Goal: Contribute content: Contribute content

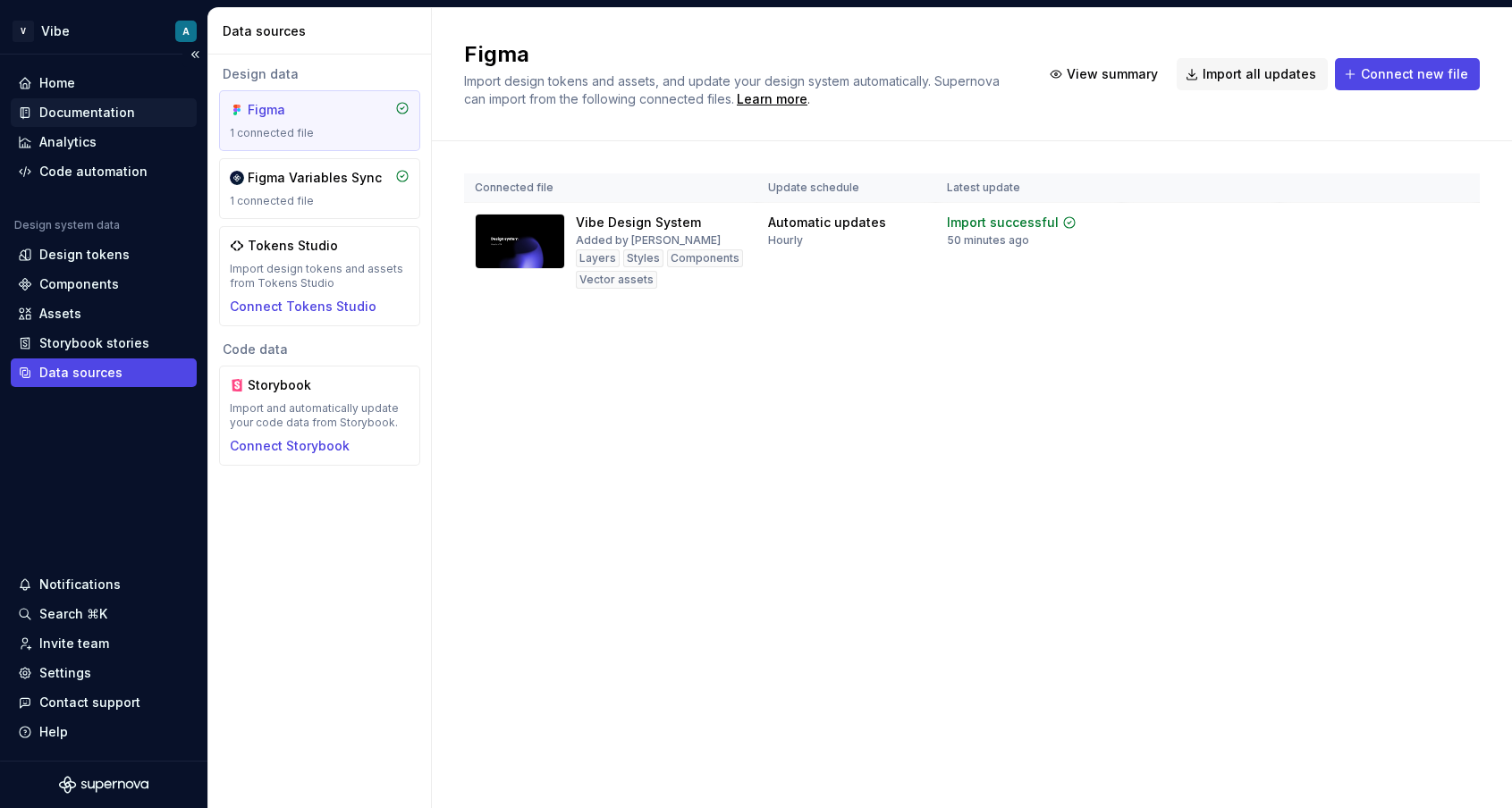
click at [90, 111] on div "Documentation" at bounding box center [86, 113] width 96 height 18
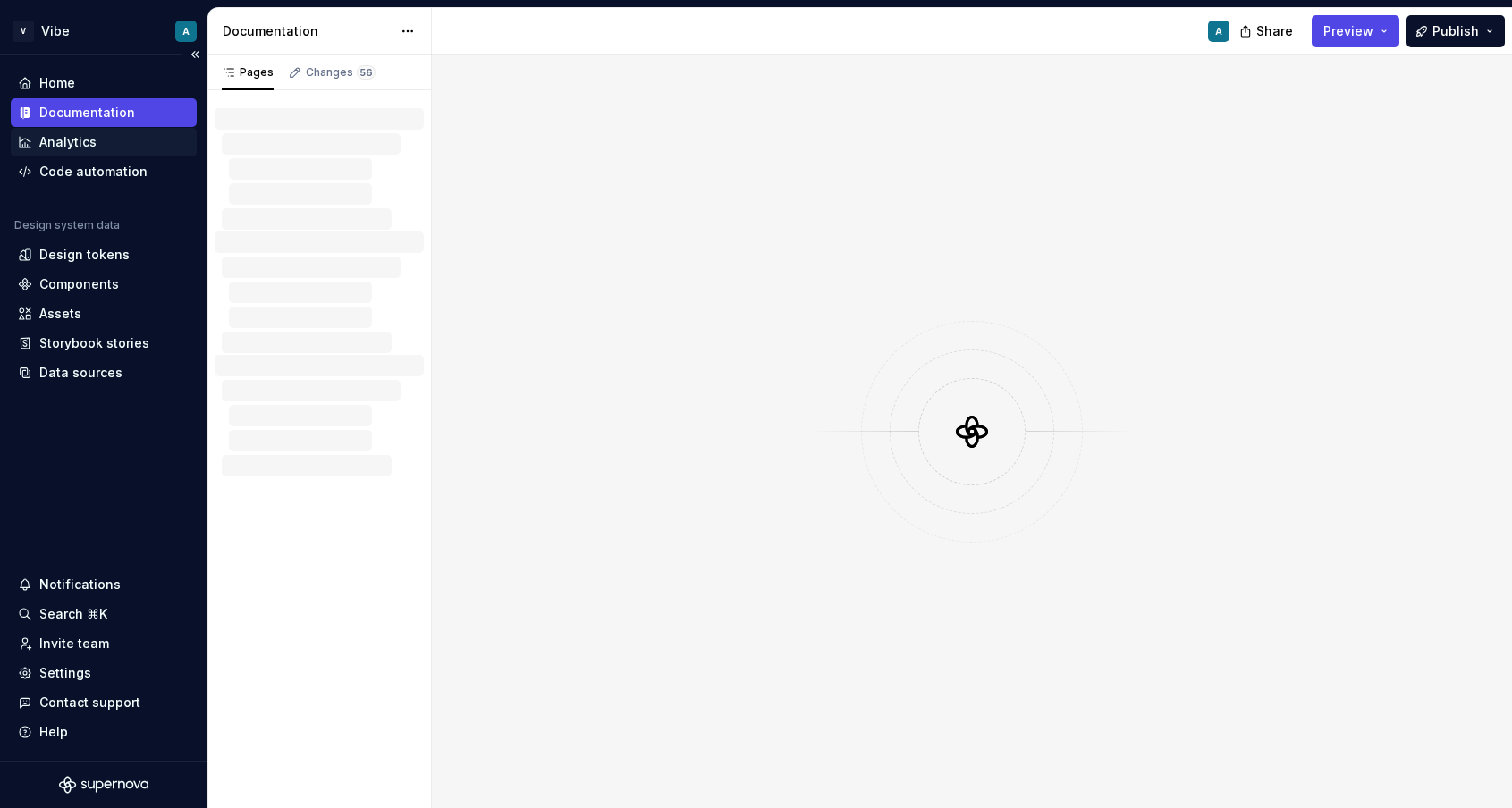
click at [84, 140] on div "Analytics" at bounding box center [67, 142] width 57 height 18
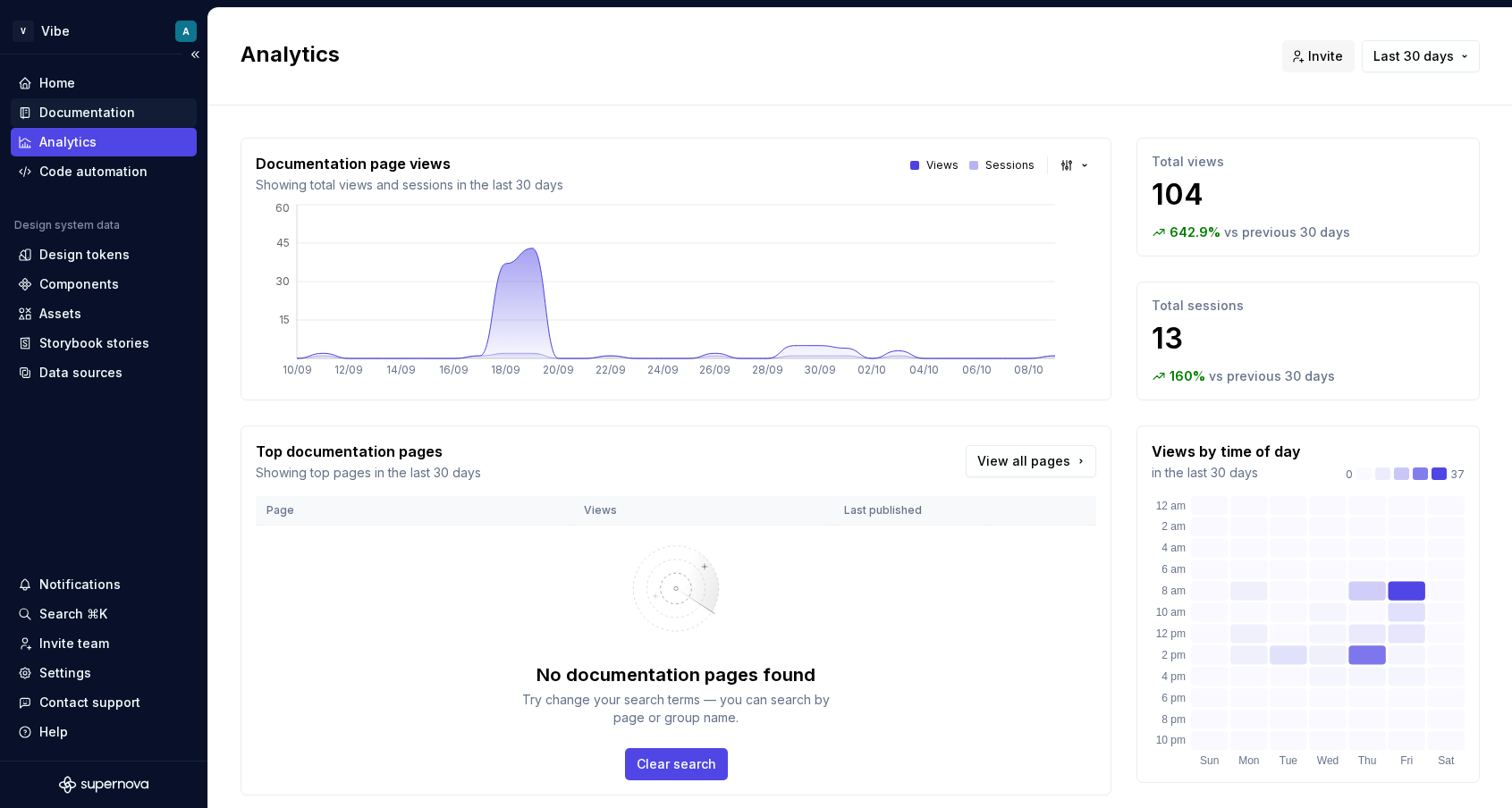
click at [74, 117] on div "Documentation" at bounding box center [86, 113] width 96 height 18
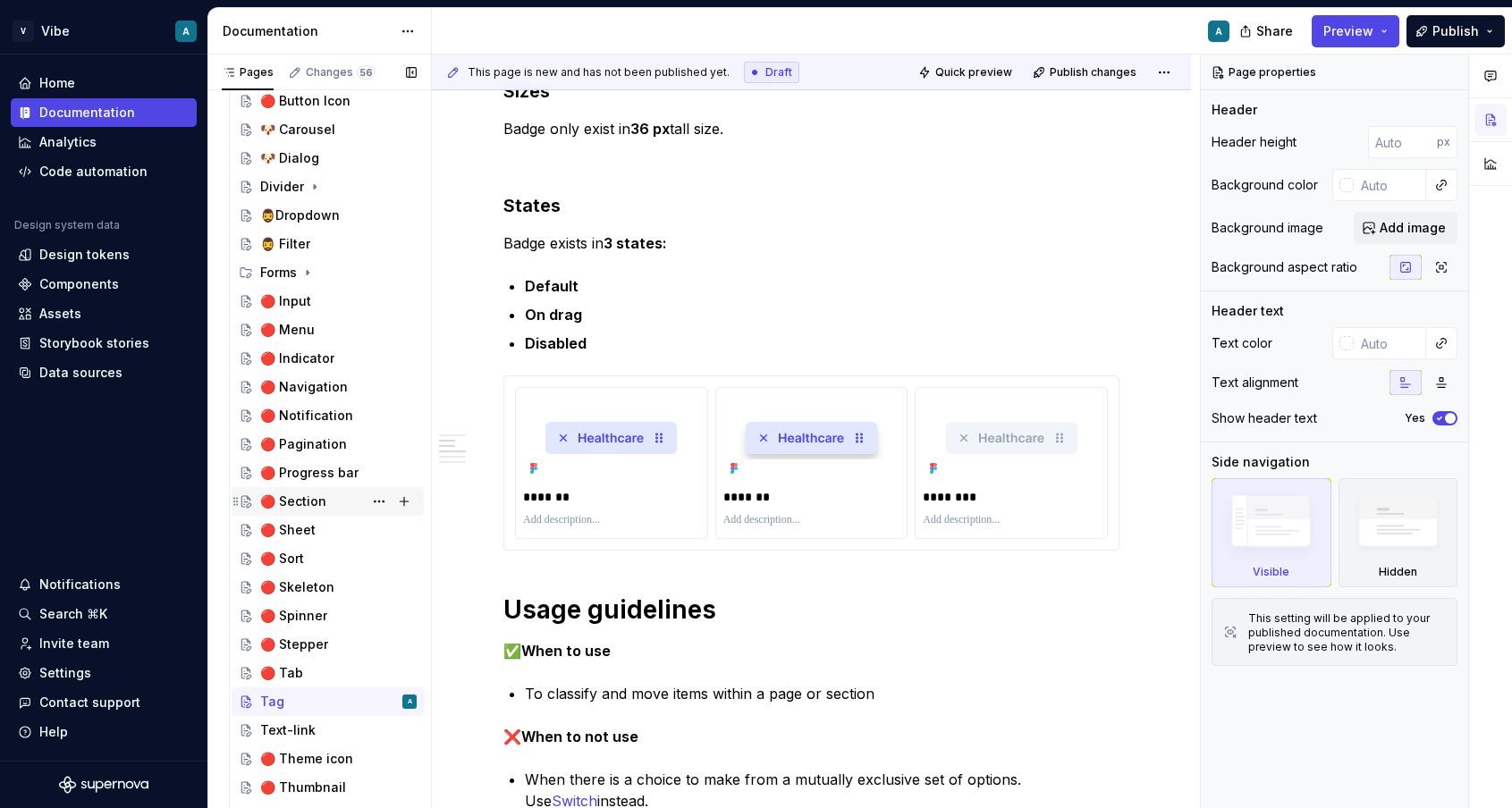
scroll to position [604, 0]
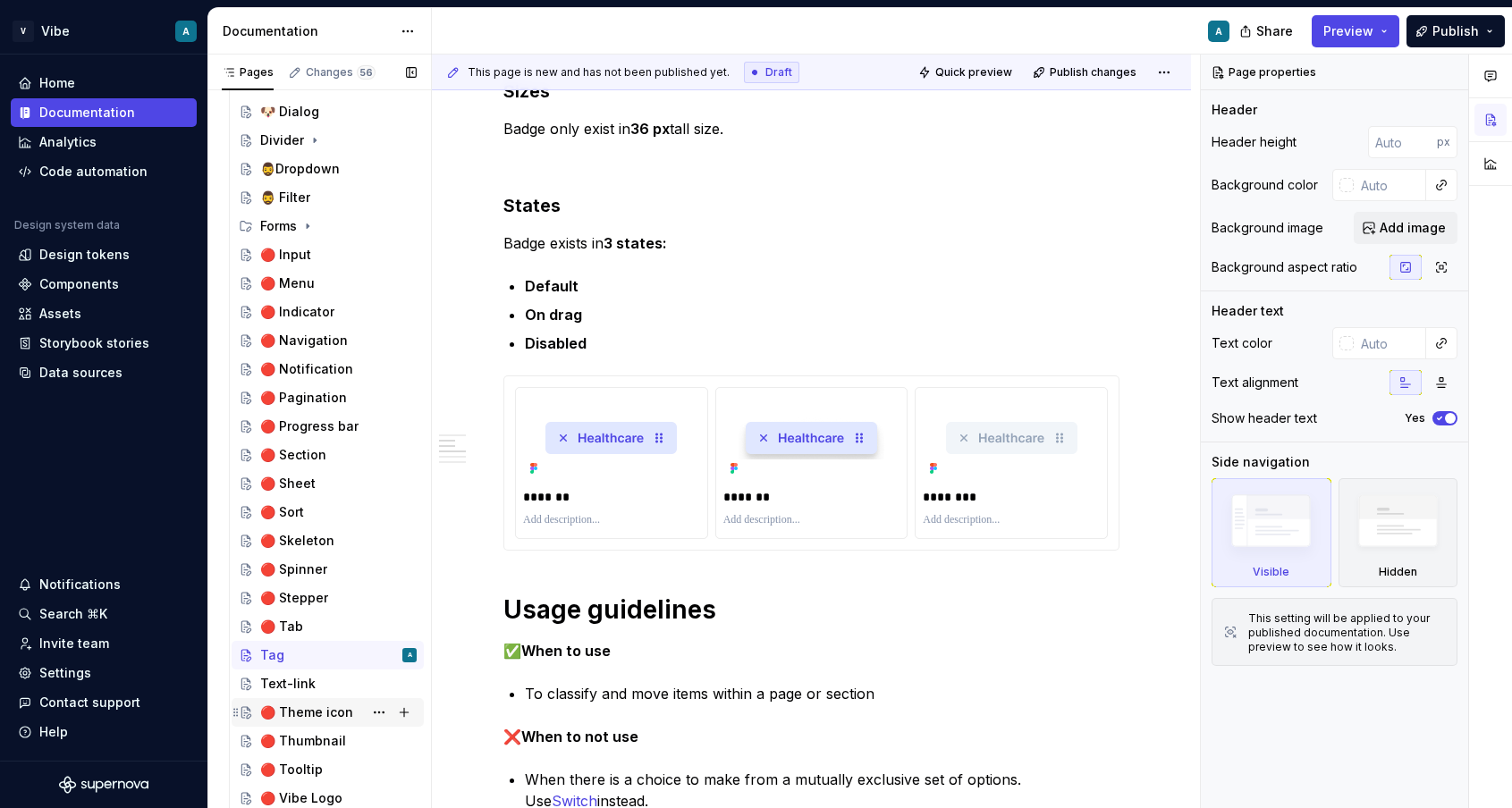
click at [312, 713] on div "🔴 Theme icon" at bounding box center [307, 712] width 93 height 18
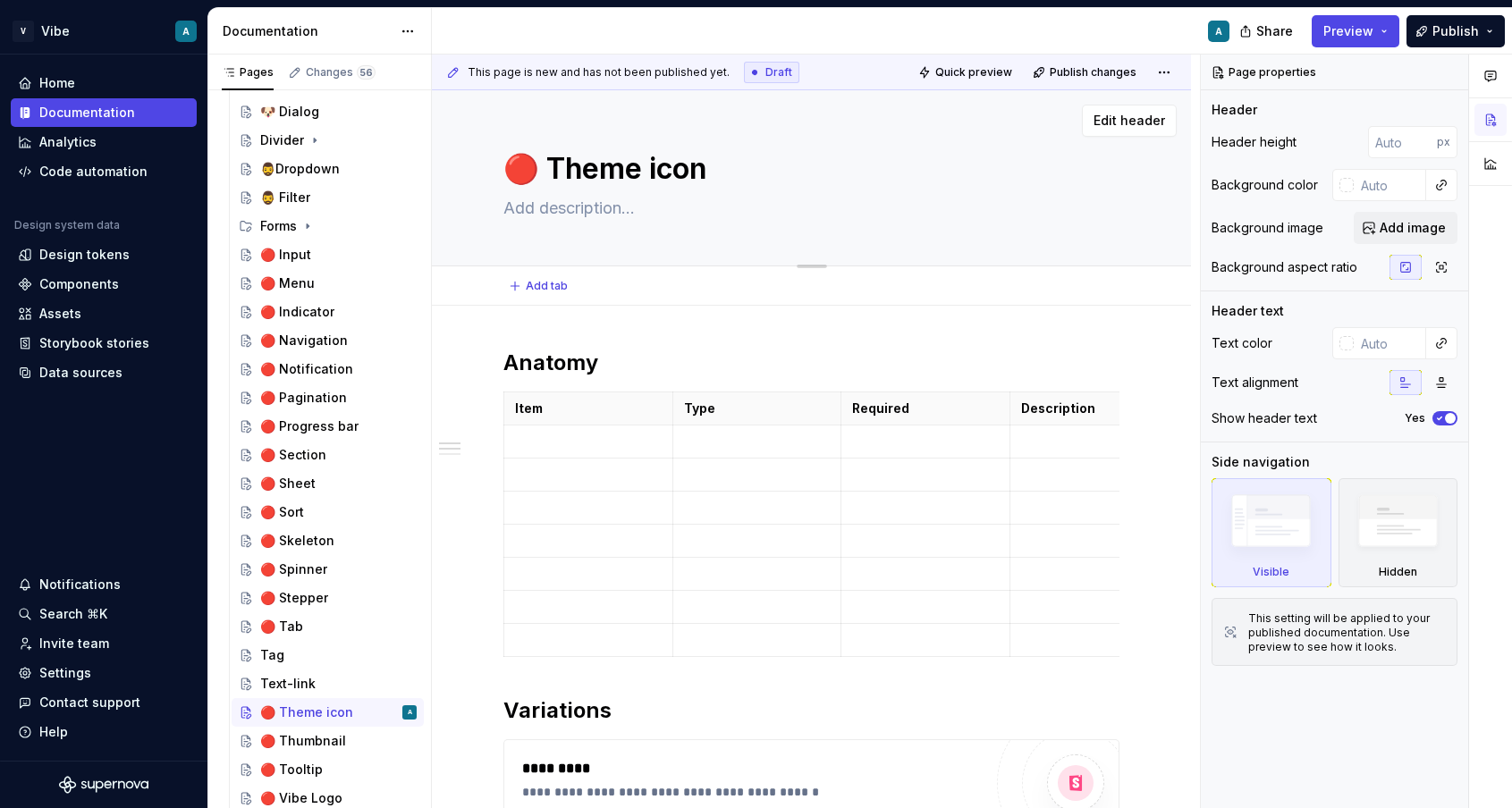
click at [540, 169] on textarea "🔴 Theme icon" at bounding box center [807, 168] width 616 height 43
type textarea "*"
type textarea "🔴Theme icon"
type textarea "*"
type textarea "Theme icon"
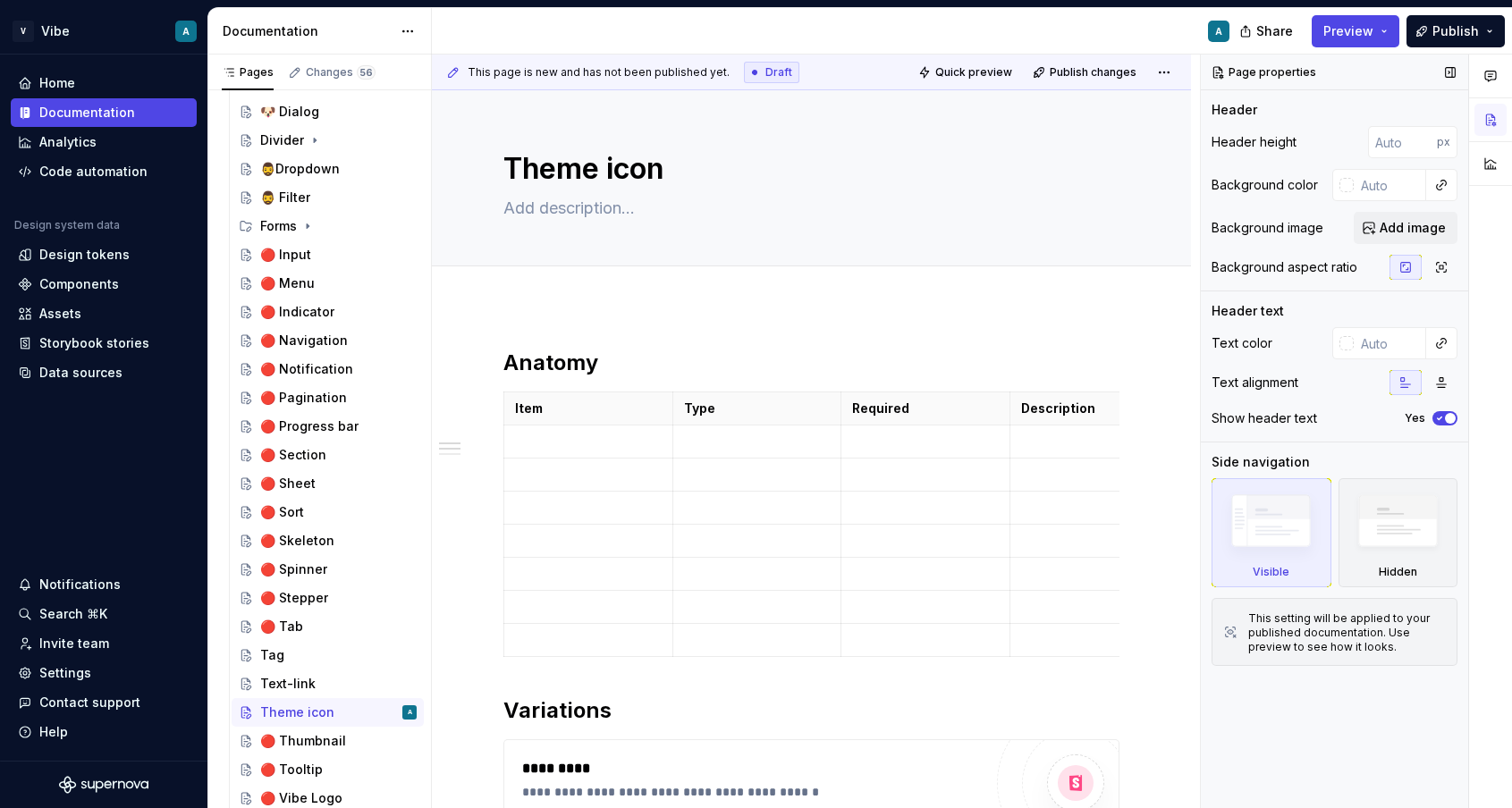
type textarea "*"
type textarea "Theme icon"
click at [287, 623] on div "🔴 Tab" at bounding box center [281, 627] width 43 height 18
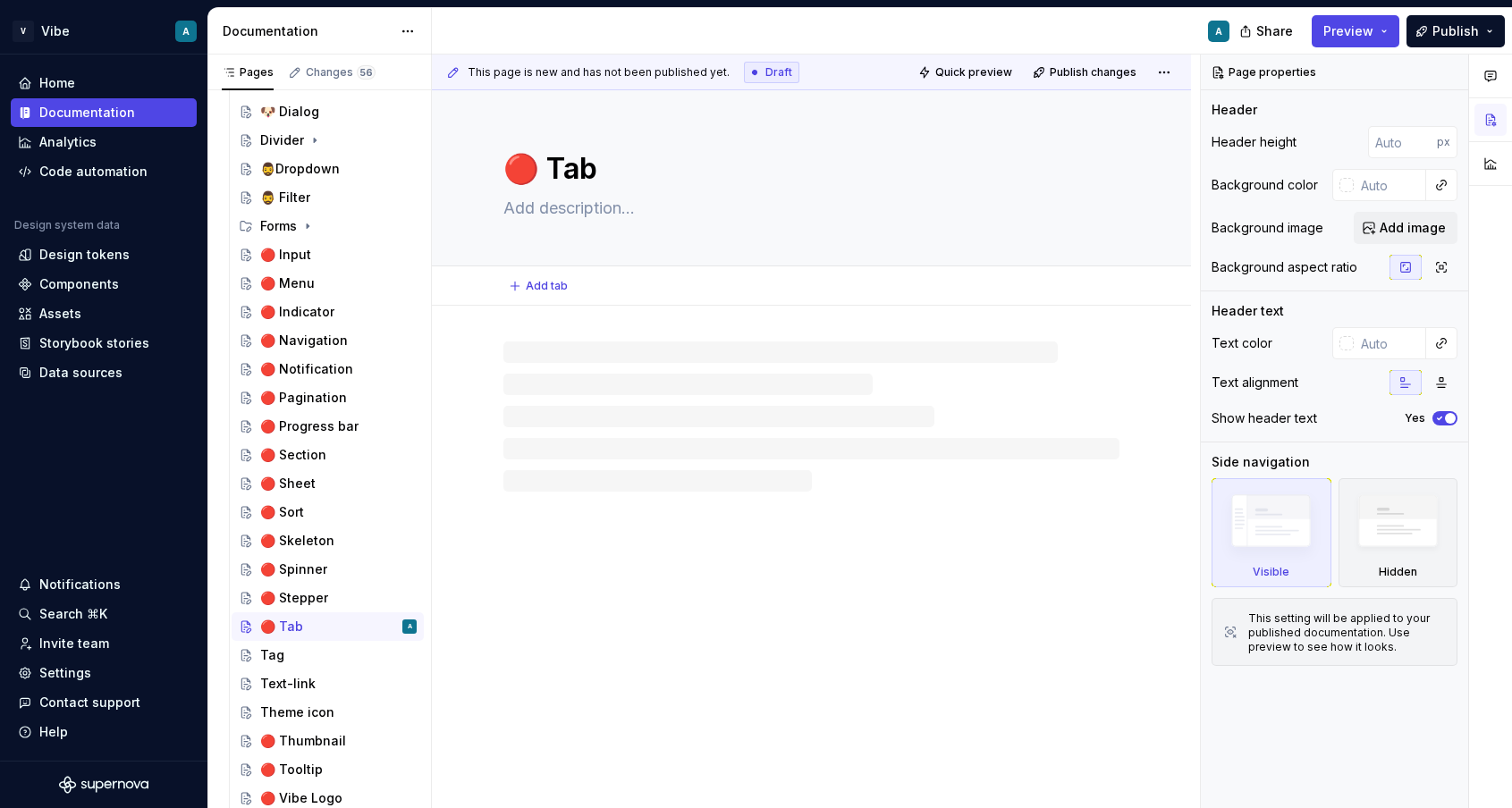
drag, startPoint x: 539, startPoint y: 170, endPoint x: 494, endPoint y: 170, distance: 45.0
click at [494, 170] on div "🔴 Tab" at bounding box center [811, 178] width 759 height 177
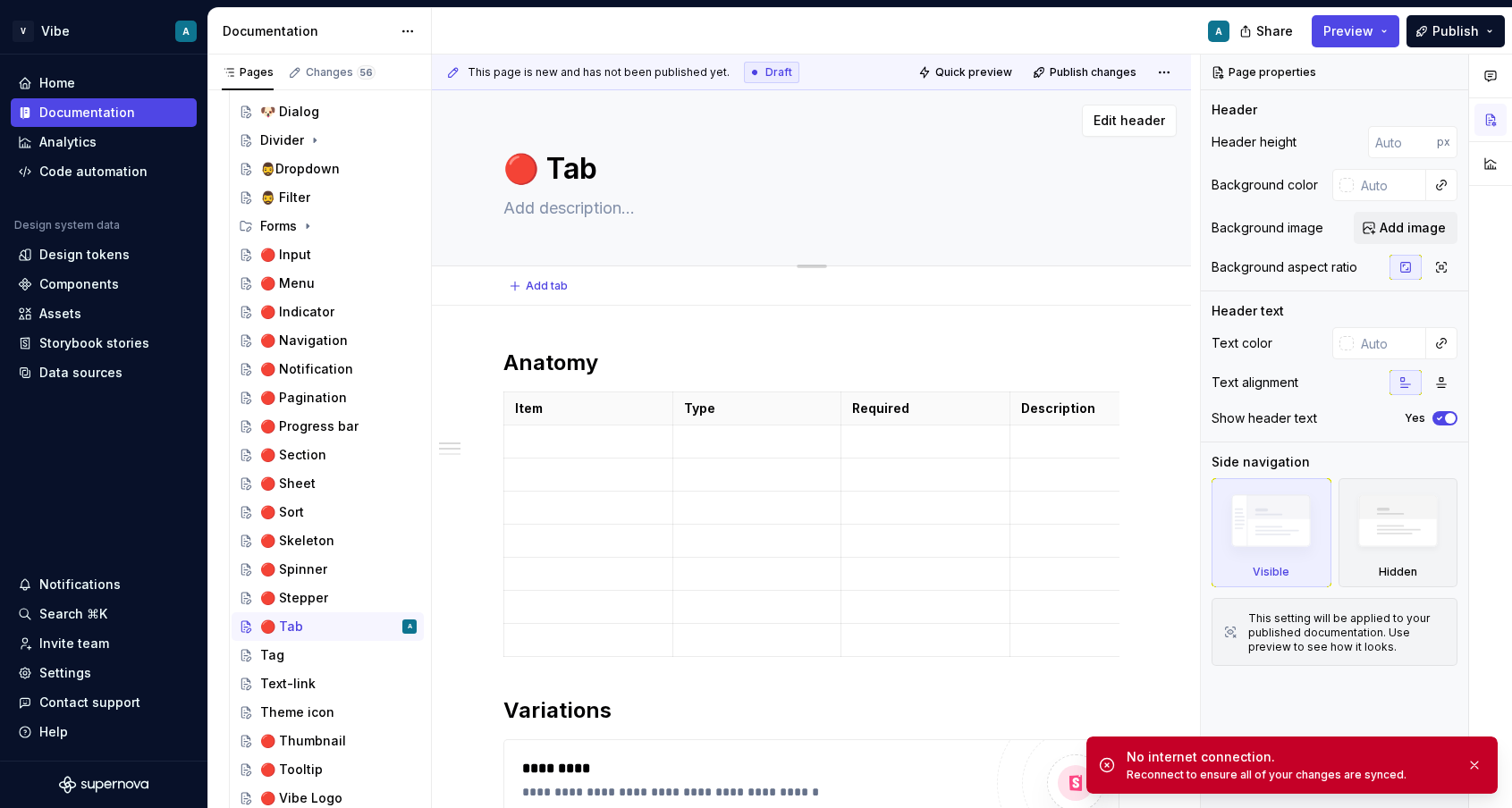
click at [565, 149] on textarea "🔴 Tab" at bounding box center [807, 168] width 616 height 43
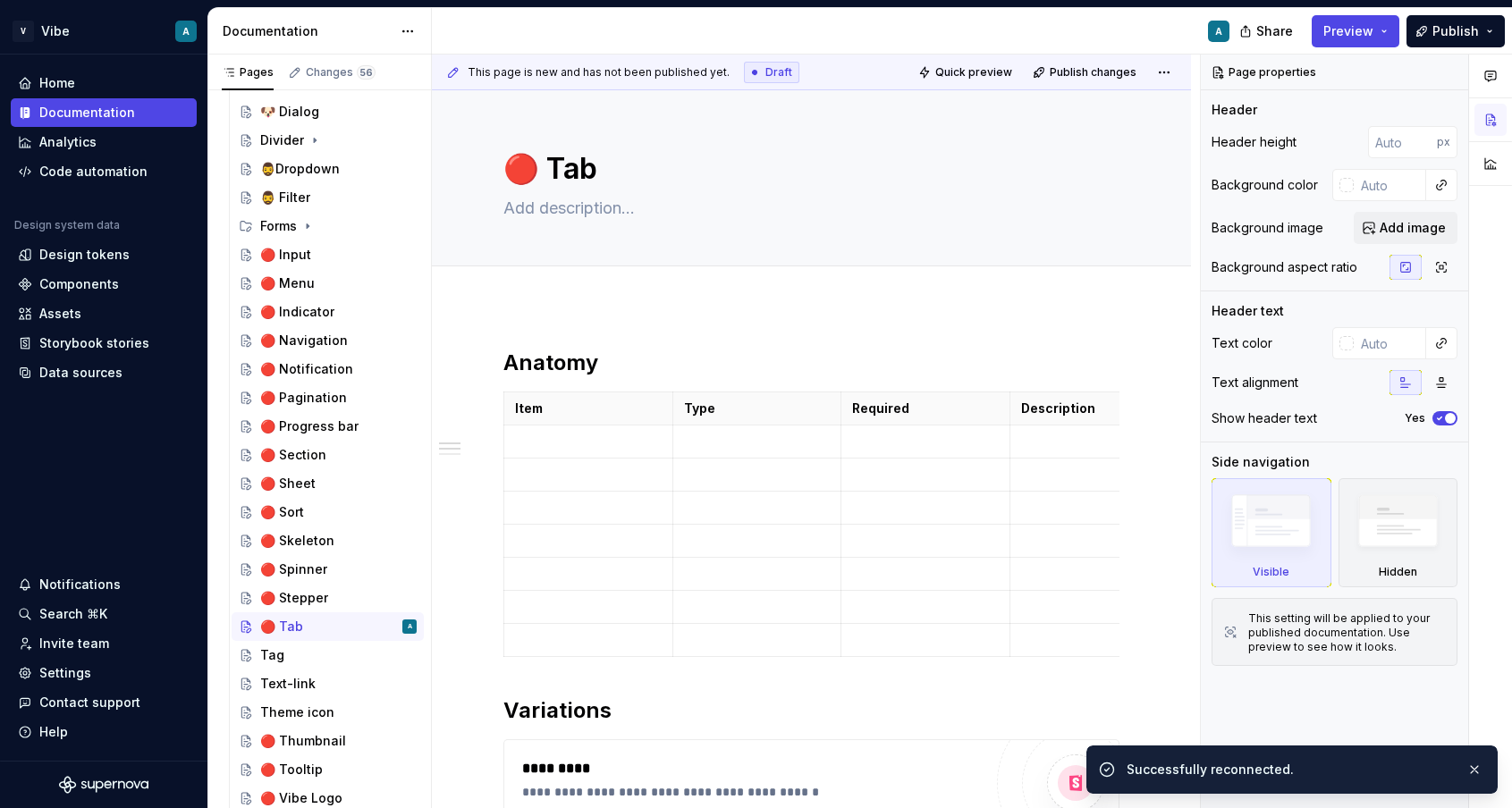
scroll to position [27, 0]
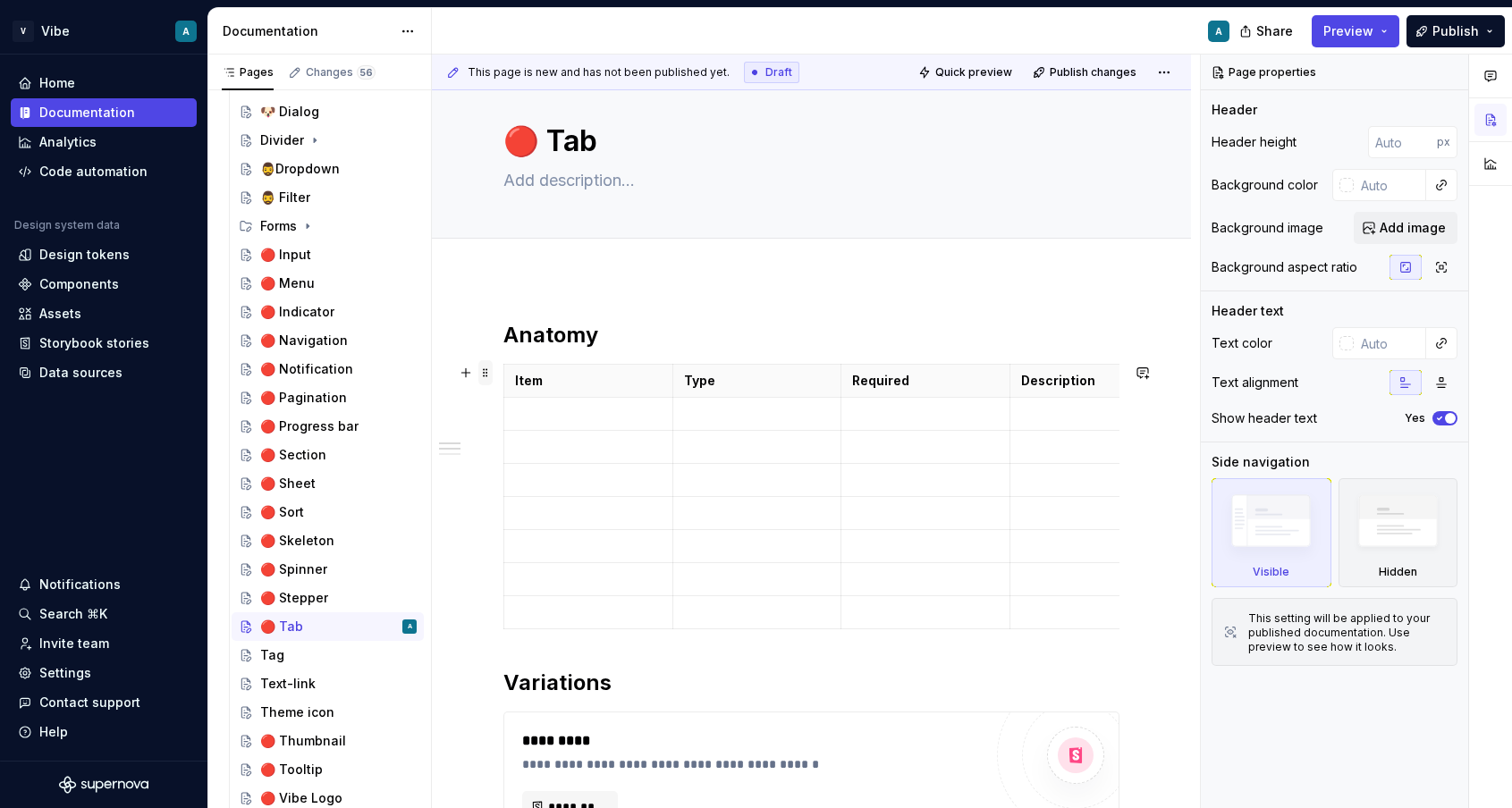
click at [486, 375] on span at bounding box center [486, 373] width 15 height 25
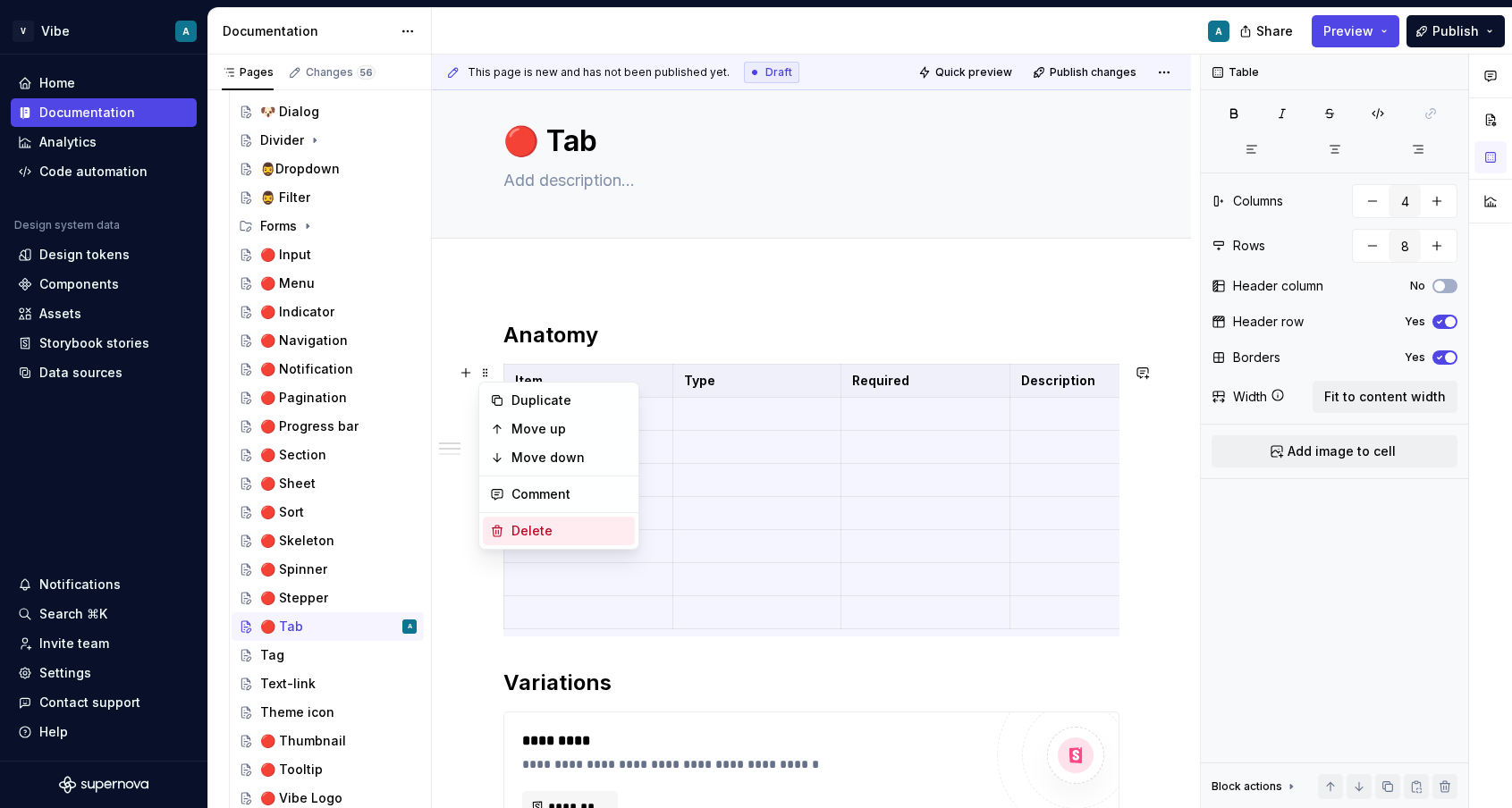
click at [533, 536] on div "Delete" at bounding box center [570, 531] width 116 height 18
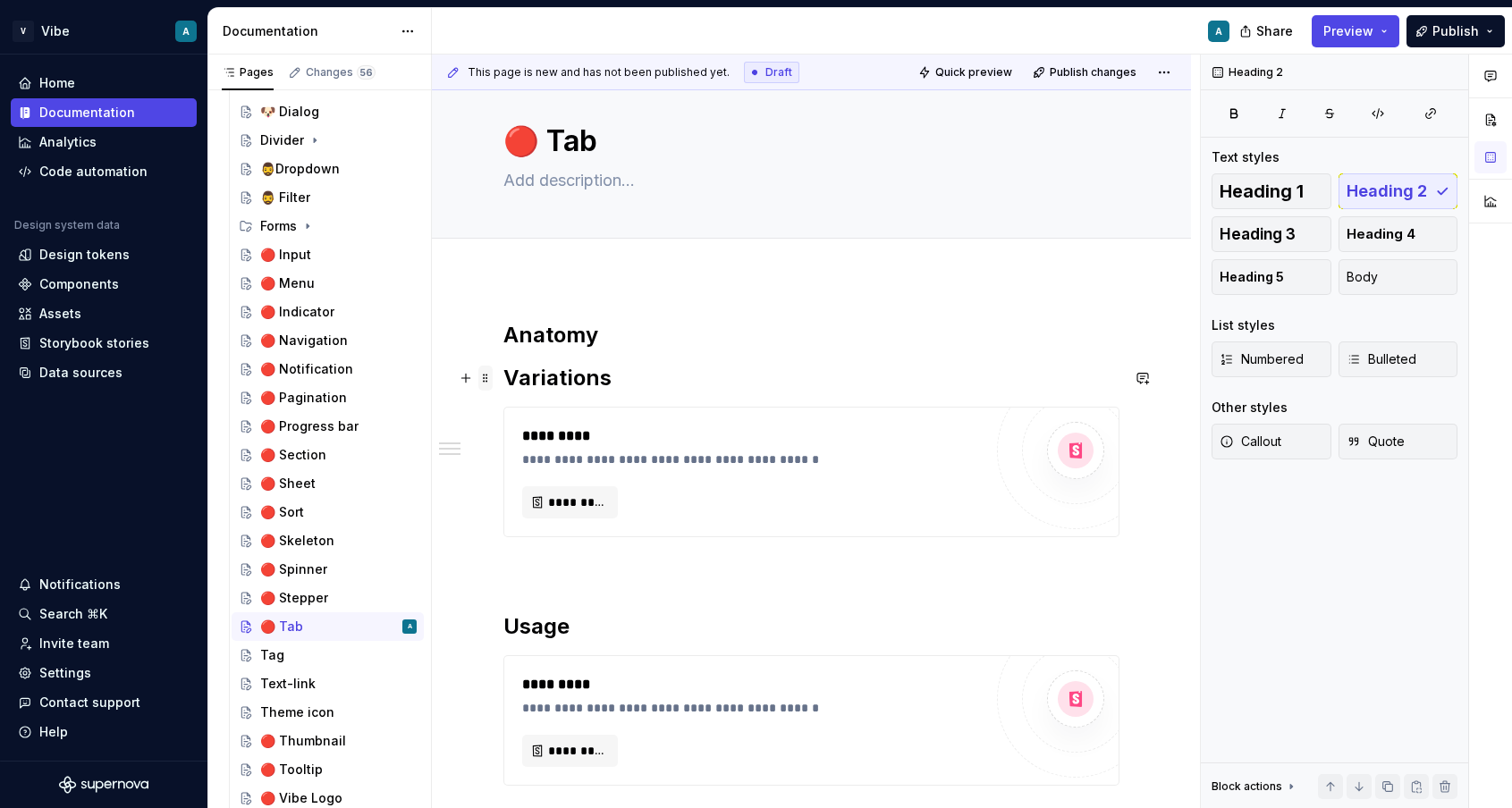
click at [481, 382] on span at bounding box center [486, 379] width 15 height 25
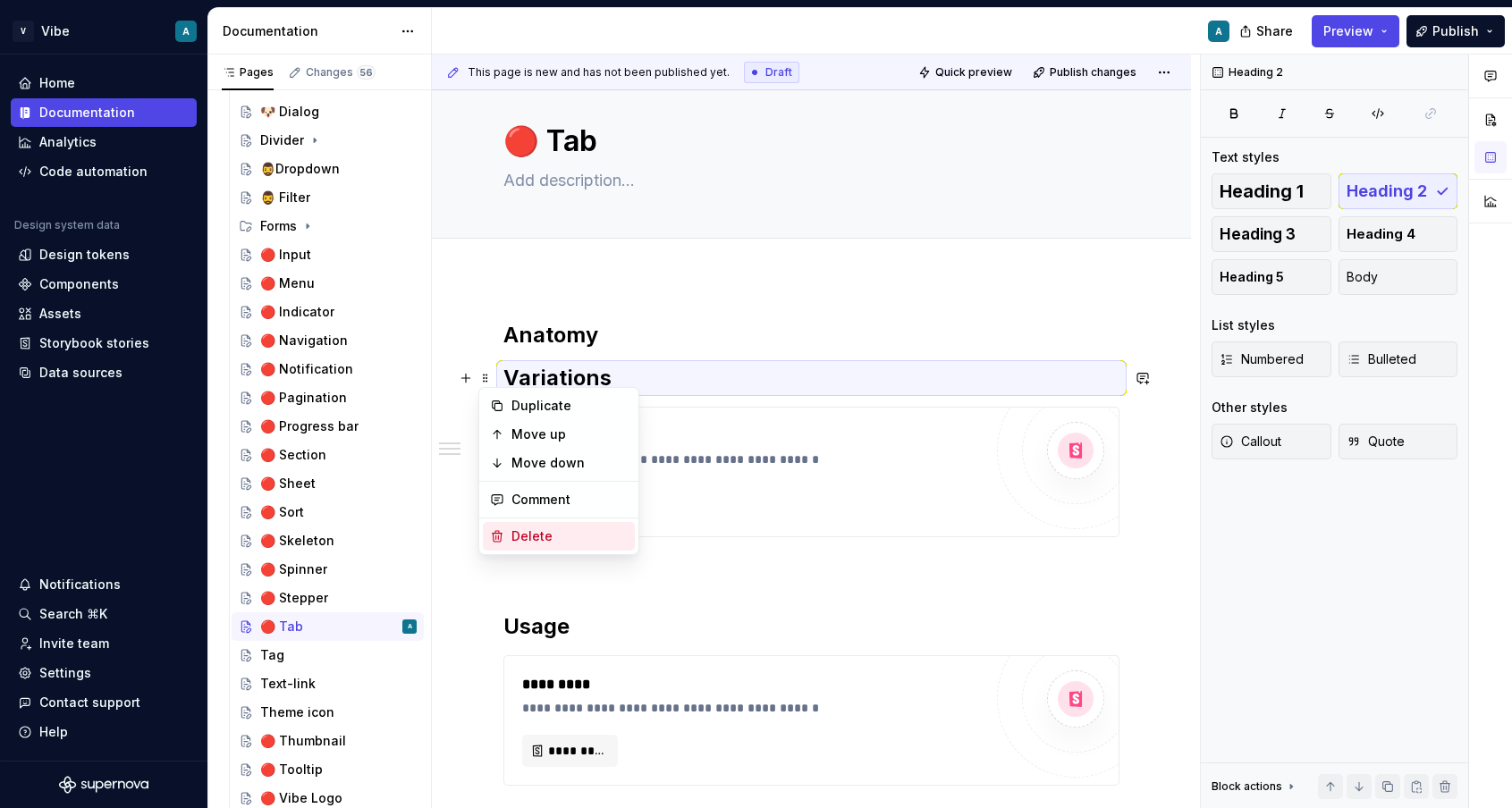
click at [514, 536] on div "Delete" at bounding box center [570, 537] width 116 height 18
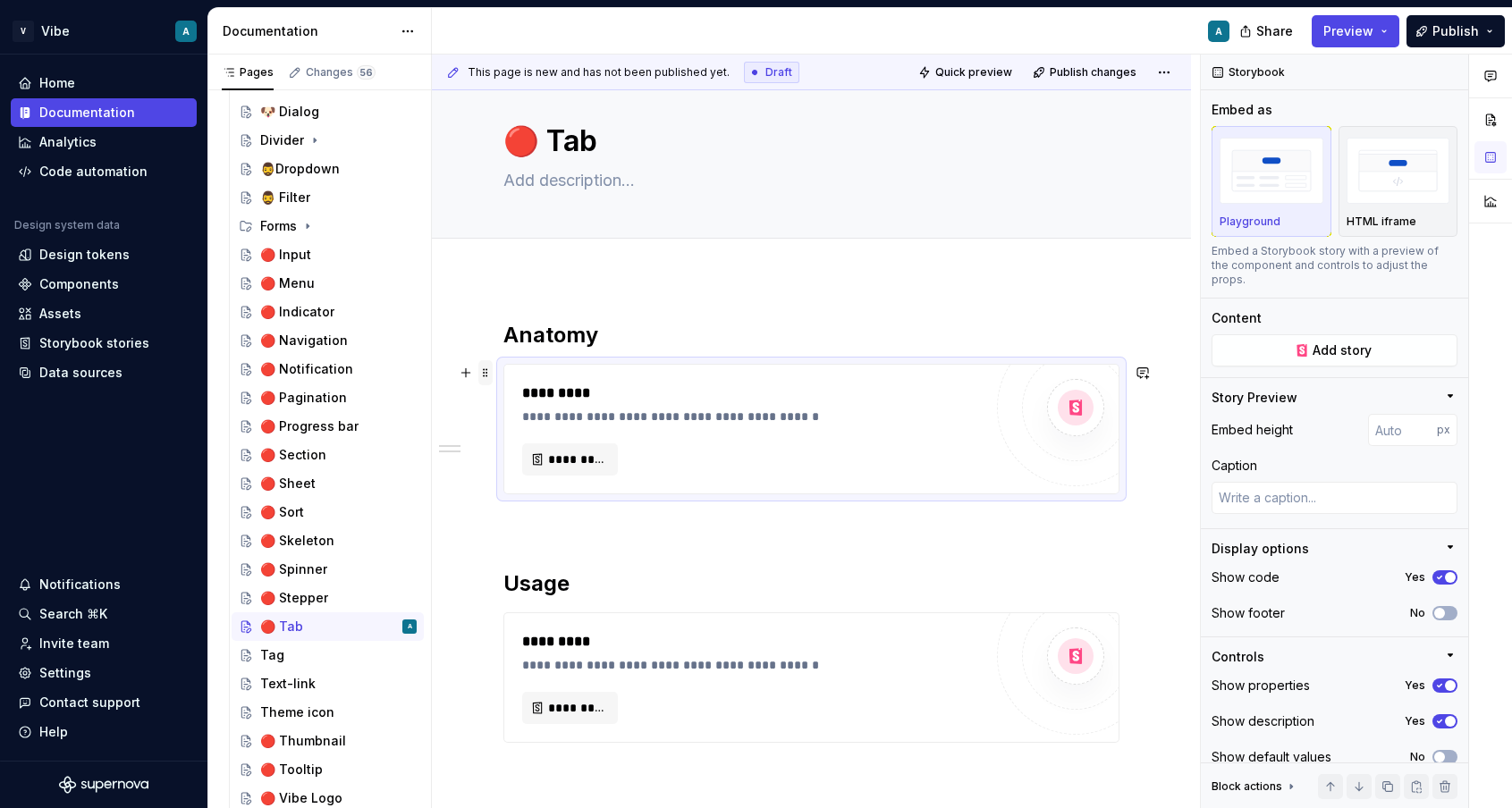
click at [485, 375] on span at bounding box center [486, 373] width 15 height 25
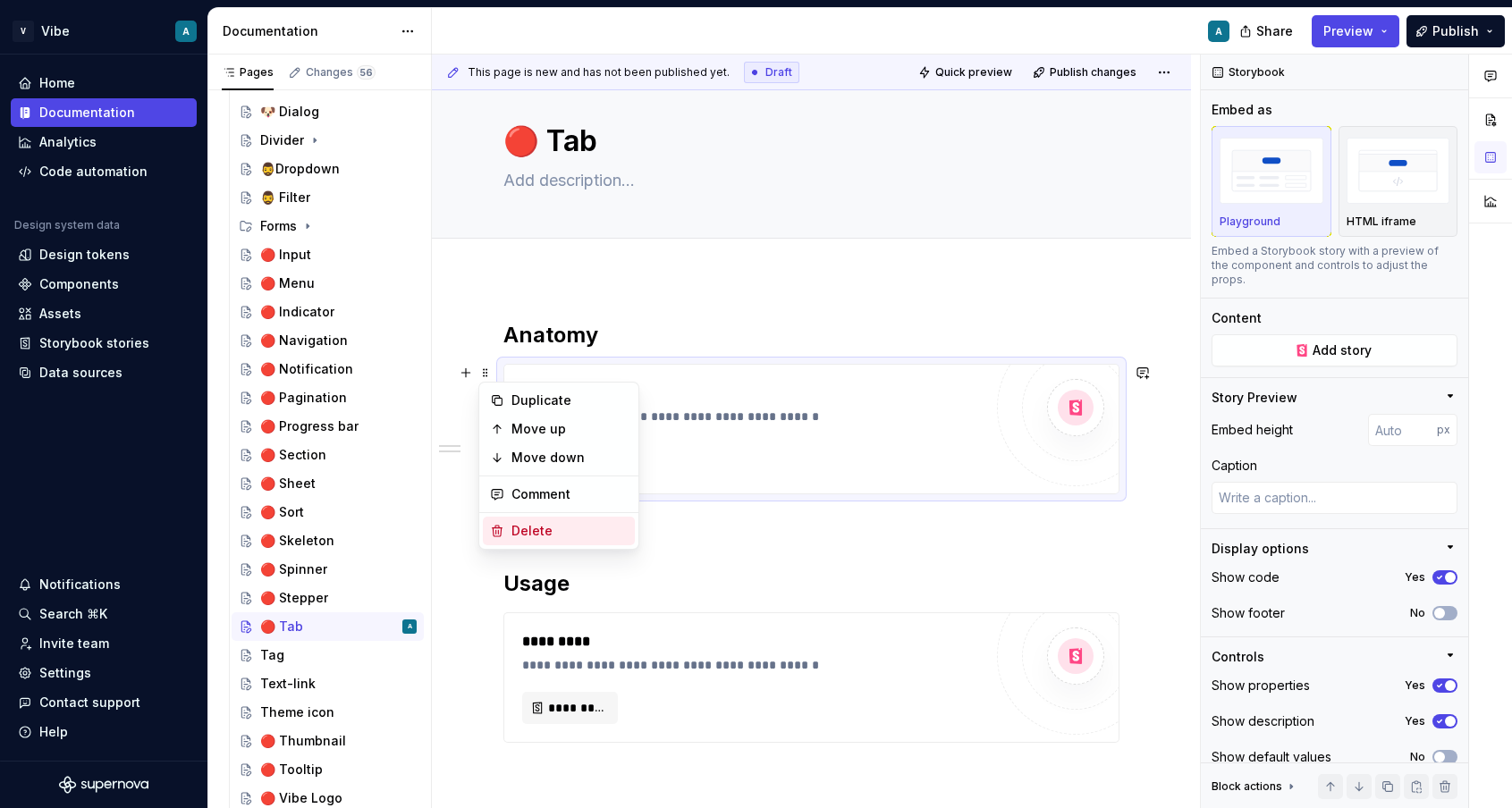
click at [515, 537] on div "Delete" at bounding box center [570, 531] width 116 height 18
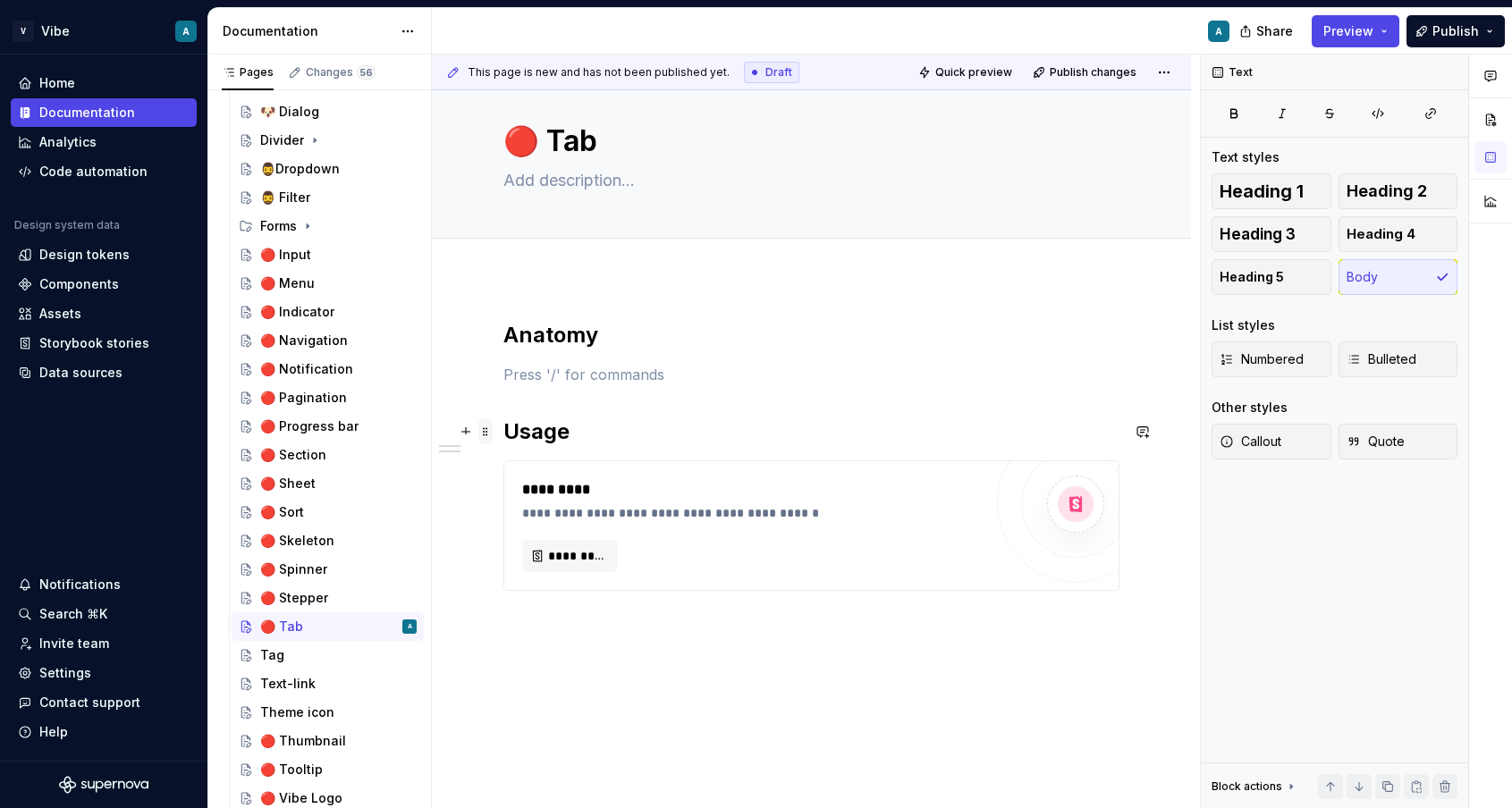
click at [488, 437] on span at bounding box center [486, 432] width 15 height 25
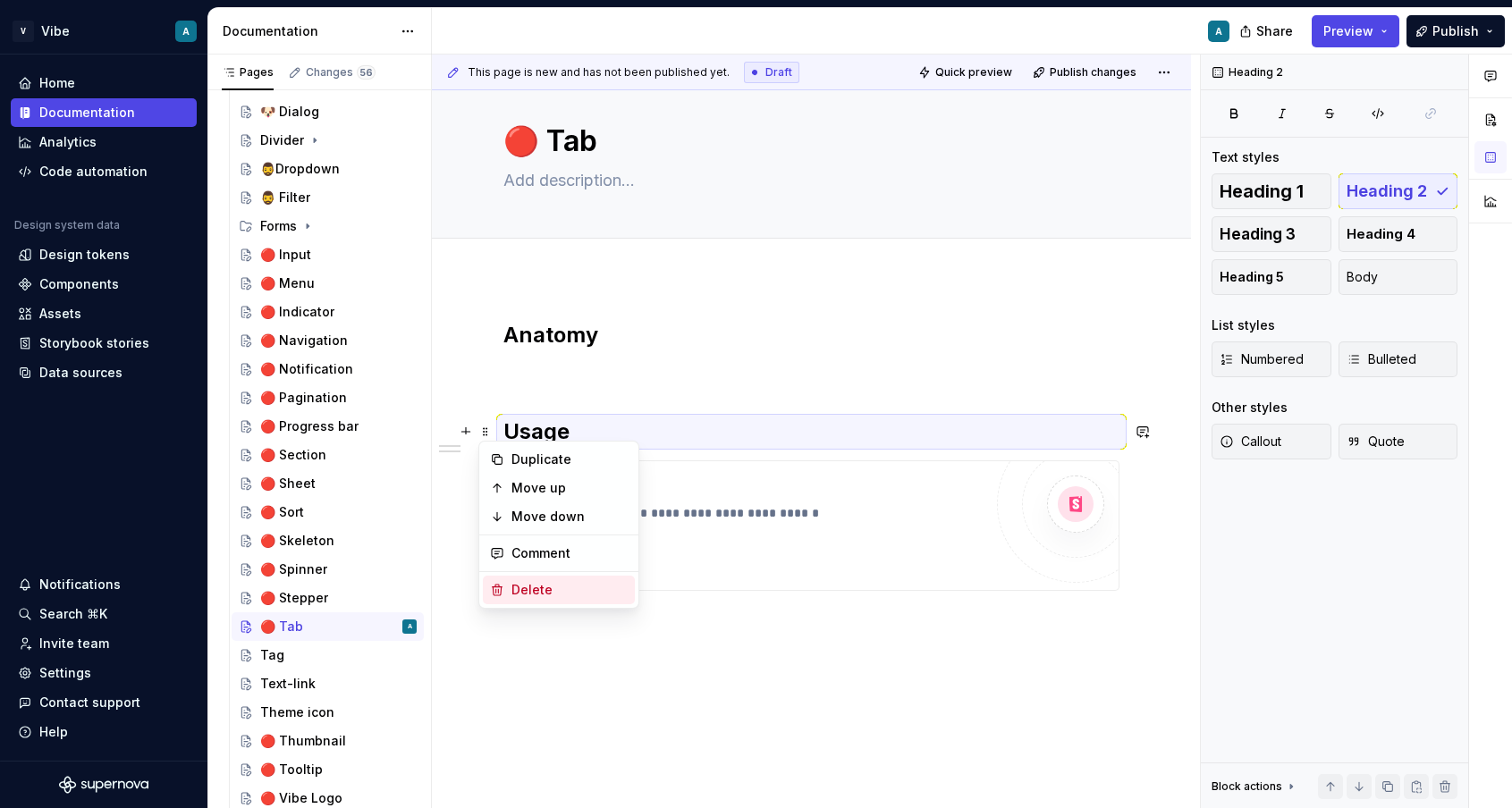
click at [531, 595] on div "Delete" at bounding box center [570, 591] width 116 height 18
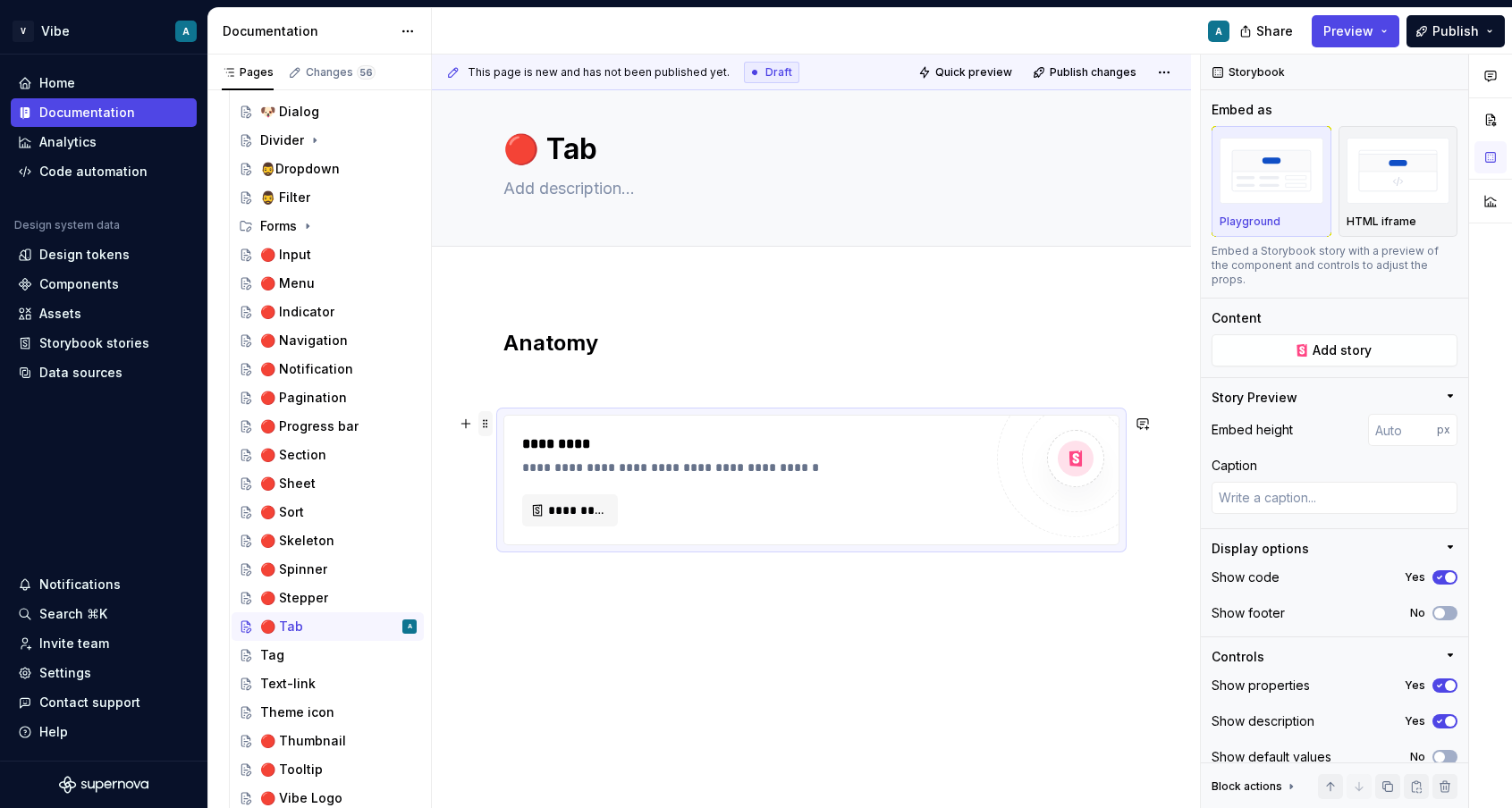
click at [484, 424] on span at bounding box center [486, 424] width 15 height 25
click at [561, 575] on div "Delete" at bounding box center [570, 582] width 116 height 18
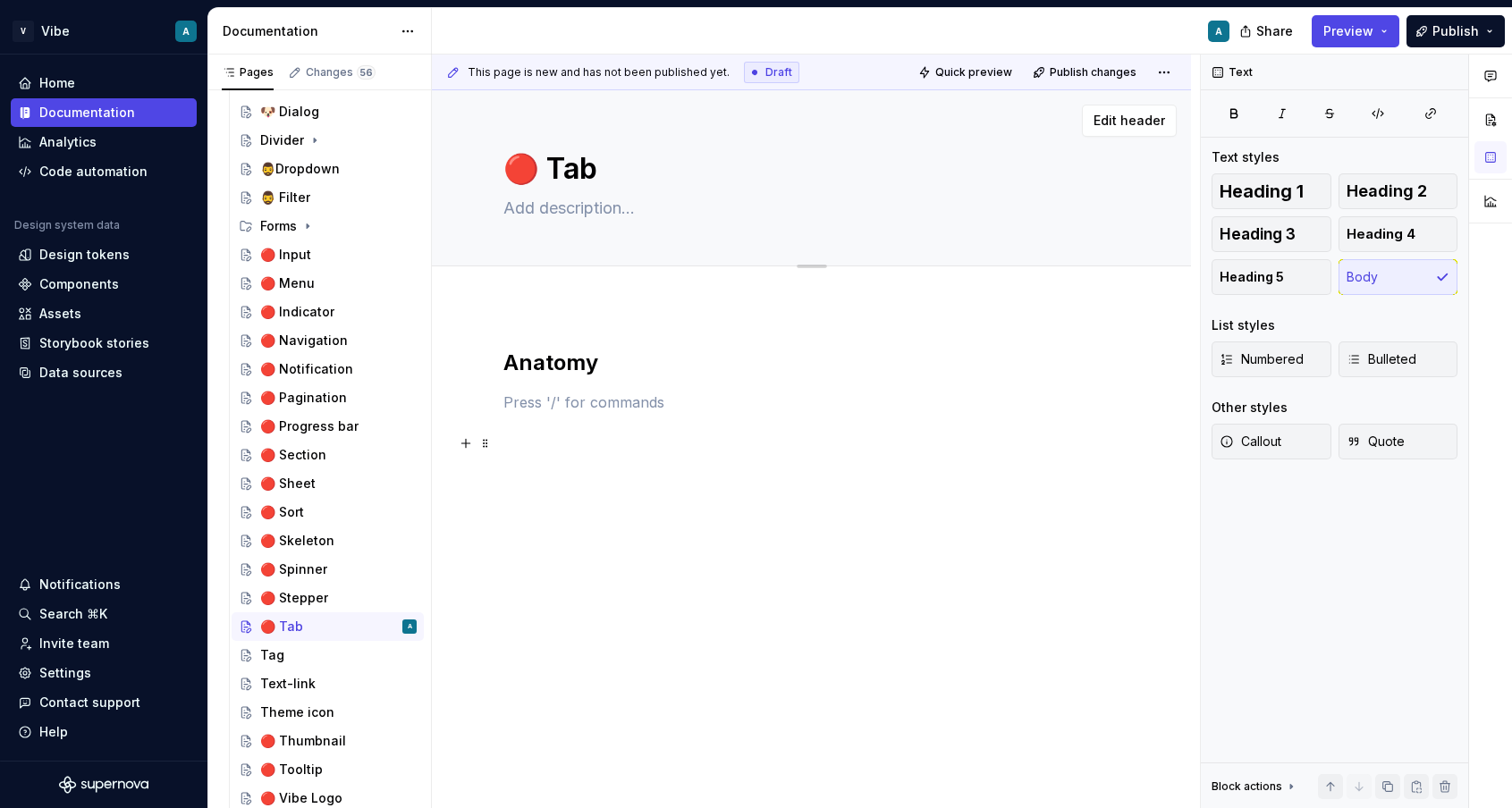
type textarea "*"
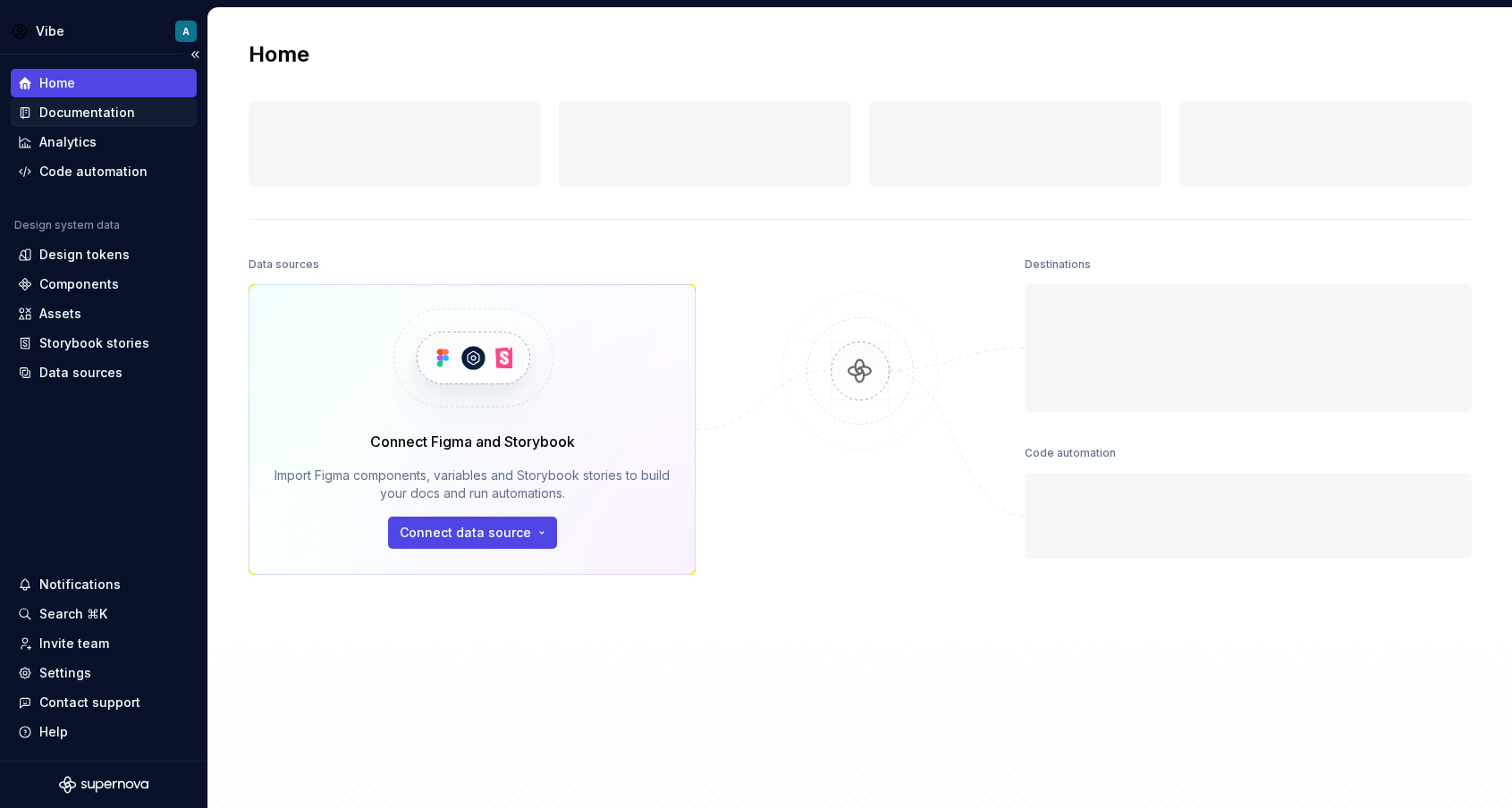
click at [84, 109] on div "Documentation" at bounding box center [86, 113] width 96 height 18
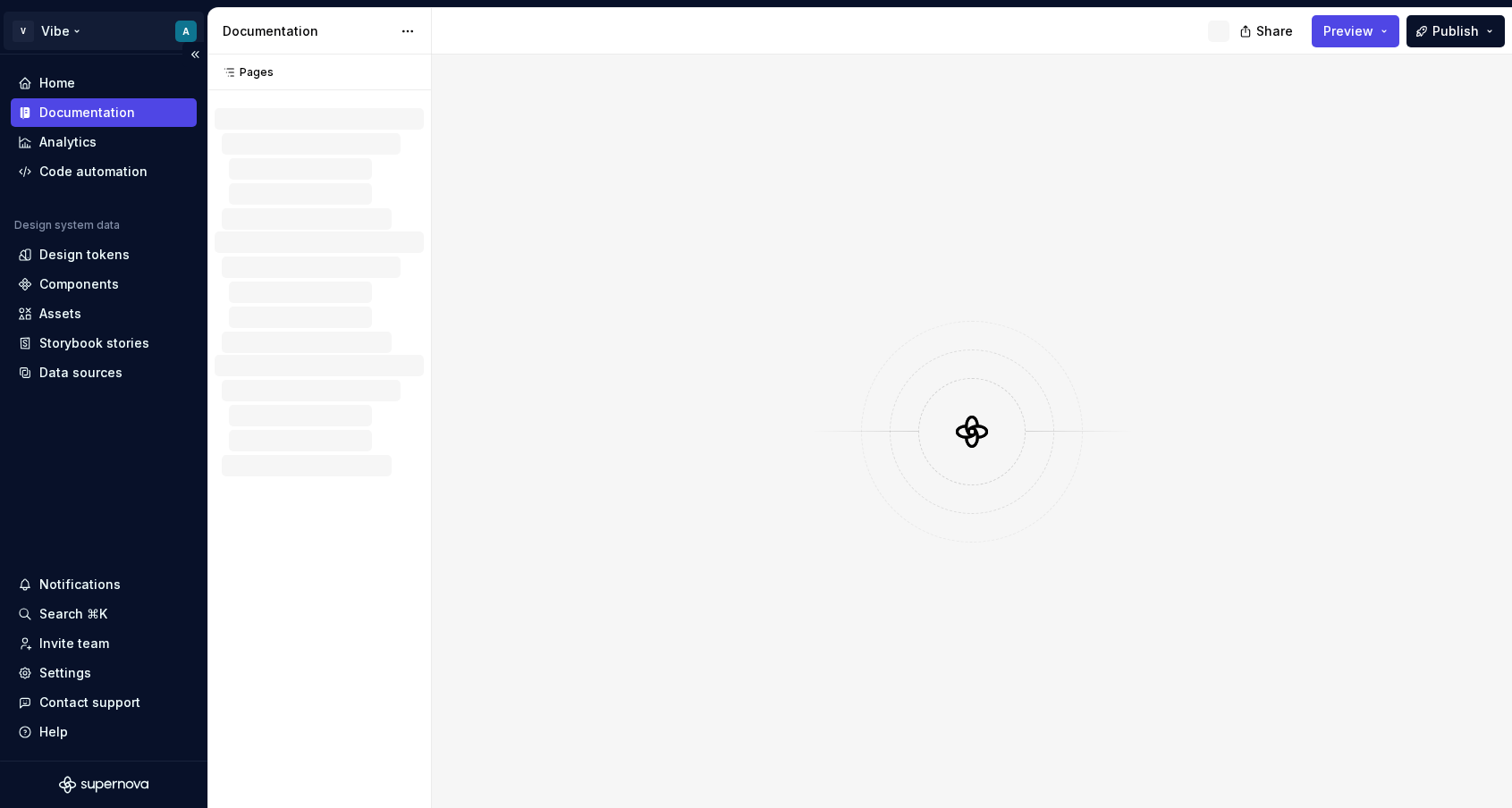
click at [23, 29] on html "V Vibe A Home Documentation Analytics Code automation Design system data Design…" at bounding box center [756, 404] width 1512 height 808
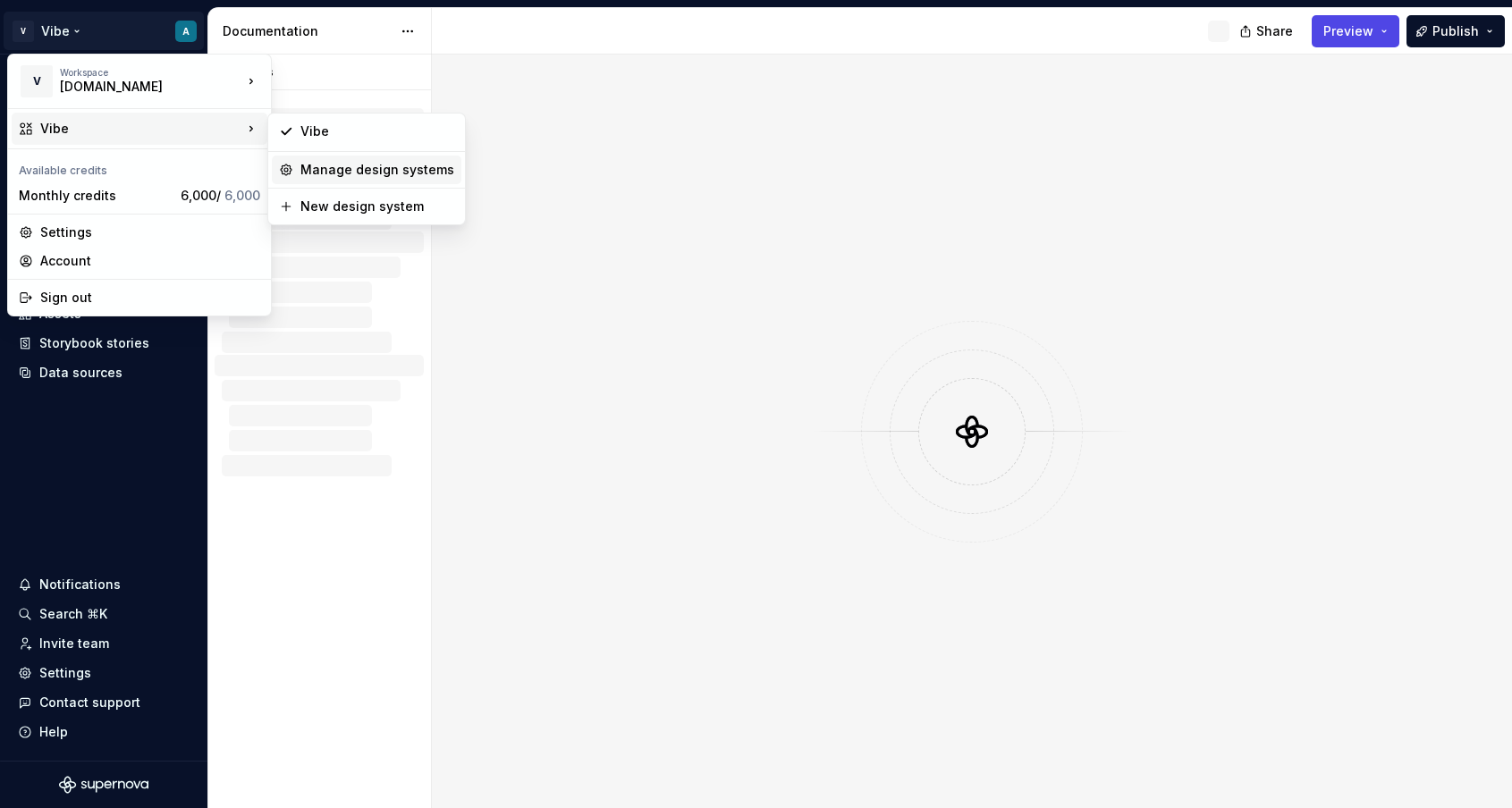
click at [405, 172] on div "Manage design systems" at bounding box center [377, 170] width 154 height 18
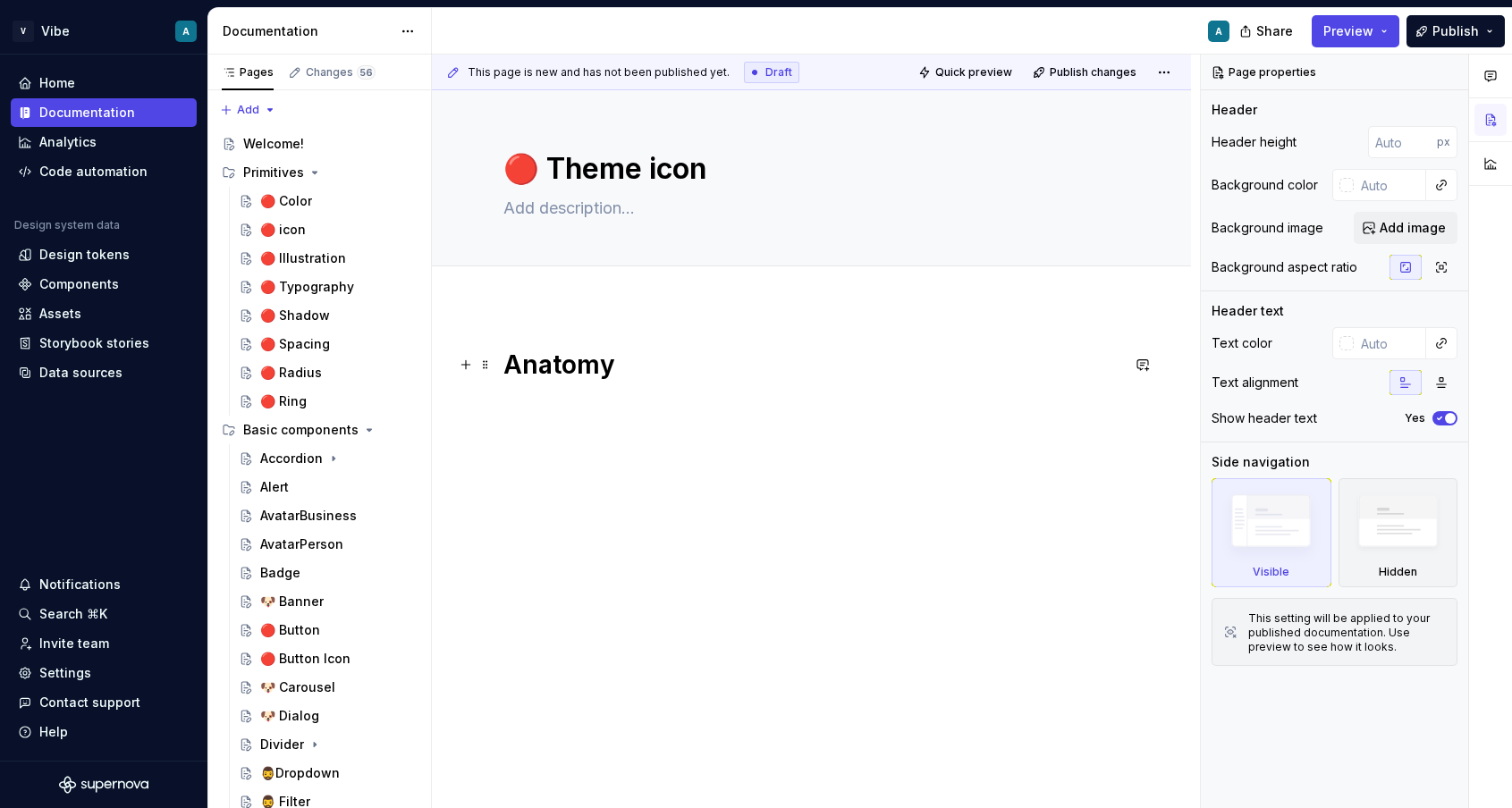
click at [575, 348] on h1 "Anatomy" at bounding box center [811, 364] width 616 height 32
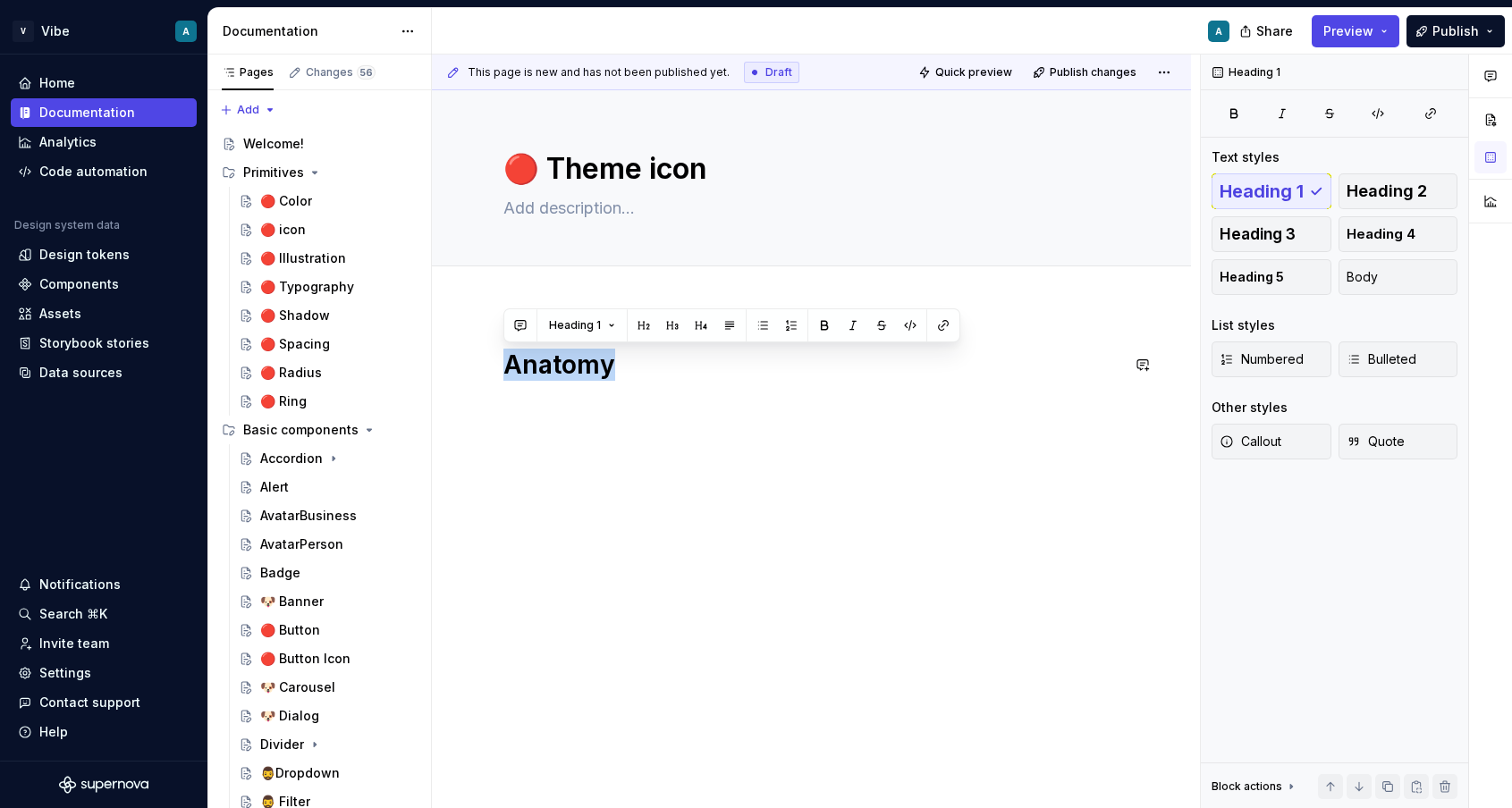
copy h1 "Anatomy"
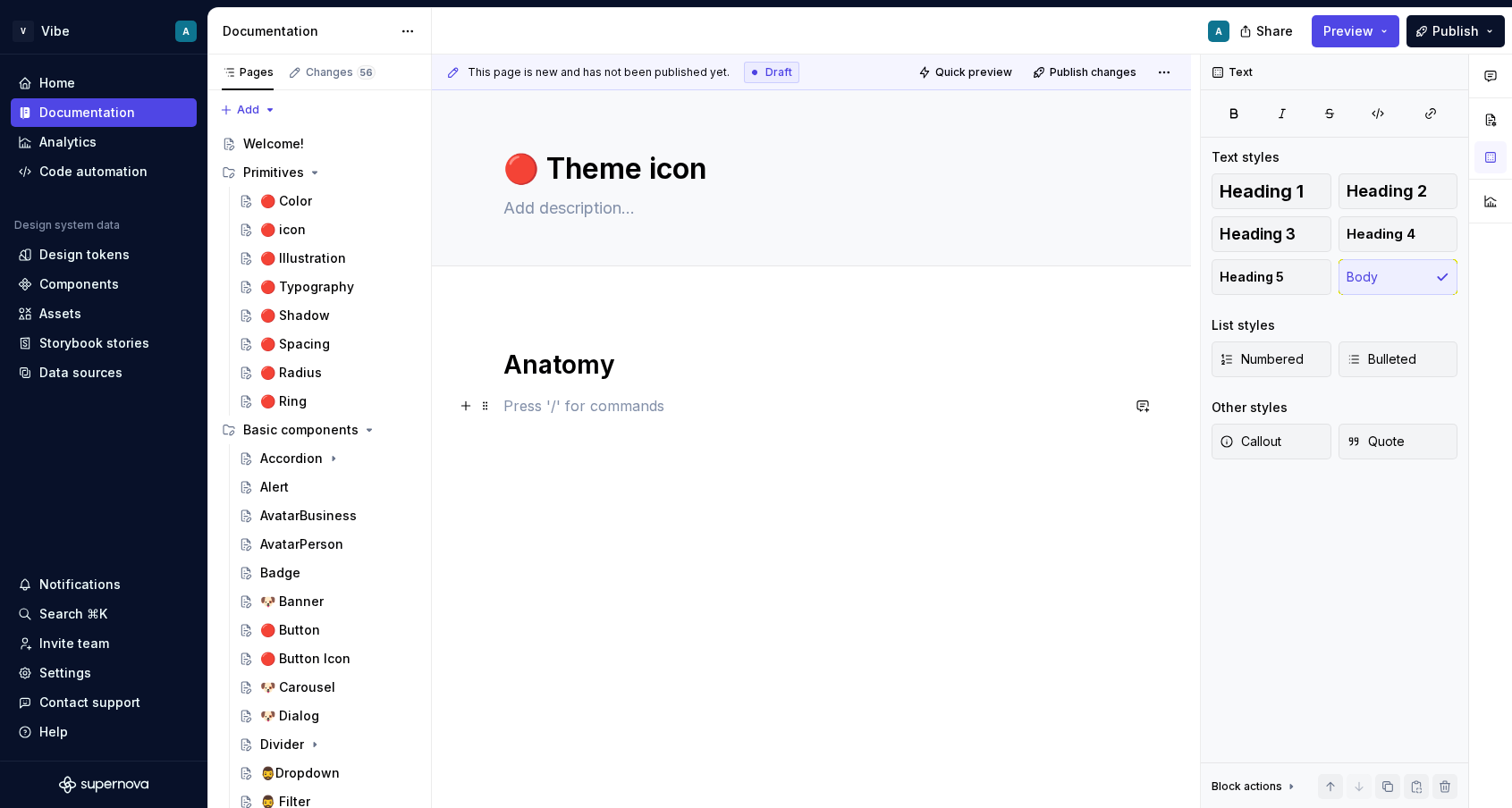
click at [639, 395] on p at bounding box center [811, 406] width 616 height 22
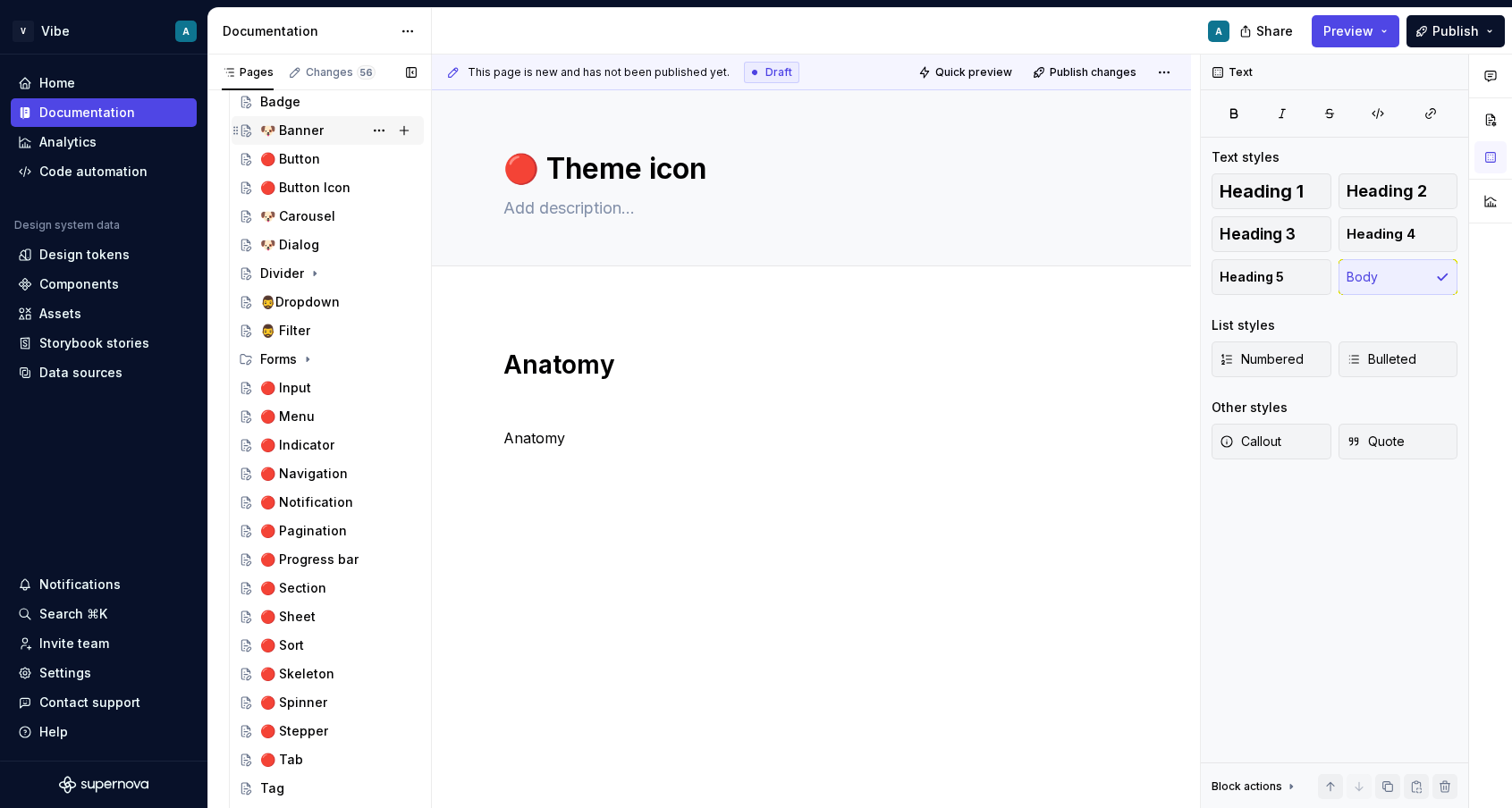
scroll to position [604, 0]
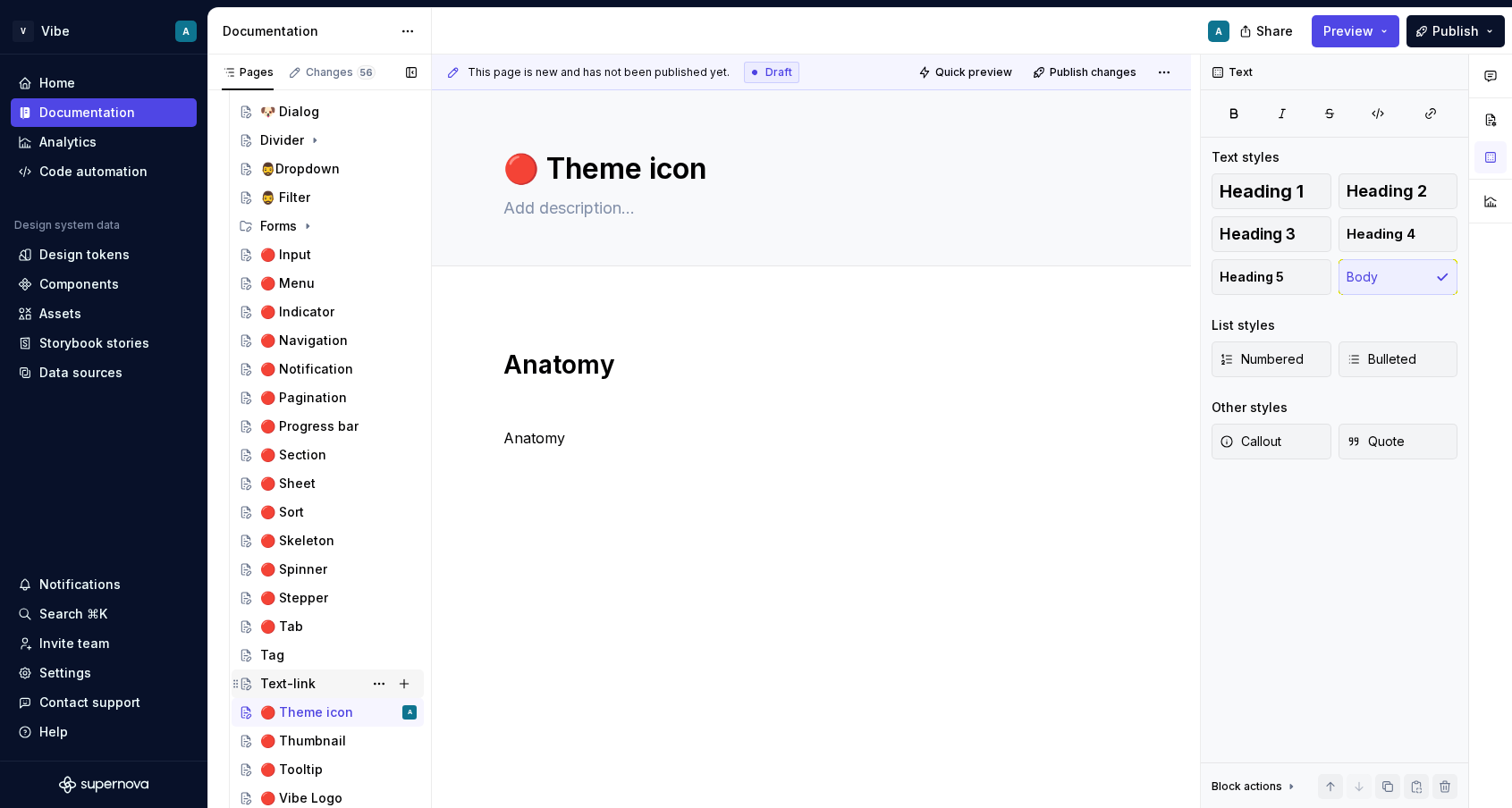
click at [296, 680] on div "Text-link" at bounding box center [287, 684] width 55 height 18
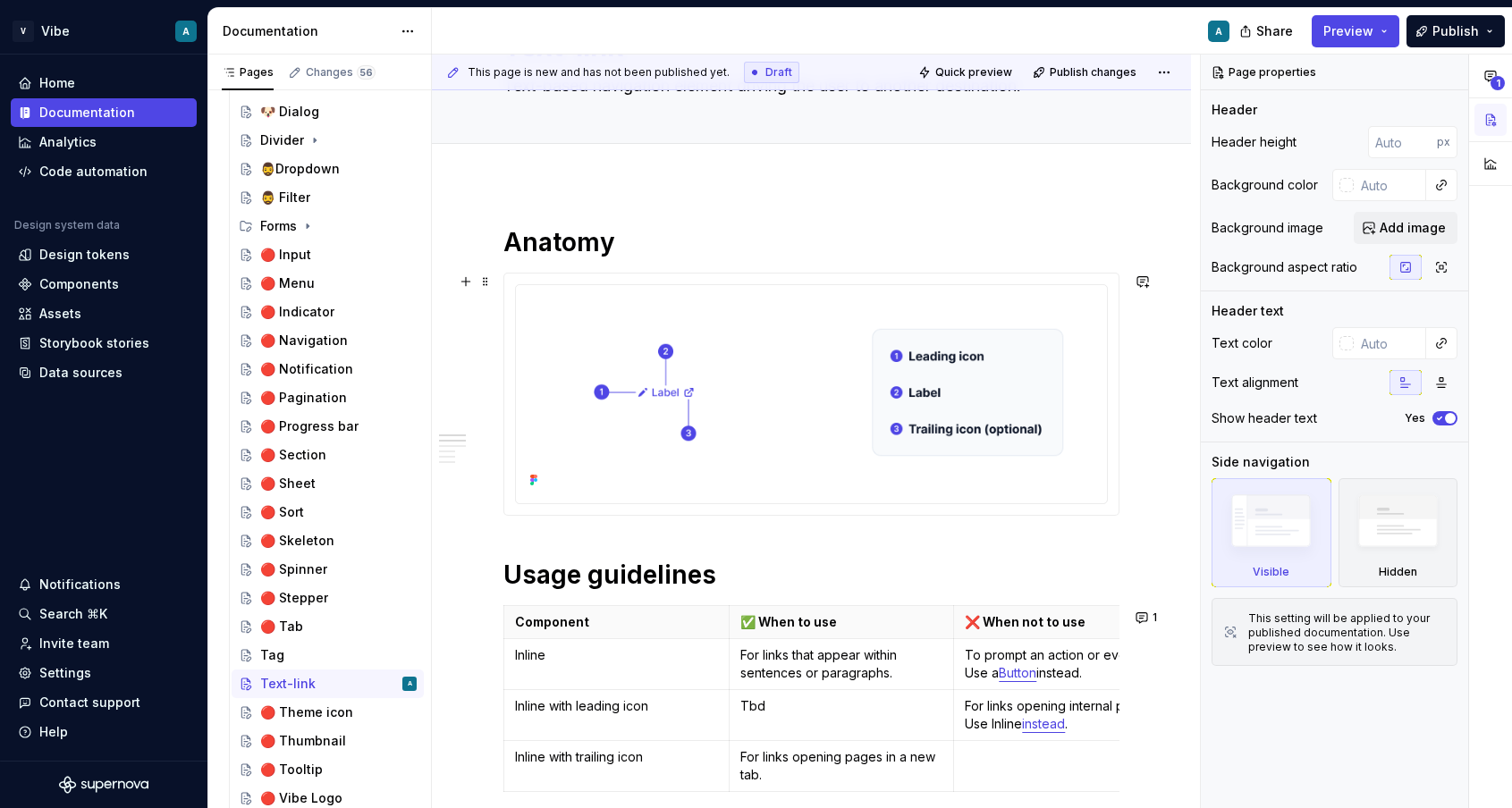
scroll to position [160, 0]
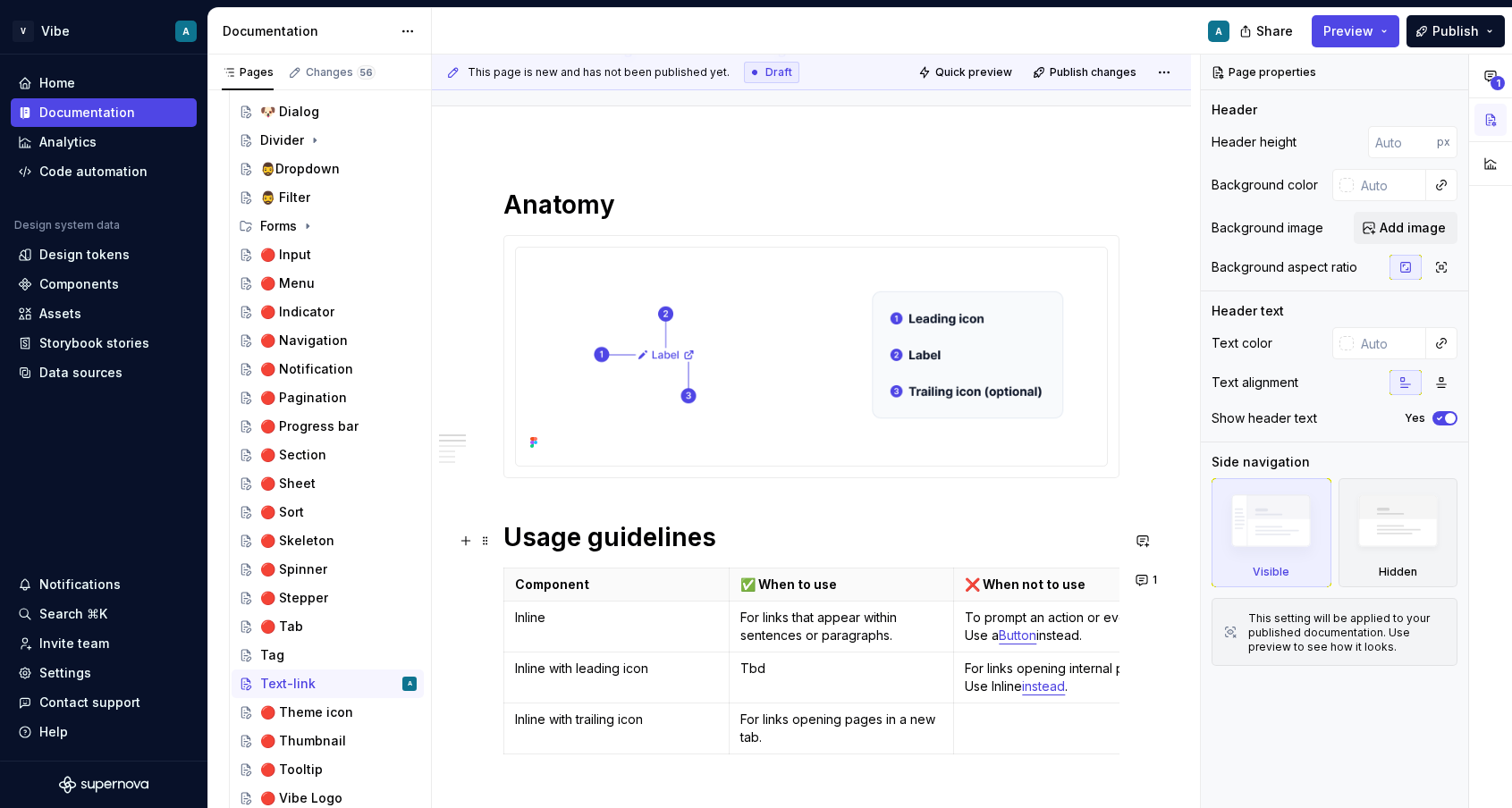
click at [633, 542] on h1 "Usage guidelines" at bounding box center [811, 537] width 616 height 32
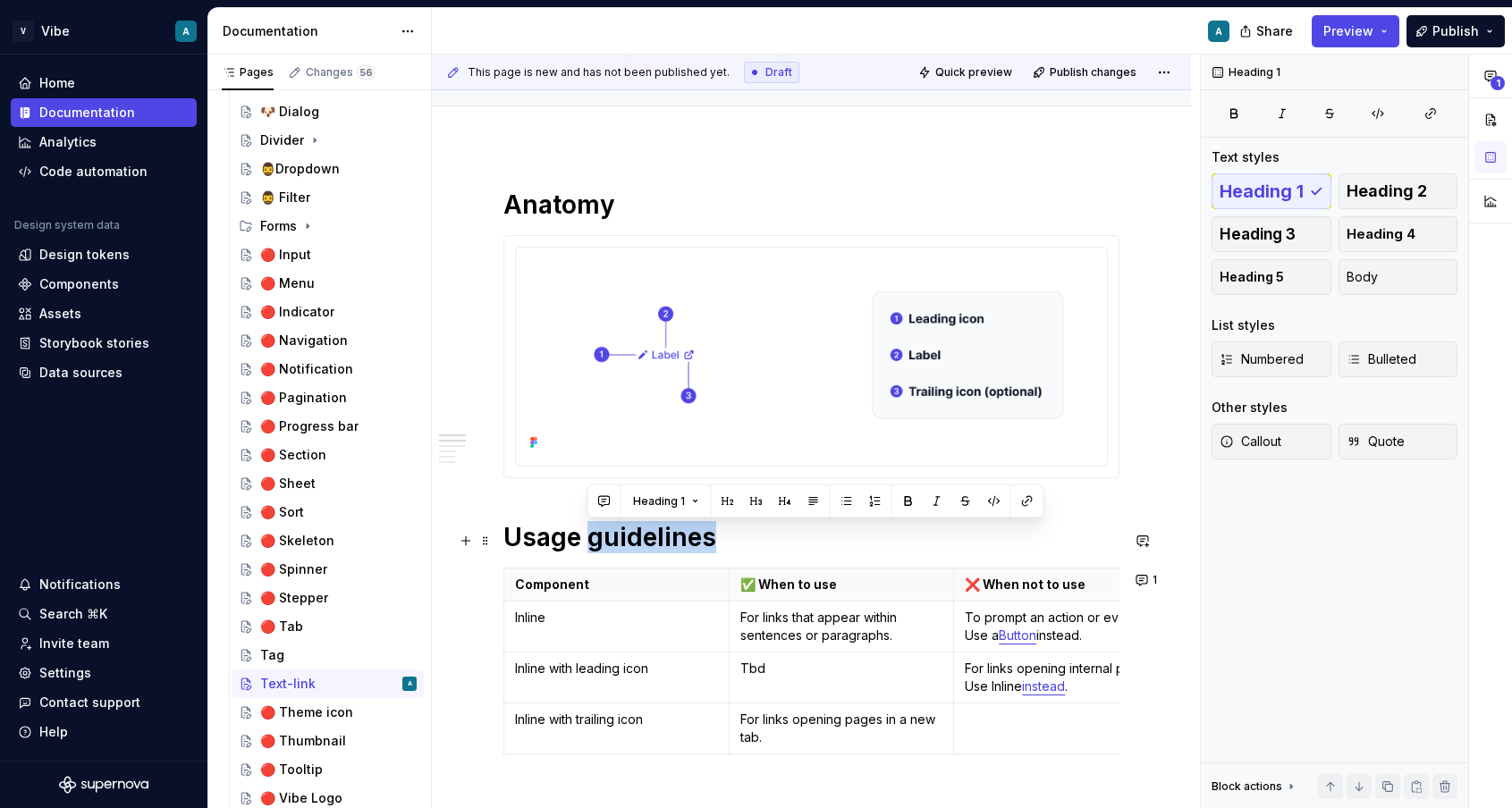
click at [633, 542] on h1 "Usage guidelines" at bounding box center [811, 537] width 616 height 32
copy h1 "Usage guidelines"
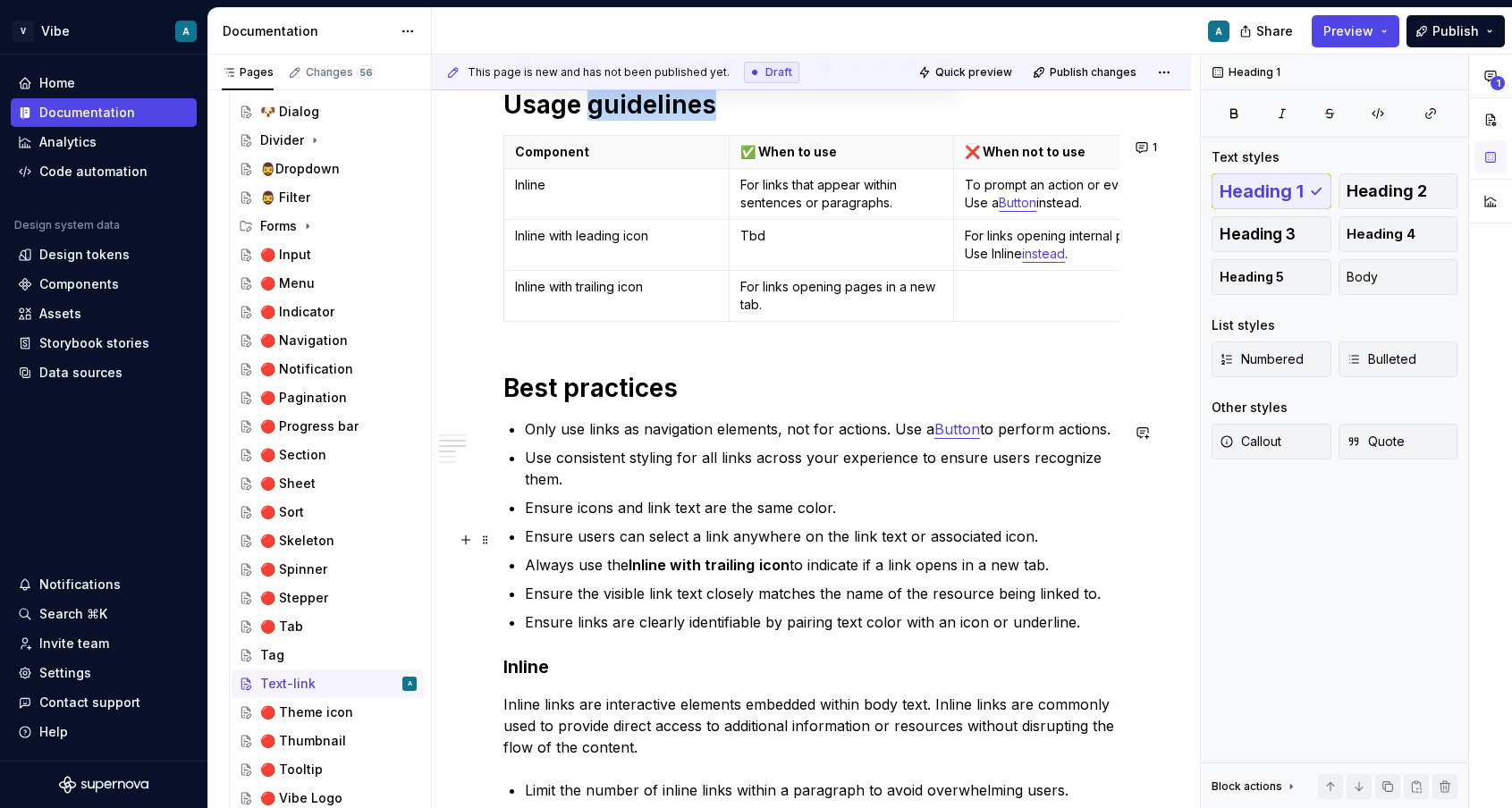
scroll to position [594, 0]
click at [321, 711] on div "🔴 Theme icon" at bounding box center [307, 712] width 93 height 18
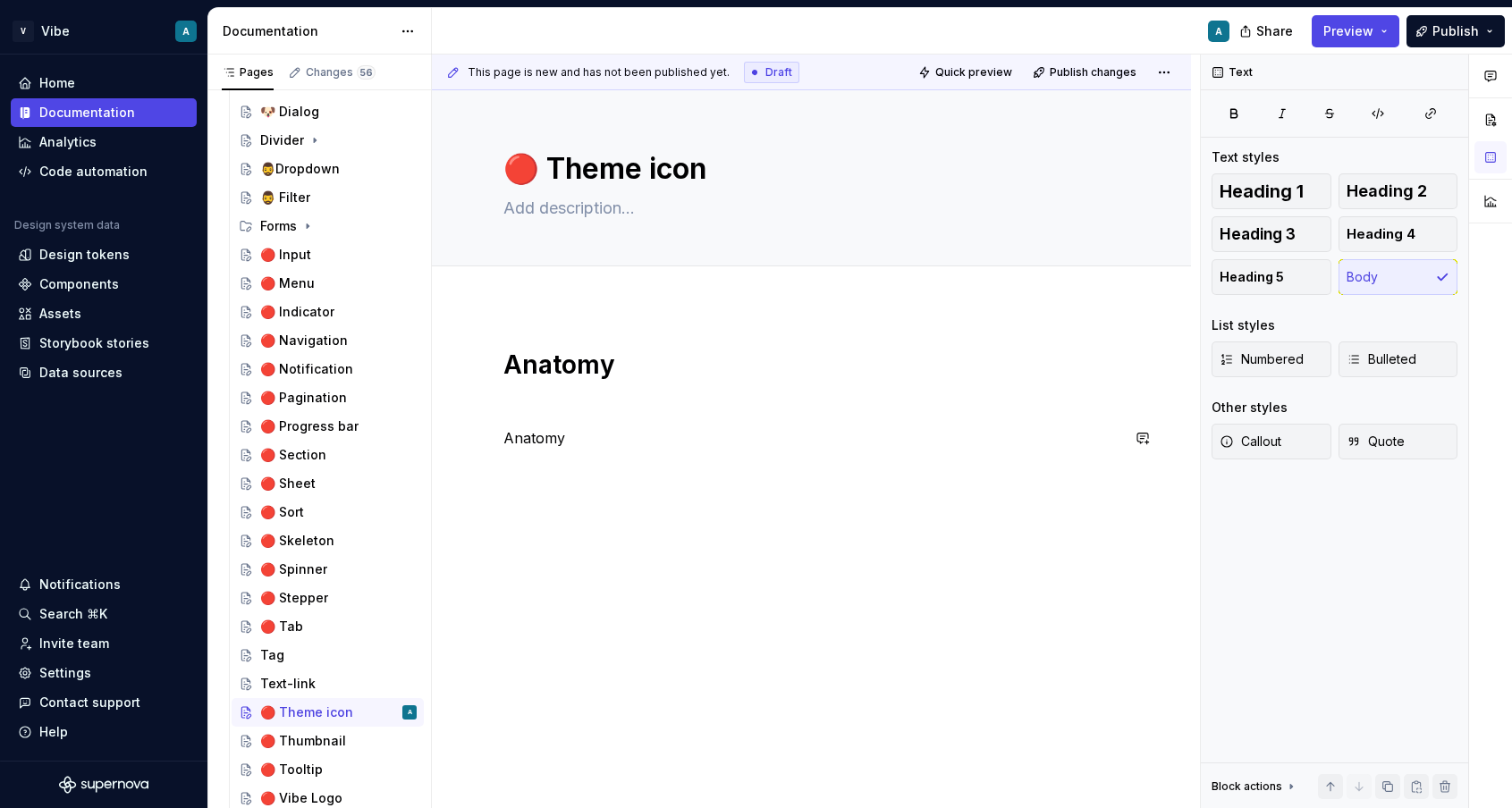
click at [552, 455] on div "Anatomy Anatomy" at bounding box center [811, 409] width 616 height 122
click at [528, 453] on div "Anatomy Anatomy" at bounding box center [811, 409] width 616 height 122
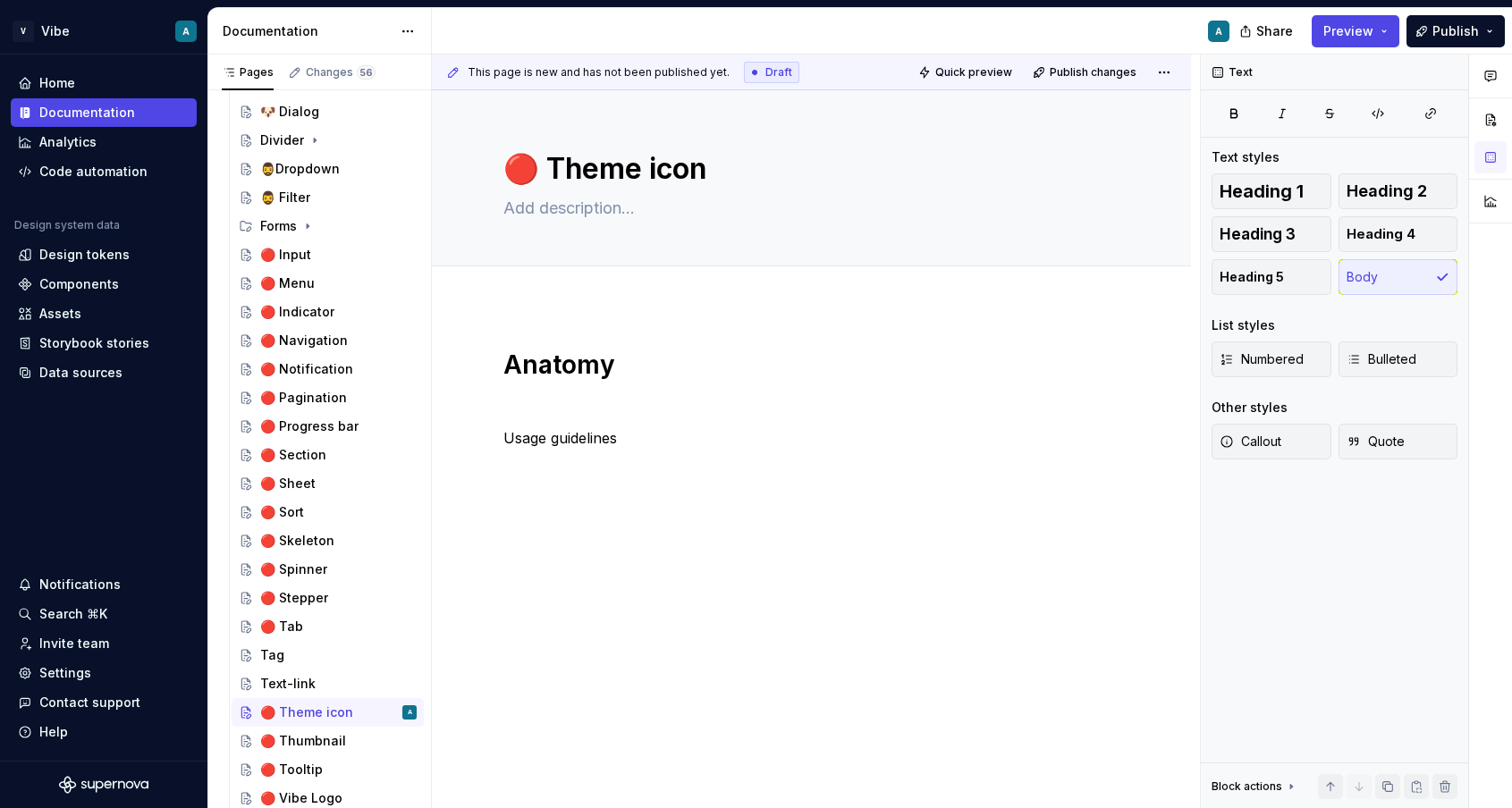
type textarea "*"
click at [586, 525] on div "Anatomy Usage guidelines" at bounding box center [811, 509] width 759 height 407
drag, startPoint x: 632, startPoint y: 517, endPoint x: 514, endPoint y: 432, distance: 145.4
click at [514, 432] on div "Anatomy Usage guidelines Best practices" at bounding box center [811, 441] width 616 height 186
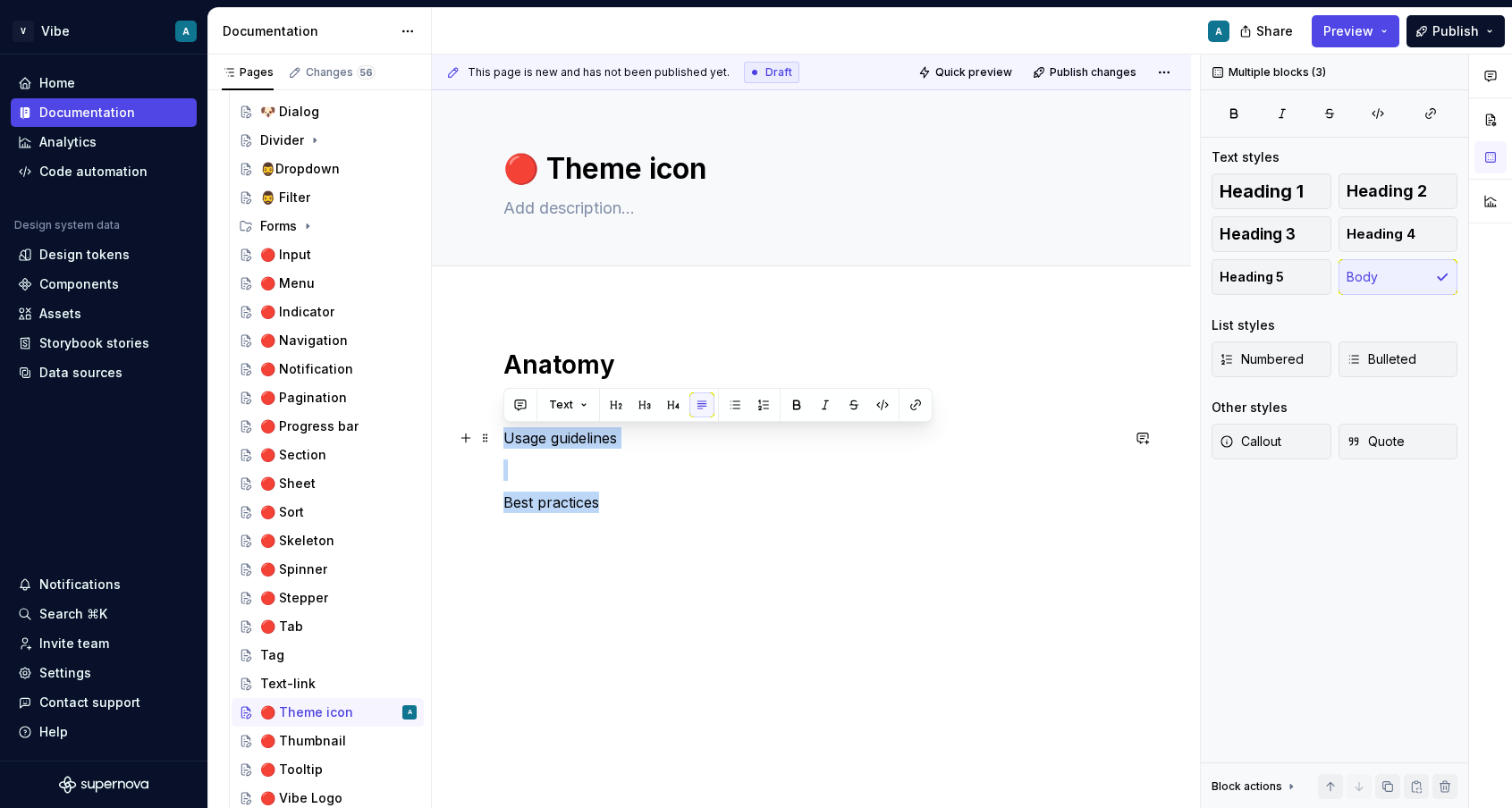
drag, startPoint x: 604, startPoint y: 511, endPoint x: 493, endPoint y: 439, distance: 132.3
click at [493, 439] on div "Anatomy Usage guidelines Best practices" at bounding box center [811, 541] width 759 height 471
click at [1285, 189] on span "Heading 1" at bounding box center [1261, 191] width 84 height 18
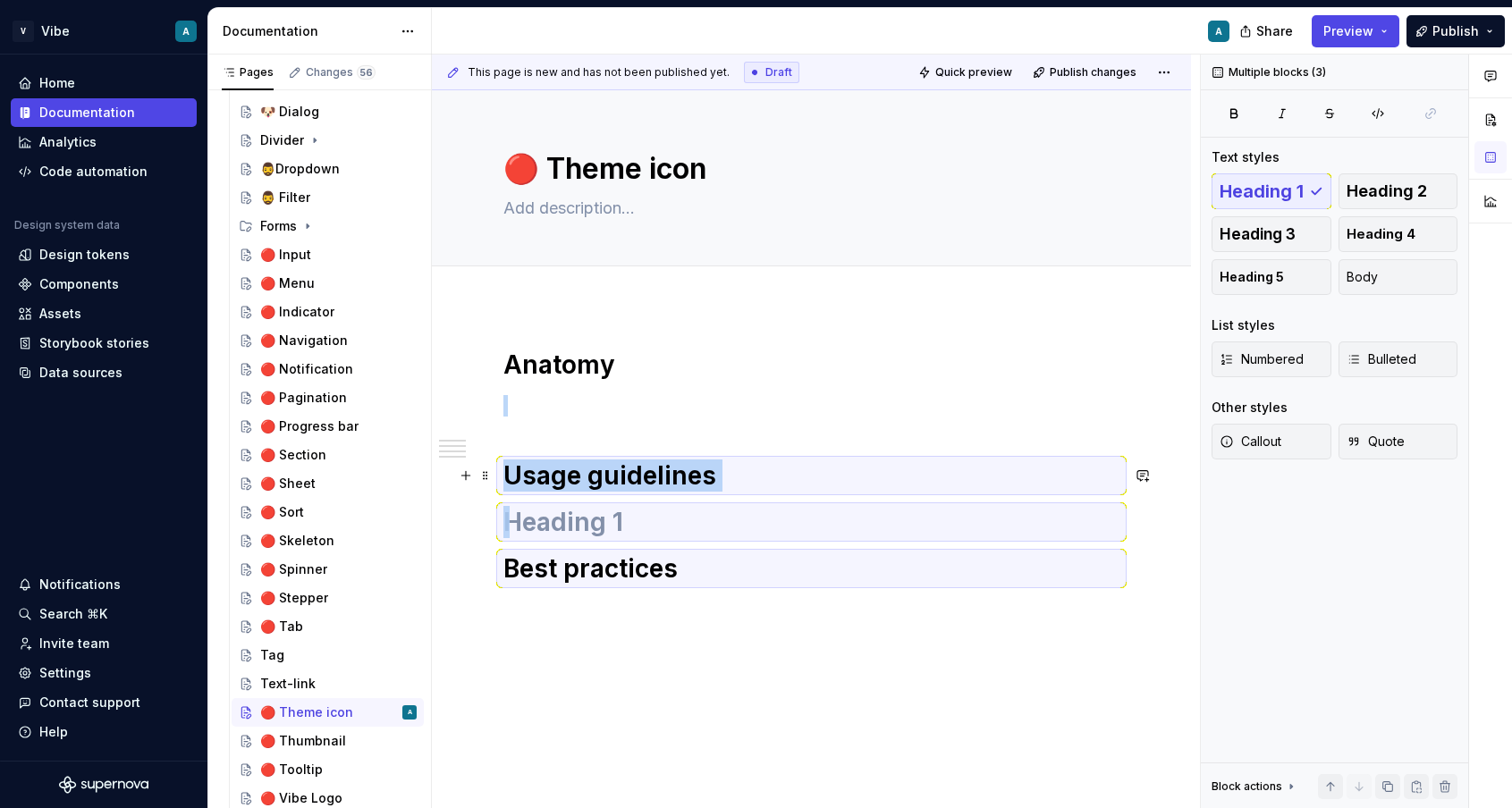
click at [643, 460] on h1 "Usage guidelines" at bounding box center [811, 475] width 616 height 32
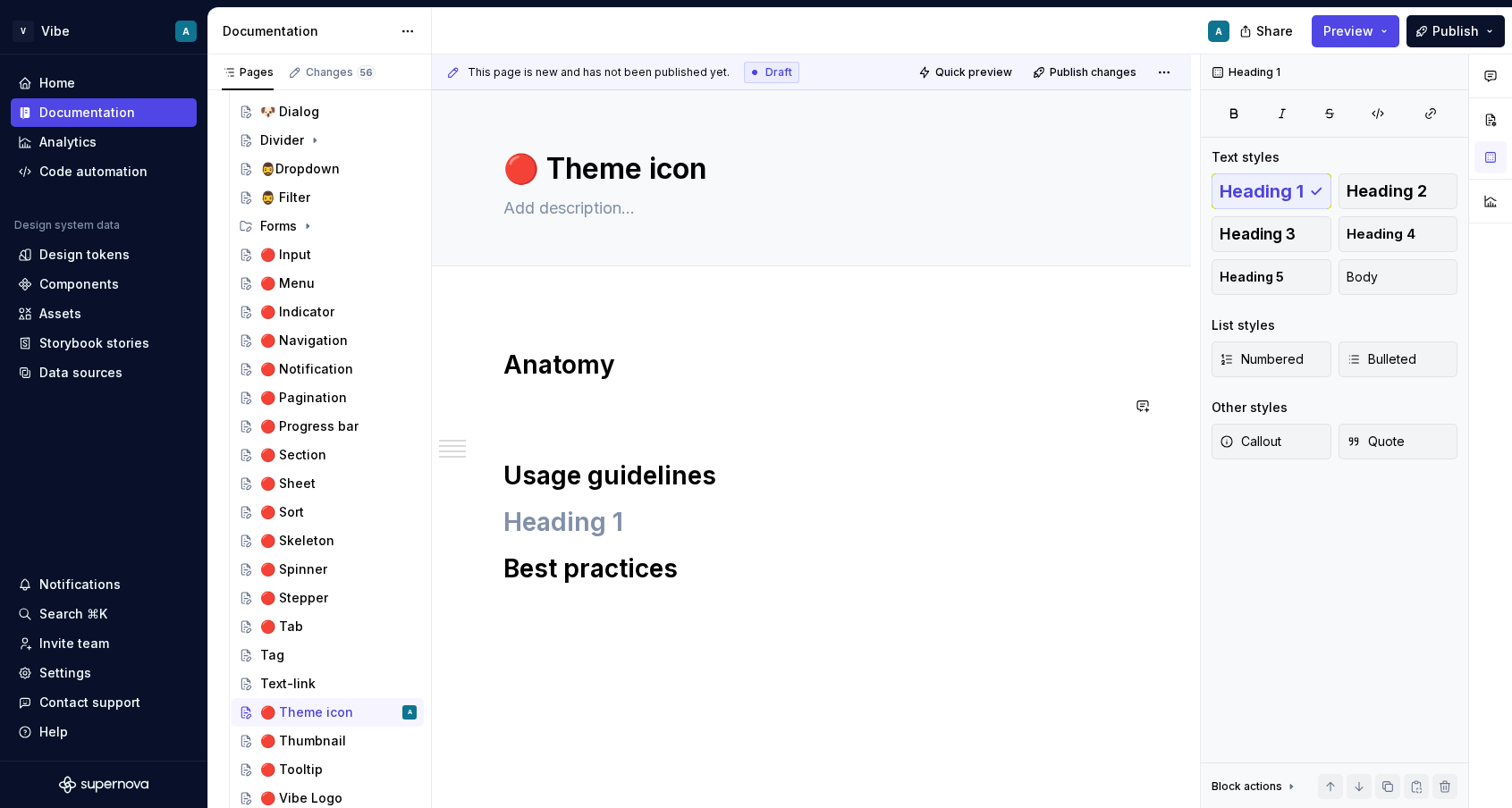
click at [577, 437] on div "Anatomy Usage guidelines Best practices" at bounding box center [811, 466] width 616 height 236
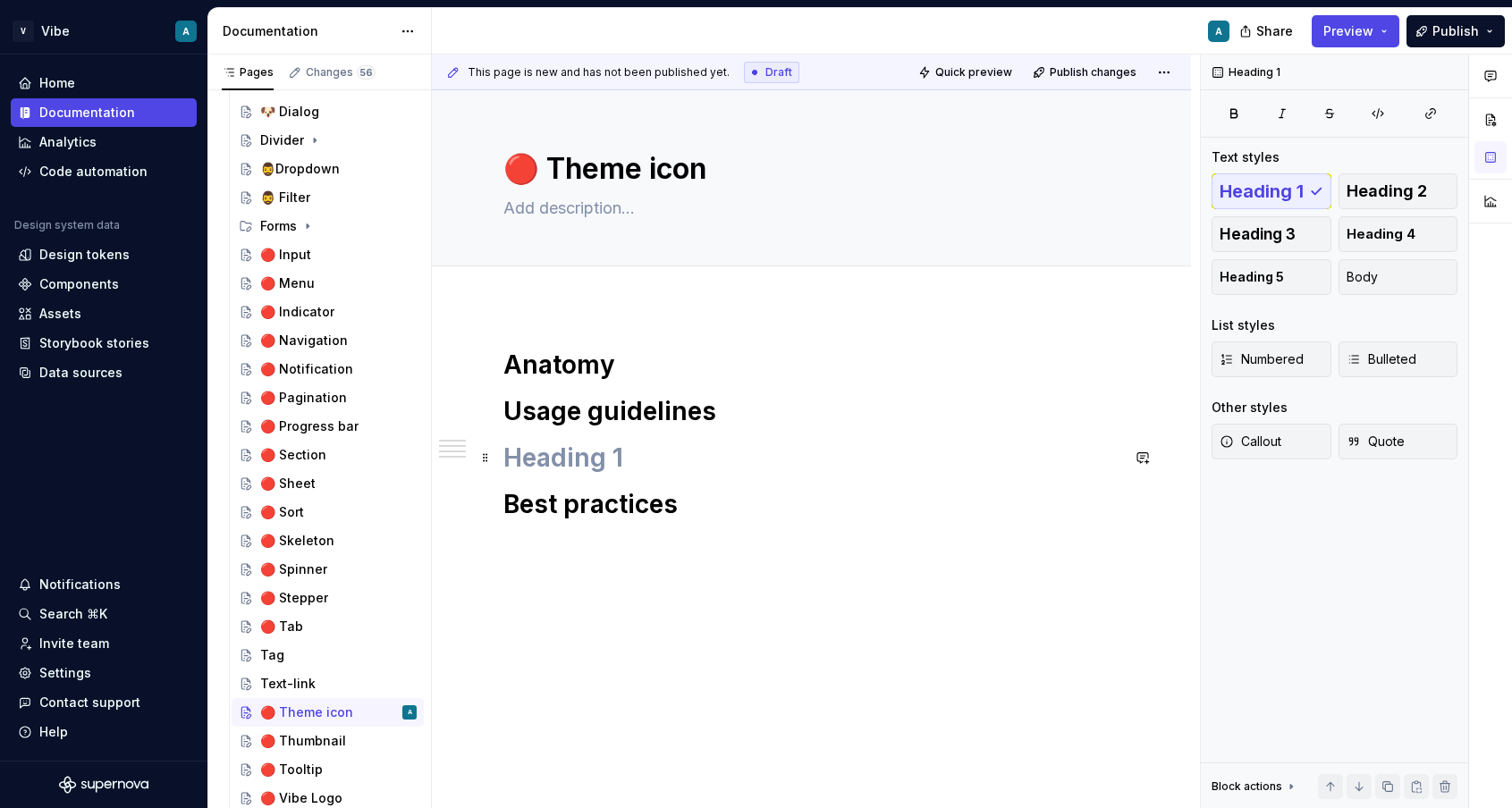
click at [519, 462] on h1 at bounding box center [811, 457] width 616 height 32
click at [637, 360] on h1 "Anatomy" at bounding box center [811, 364] width 616 height 32
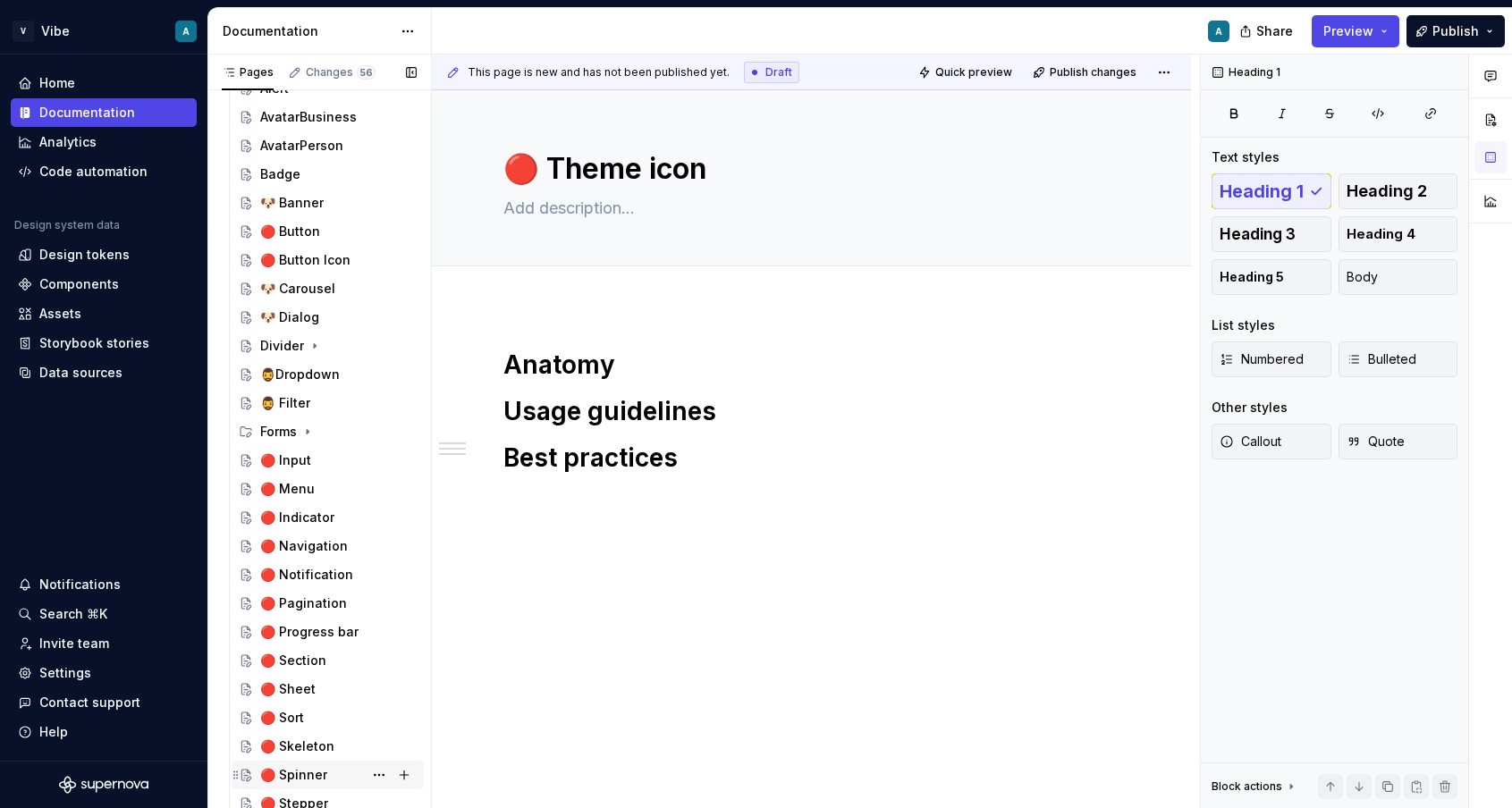
scroll to position [397, 0]
click at [311, 581] on div "🔴 Notification" at bounding box center [307, 577] width 93 height 18
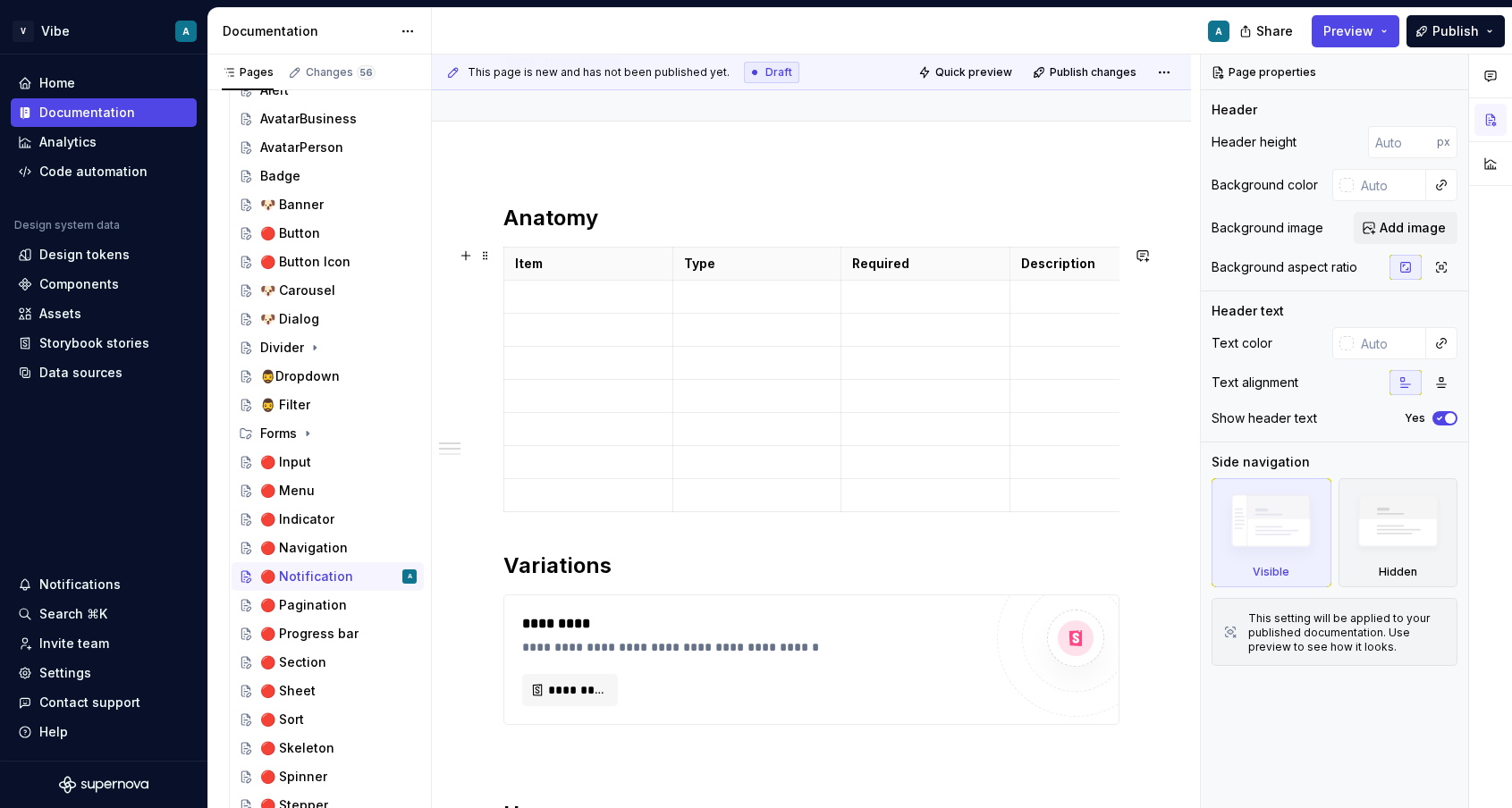
scroll to position [167, 0]
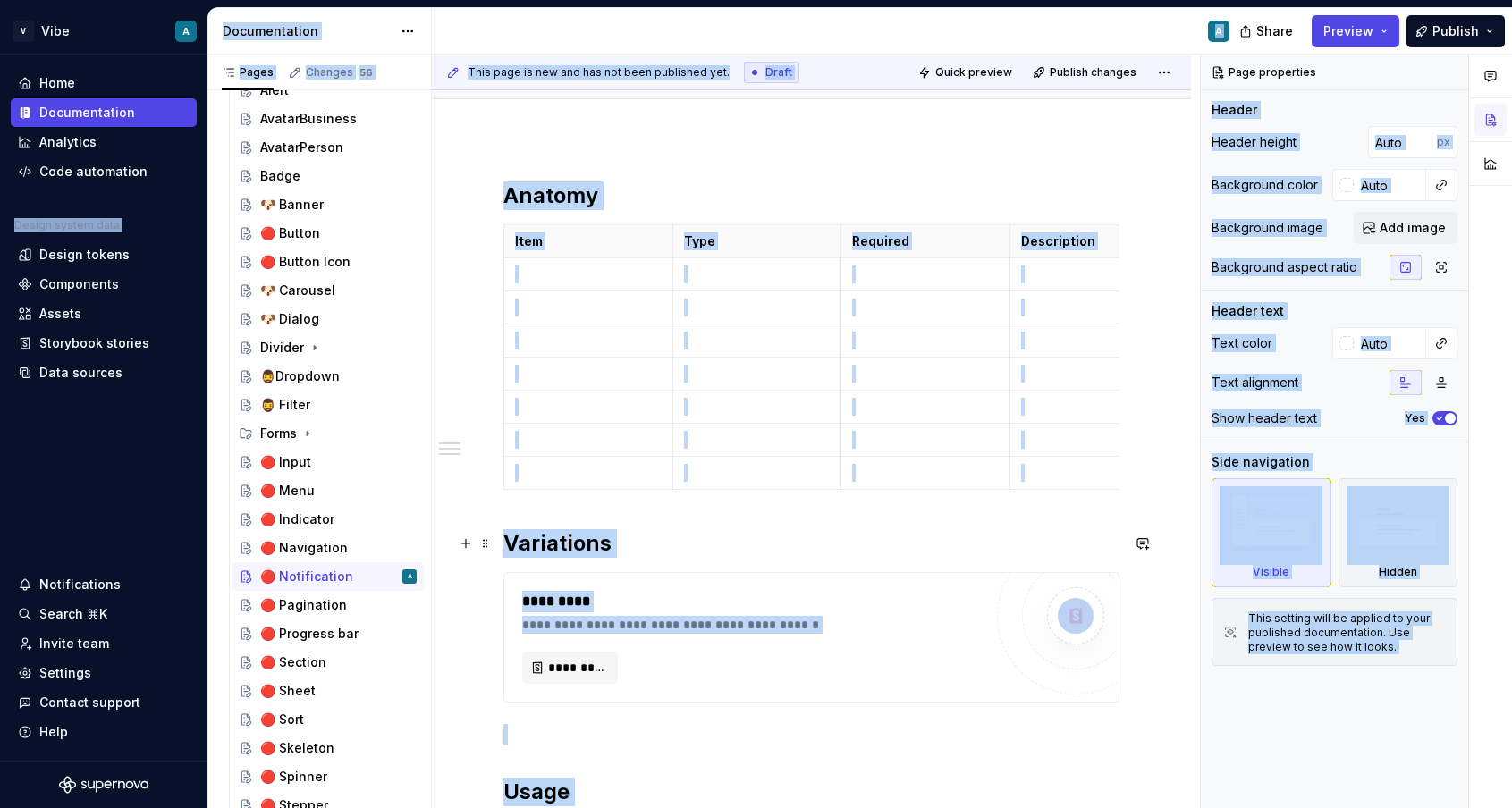
click at [707, 533] on h2 "Variations" at bounding box center [811, 543] width 616 height 28
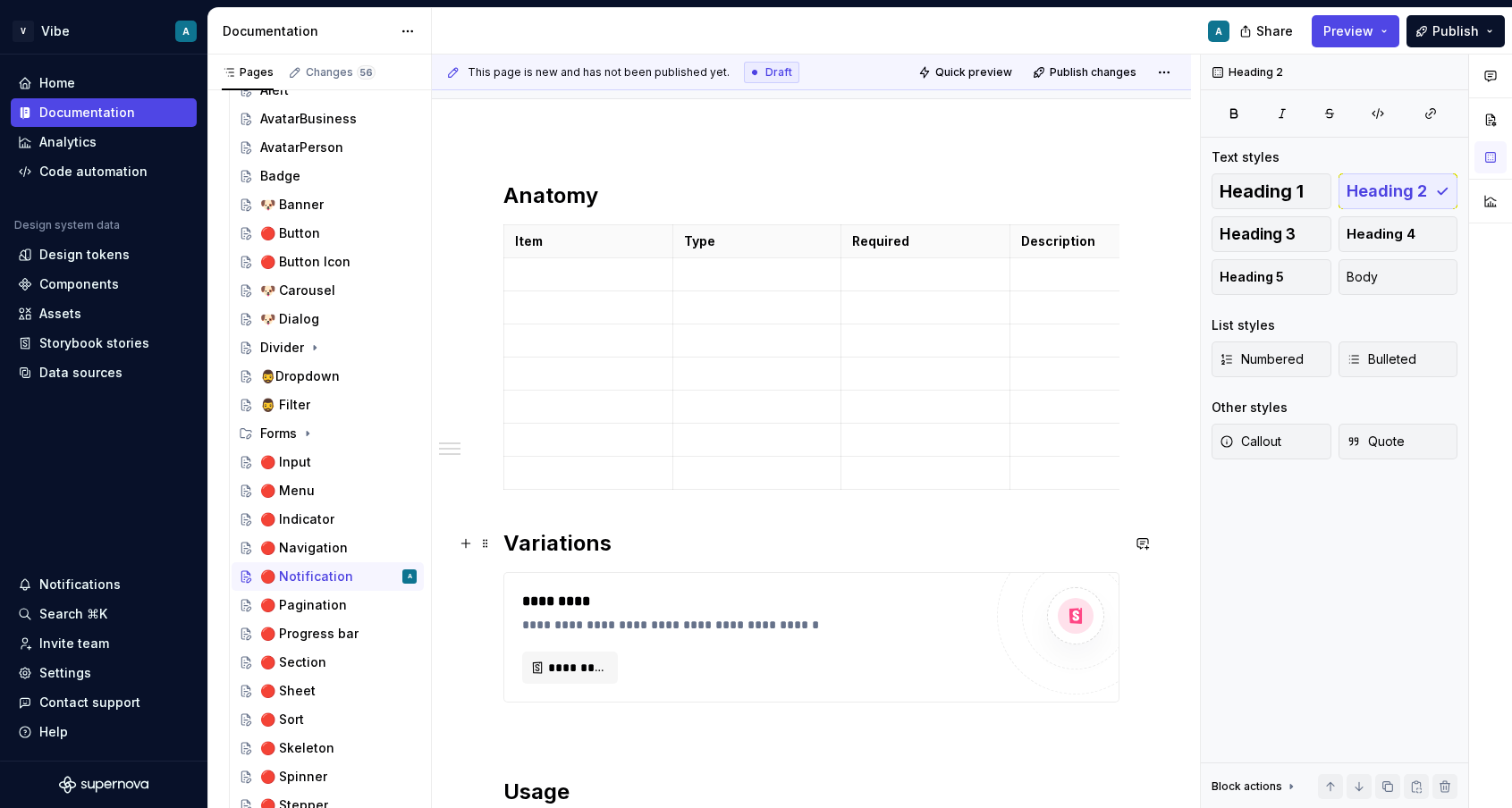
click at [707, 533] on h2 "Variations" at bounding box center [811, 543] width 616 height 28
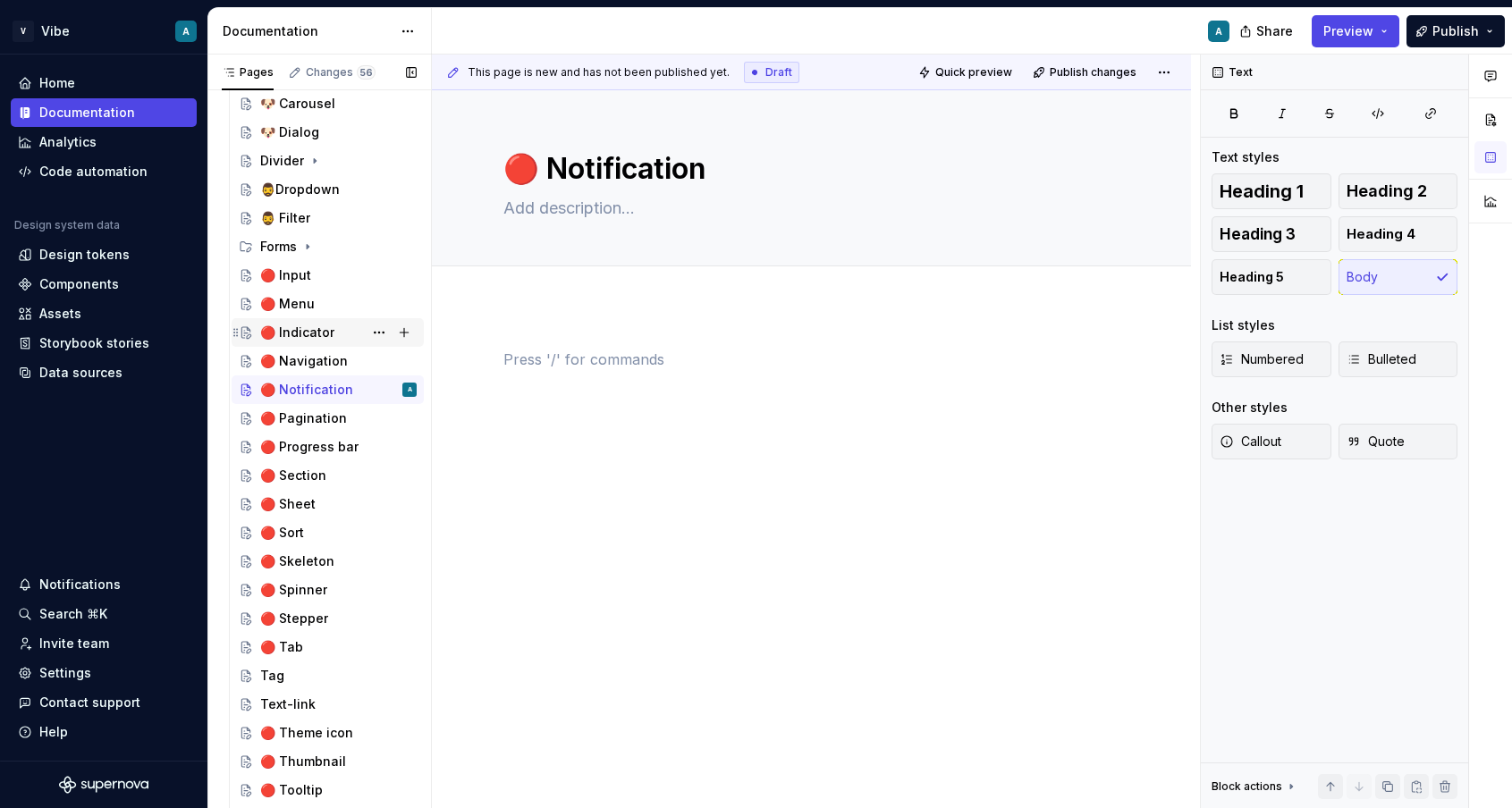
scroll to position [604, 0]
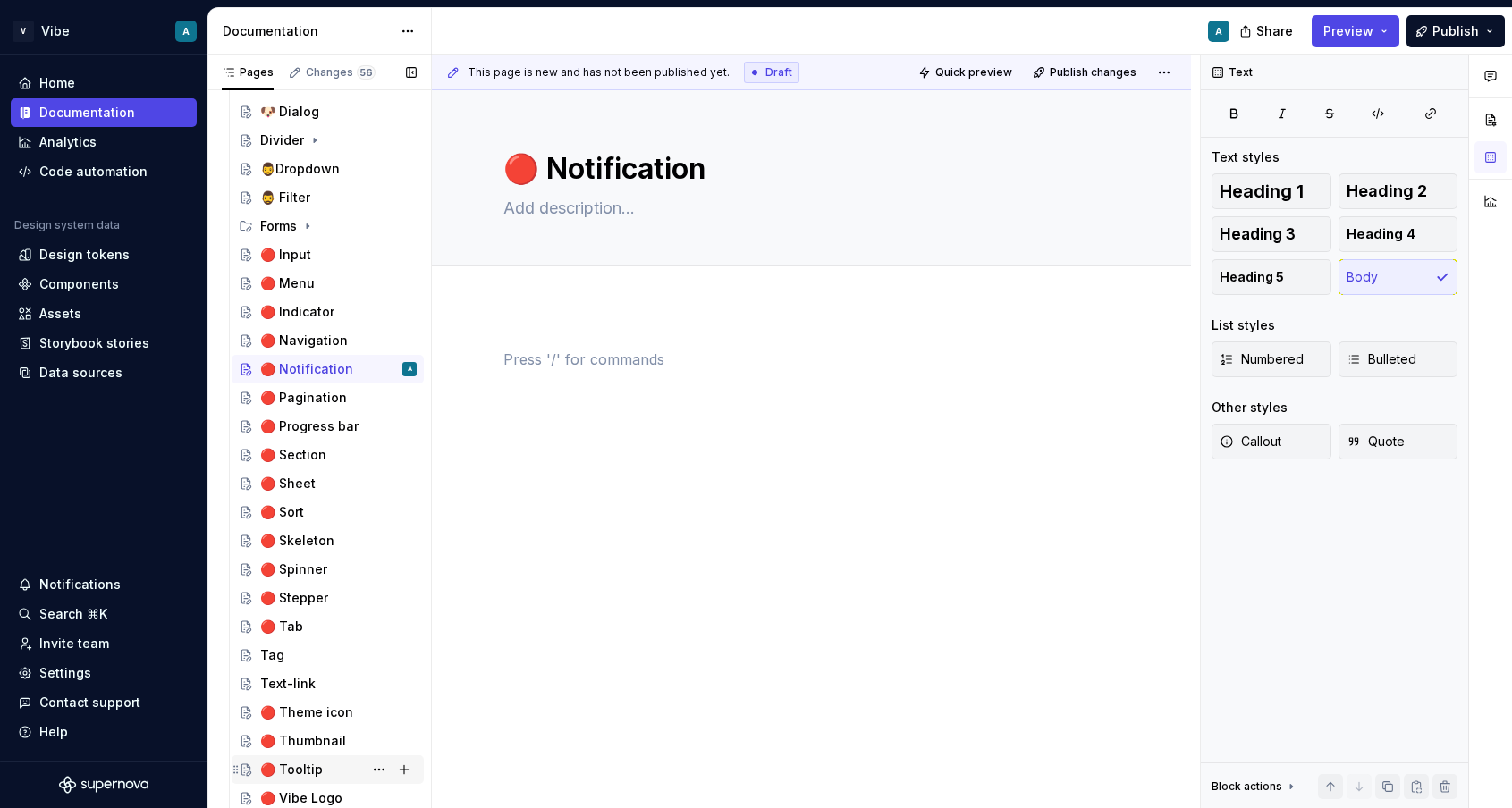
click at [317, 765] on div "🔴 Tooltip" at bounding box center [338, 770] width 156 height 25
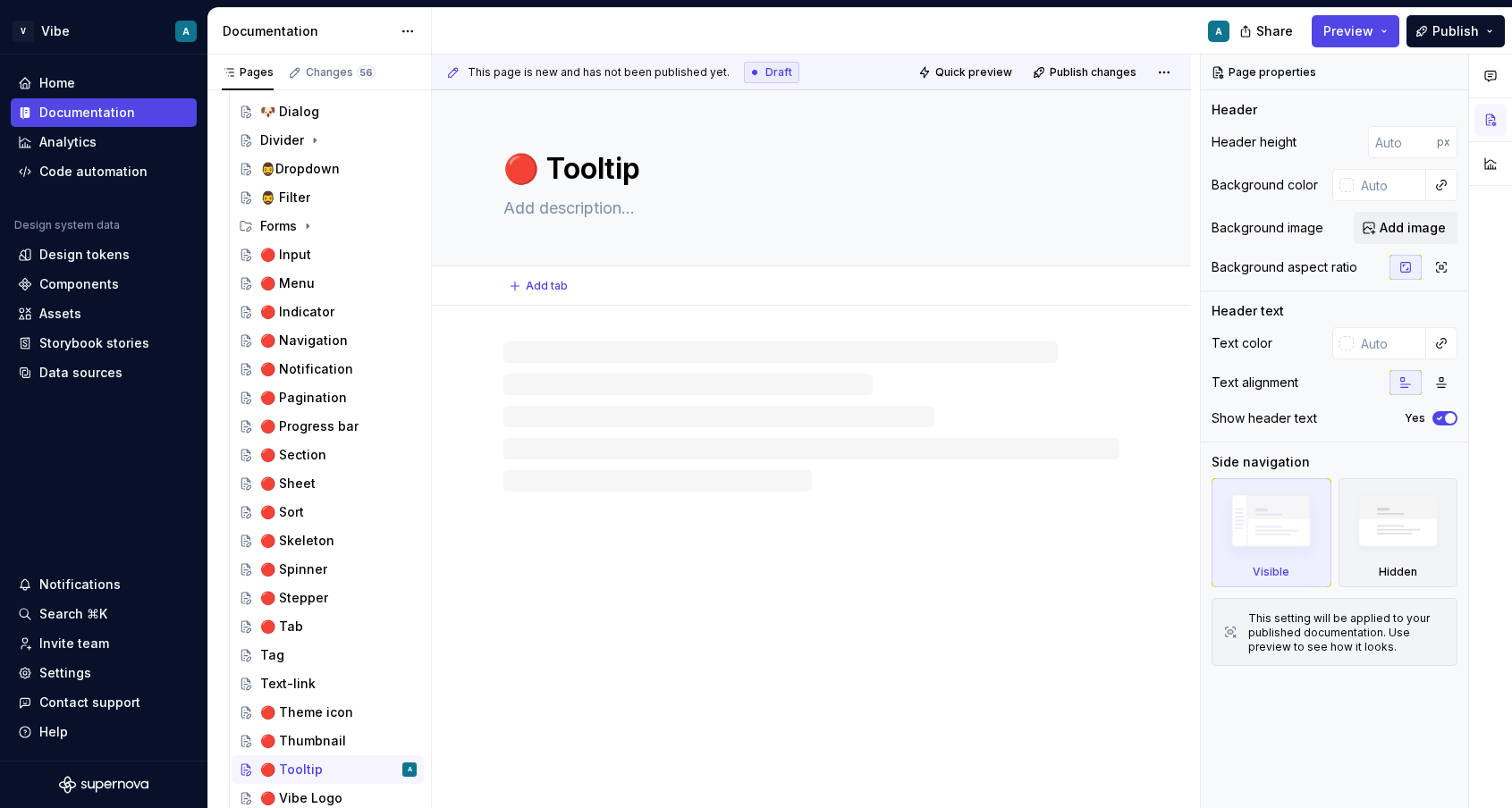
click at [599, 210] on textarea at bounding box center [807, 207] width 616 height 28
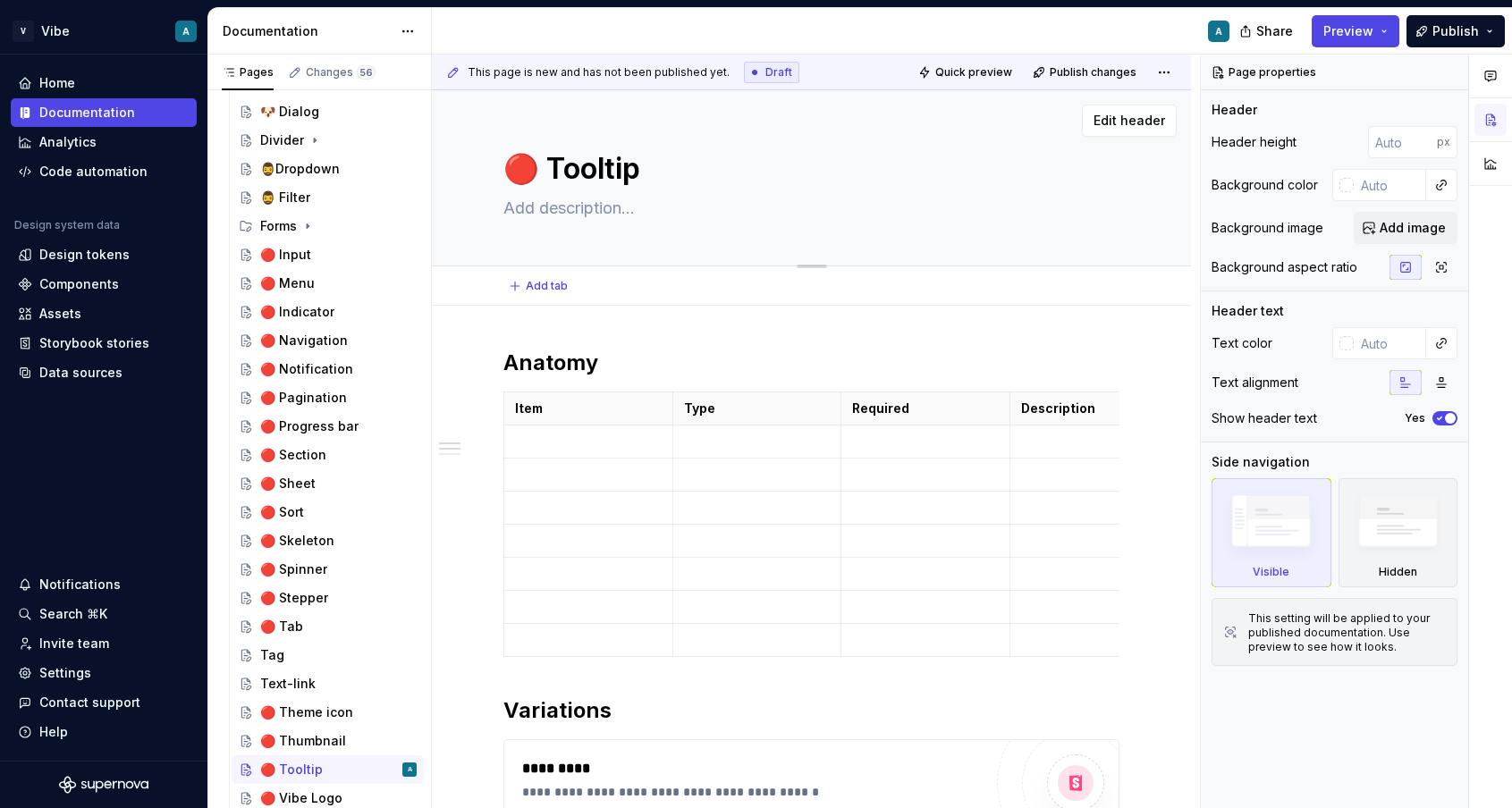
click at [599, 210] on textarea at bounding box center [807, 207] width 616 height 28
paste textarea "Tooltip is a floating text label that succinctly describes the function of an i…"
type textarea "*"
type textarea "Tooltip is a floating text label that succinctly describes the function of an i…"
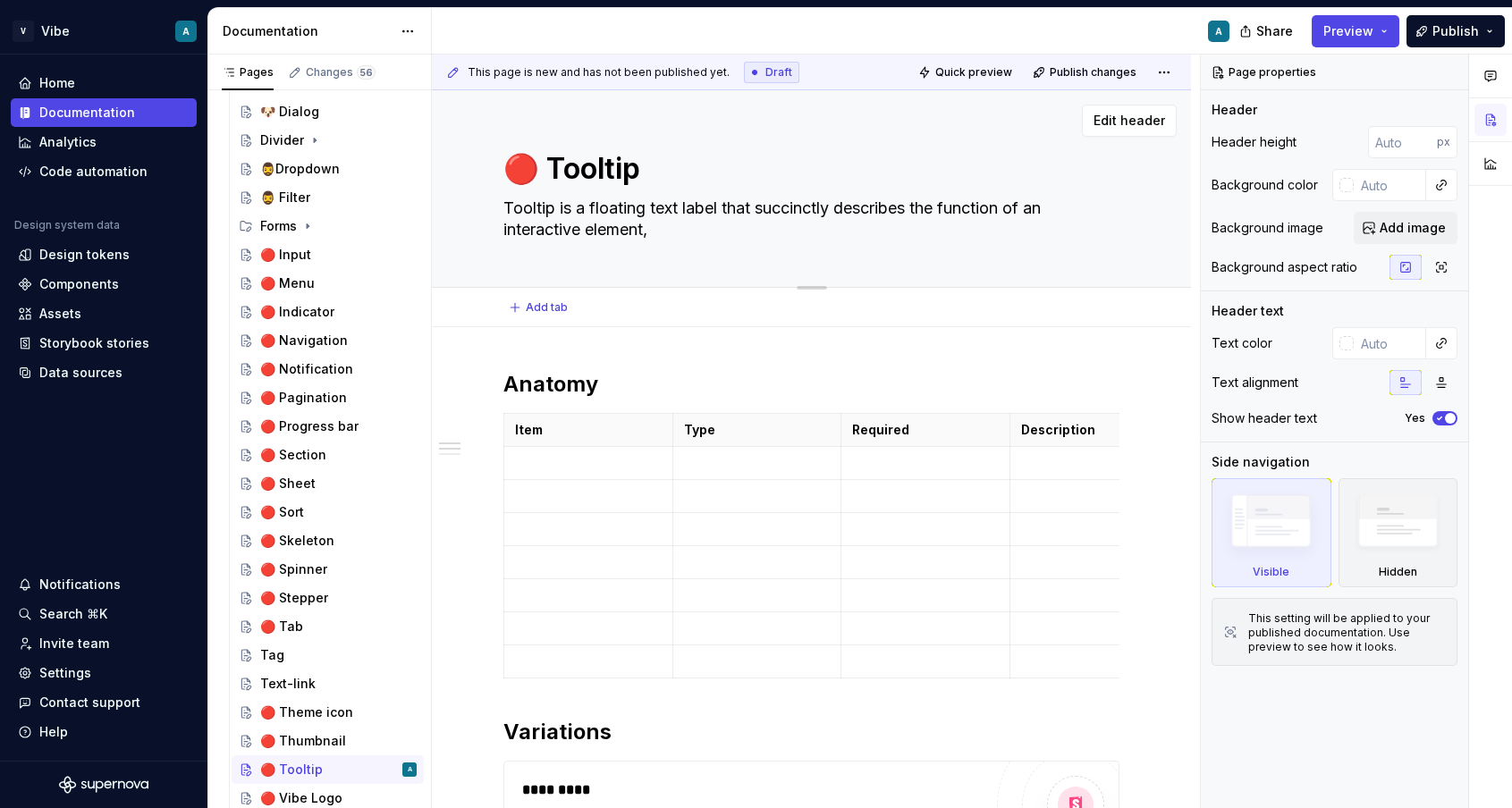
type textarea "*"
type textarea "Tooltip is a floating text label that succinctly describes the function of an i…"
type textarea "*"
type textarea "Tooltip is a floating text label that succinctly describes the function of an i…"
click at [544, 161] on textarea "🔴 Tooltip" at bounding box center [807, 168] width 616 height 43
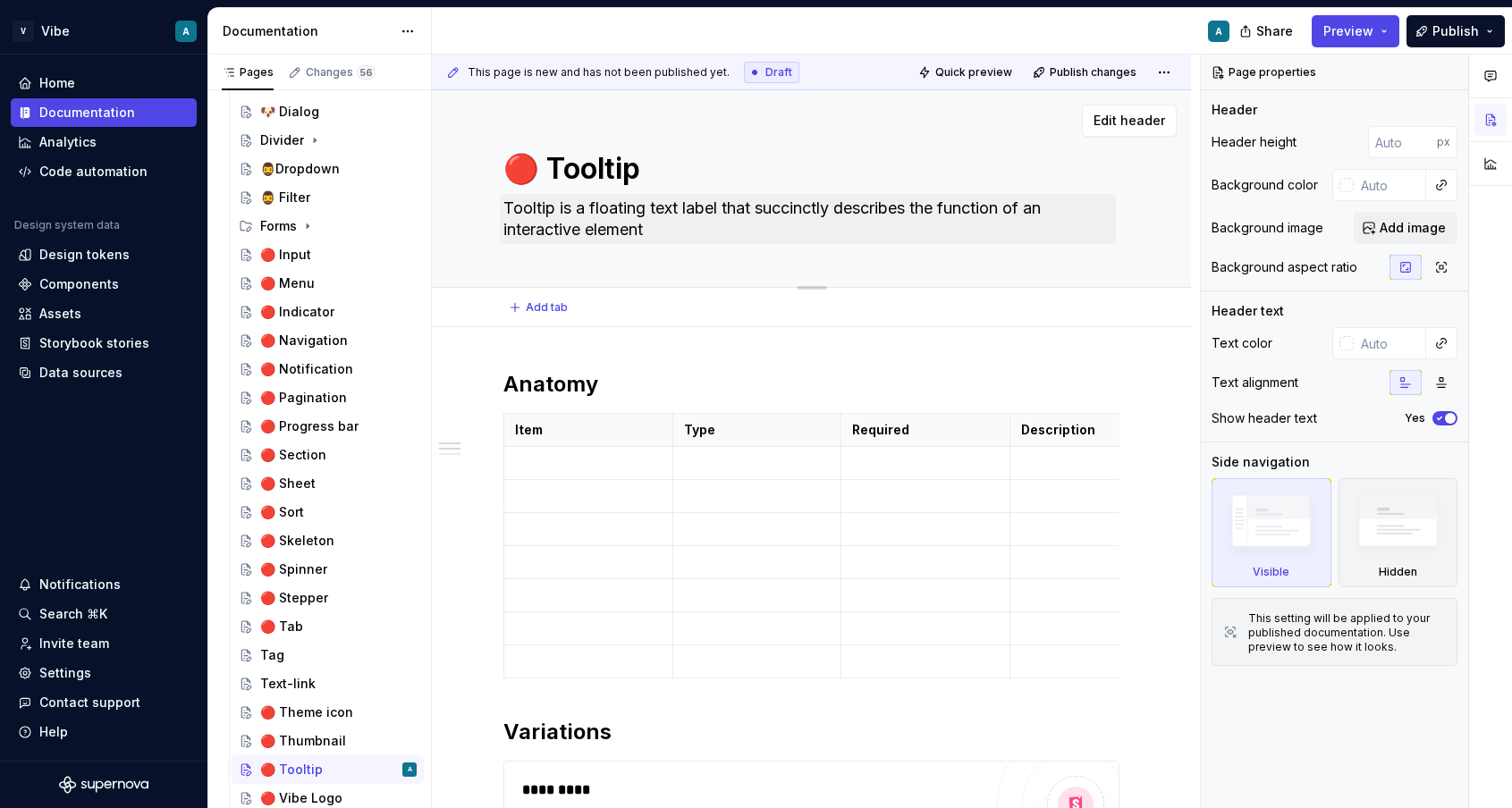
type textarea "*"
type textarea "Tooltip"
type textarea "*"
type textarea "Tooltip"
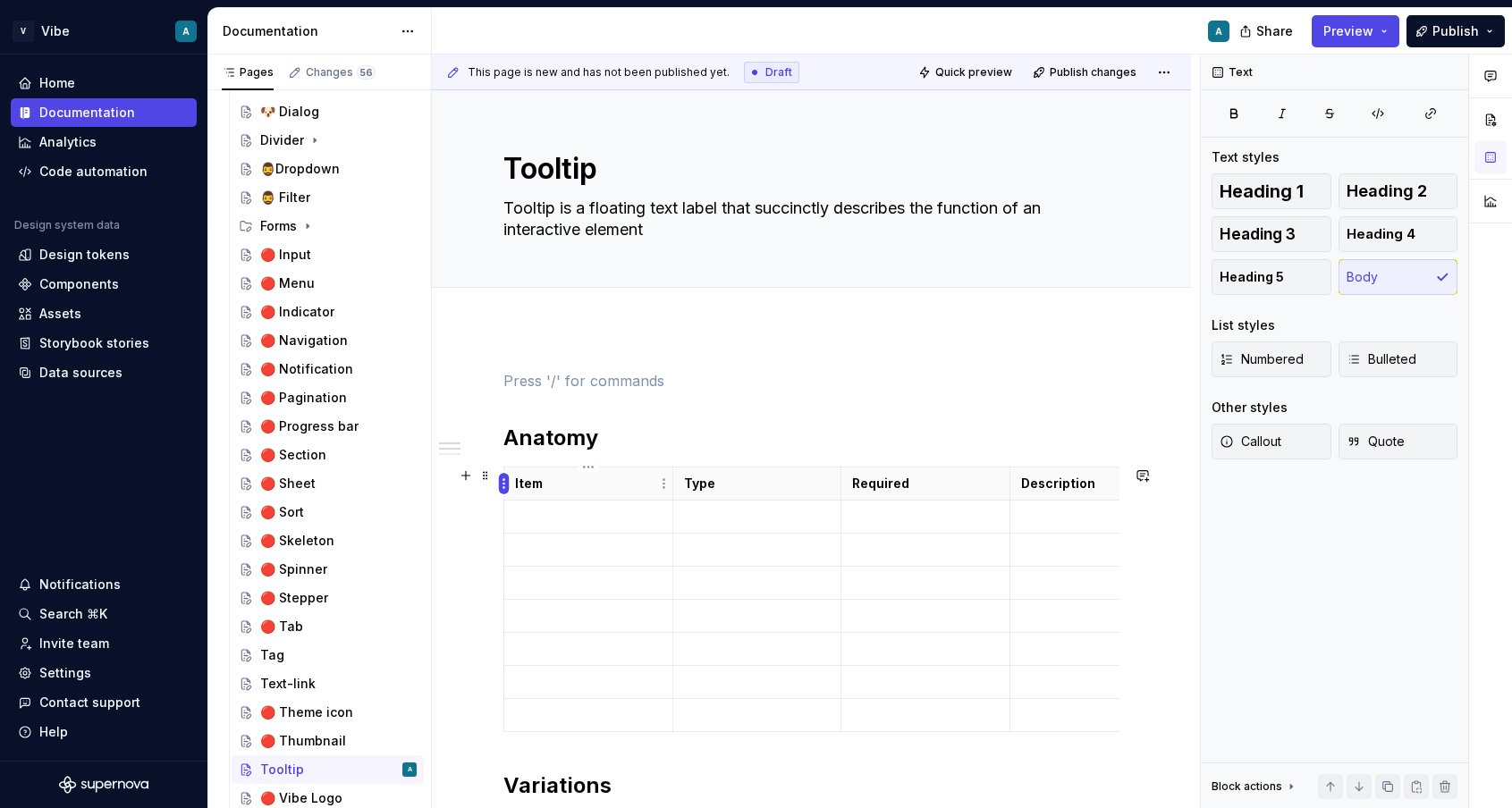
click at [499, 475] on html "V Vibe A Home Documentation Analytics Code automation Design system data Design…" at bounding box center [756, 404] width 1512 height 808
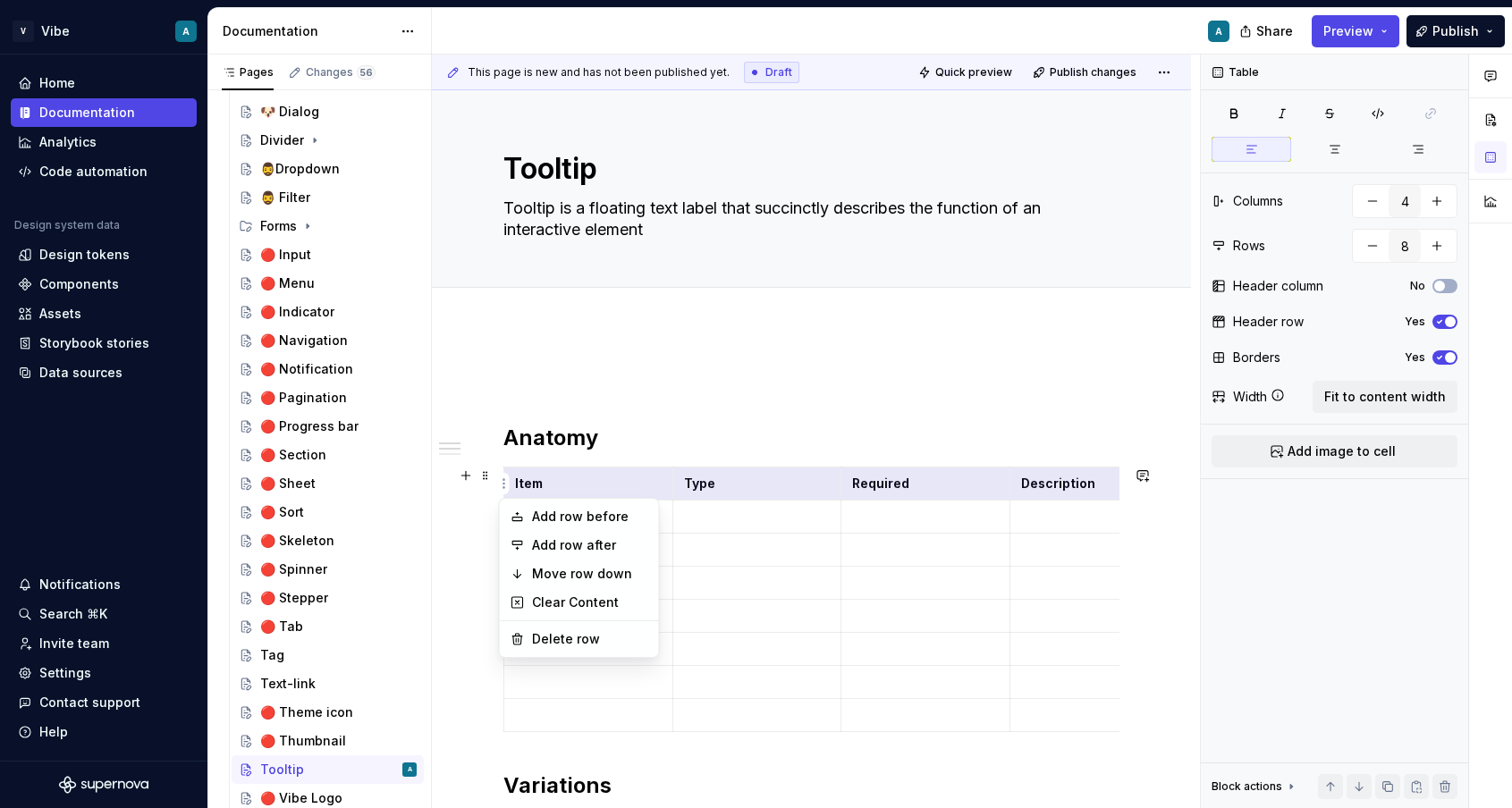
click at [487, 472] on html "V Vibe A Home Documentation Analytics Code automation Design system data Design…" at bounding box center [756, 404] width 1512 height 808
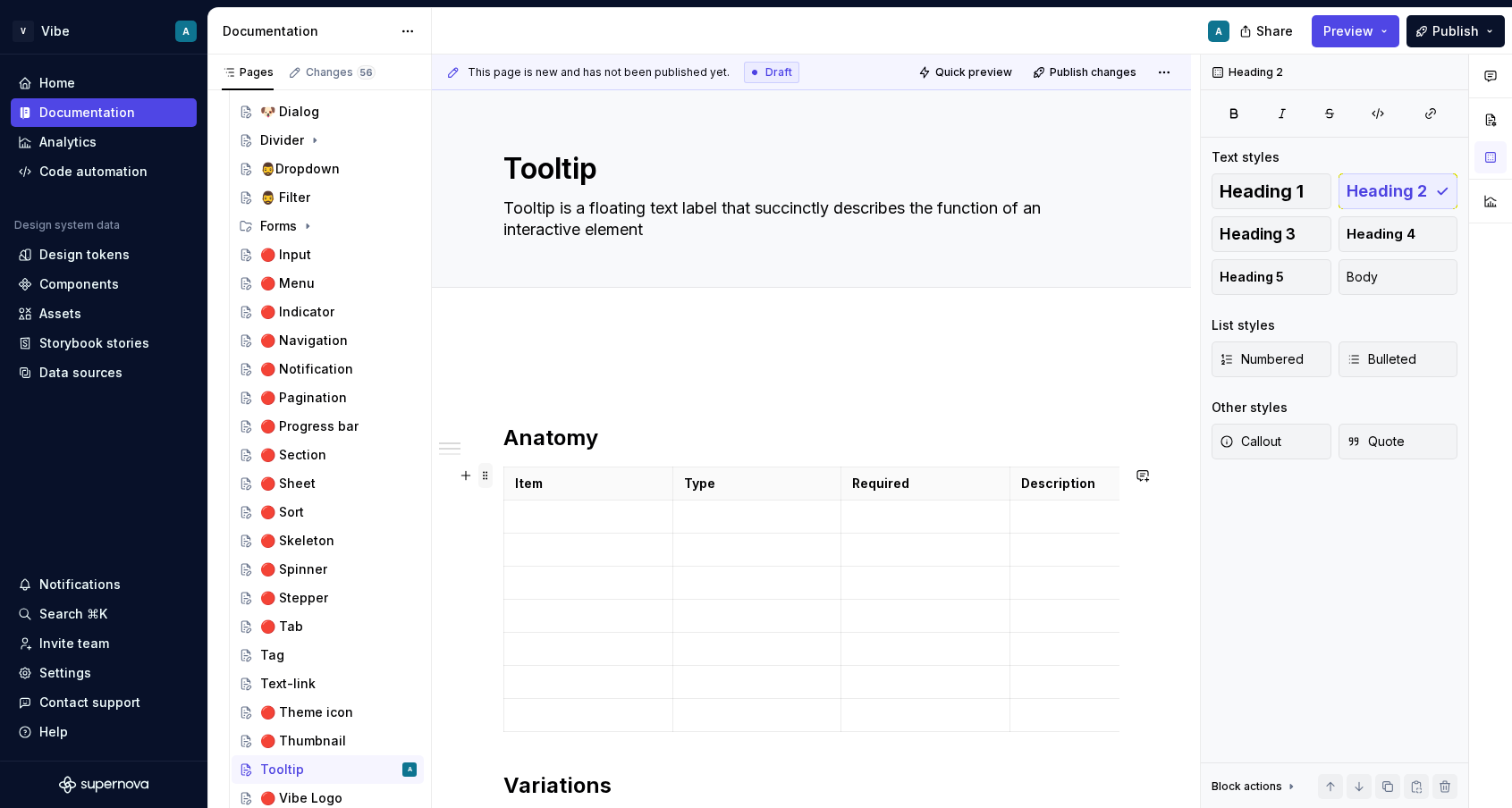
click at [483, 482] on span at bounding box center [486, 476] width 15 height 25
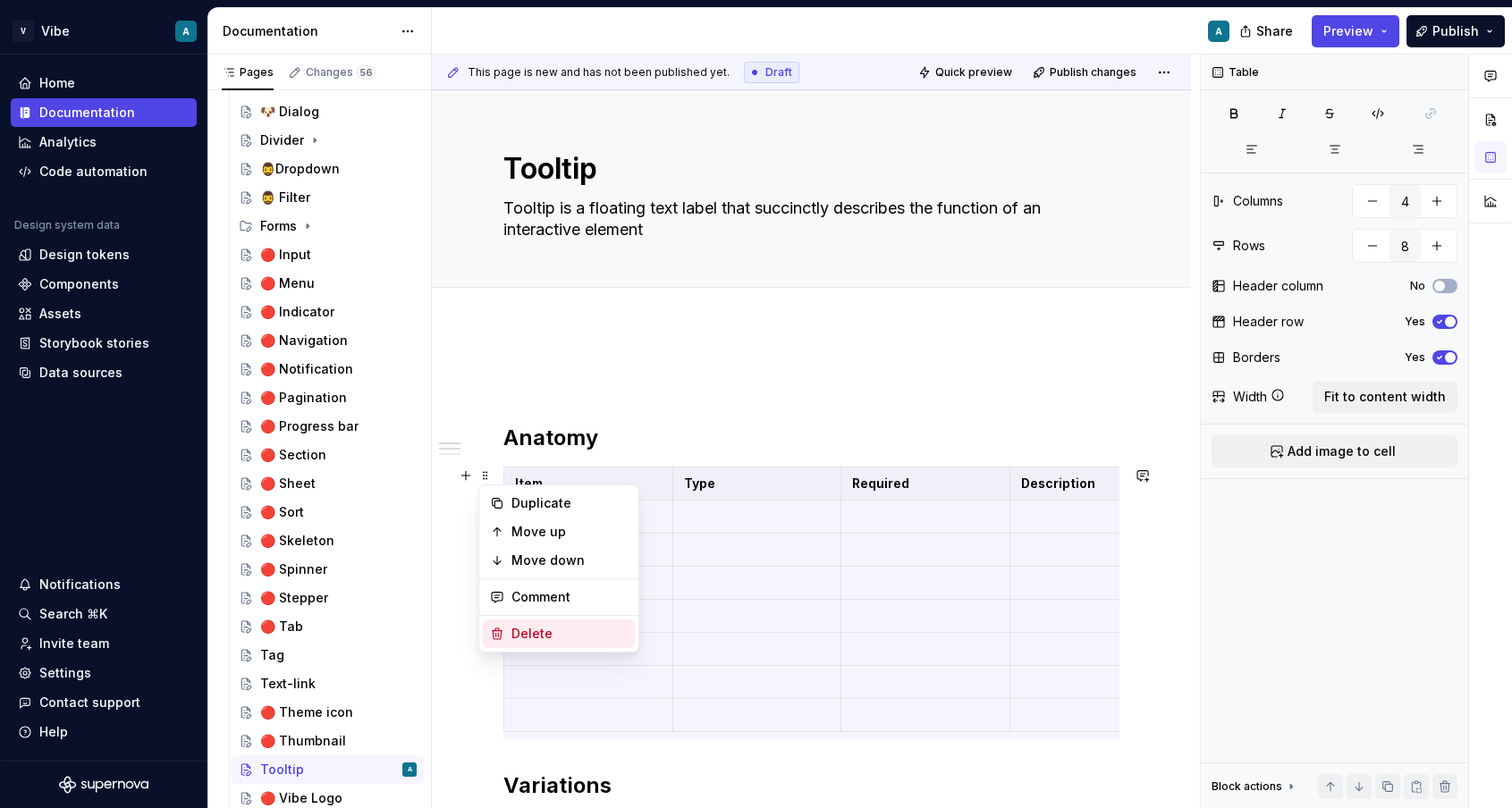
click at [530, 640] on div "Delete" at bounding box center [570, 634] width 116 height 18
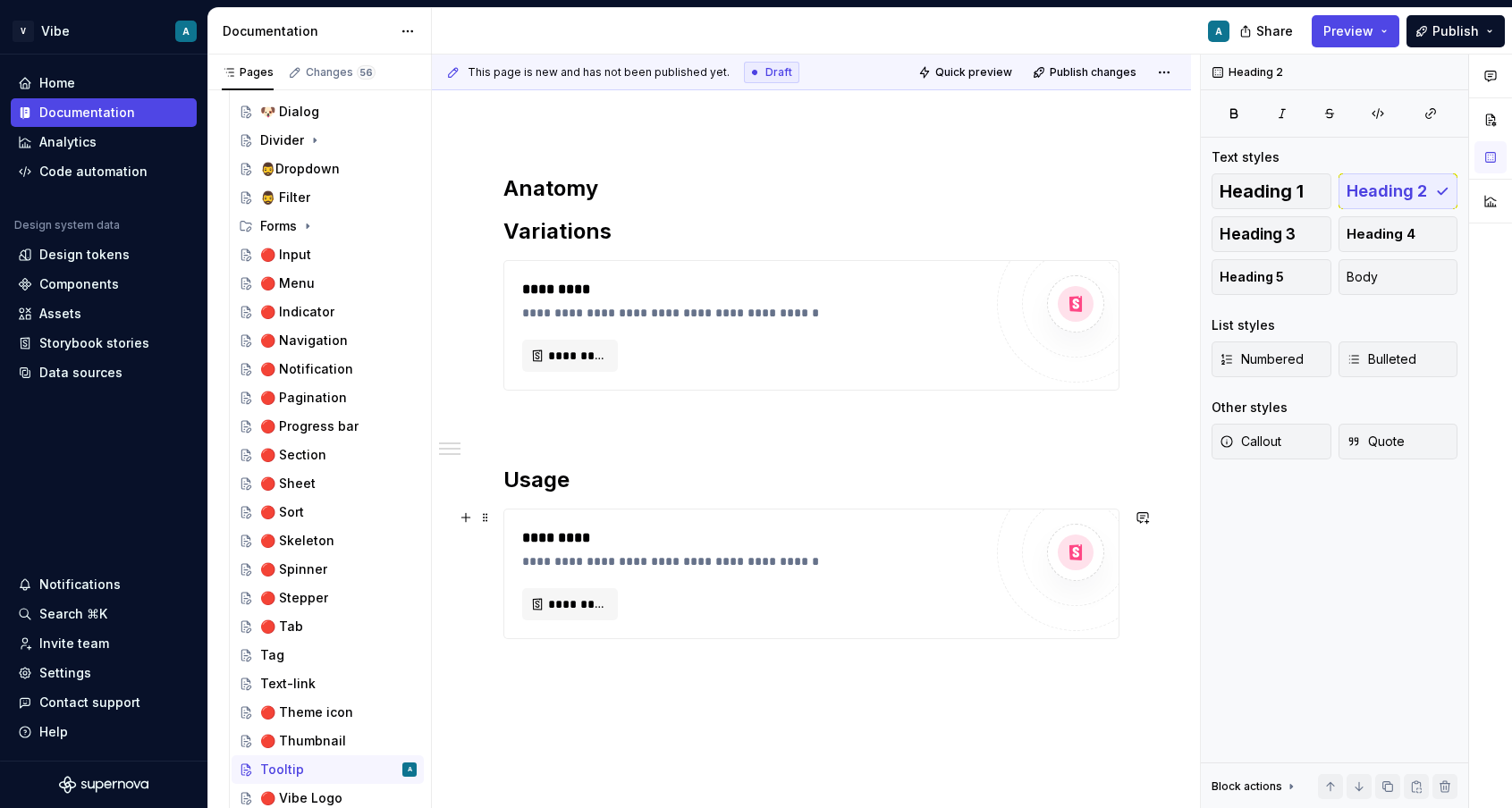
scroll to position [267, 0]
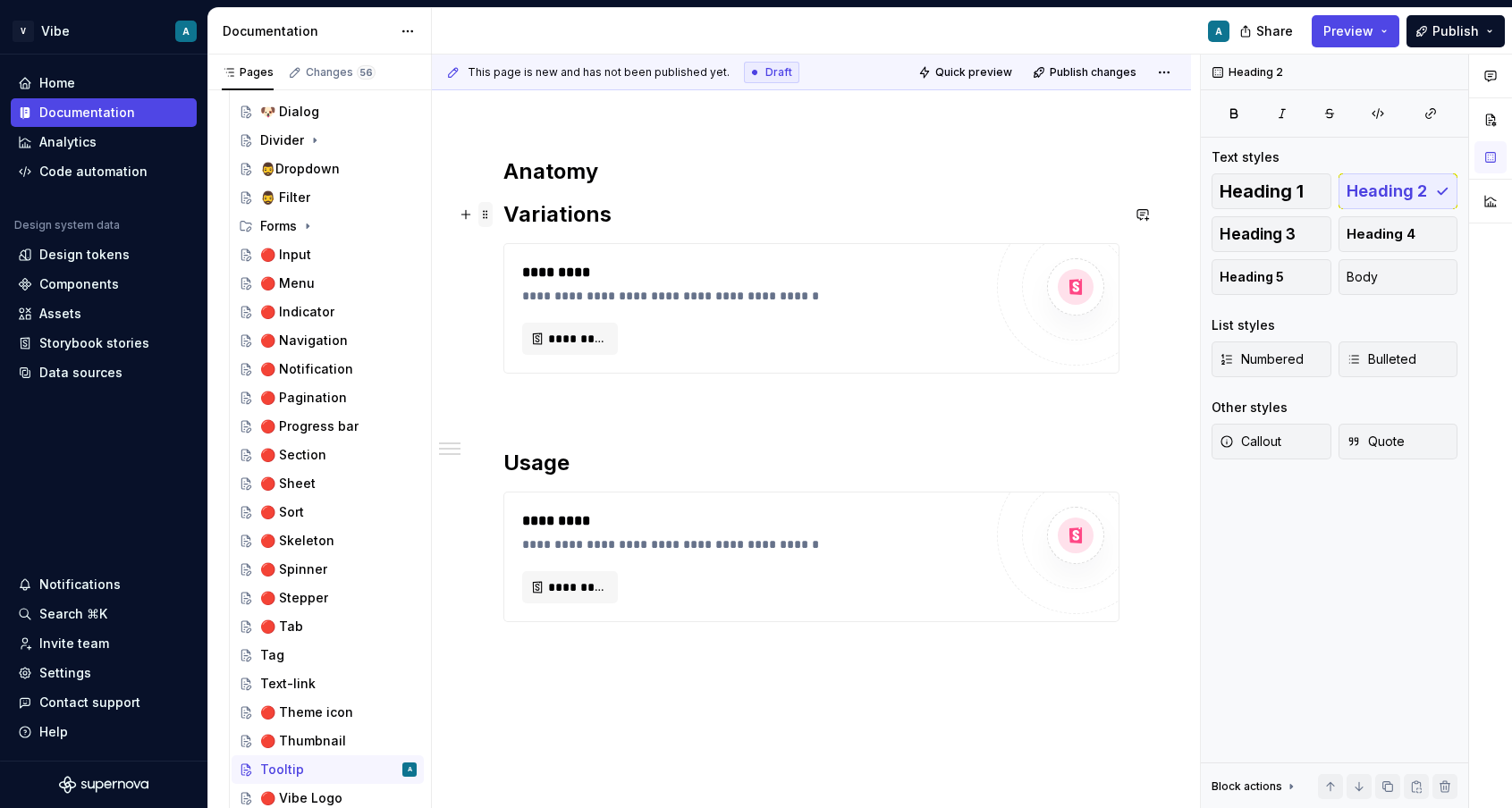
click at [489, 216] on span at bounding box center [486, 215] width 15 height 25
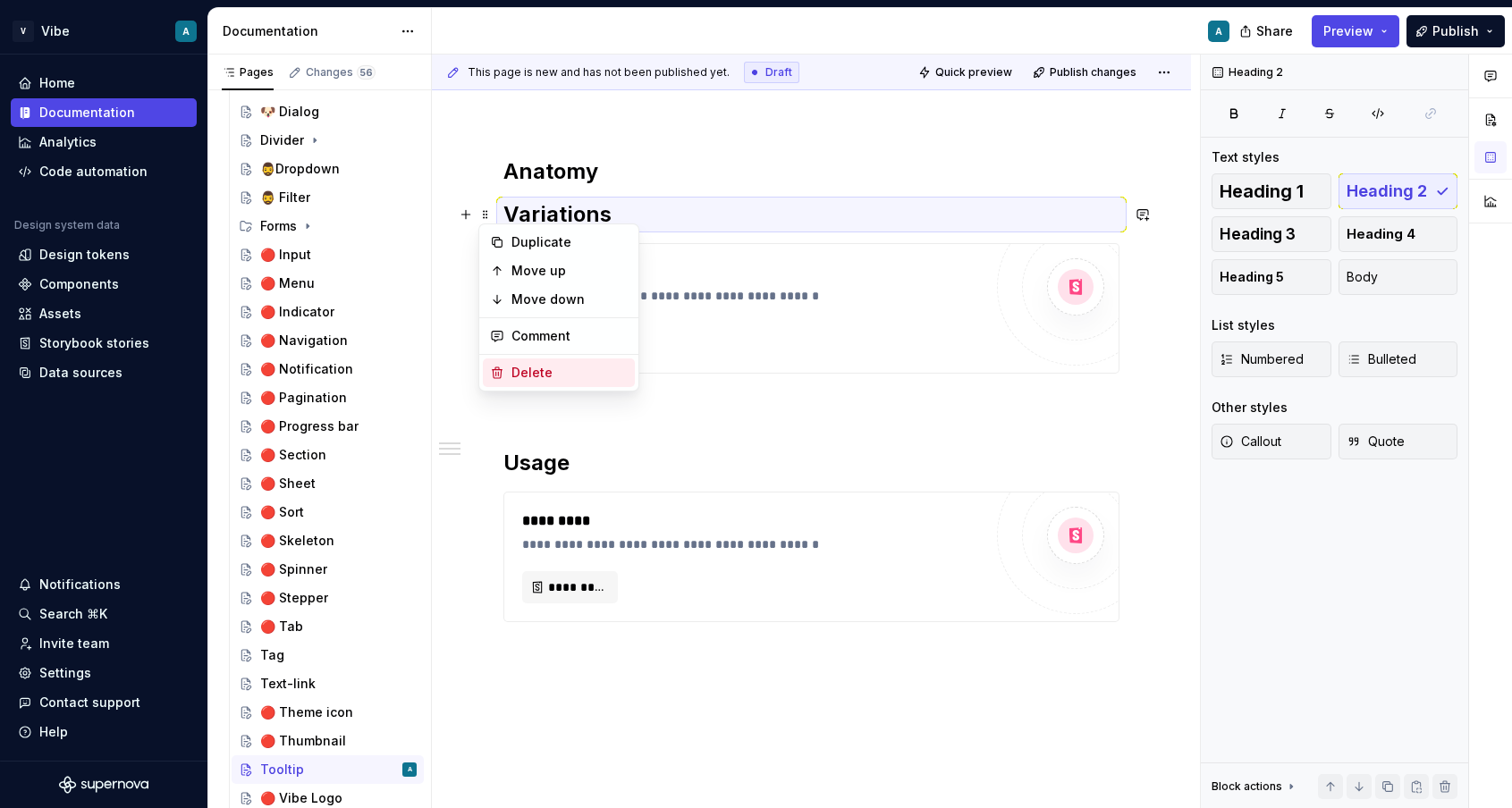
click at [525, 380] on div "Delete" at bounding box center [570, 373] width 116 height 18
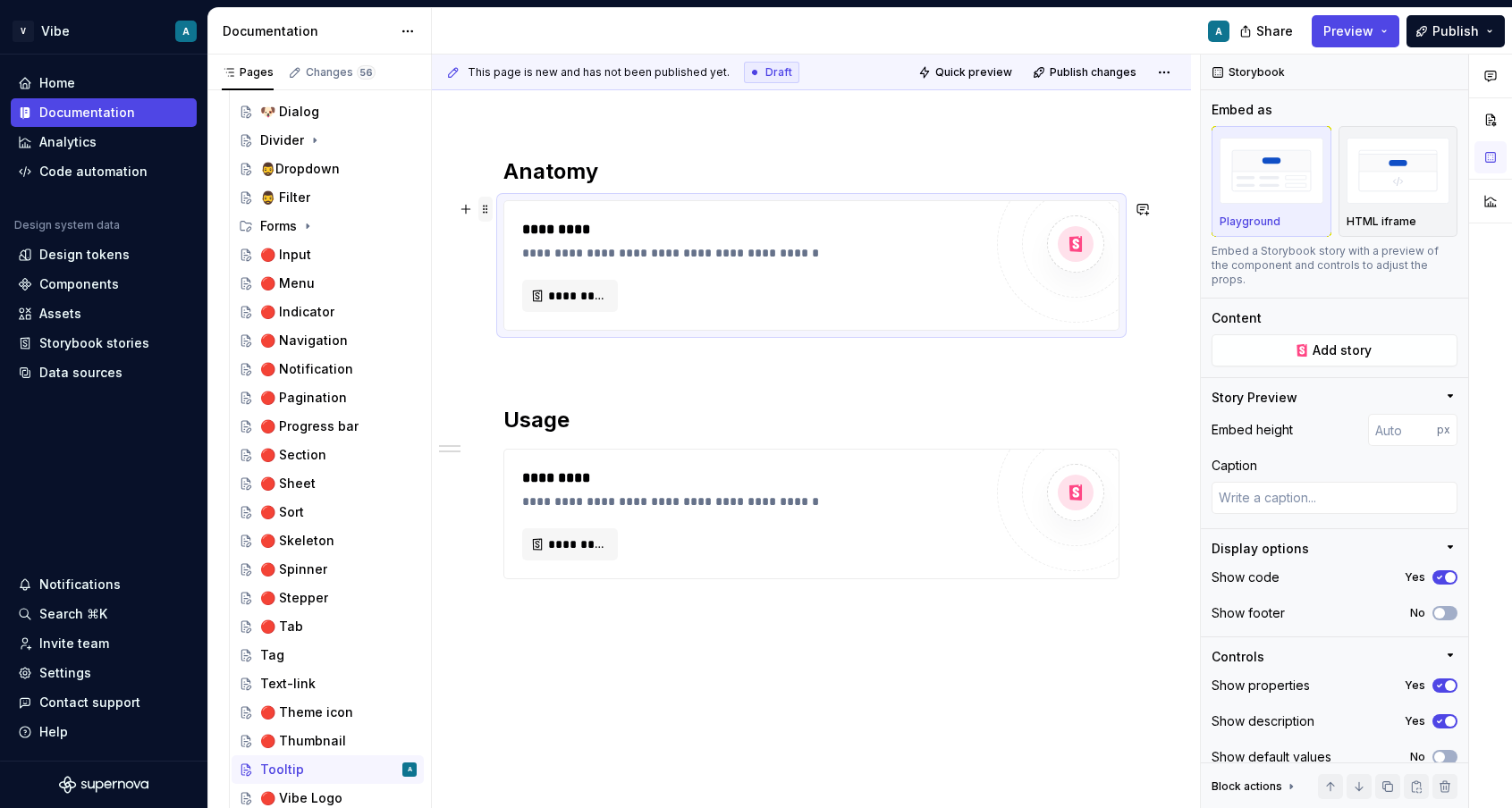
click at [489, 206] on span at bounding box center [486, 209] width 15 height 25
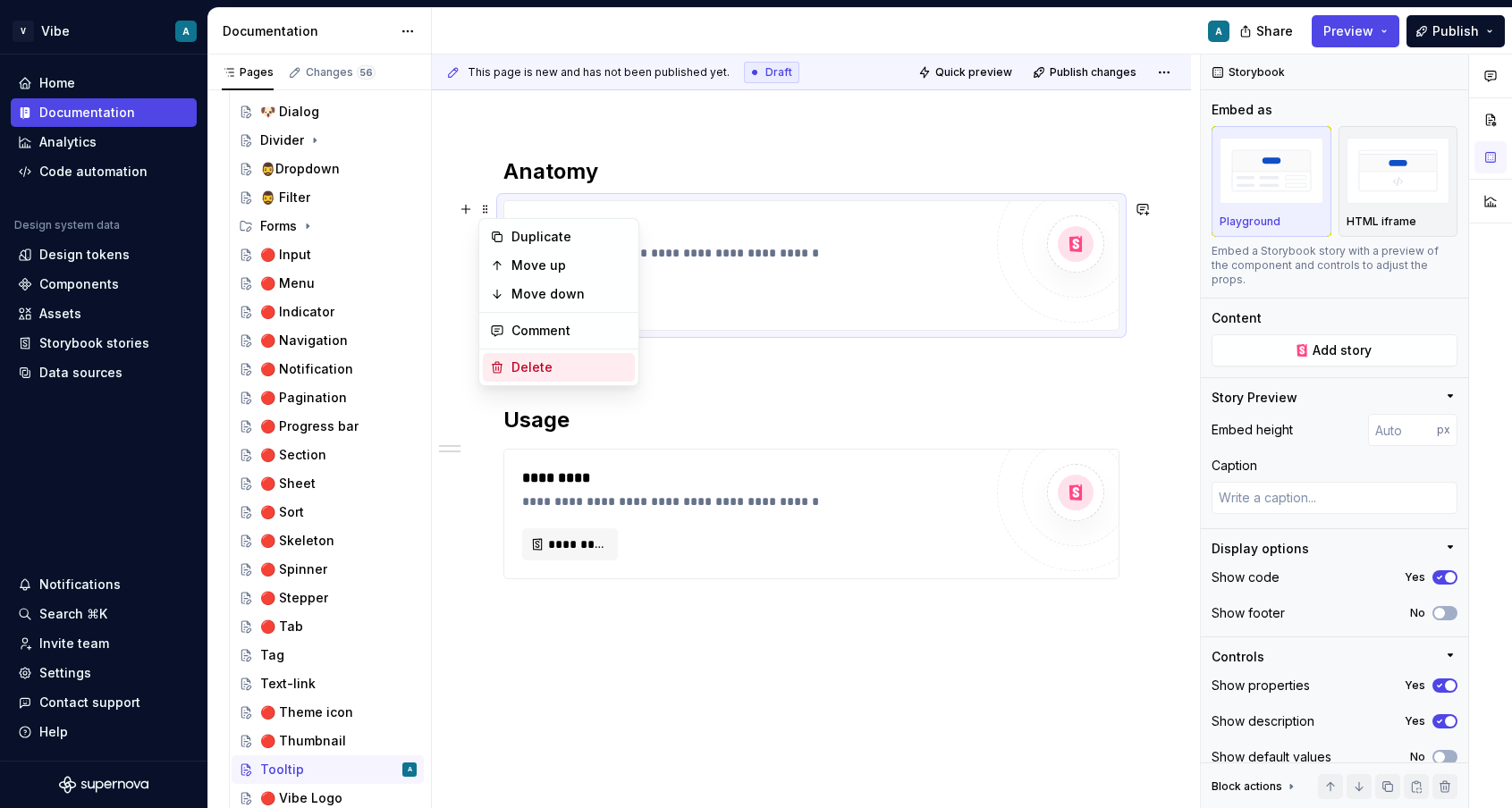
click at [518, 377] on div "Delete" at bounding box center [559, 367] width 152 height 28
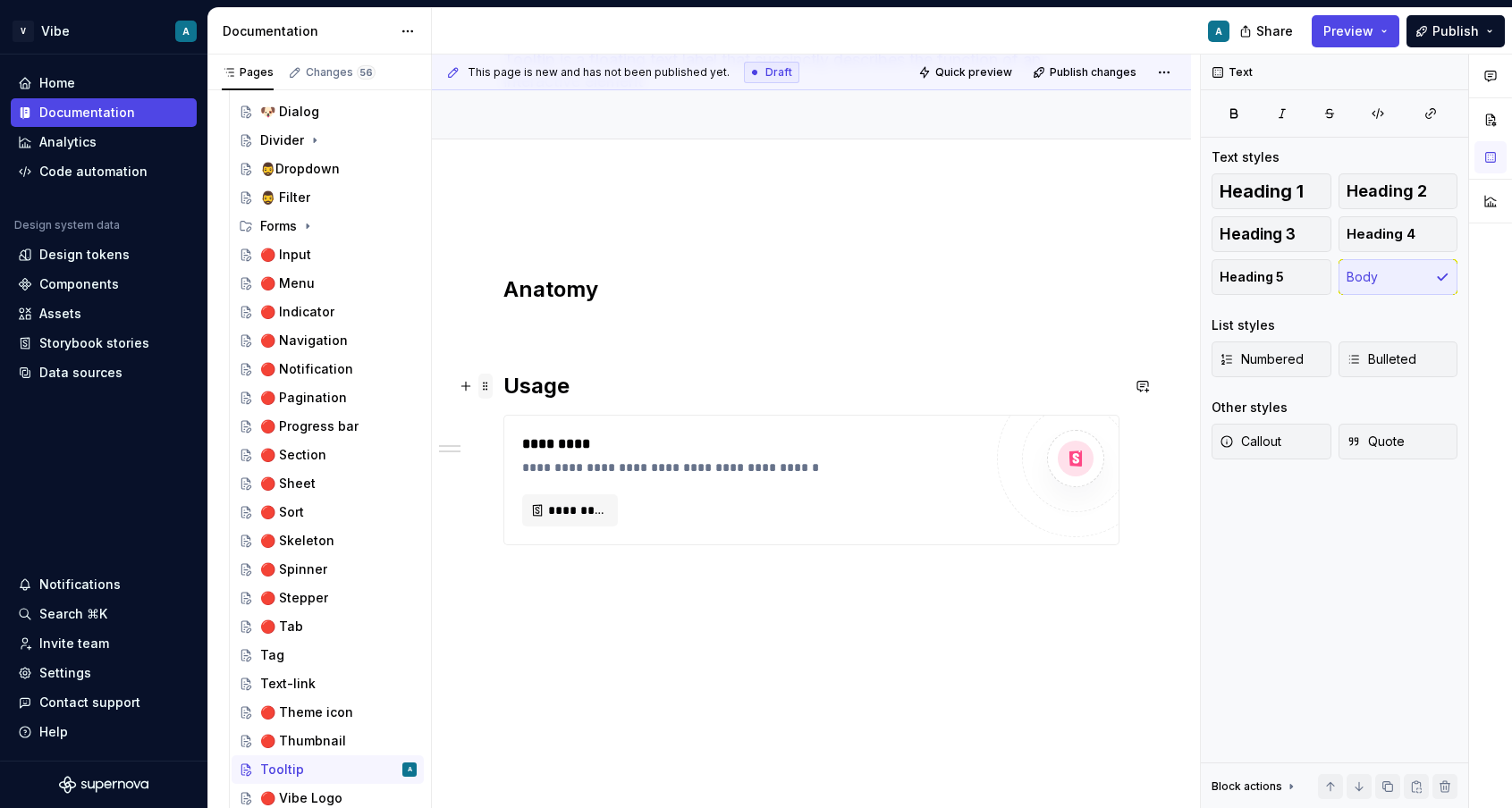
click at [489, 387] on span at bounding box center [486, 387] width 15 height 25
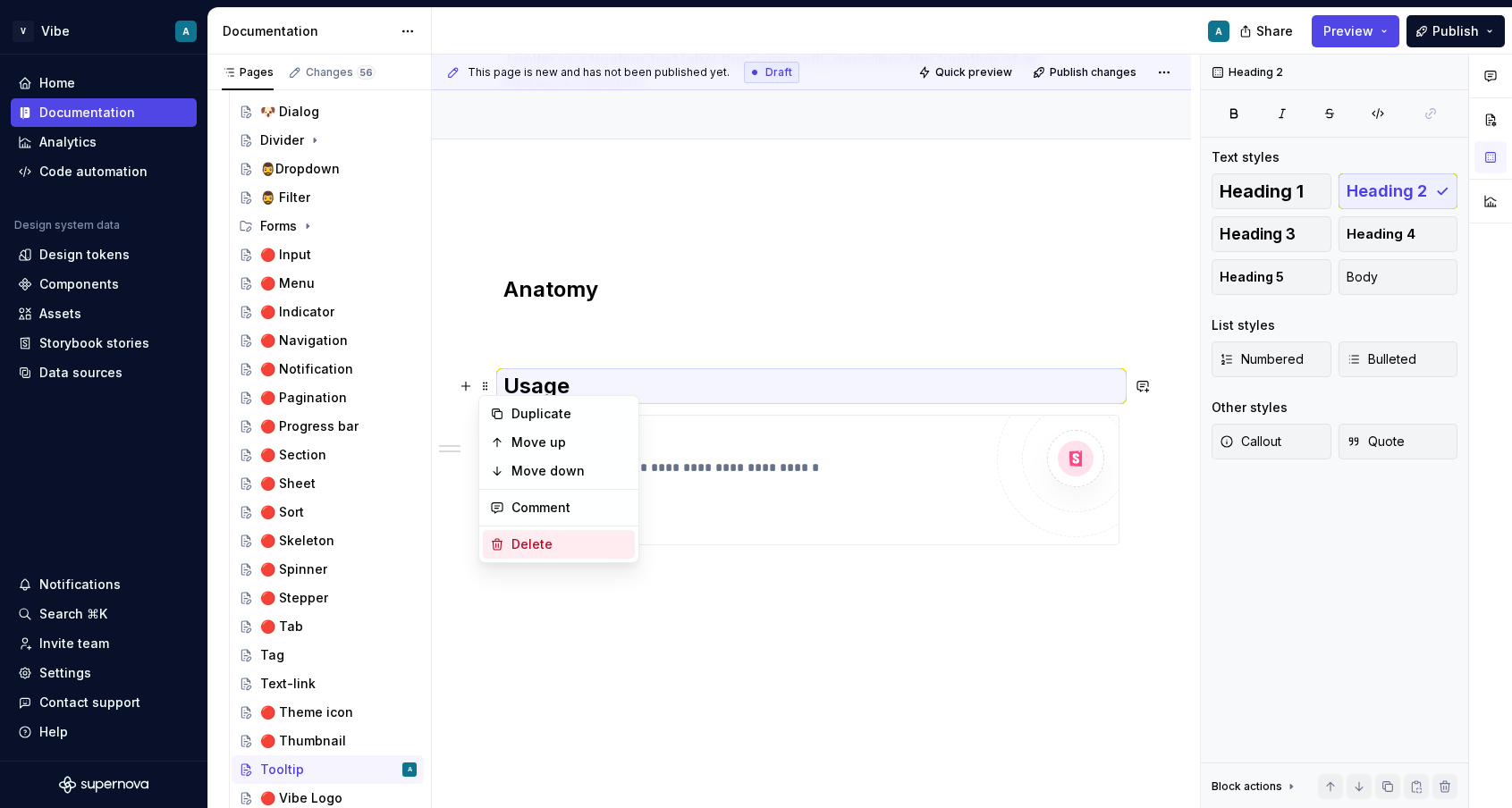
click at [545, 550] on div "Delete" at bounding box center [570, 545] width 116 height 18
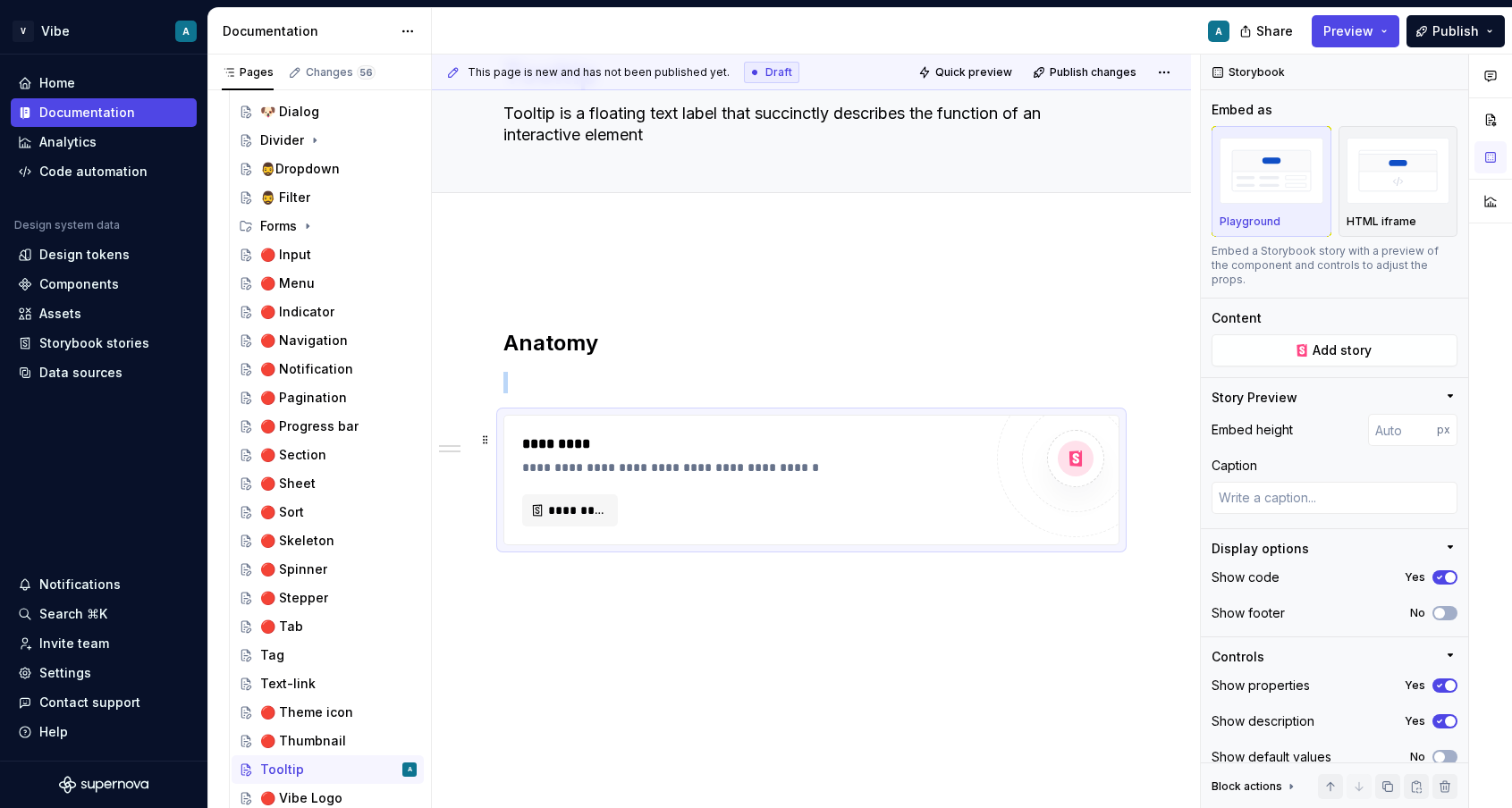
scroll to position [95, 0]
click at [487, 429] on span at bounding box center [486, 424] width 15 height 25
click at [525, 586] on div "Delete" at bounding box center [570, 582] width 116 height 18
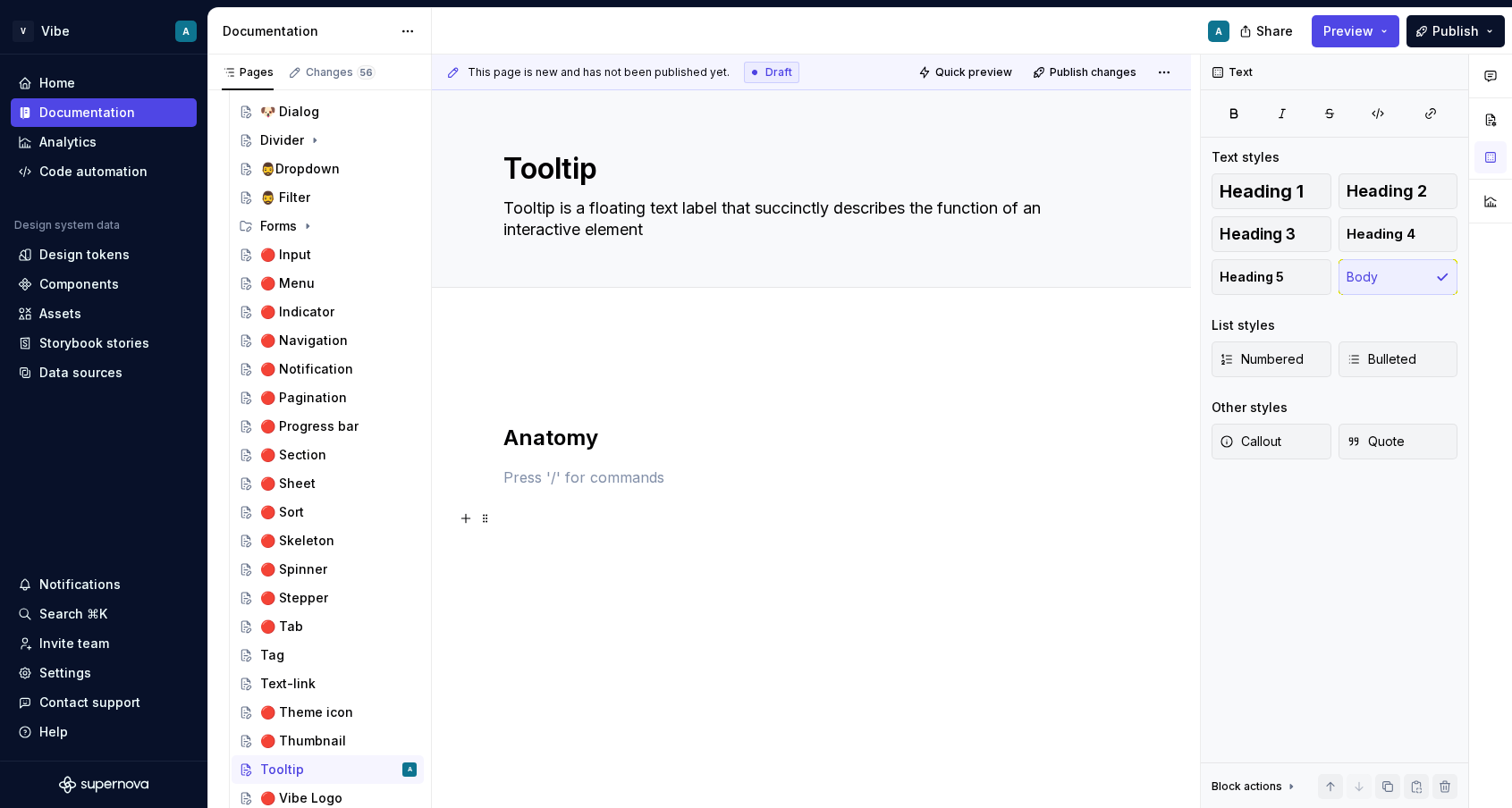
scroll to position [0, 0]
click at [297, 650] on div "Tag" at bounding box center [338, 656] width 156 height 25
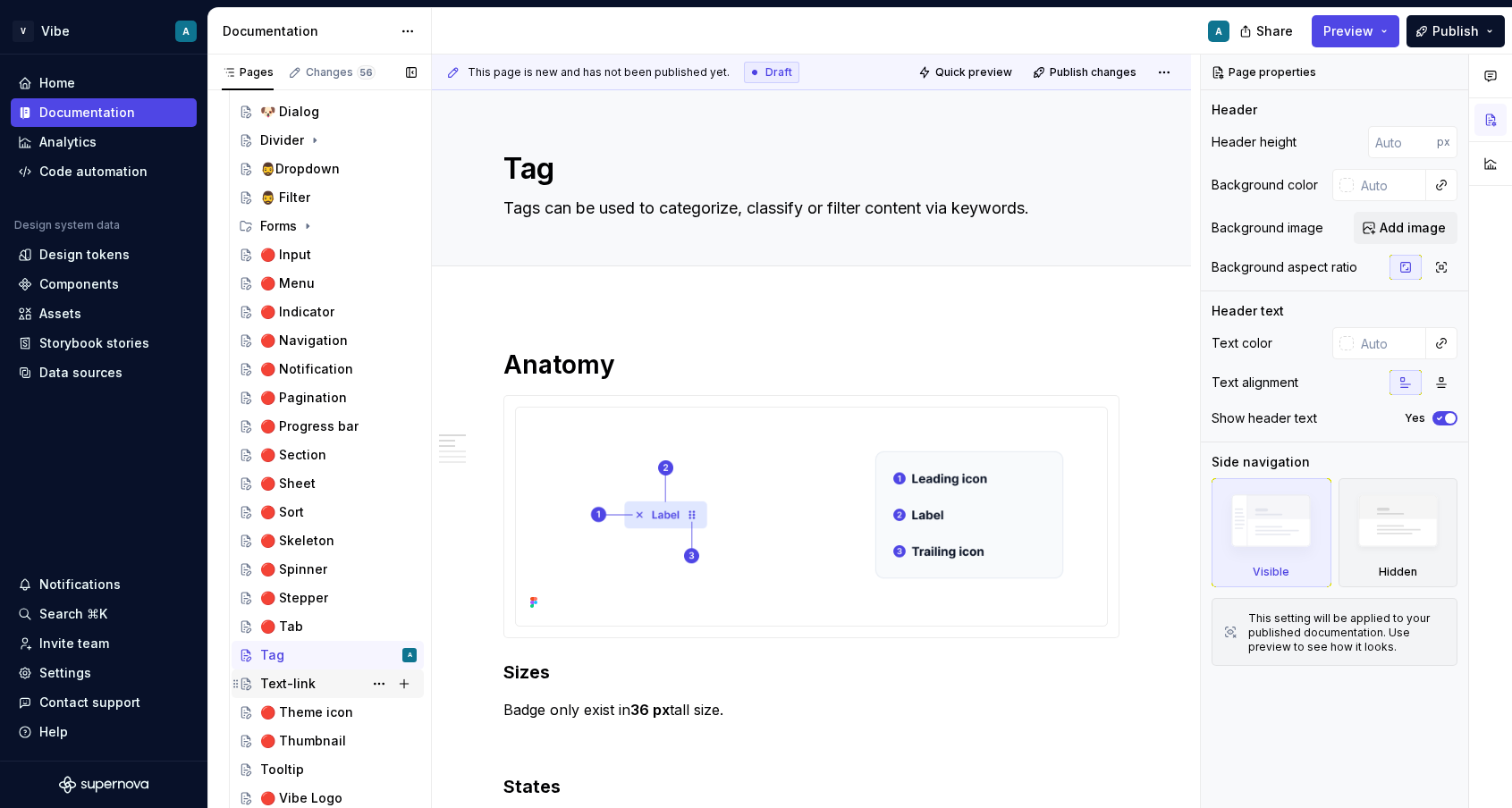
click at [288, 681] on div "Text-link" at bounding box center [287, 684] width 55 height 18
click at [294, 683] on div "Text-link" at bounding box center [287, 684] width 55 height 18
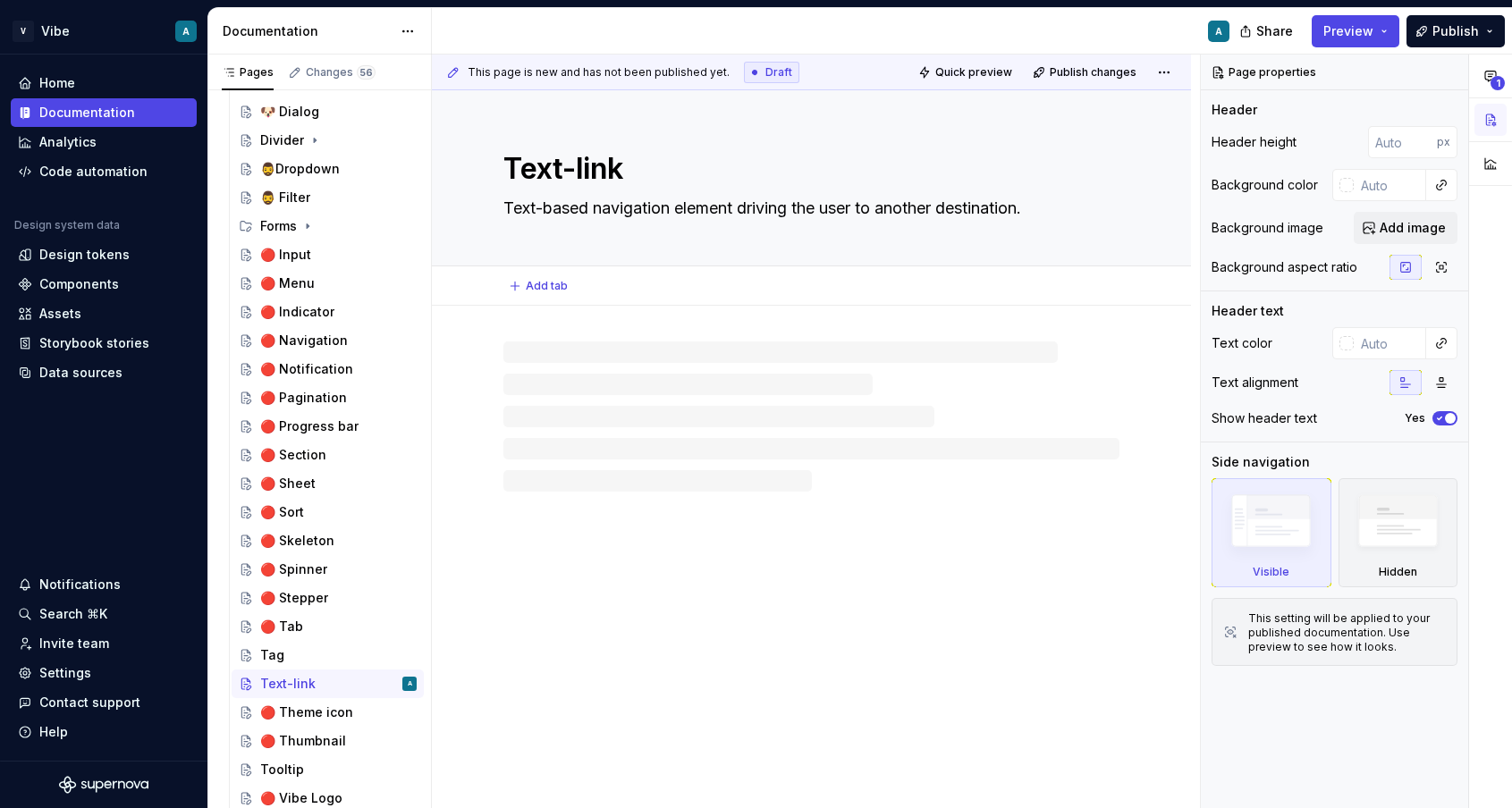
click at [510, 167] on textarea "Text-link" at bounding box center [807, 168] width 616 height 43
click at [506, 168] on textarea "Text-link" at bounding box center [807, 168] width 616 height 43
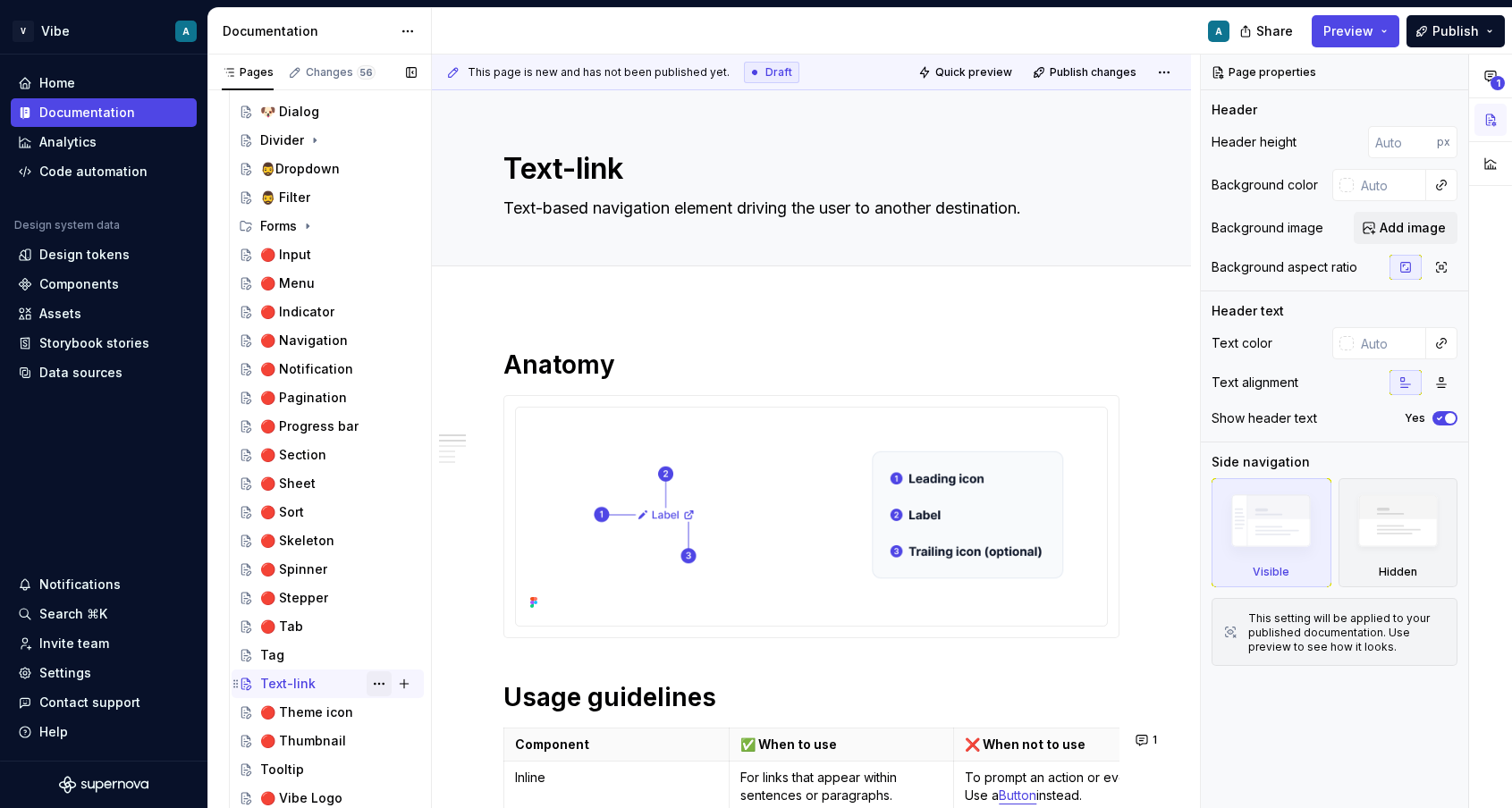
click at [380, 682] on button "Page tree" at bounding box center [379, 684] width 25 height 25
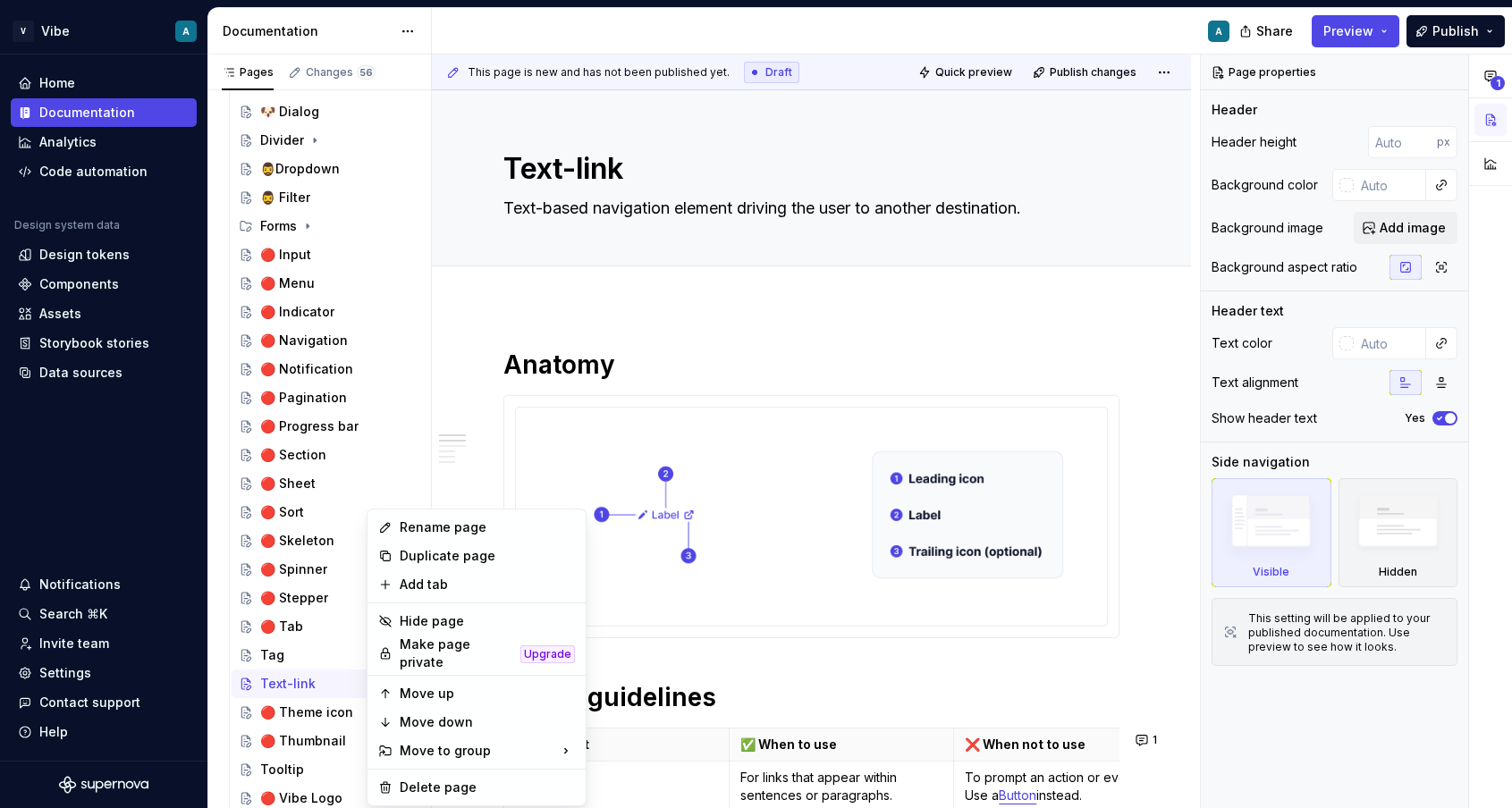
click at [518, 155] on html "V Vibe A Home Documentation Analytics Code automation Design system data Design…" at bounding box center [756, 404] width 1512 height 808
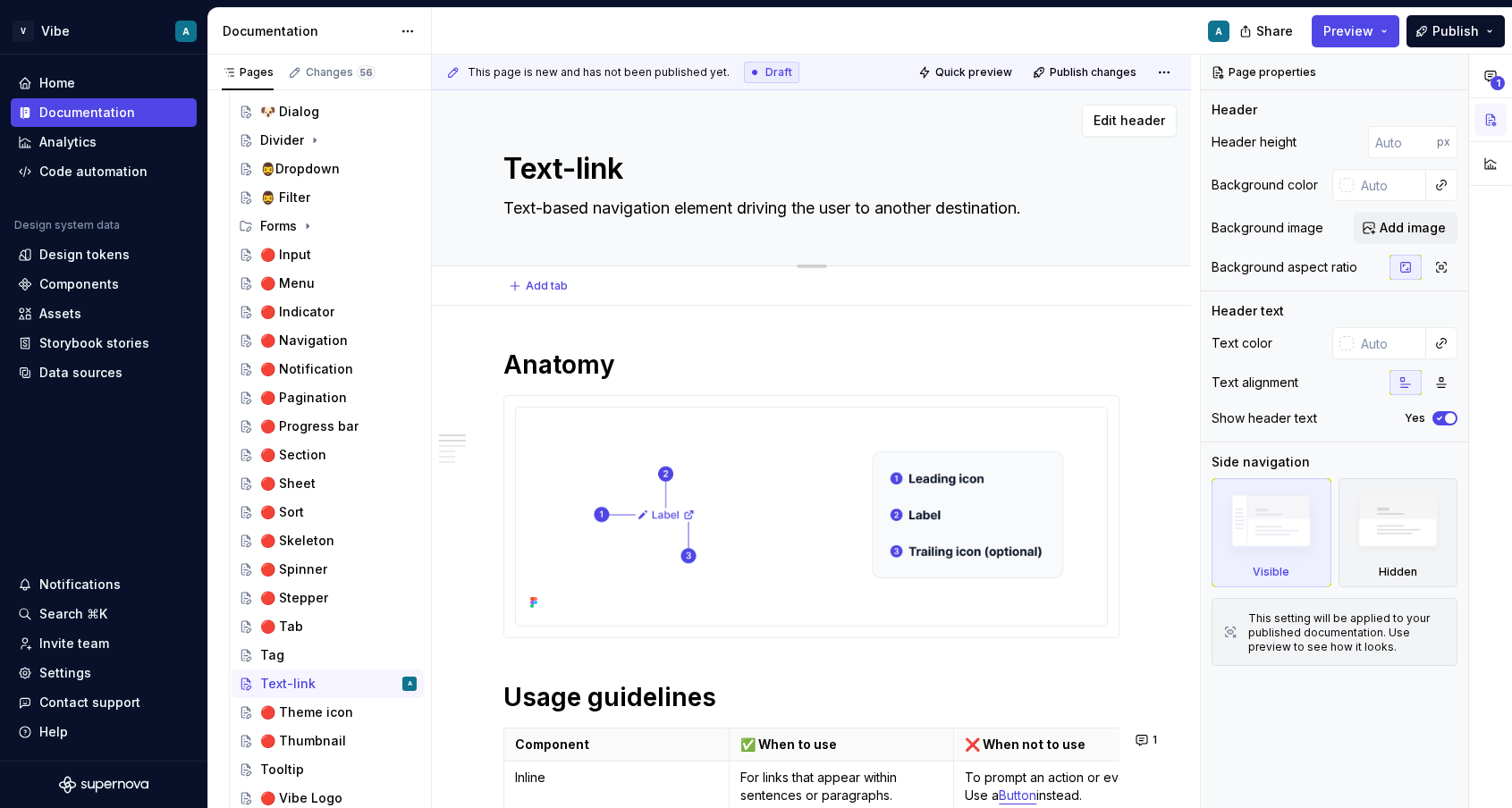
click at [504, 173] on textarea "Text-link" at bounding box center [807, 168] width 616 height 43
click at [510, 170] on textarea "Text-link" at bounding box center [807, 168] width 616 height 43
paste textarea "🟠"
type textarea "*"
type textarea "🟠Text-link"
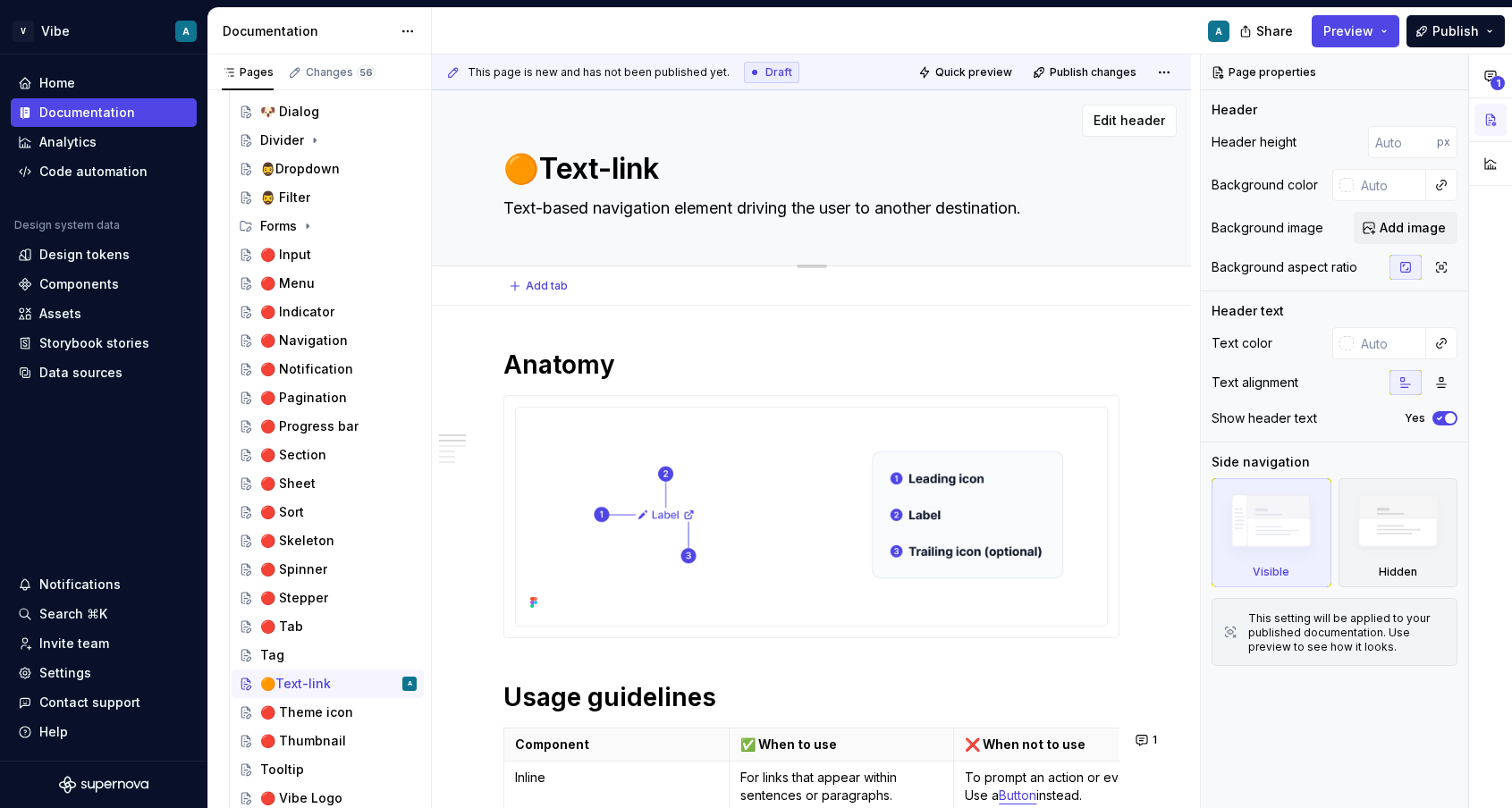
type textarea "*"
type textarea "🟠 Text-link"
type textarea "*"
type textarea "🟠 Text-link"
click at [327, 773] on div "Tooltip" at bounding box center [338, 770] width 156 height 25
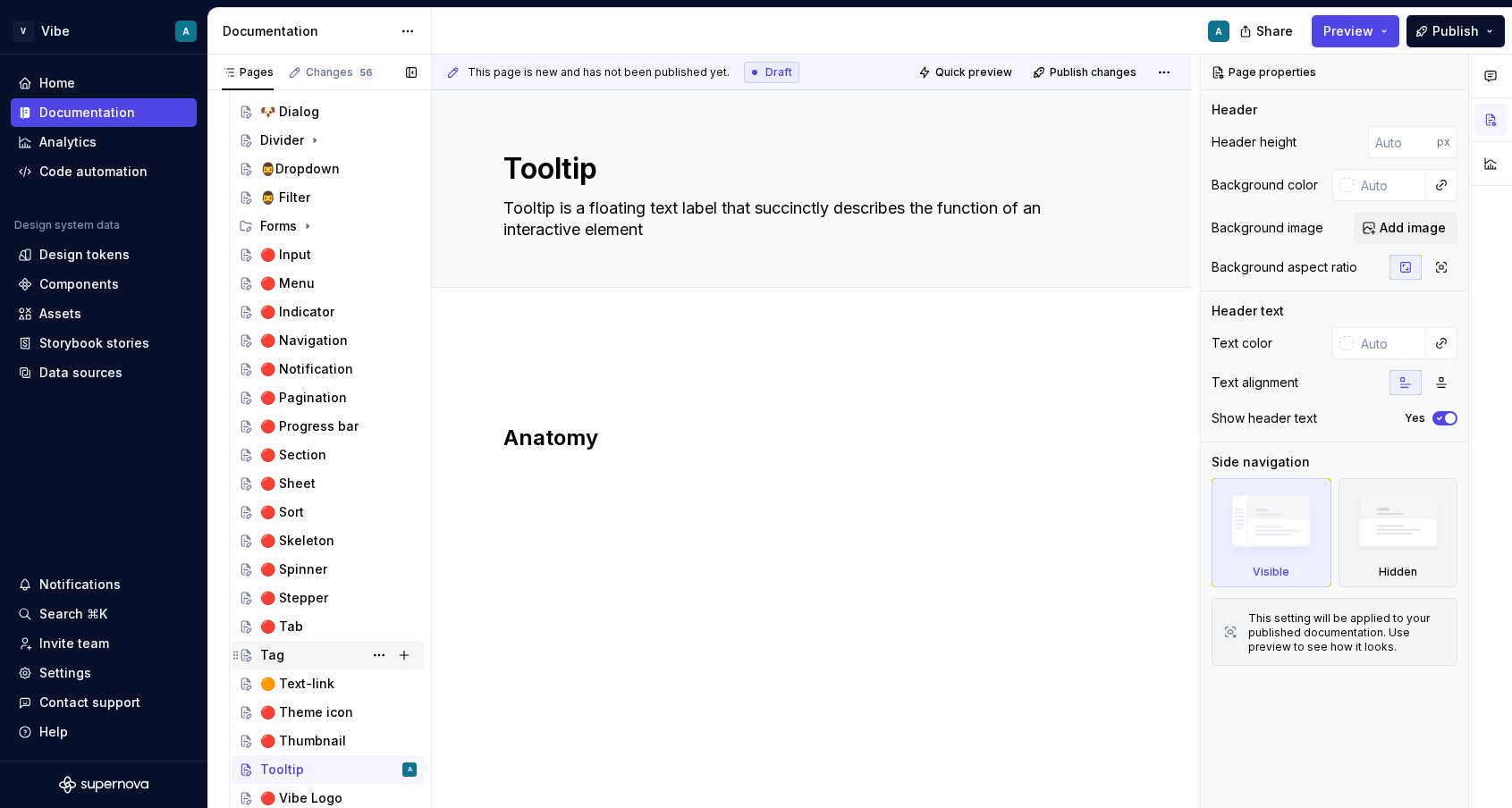
click at [290, 654] on div "Tag" at bounding box center [338, 656] width 156 height 25
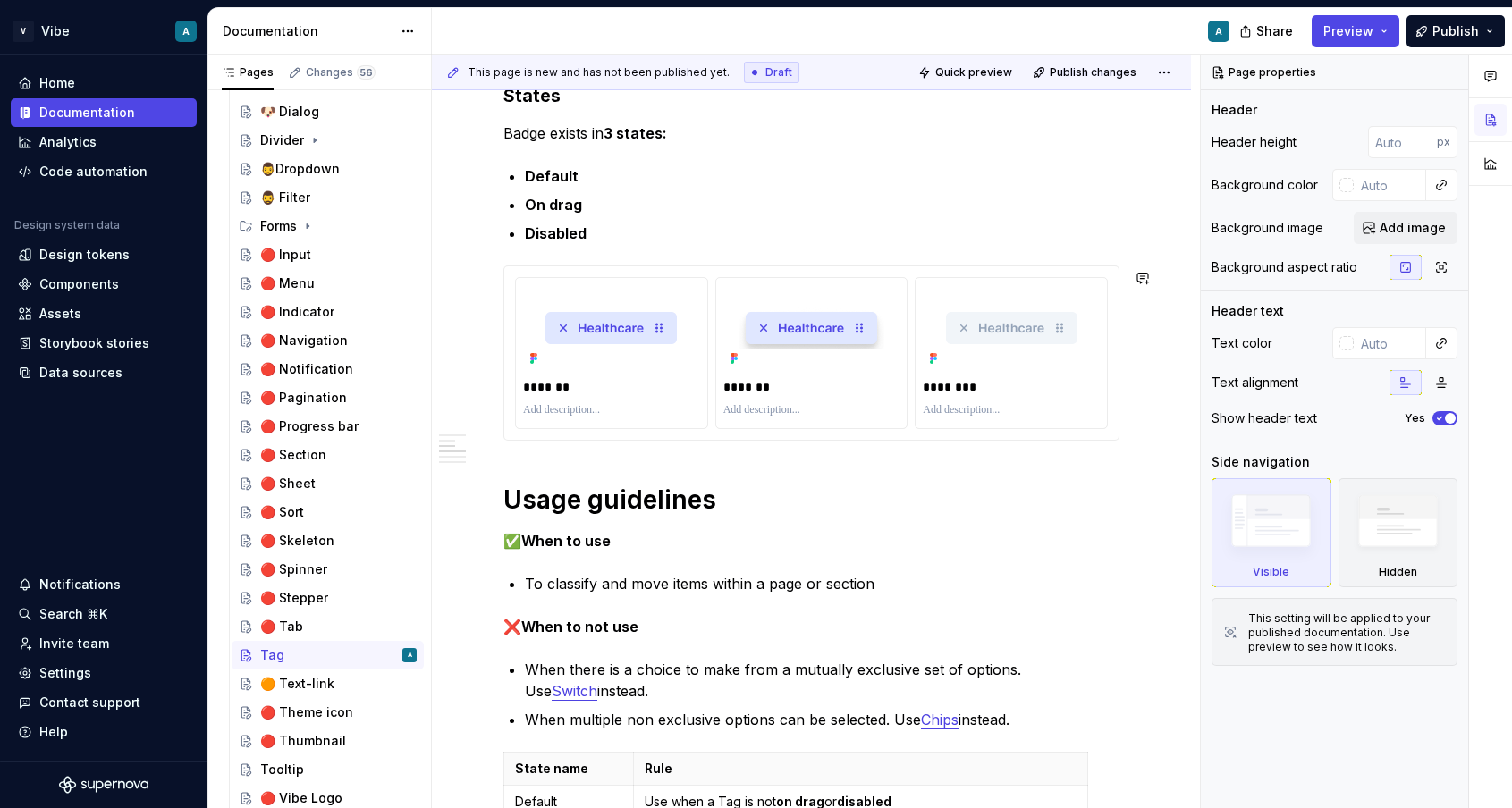
scroll to position [771, 0]
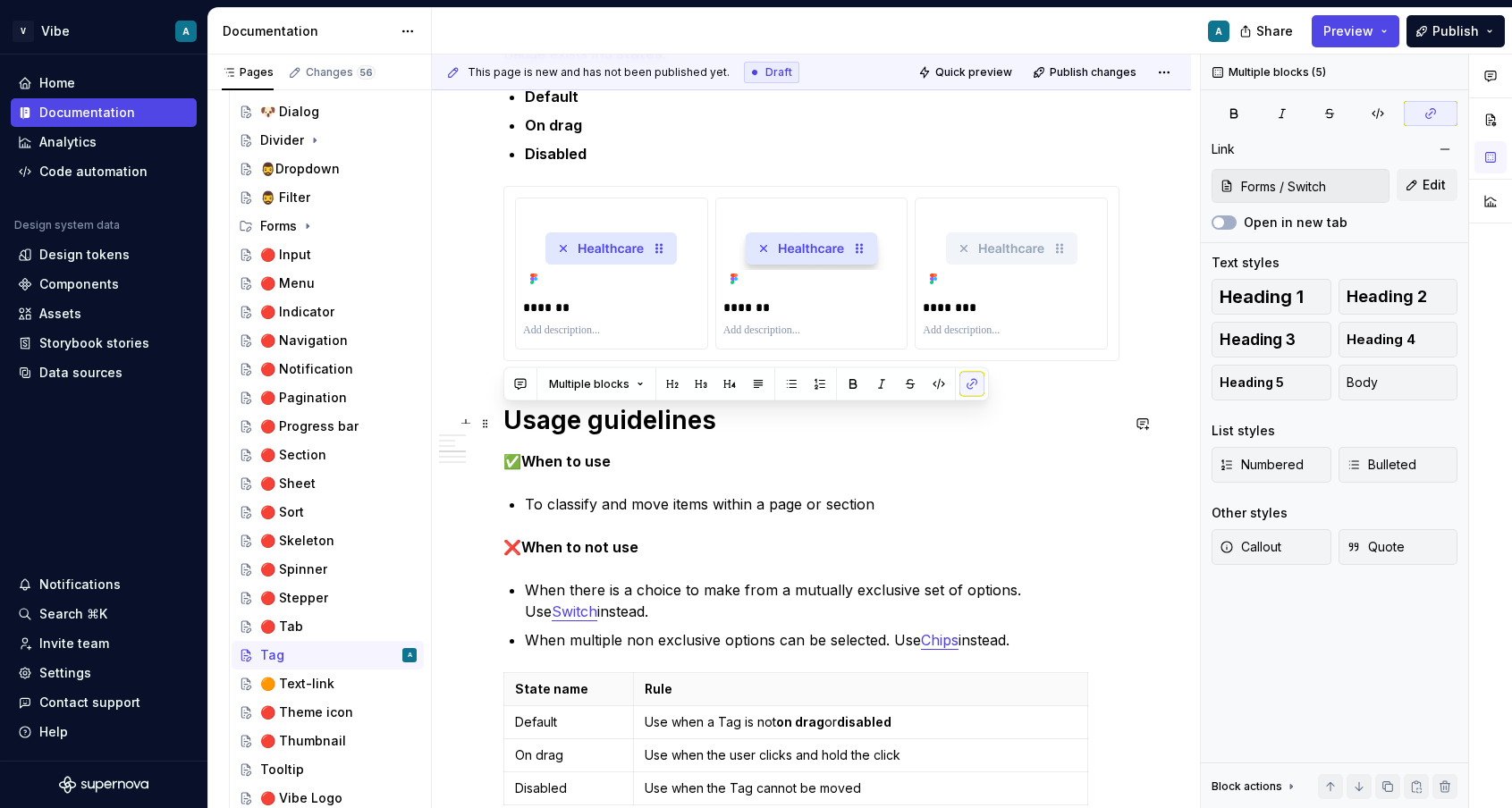
drag, startPoint x: 1037, startPoint y: 648, endPoint x: 499, endPoint y: 429, distance: 580.9
click at [499, 429] on div "**********" at bounding box center [811, 643] width 759 height 2217
copy div "Usage guidelines ✅ When to use To classify and move items within a page or sect…"
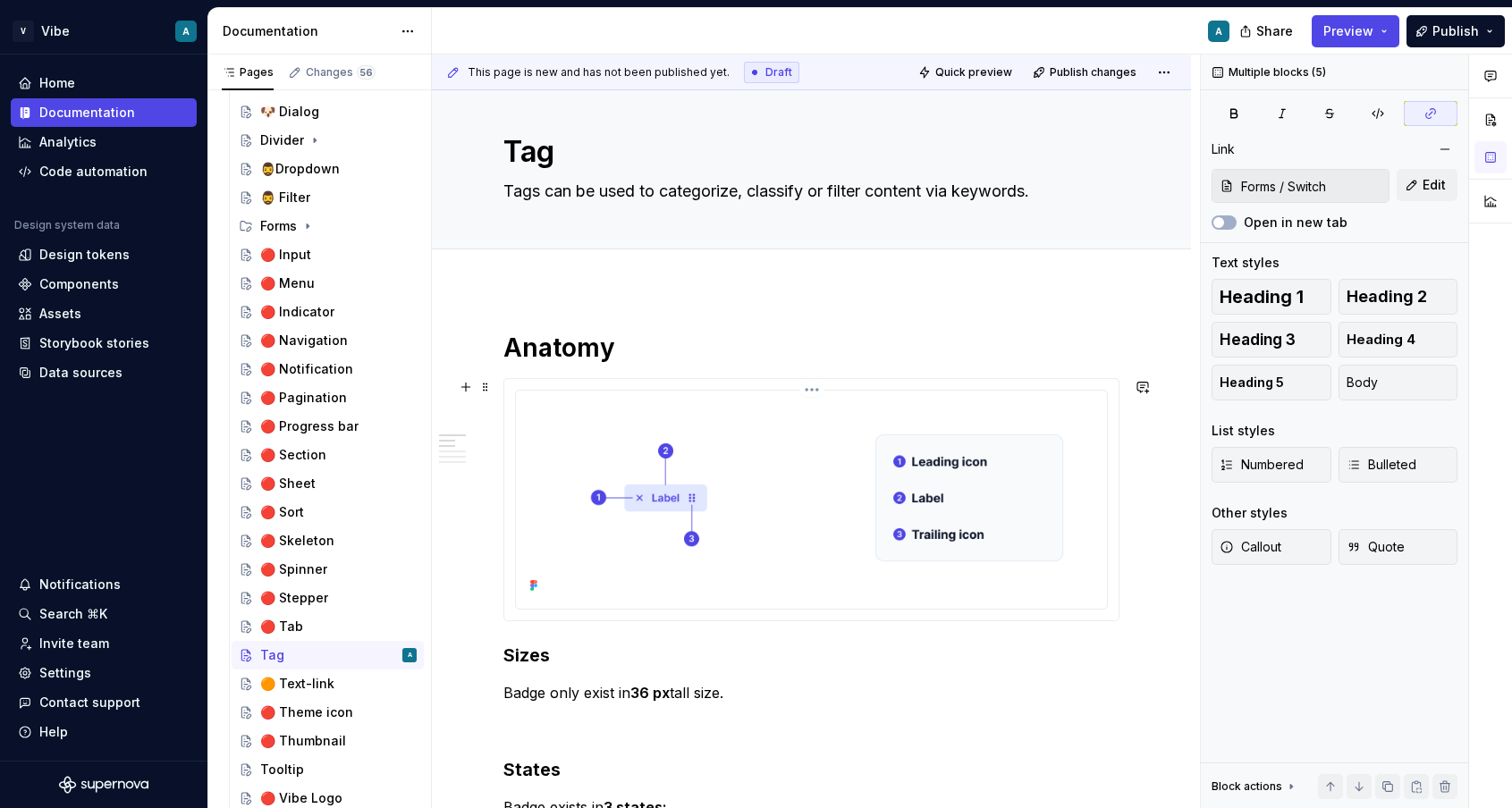
scroll to position [0, 0]
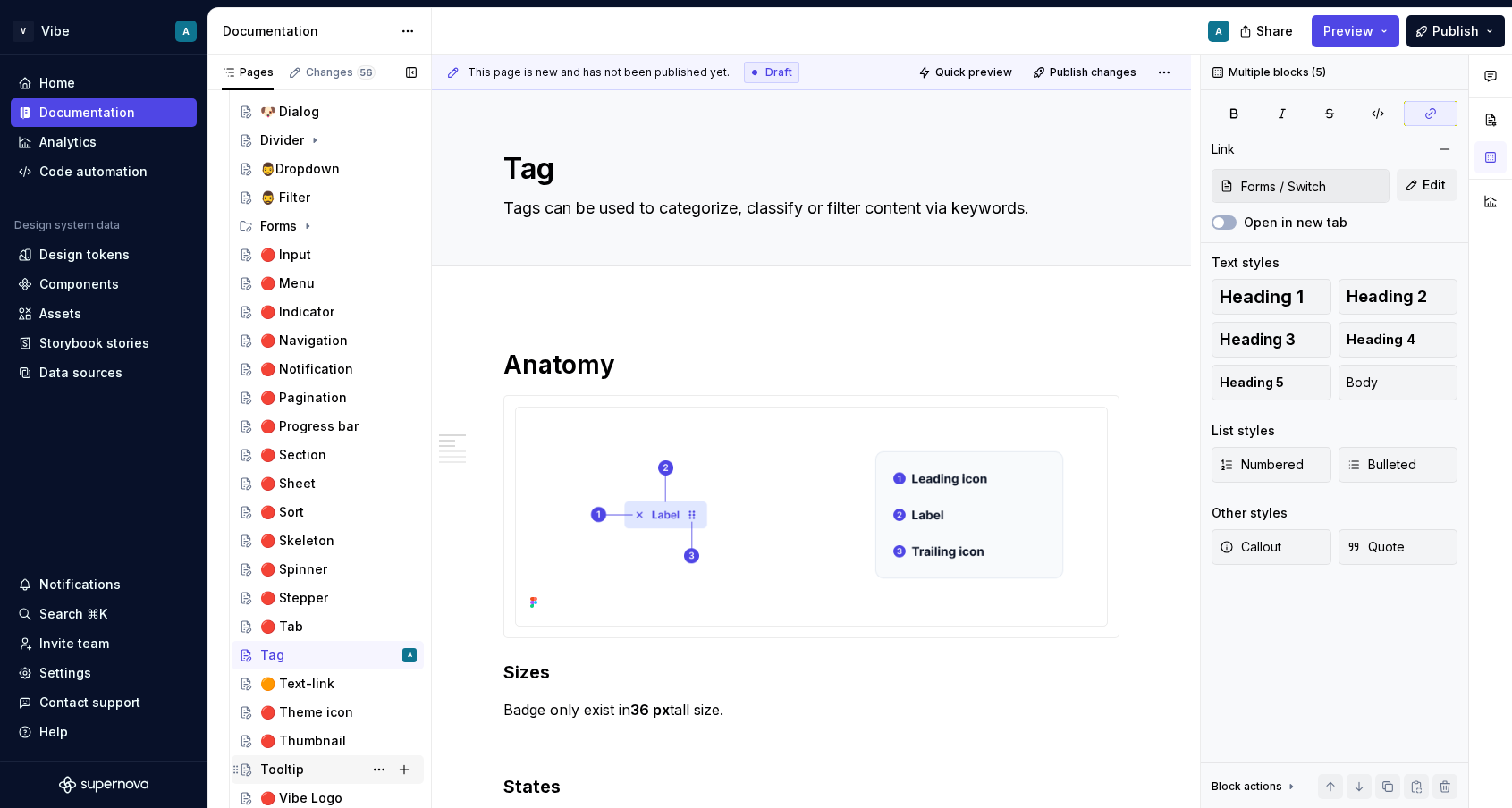
click at [312, 763] on div "Tooltip" at bounding box center [338, 770] width 156 height 25
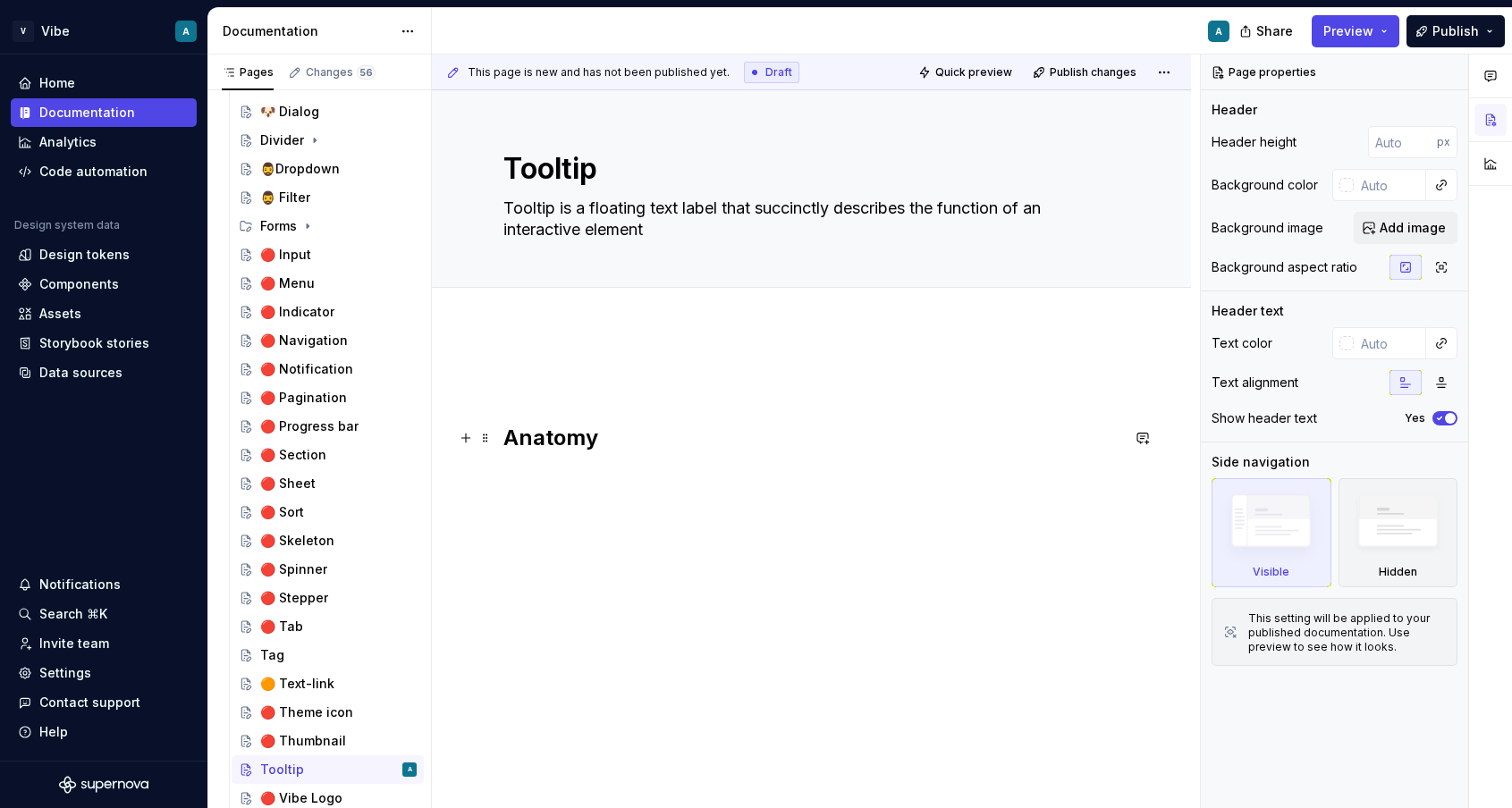
click at [549, 445] on h2 "Anatomy" at bounding box center [811, 438] width 616 height 28
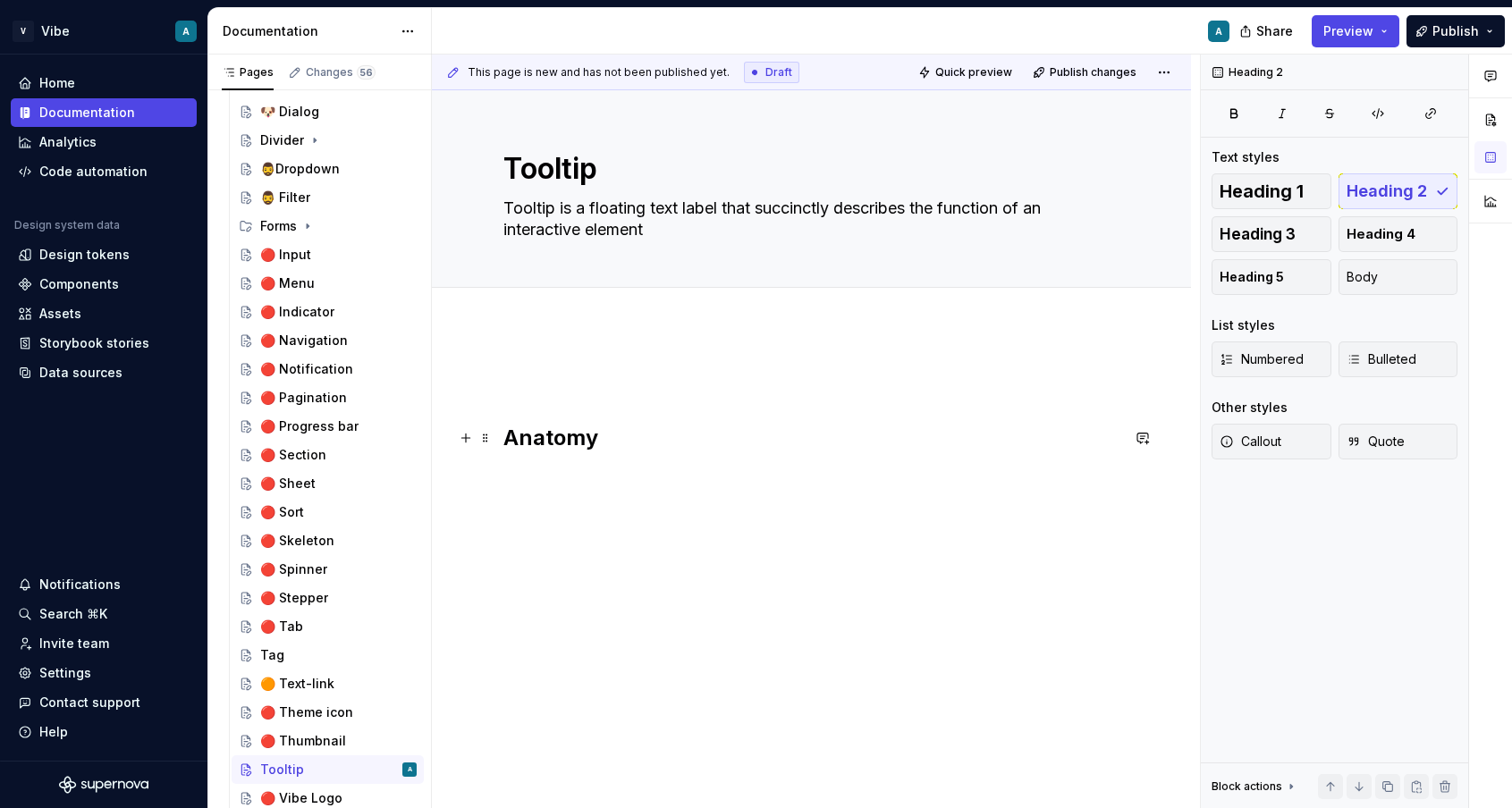
click at [549, 445] on h2 "Anatomy" at bounding box center [811, 438] width 616 height 28
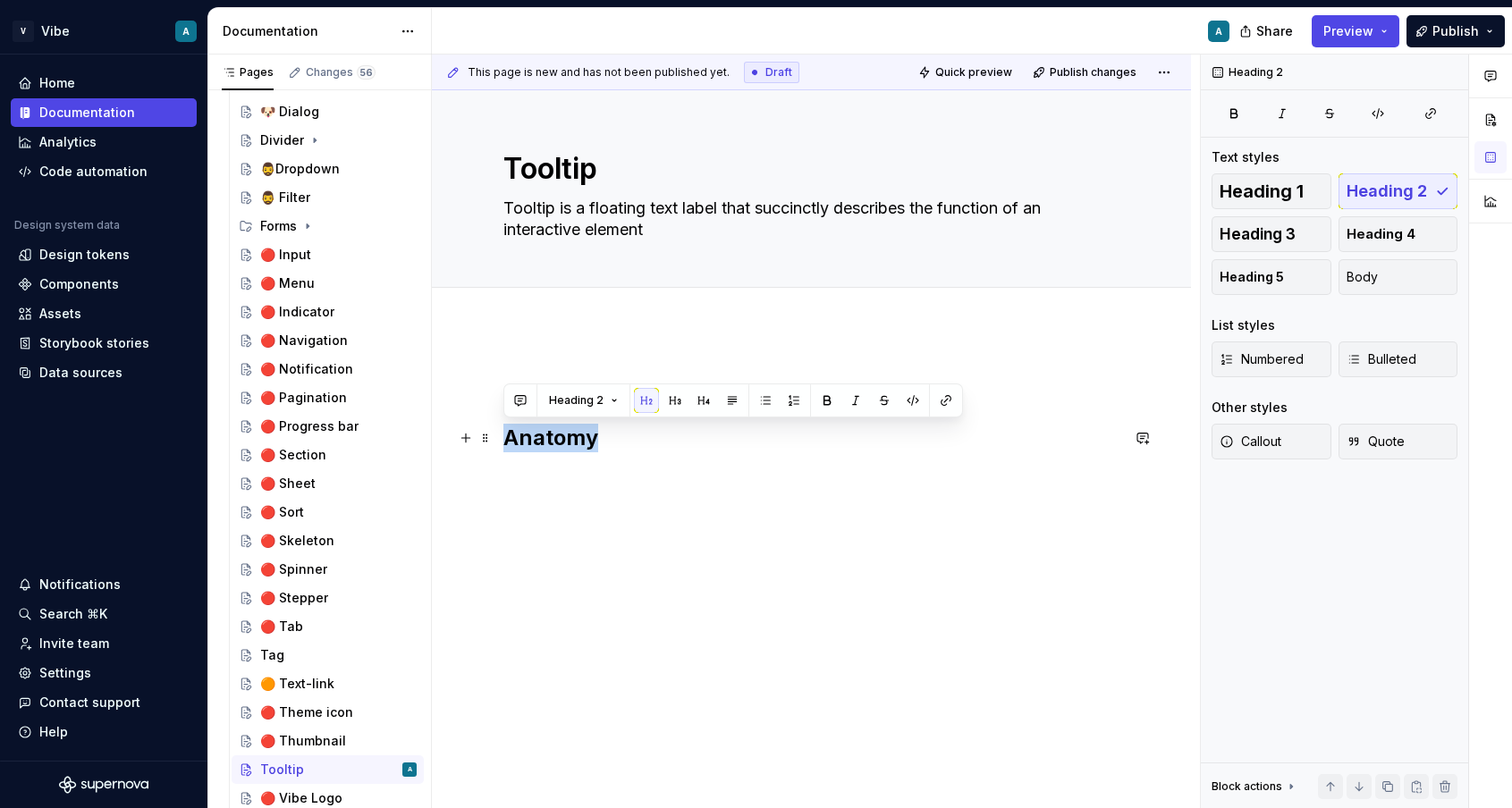
click at [549, 445] on h2 "Anatomy" at bounding box center [811, 438] width 616 height 28
click at [1265, 195] on span "Heading 1" at bounding box center [1261, 191] width 84 height 18
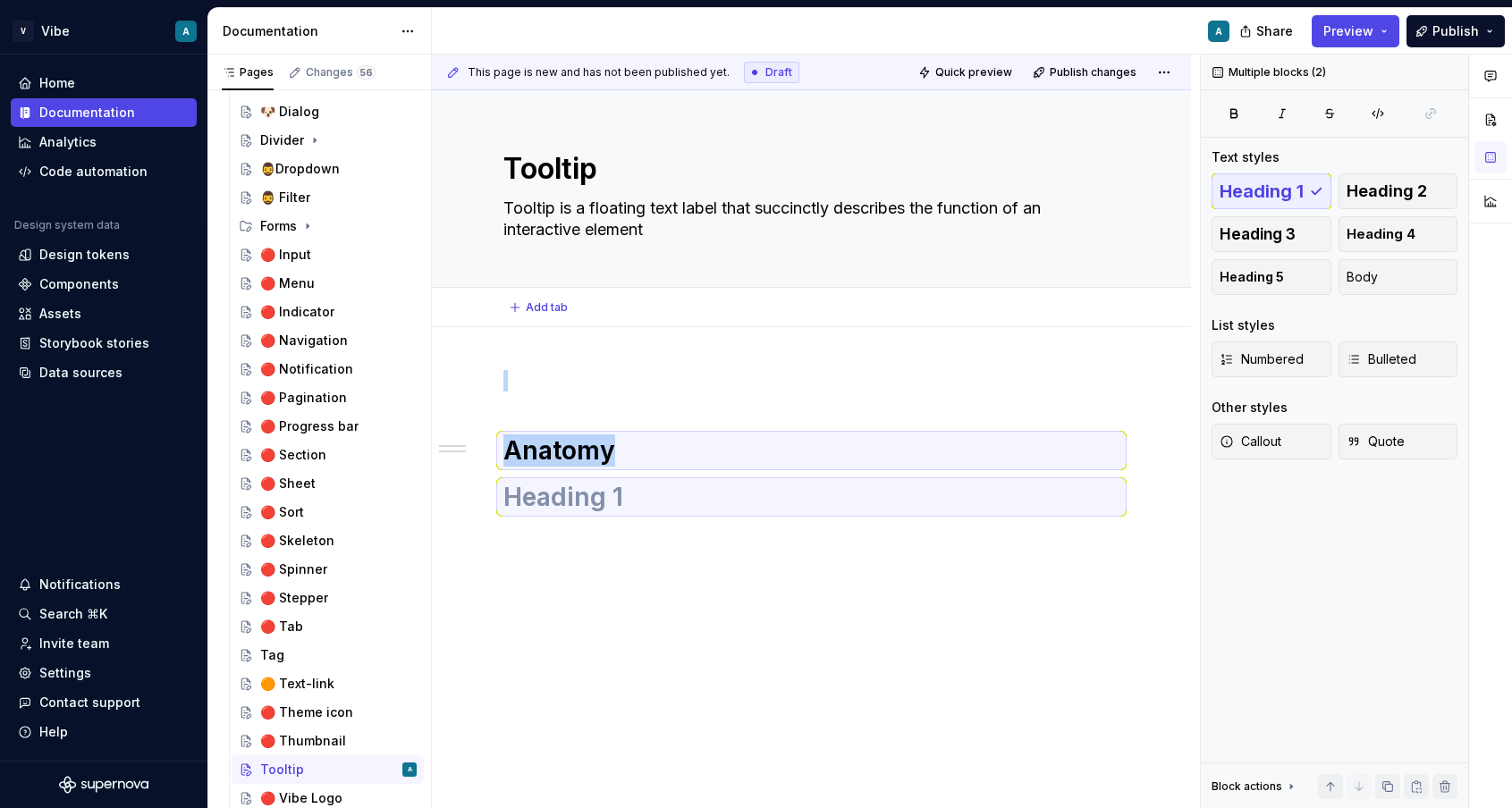
type textarea "*"
click at [655, 435] on h1 "Anatomy" at bounding box center [811, 450] width 616 height 32
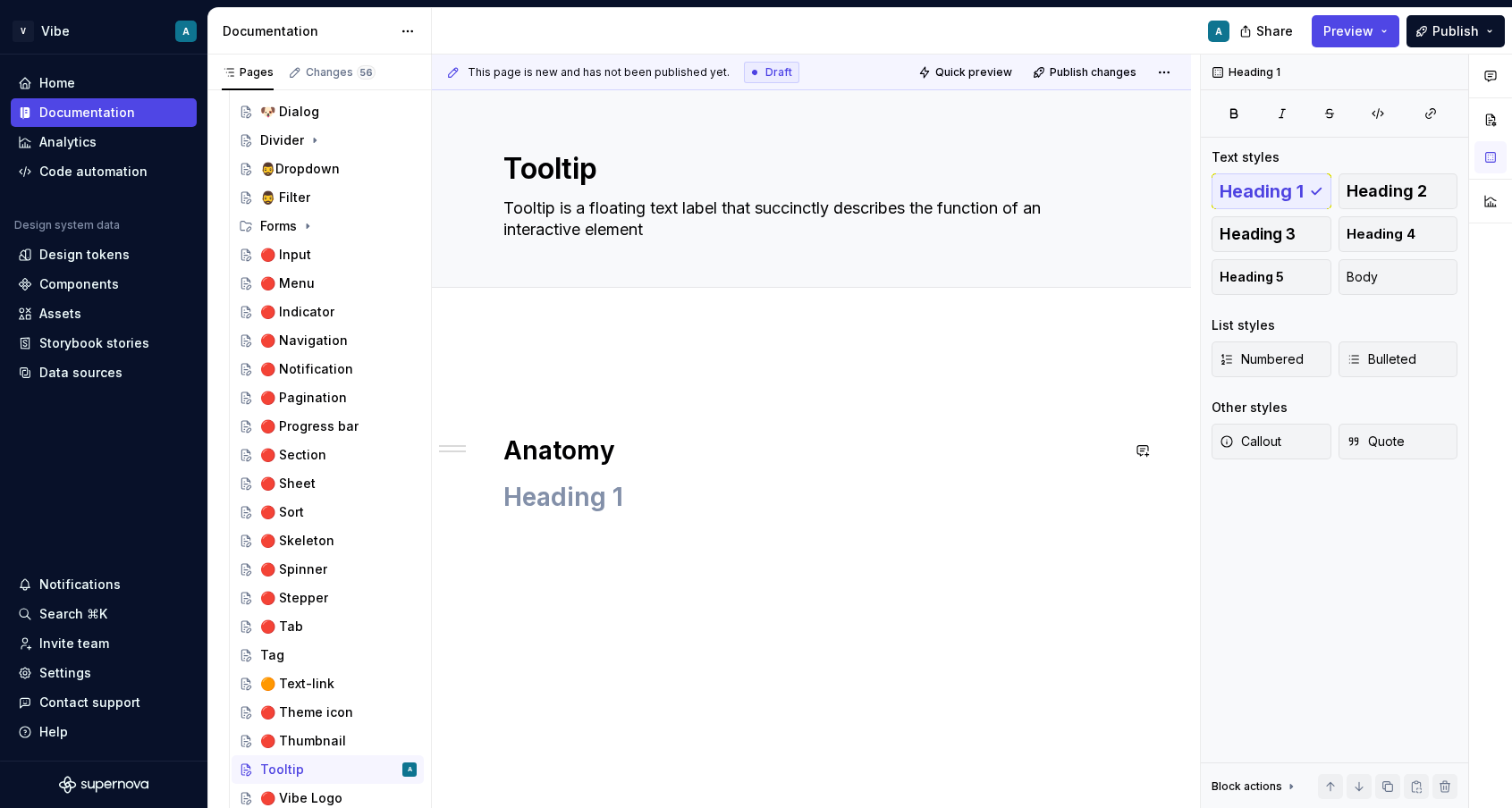
click at [590, 400] on div "Anatomy" at bounding box center [811, 441] width 616 height 143
click at [562, 514] on div "Anatomy" at bounding box center [811, 520] width 759 height 386
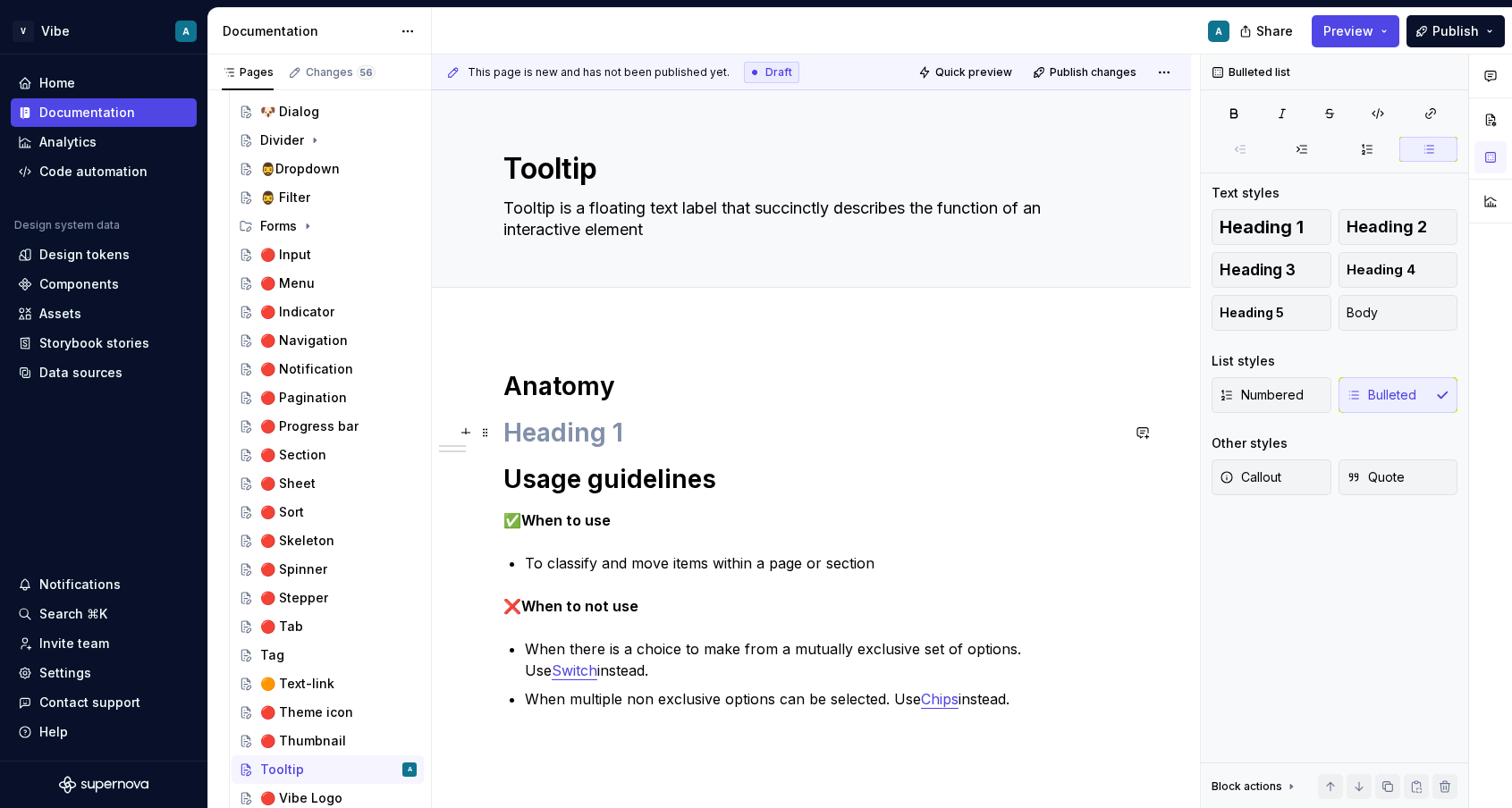
click at [567, 419] on h1 at bounding box center [811, 432] width 616 height 32
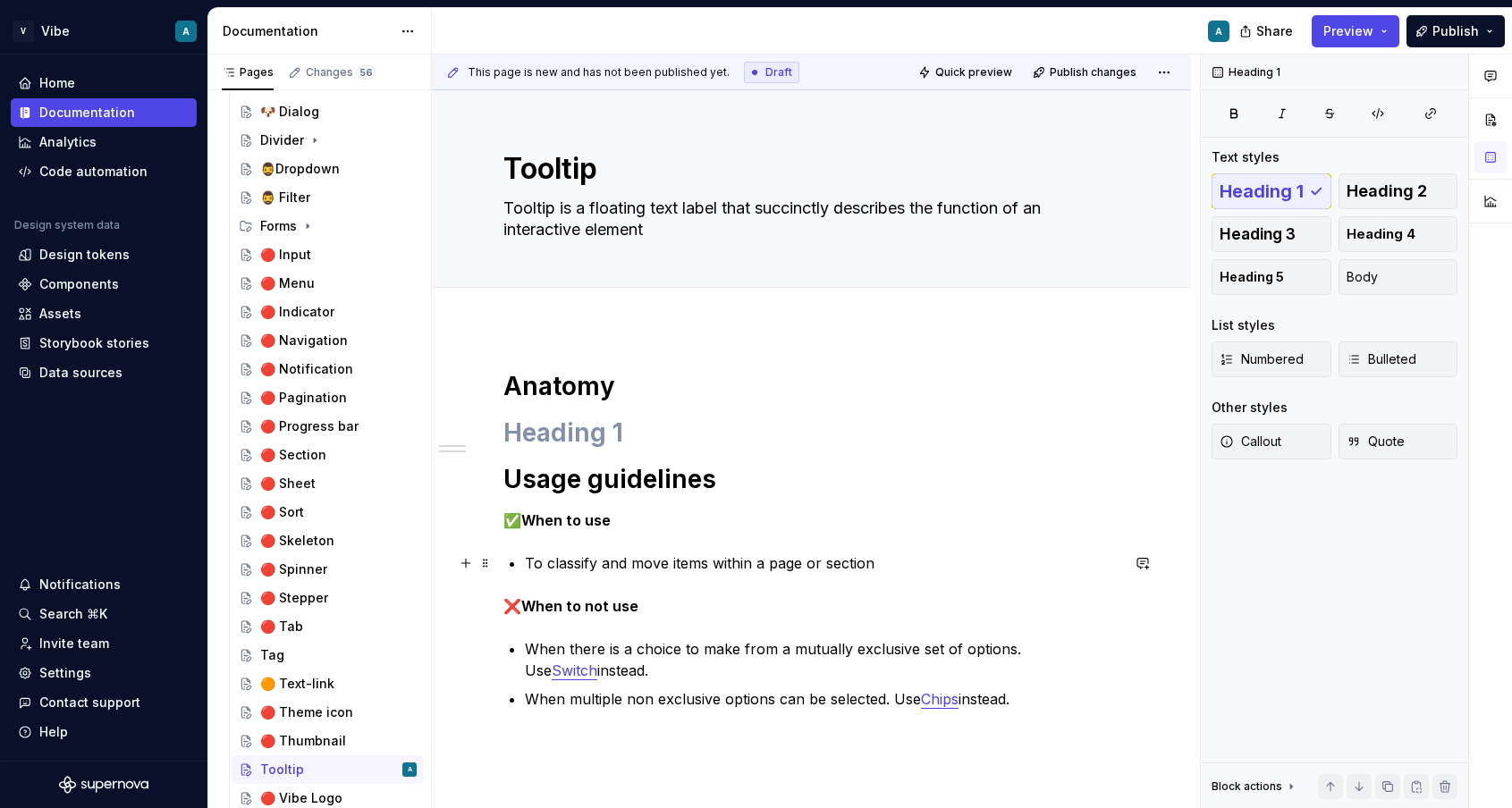
click at [673, 558] on p "To classify and move items within a page or section" at bounding box center [822, 563] width 594 height 22
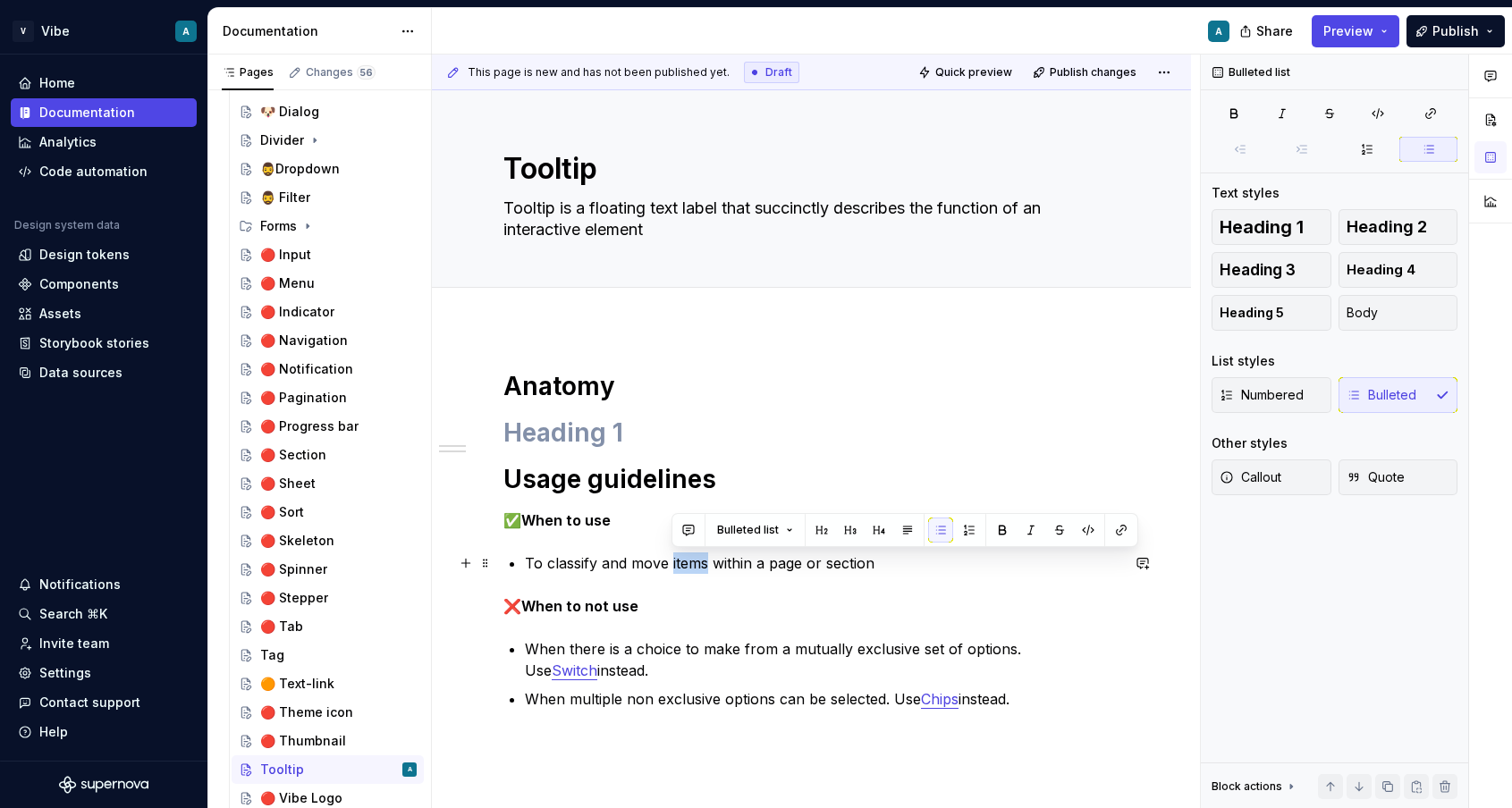
click at [673, 558] on p "To classify and move items within a page or section" at bounding box center [822, 563] width 594 height 22
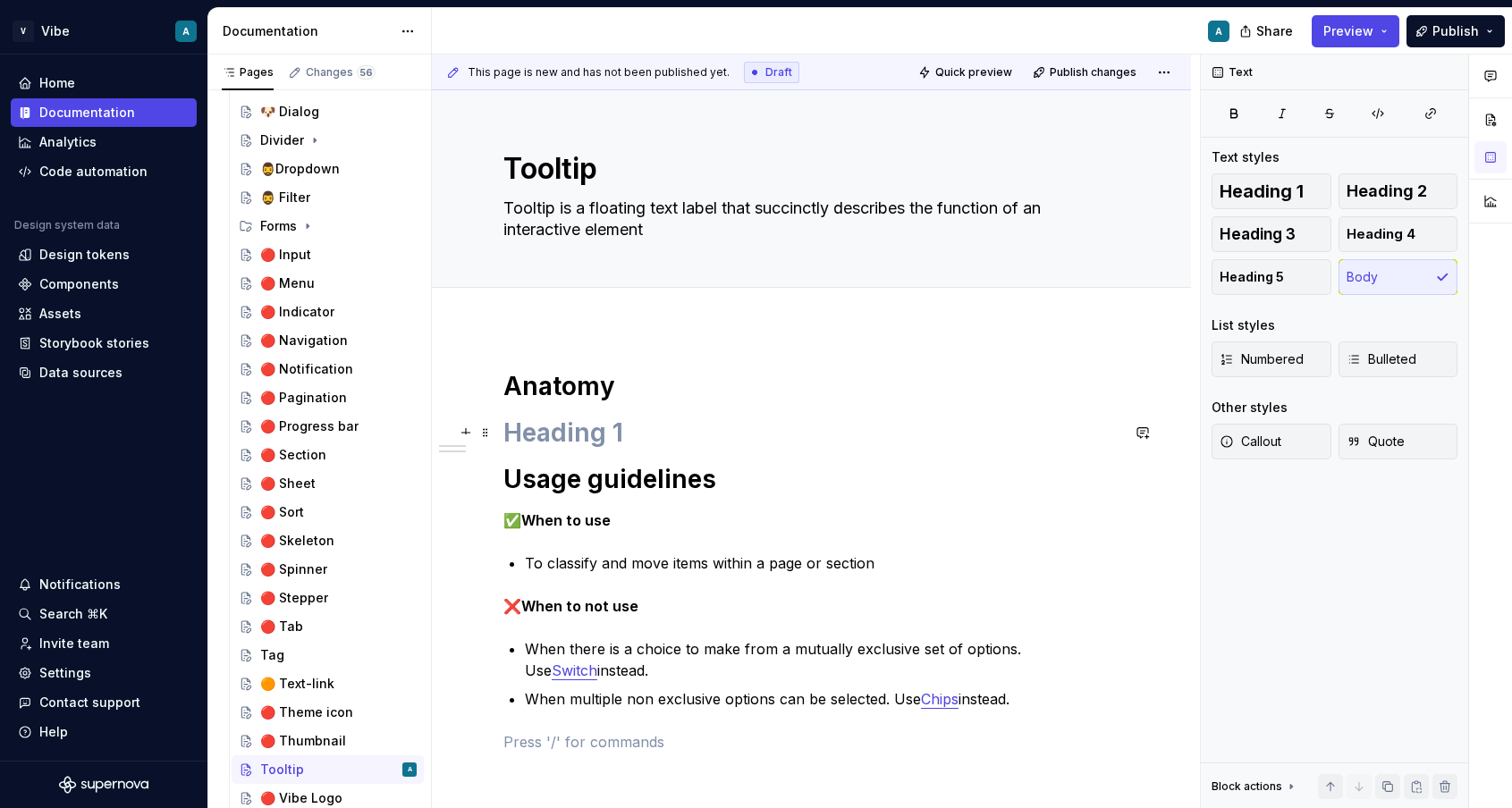
click at [599, 440] on h1 at bounding box center [811, 432] width 616 height 32
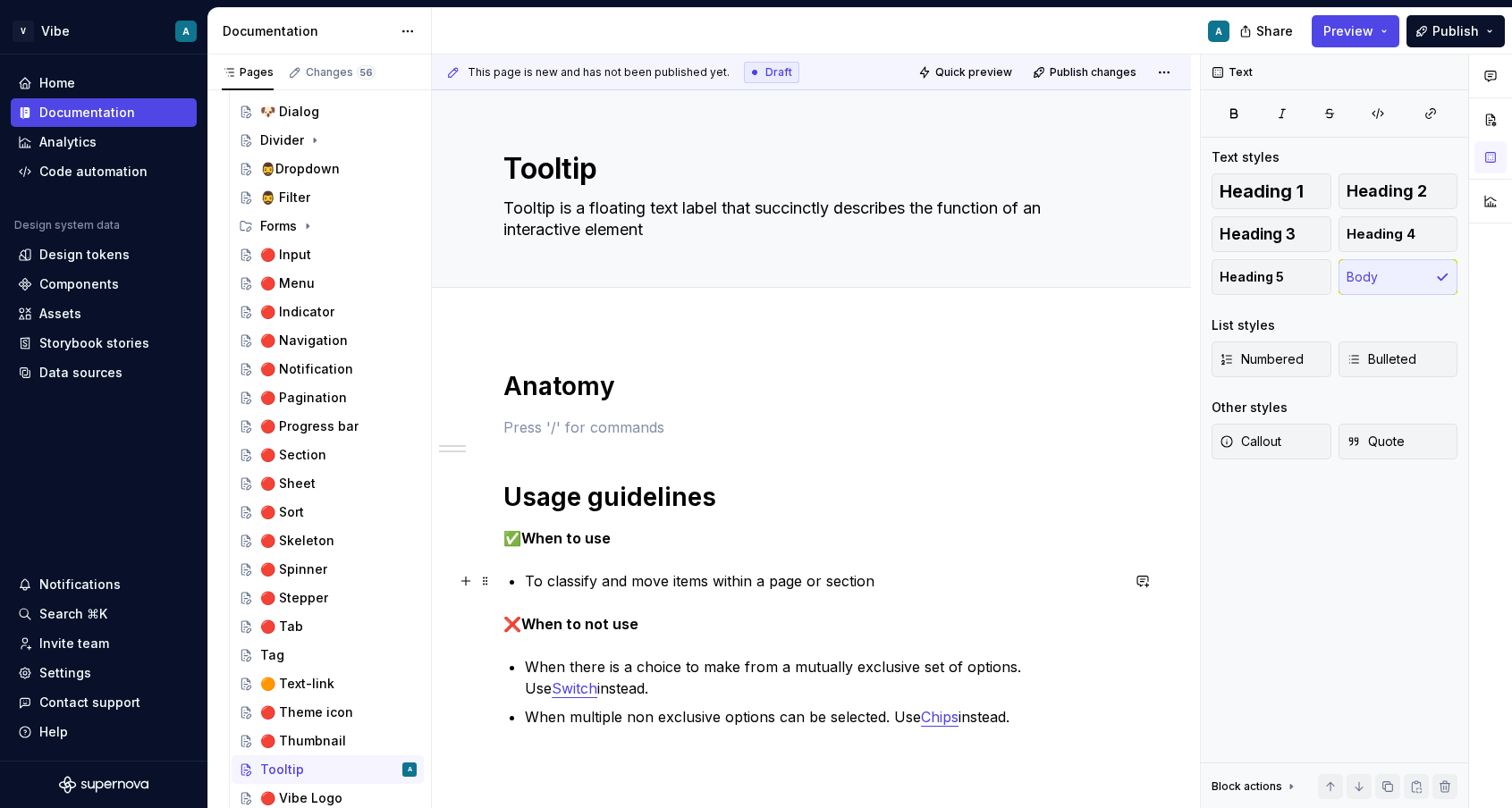
click at [584, 576] on p "To classify and move items within a page or section" at bounding box center [822, 581] width 594 height 22
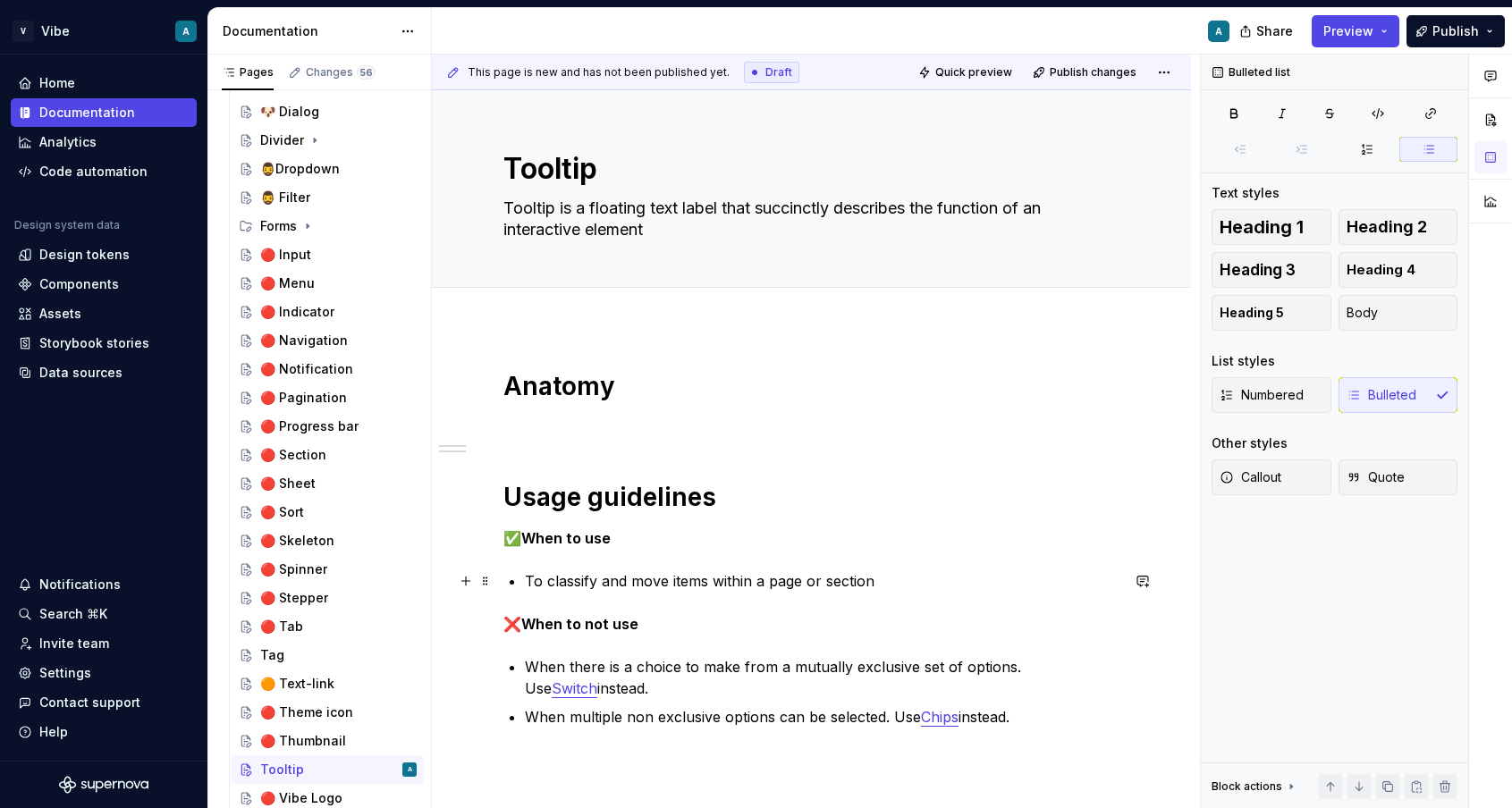
click at [584, 576] on p "To classify and move items within a page or section" at bounding box center [822, 581] width 594 height 22
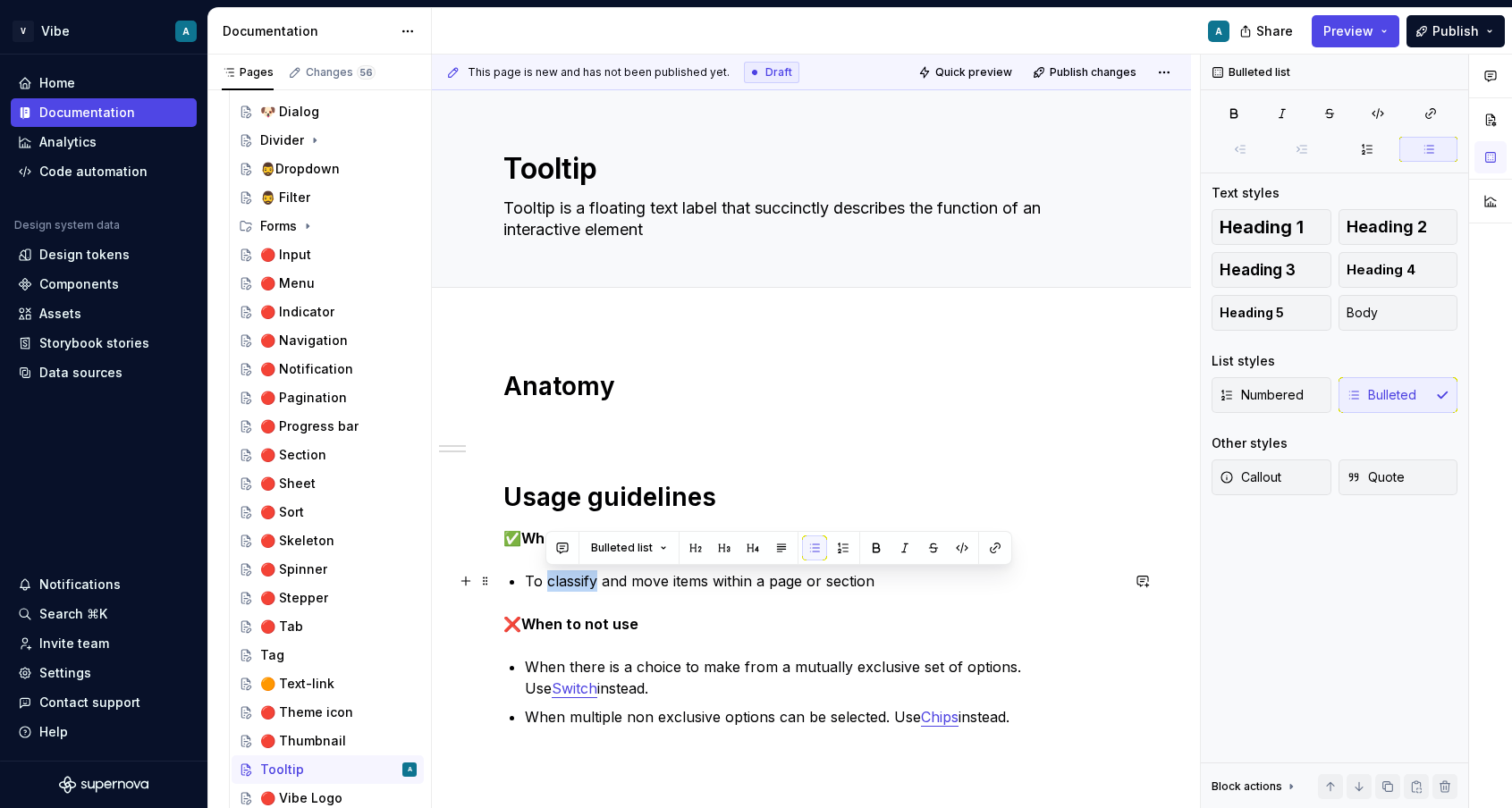
click at [584, 576] on p "To classify and move items within a page or section" at bounding box center [822, 581] width 594 height 22
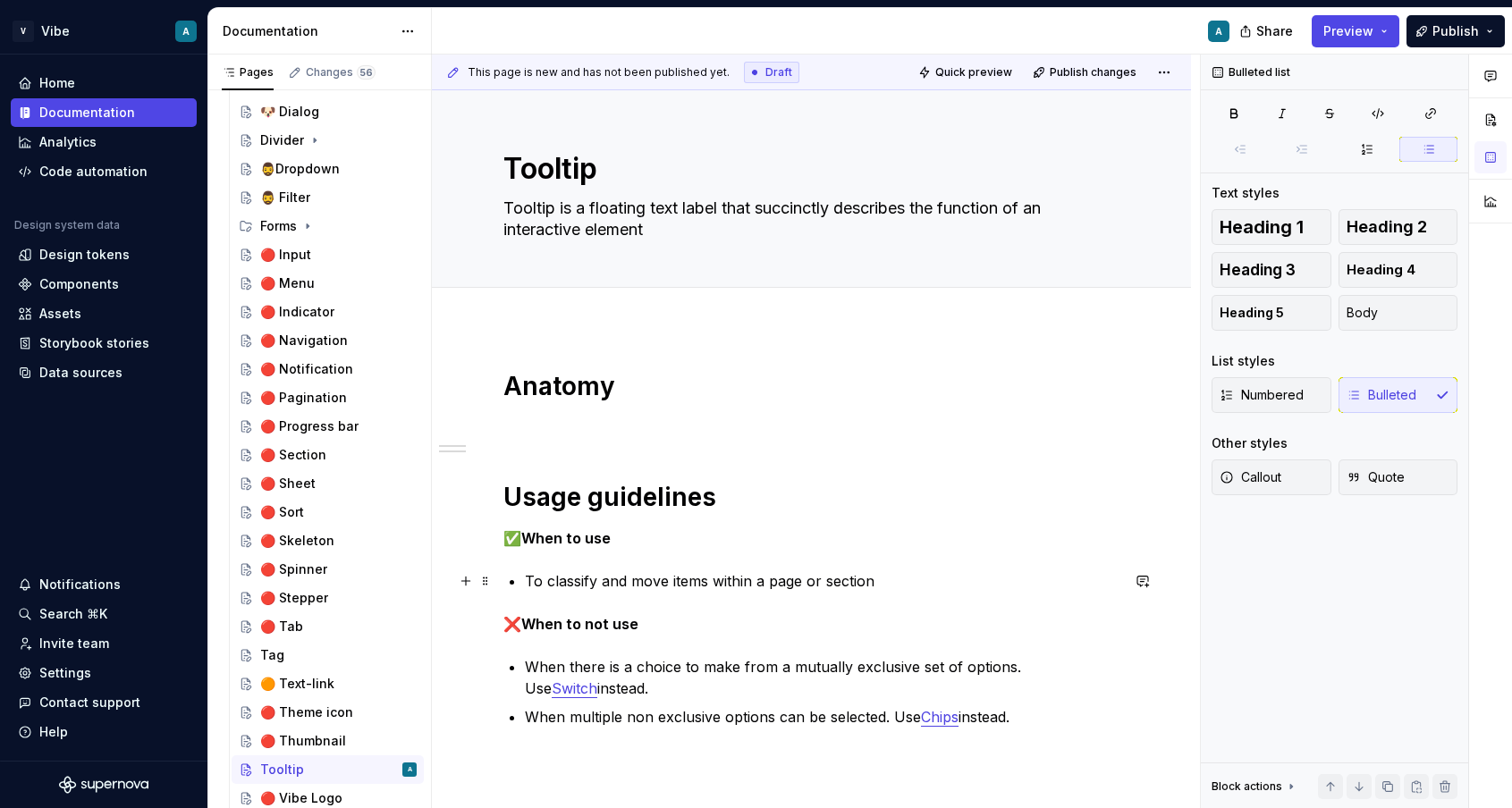
click at [584, 576] on p "To classify and move items within a page or section" at bounding box center [822, 581] width 594 height 22
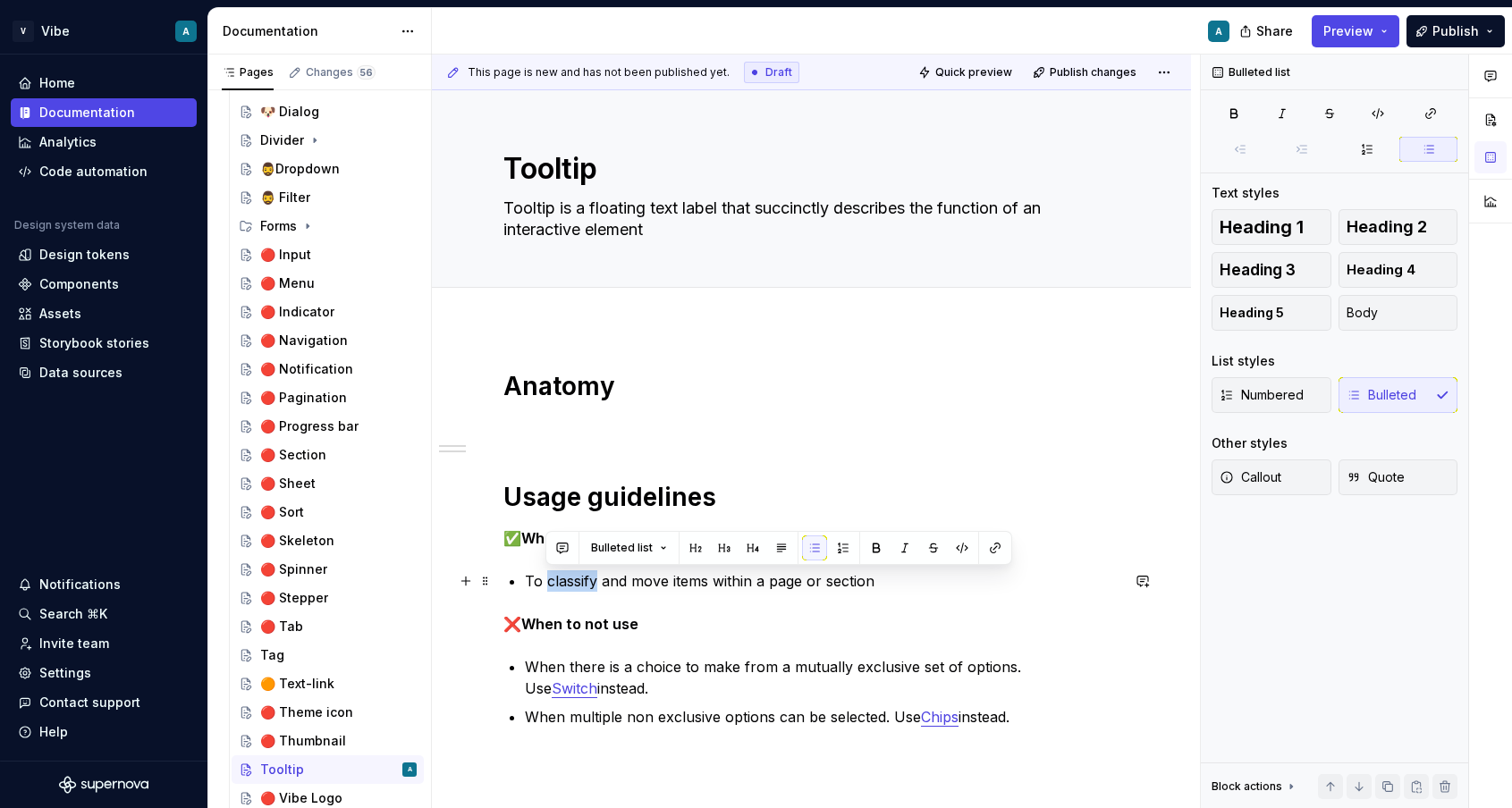
click at [584, 576] on p "To classify and move items within a page or section" at bounding box center [822, 581] width 594 height 22
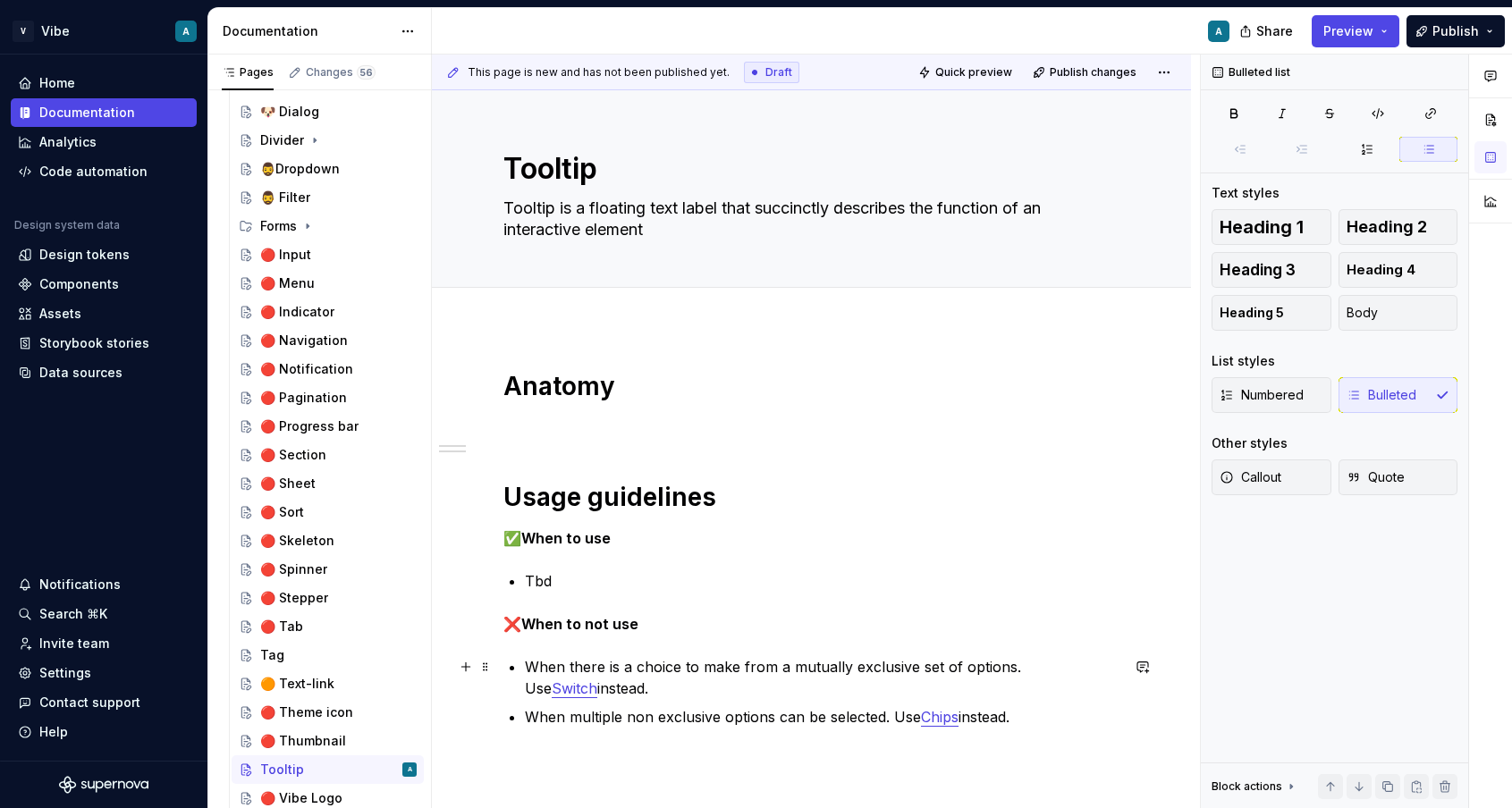
click at [585, 665] on p "When there is a choice to make from a mutually exclusive set of options. Use Sw…" at bounding box center [822, 677] width 594 height 43
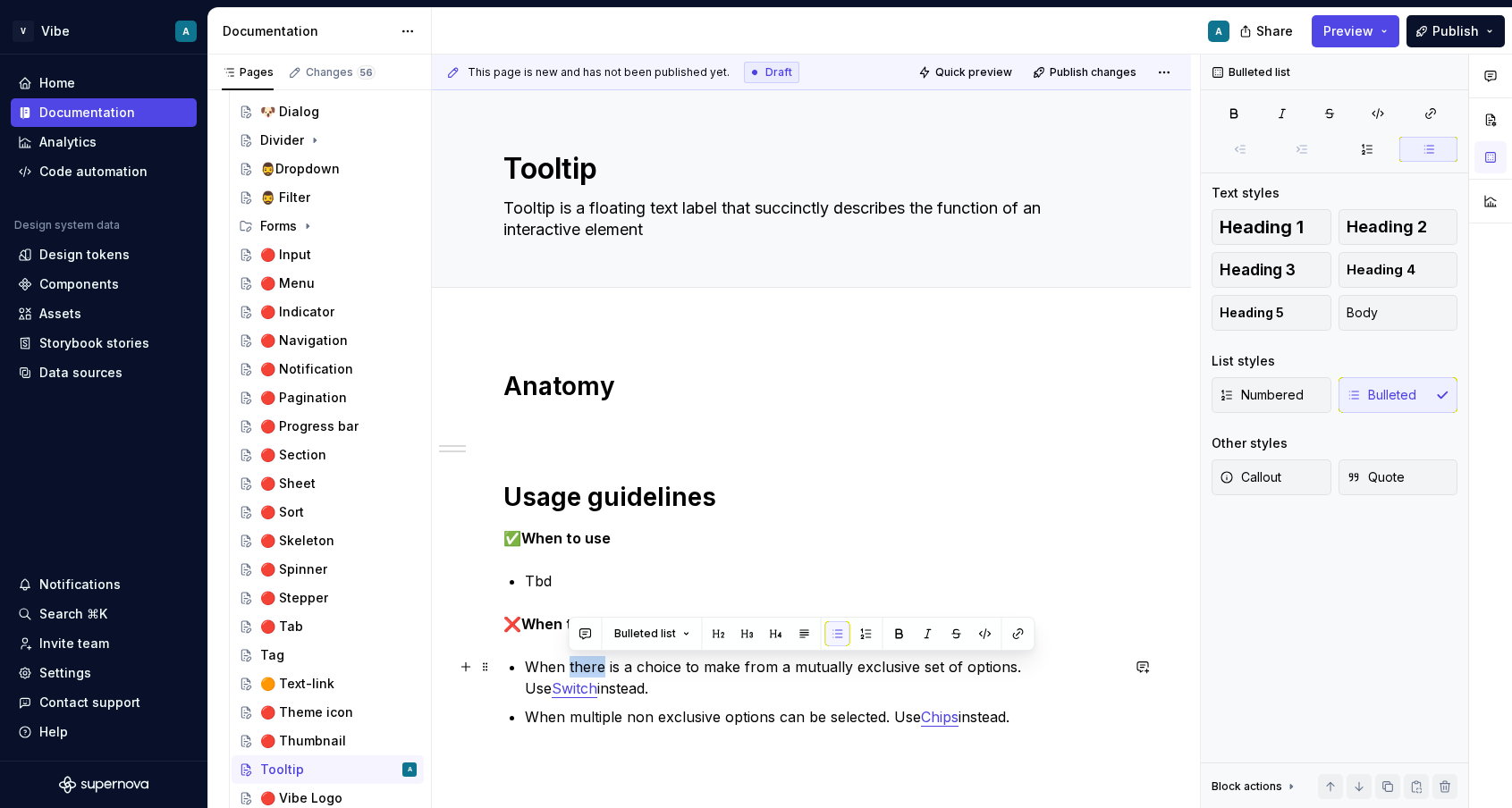
click at [585, 665] on p "When there is a choice to make from a mutually exclusive set of options. Use Sw…" at bounding box center [822, 677] width 594 height 43
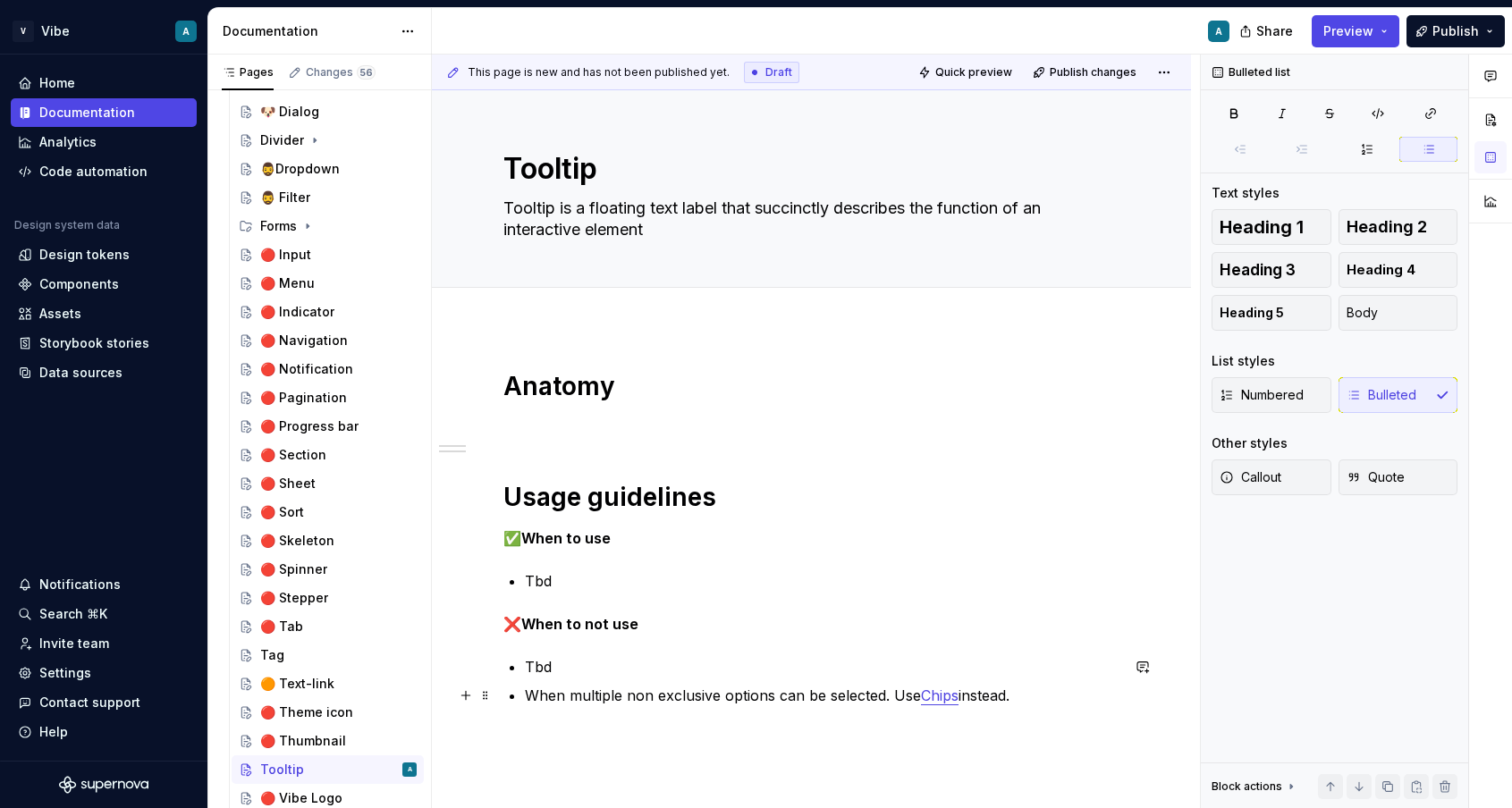
click at [657, 695] on p "When multiple non exclusive options can be selected. Use Chips instead." at bounding box center [822, 696] width 594 height 22
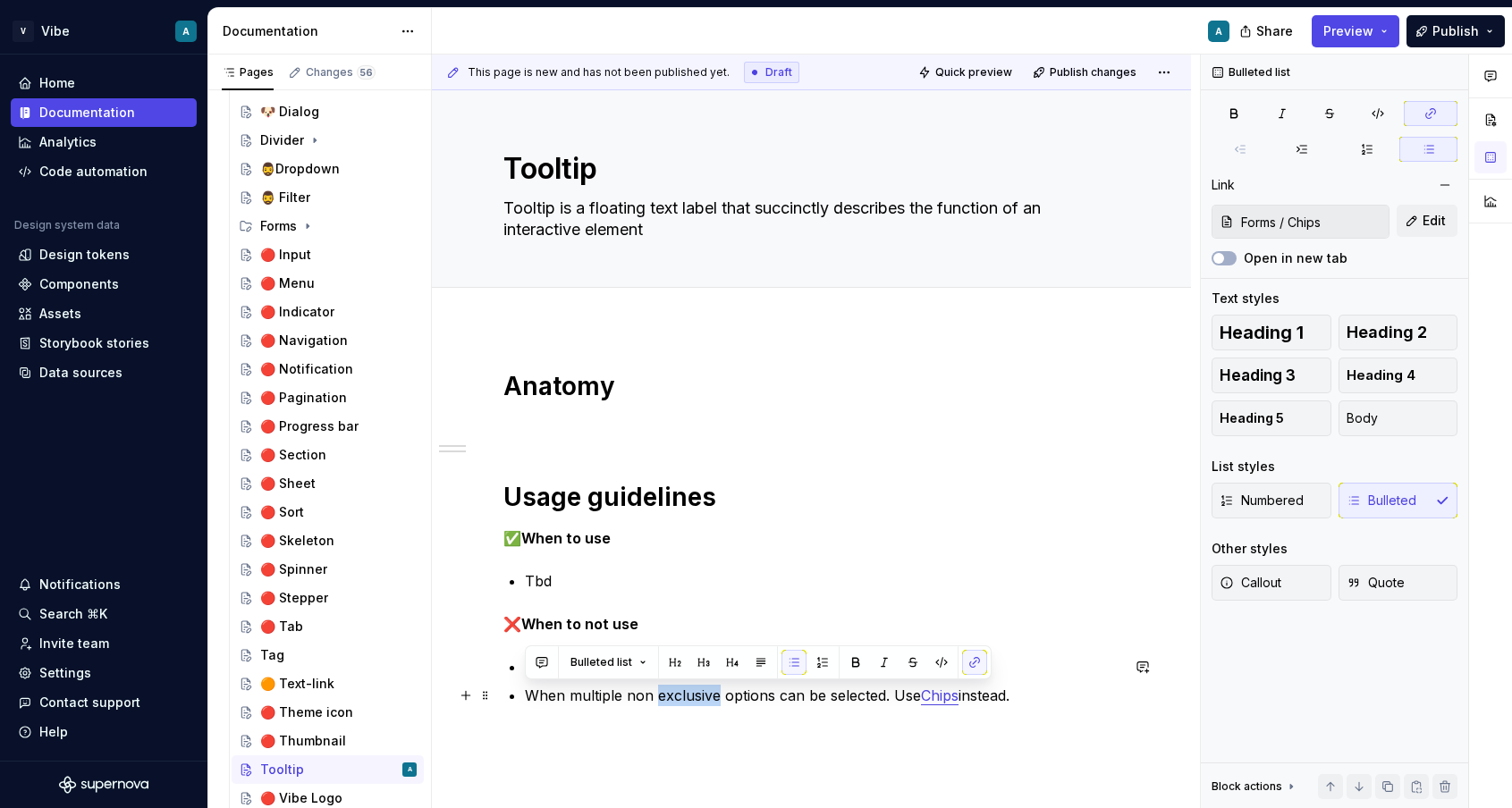
click at [657, 695] on p "When multiple non exclusive options can be selected. Use Chips instead." at bounding box center [822, 696] width 594 height 22
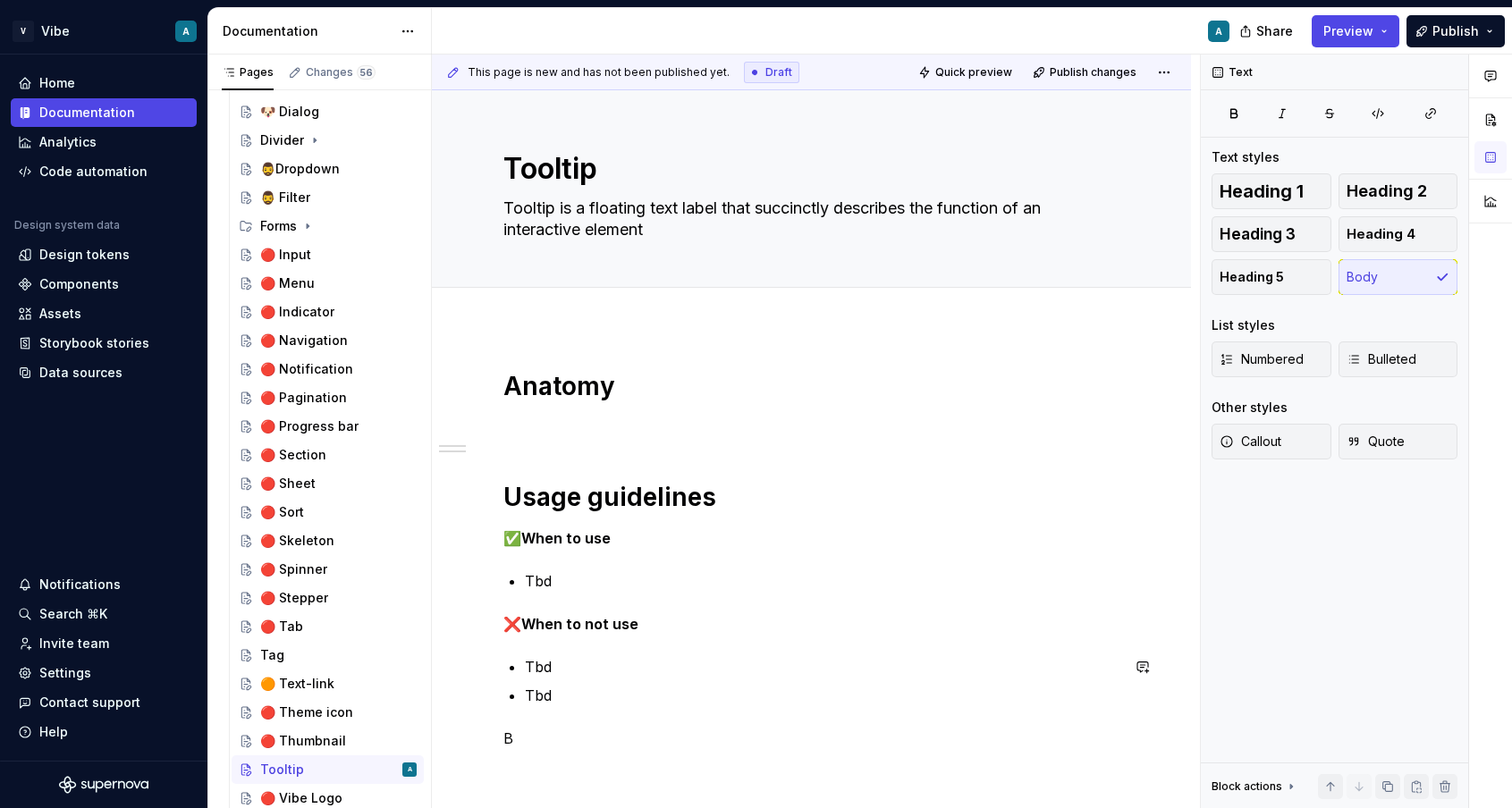
scroll to position [26, 0]
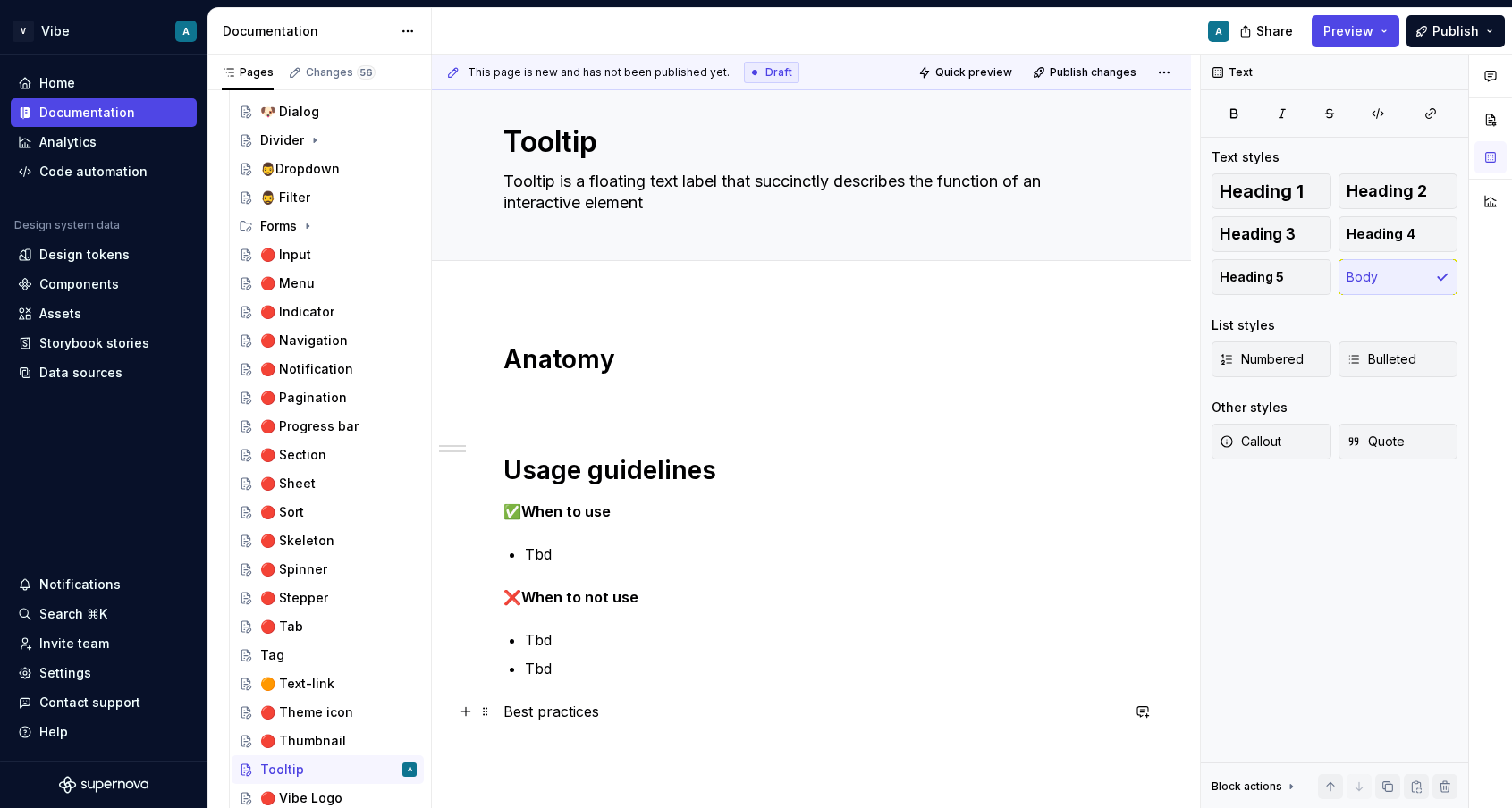
click at [558, 715] on p "Best practices" at bounding box center [811, 712] width 616 height 22
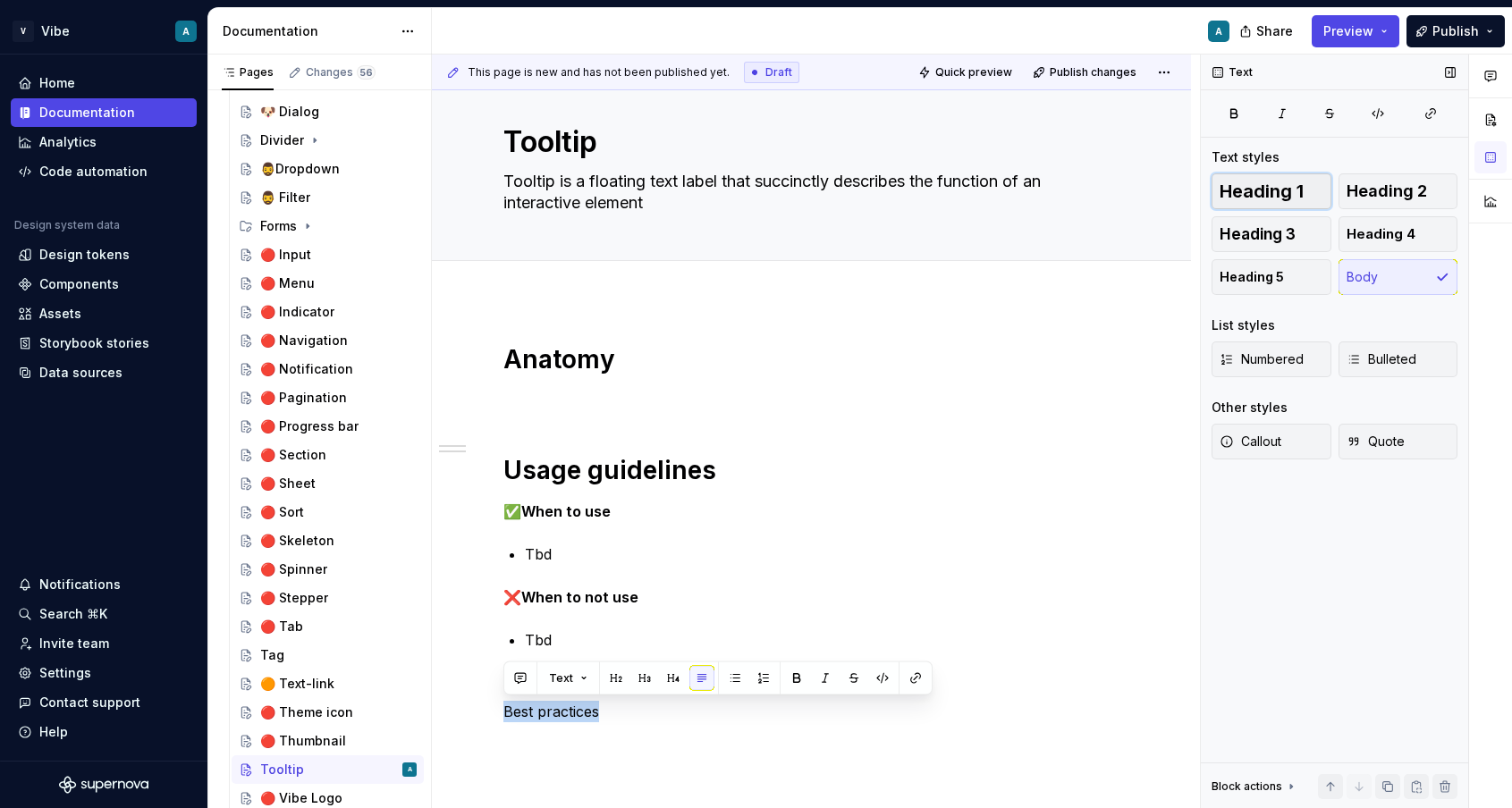
click at [1279, 188] on span "Heading 1" at bounding box center [1261, 191] width 84 height 18
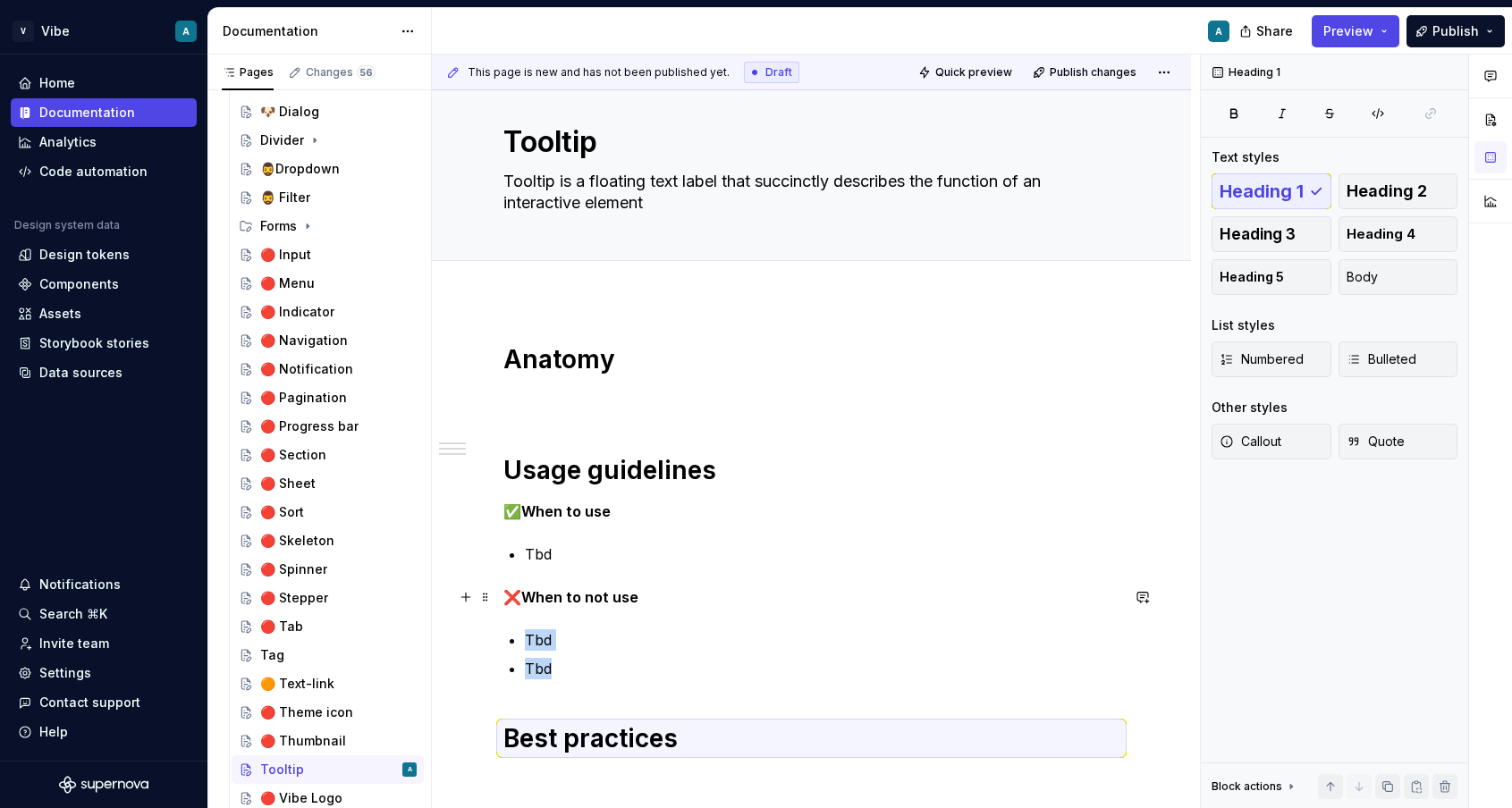
click at [724, 598] on p "❌ When to not use" at bounding box center [811, 598] width 616 height 22
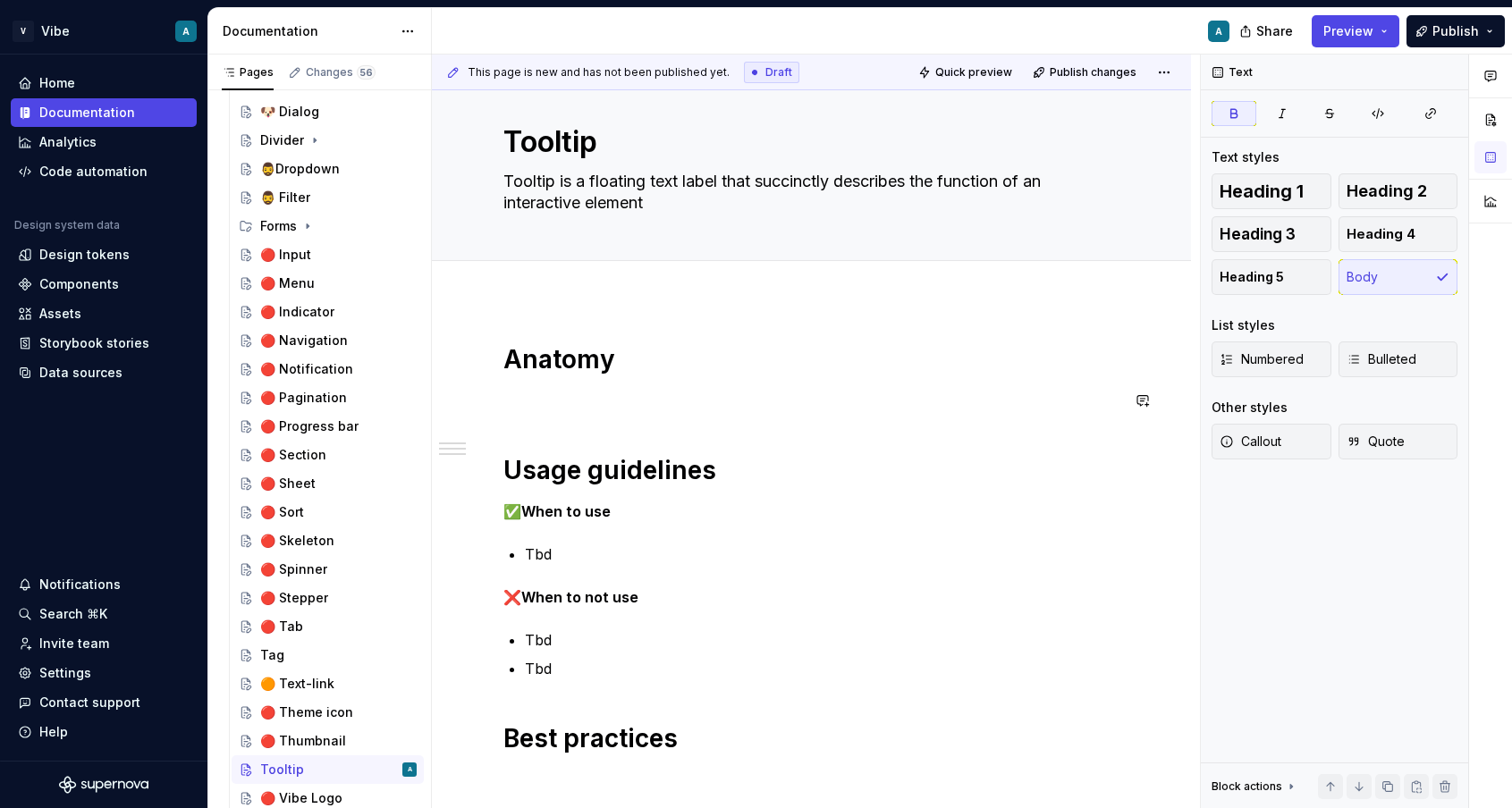
click at [615, 389] on p at bounding box center [811, 400] width 616 height 22
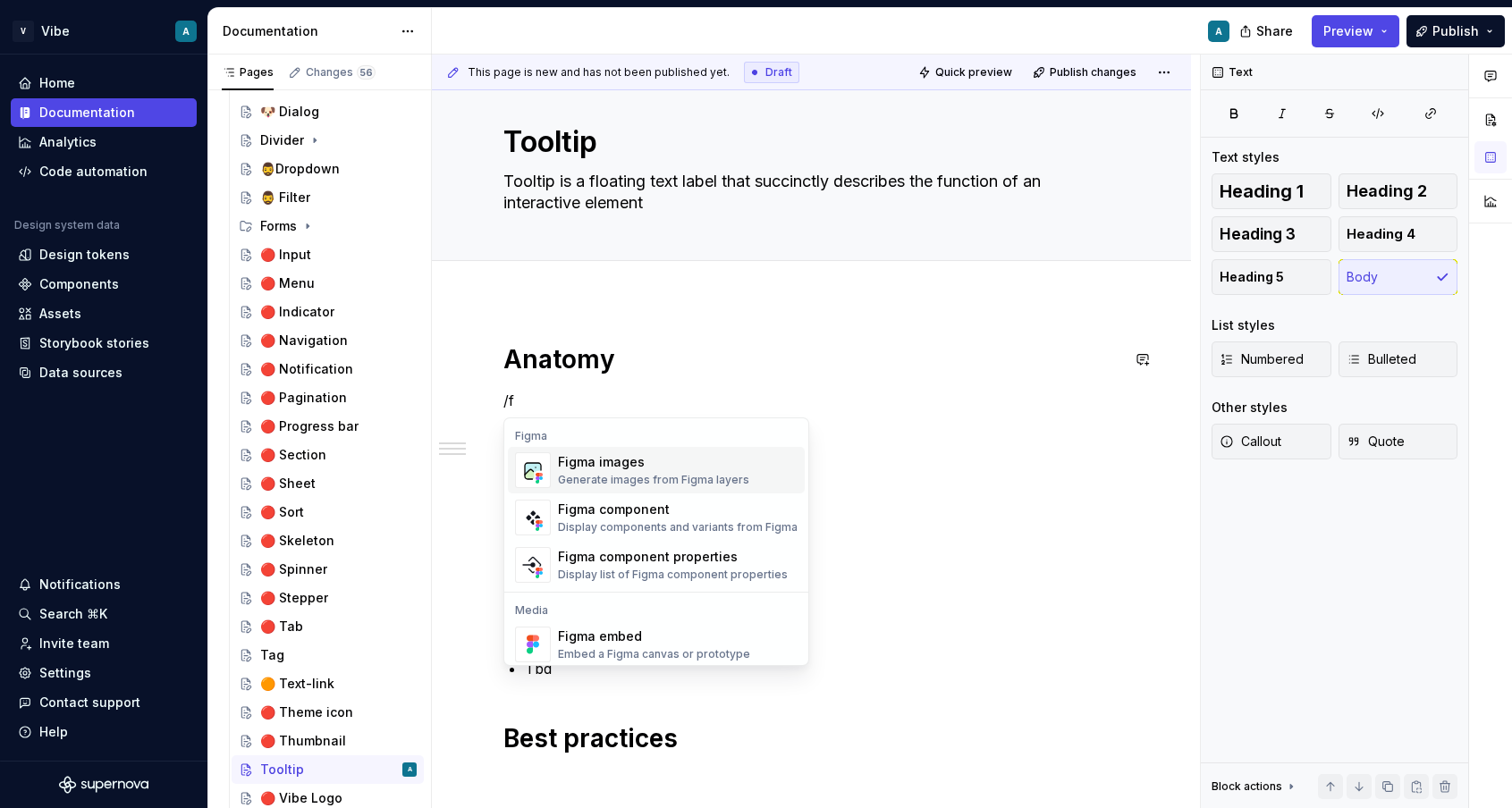
click at [640, 465] on div "Figma images" at bounding box center [653, 462] width 191 height 18
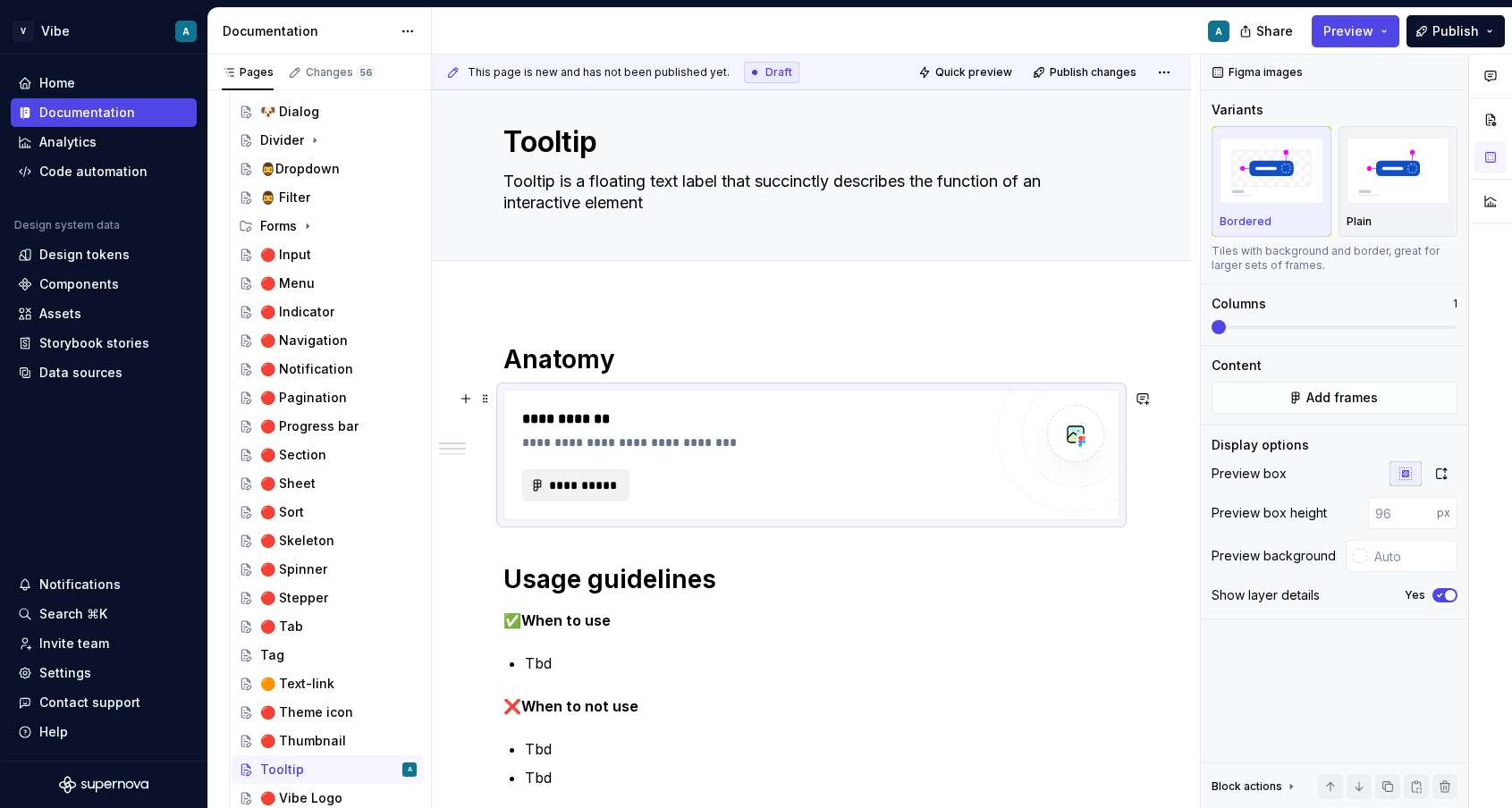
click at [586, 491] on span "**********" at bounding box center [582, 486] width 70 height 18
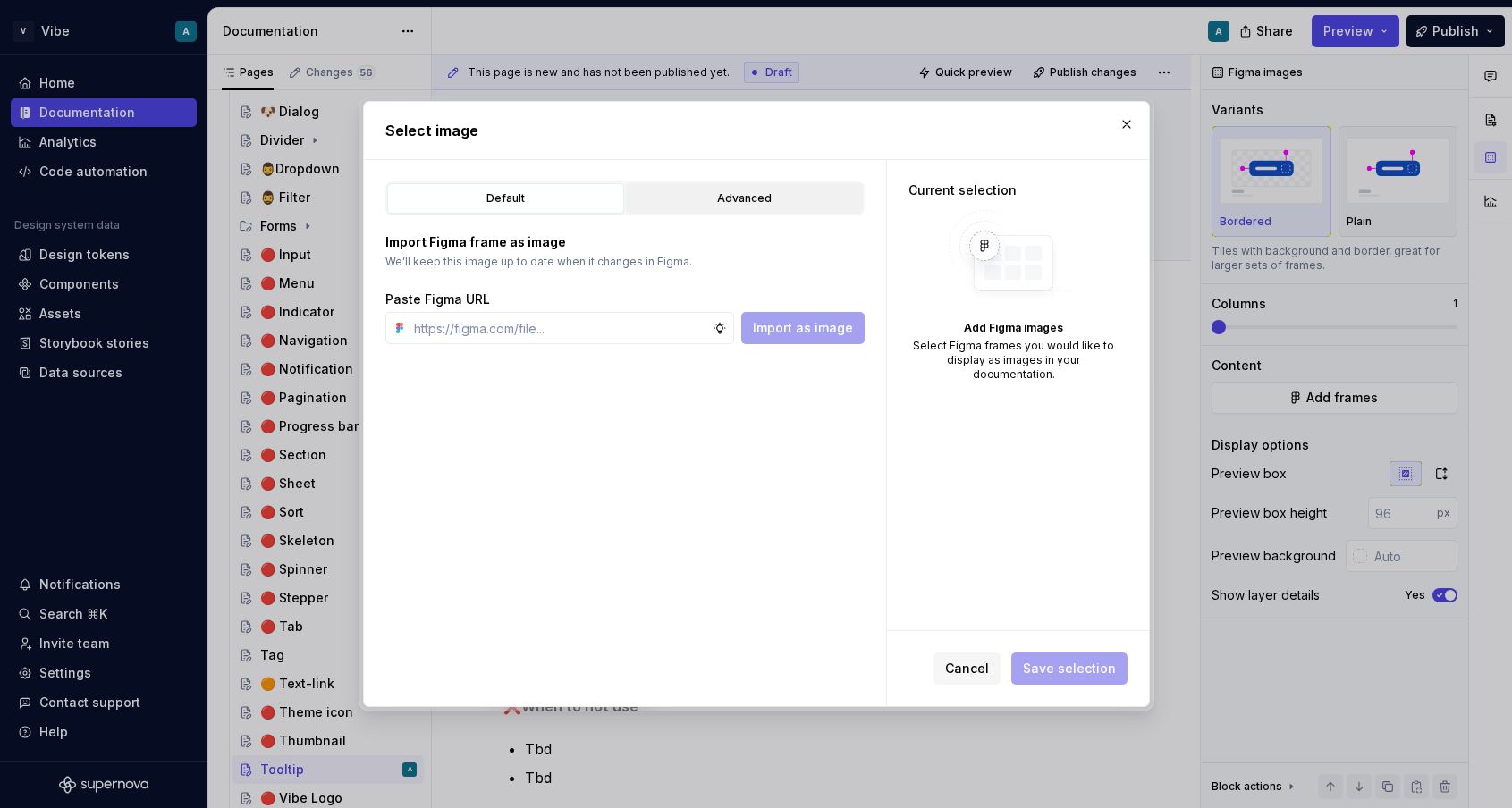
click at [733, 203] on div "Advanced" at bounding box center [744, 198] width 225 height 18
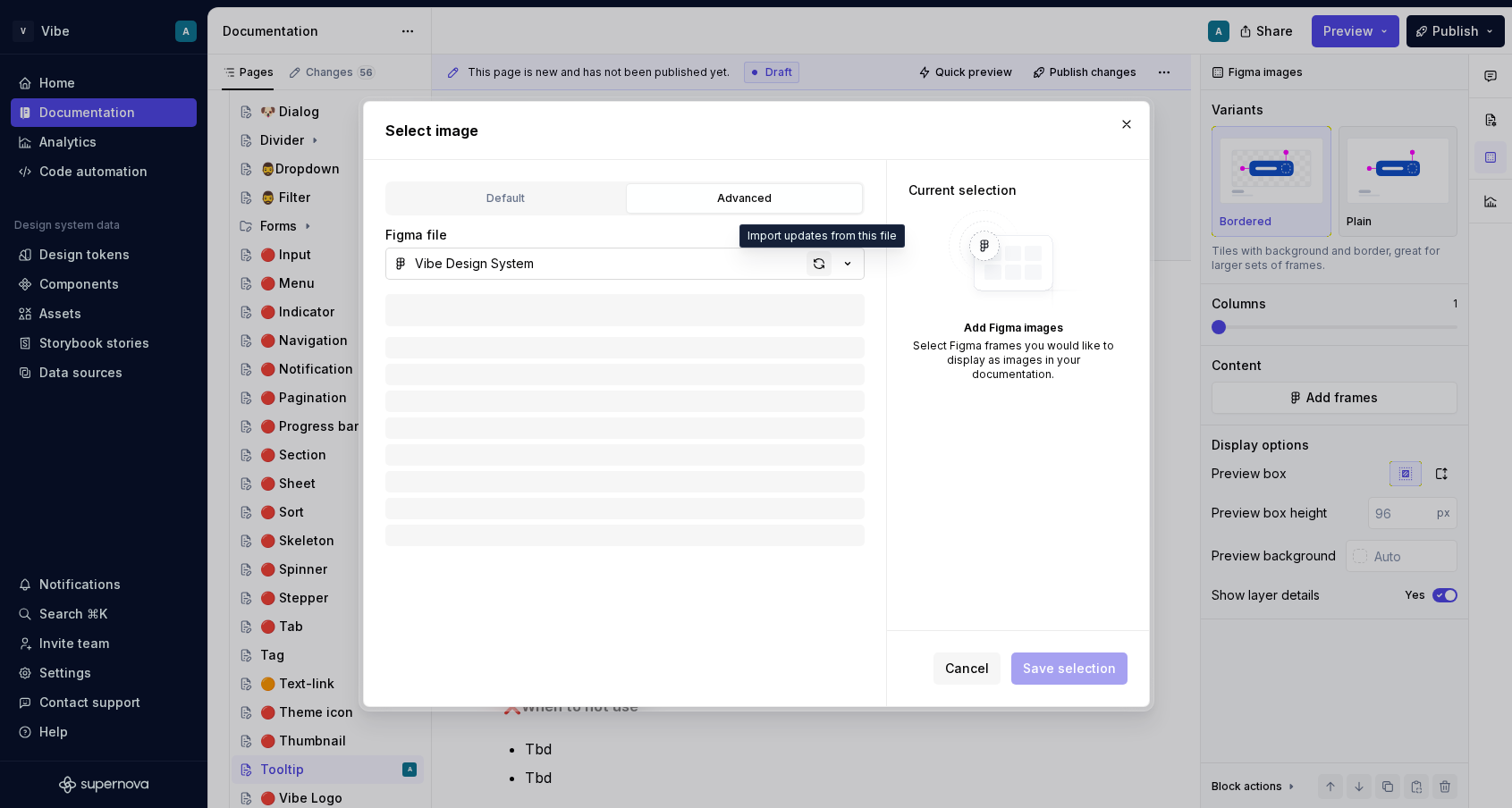
click at [816, 268] on div "button" at bounding box center [819, 264] width 25 height 25
type textarea "*"
click at [820, 262] on div "button" at bounding box center [819, 264] width 25 height 25
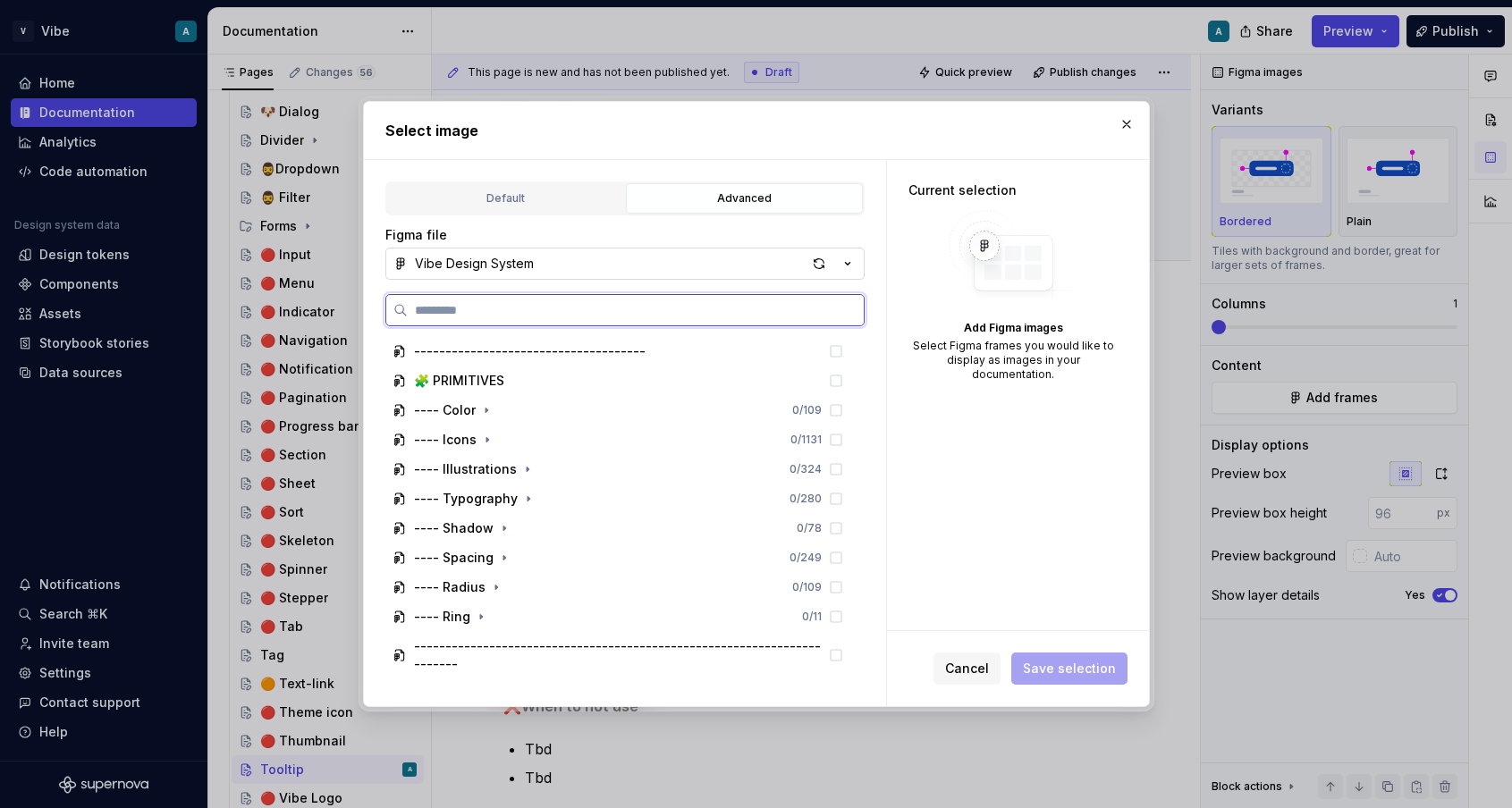
click at [851, 449] on div "---- Icons 0 / 1131" at bounding box center [618, 439] width 465 height 28
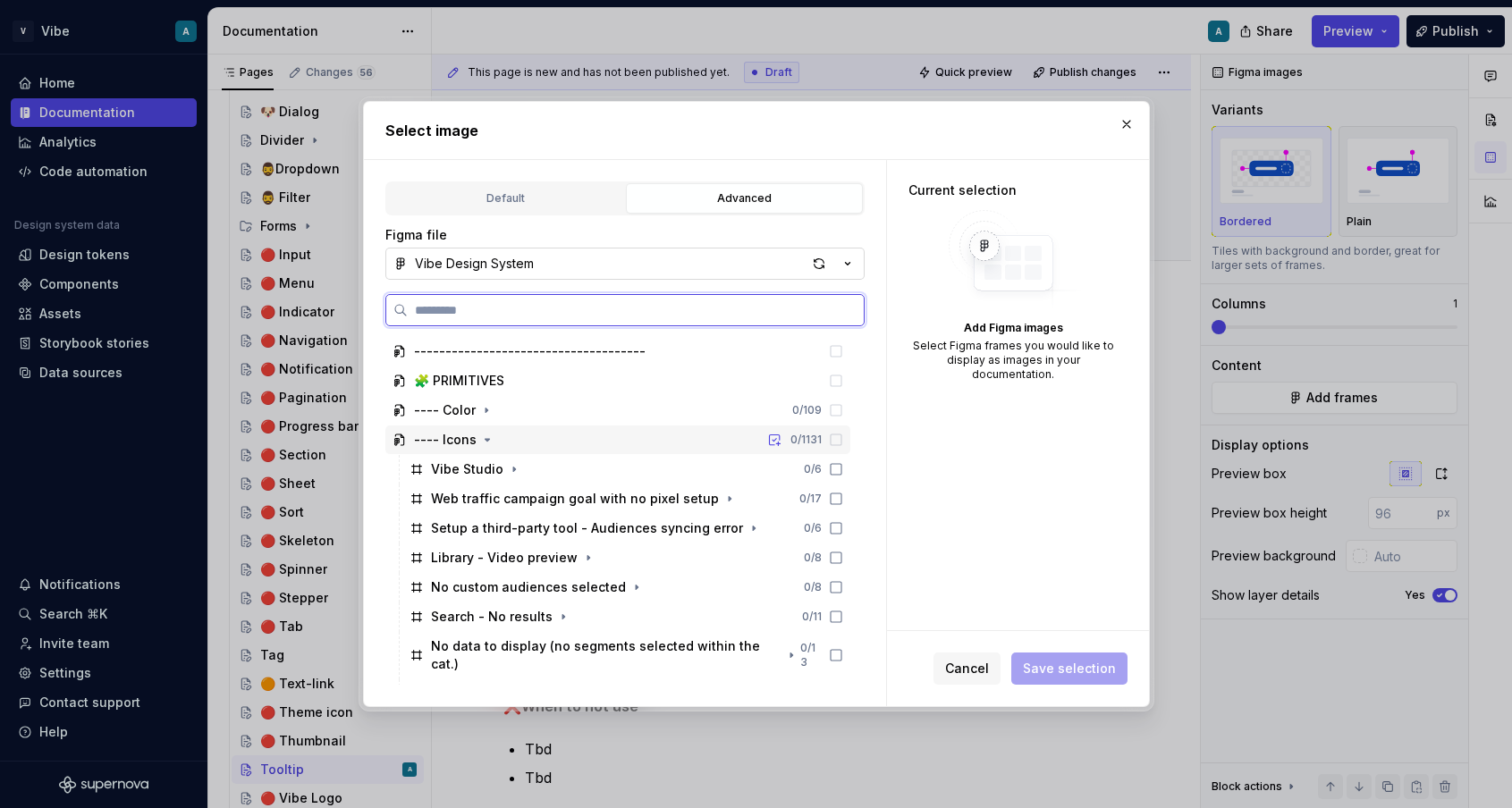
paste input "**********"
type input "**********"
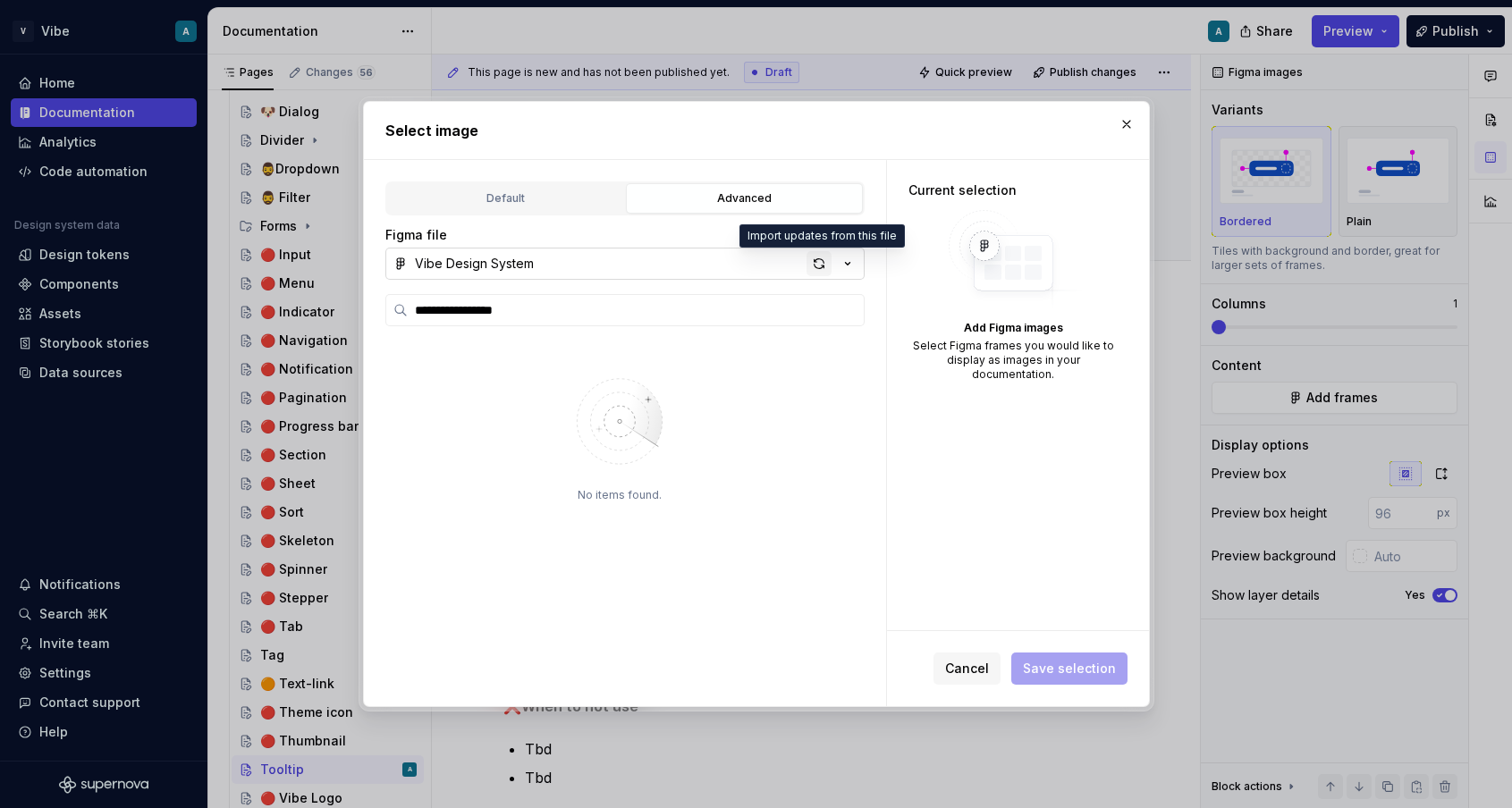
click at [820, 258] on div "button" at bounding box center [819, 264] width 25 height 25
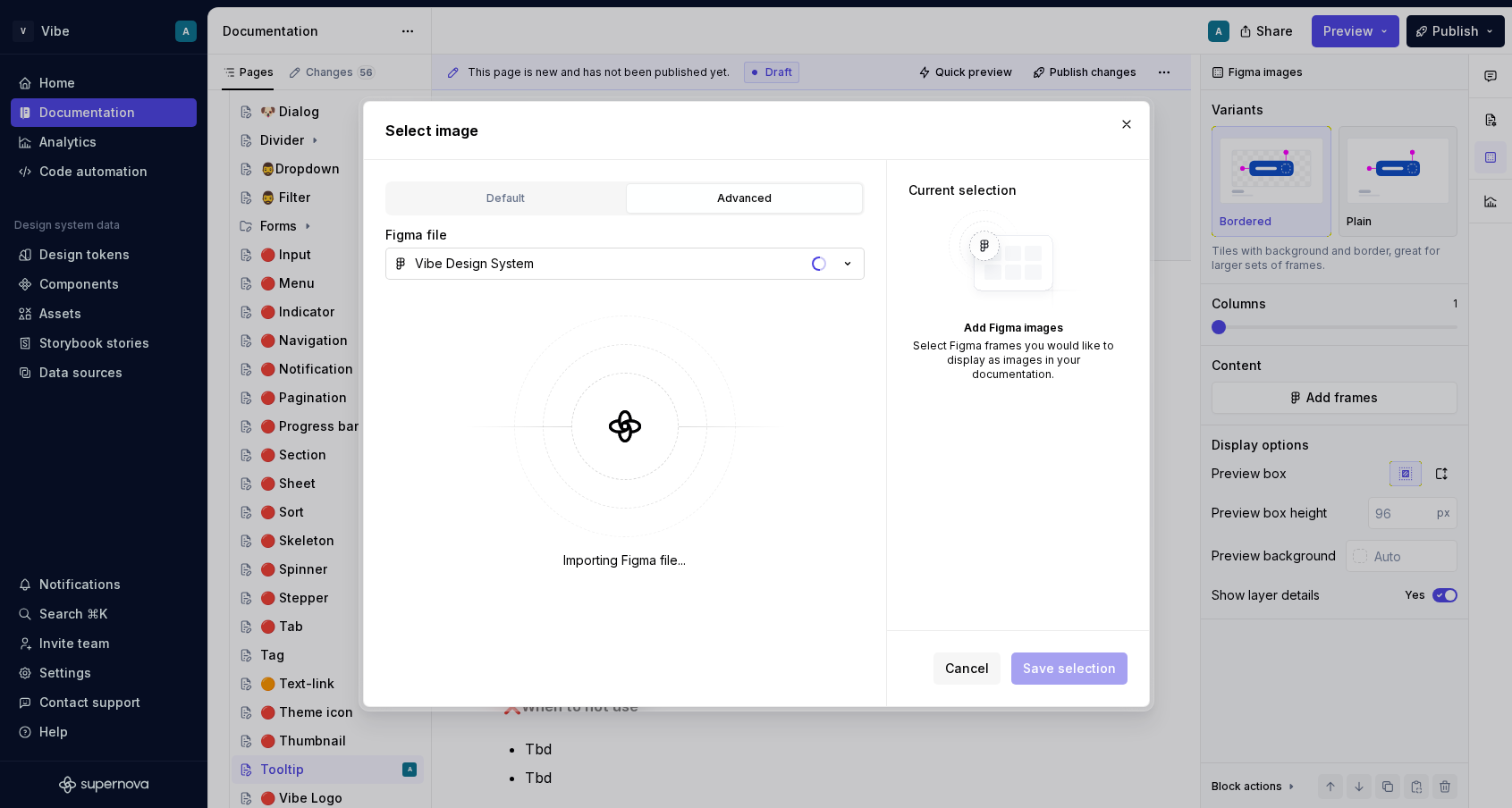
click at [882, 218] on div "Default Advanced Import Figma frame as image We’ll keep this image up to date w…" at bounding box center [625, 433] width 522 height 546
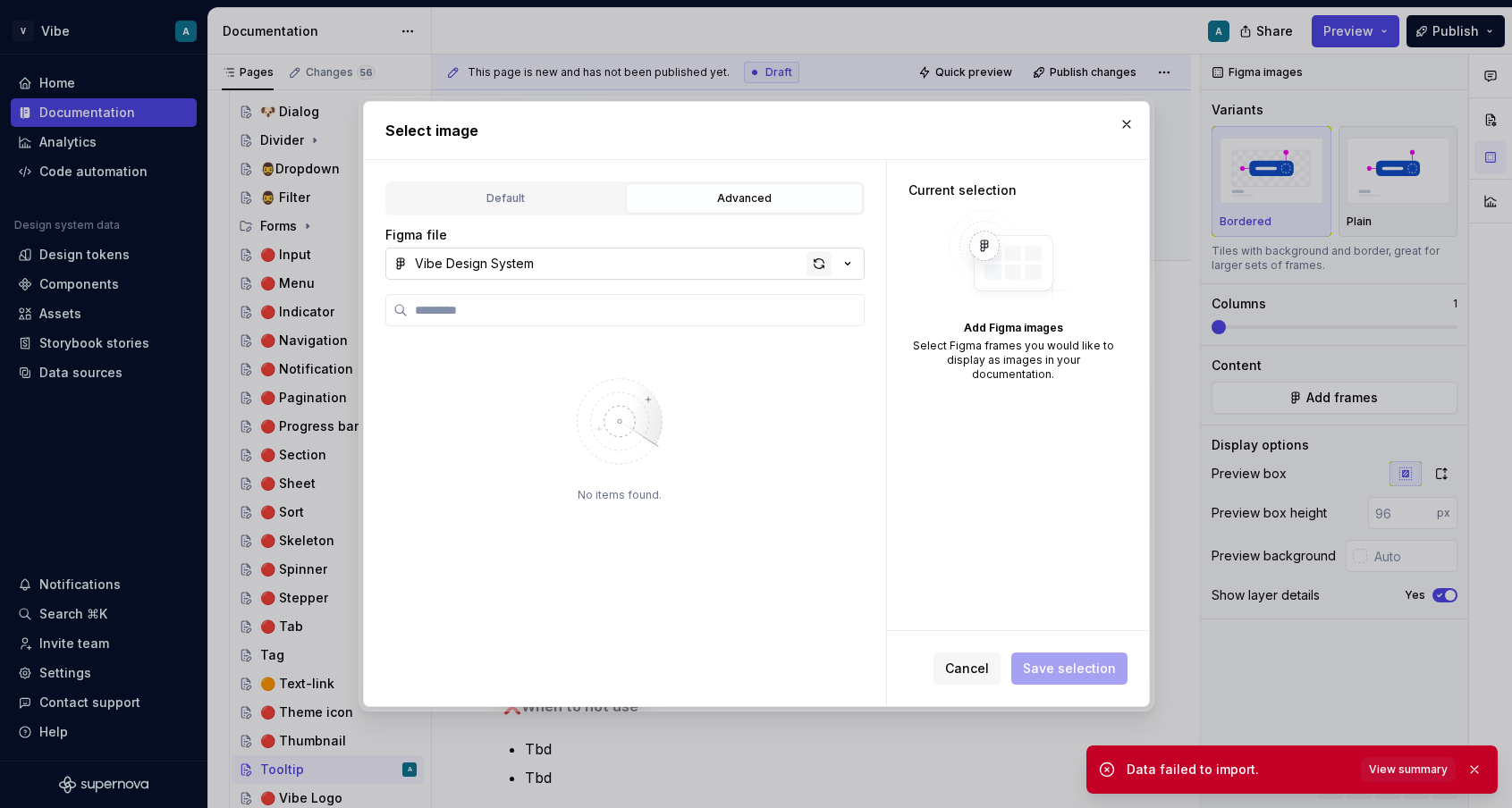
click at [812, 261] on div "button" at bounding box center [819, 264] width 25 height 25
click at [1473, 771] on button "button" at bounding box center [1475, 770] width 24 height 25
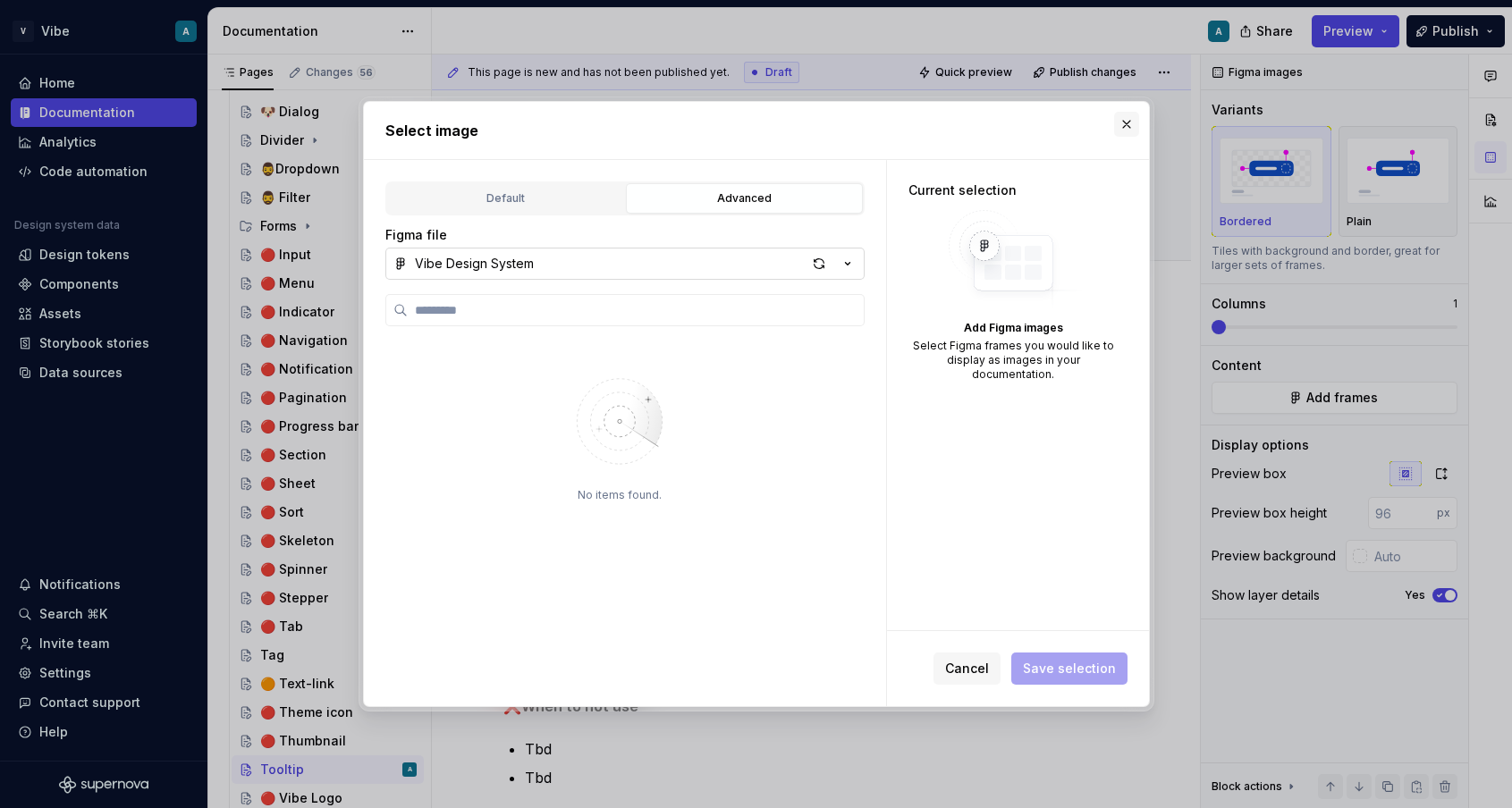
click at [1122, 118] on button "button" at bounding box center [1126, 125] width 25 height 25
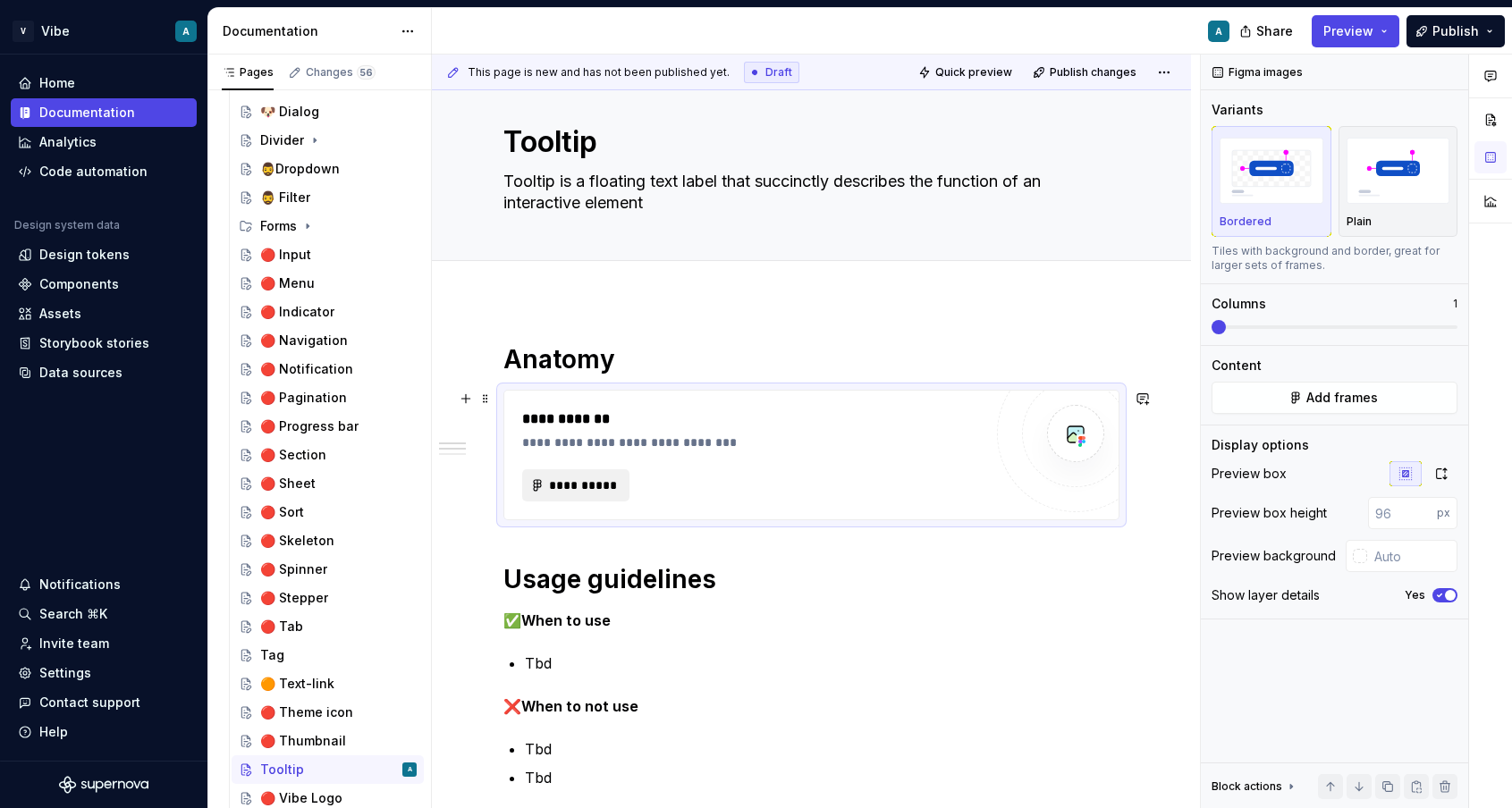
click at [595, 480] on span "**********" at bounding box center [582, 486] width 70 height 18
type textarea "*"
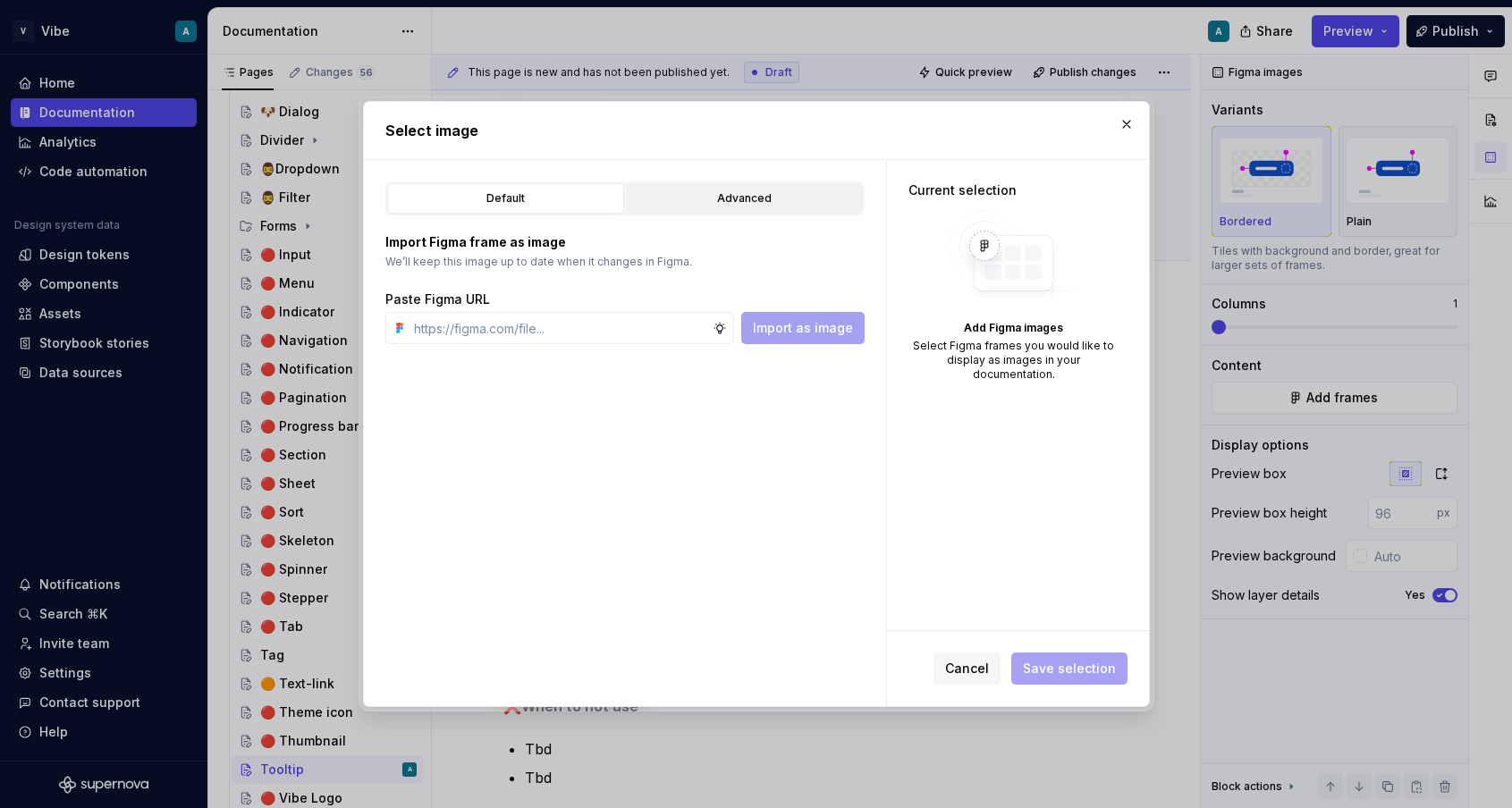
click at [729, 195] on div "Advanced" at bounding box center [744, 198] width 225 height 18
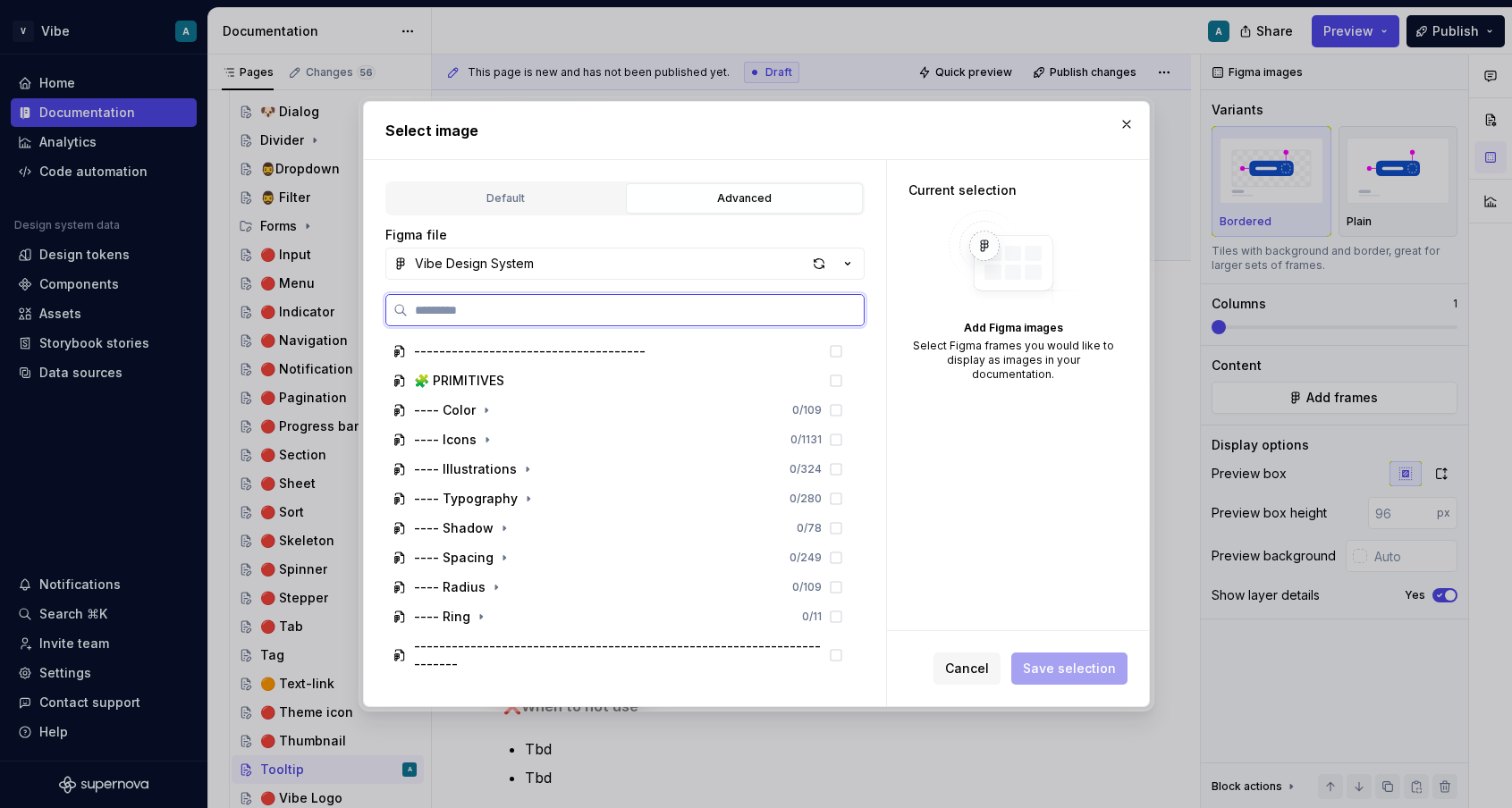
click at [526, 314] on input "search" at bounding box center [635, 310] width 456 height 18
paste input "**********"
type input "**********"
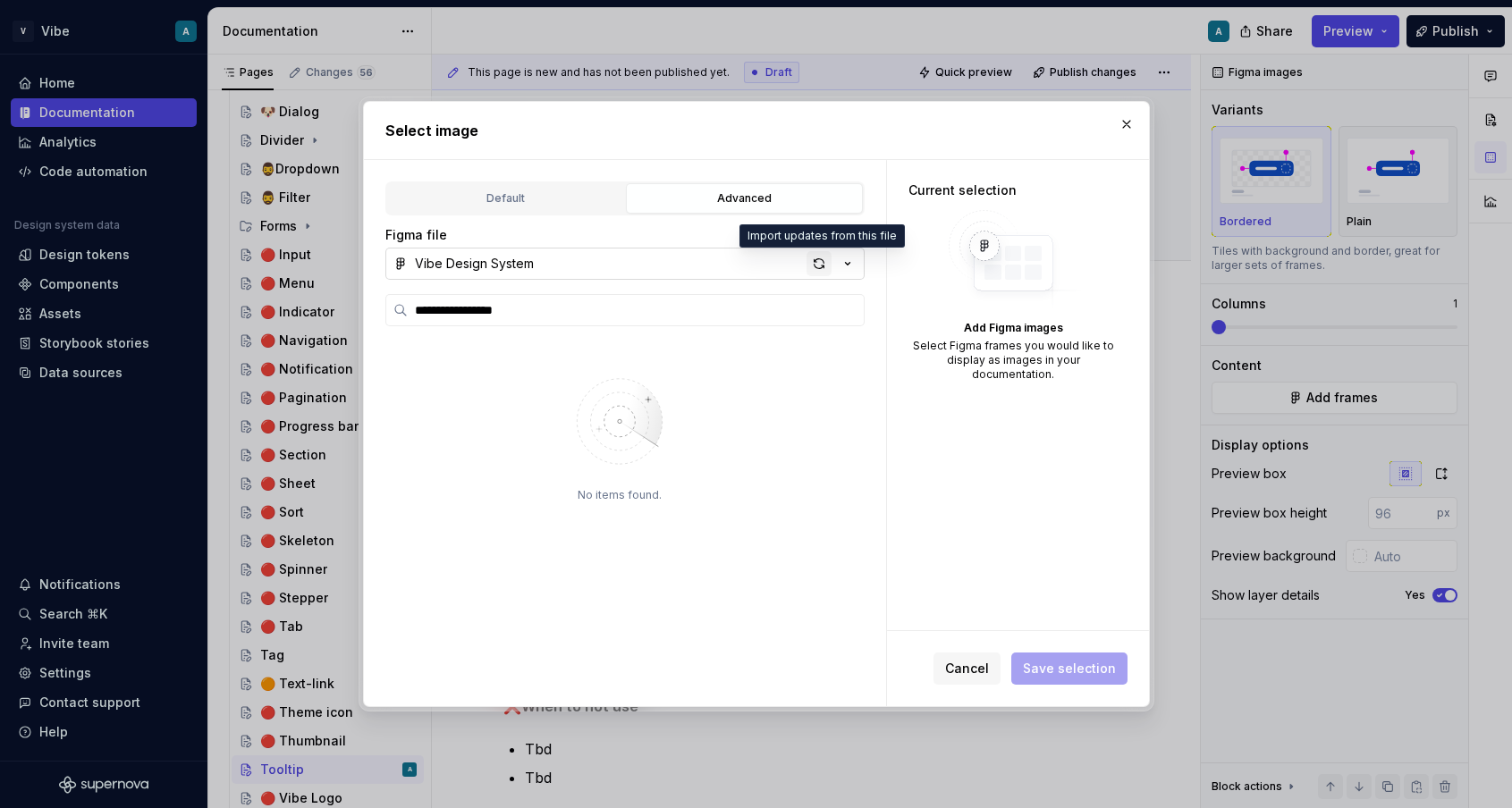
click at [816, 261] on div "button" at bounding box center [819, 264] width 25 height 25
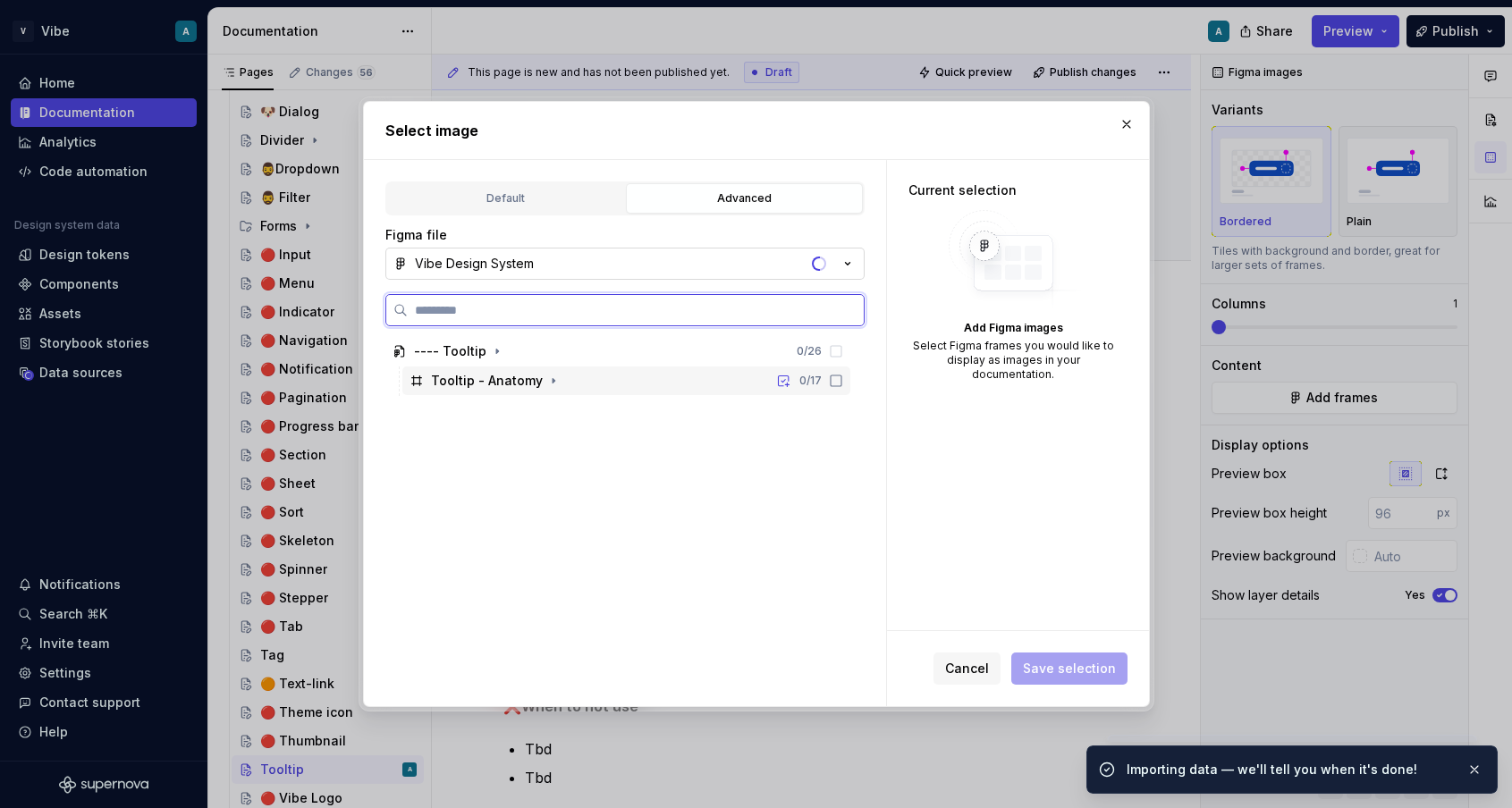
click at [843, 380] on icon at bounding box center [836, 381] width 15 height 15
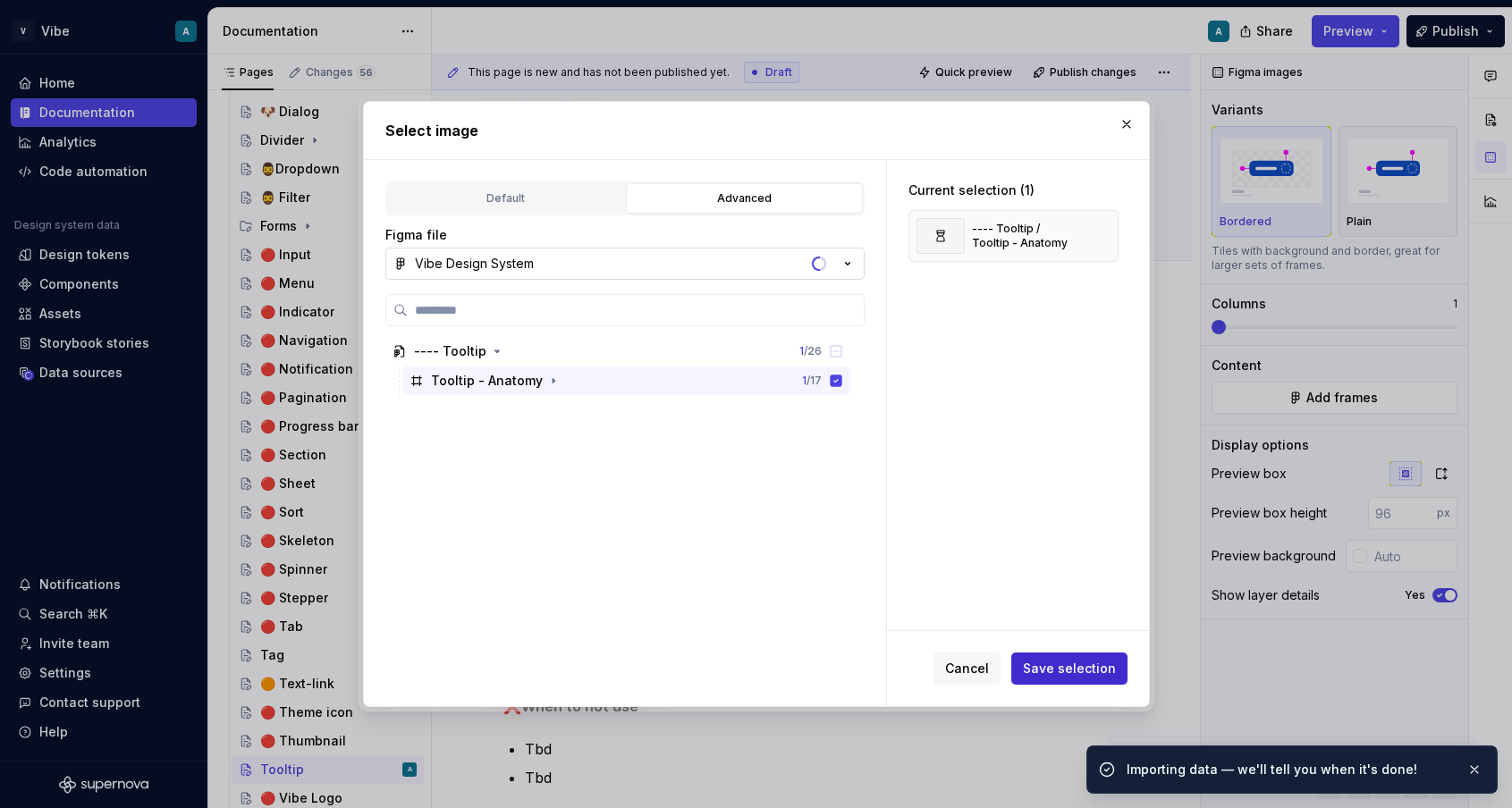
click at [1071, 663] on span "Save selection" at bounding box center [1069, 669] width 93 height 18
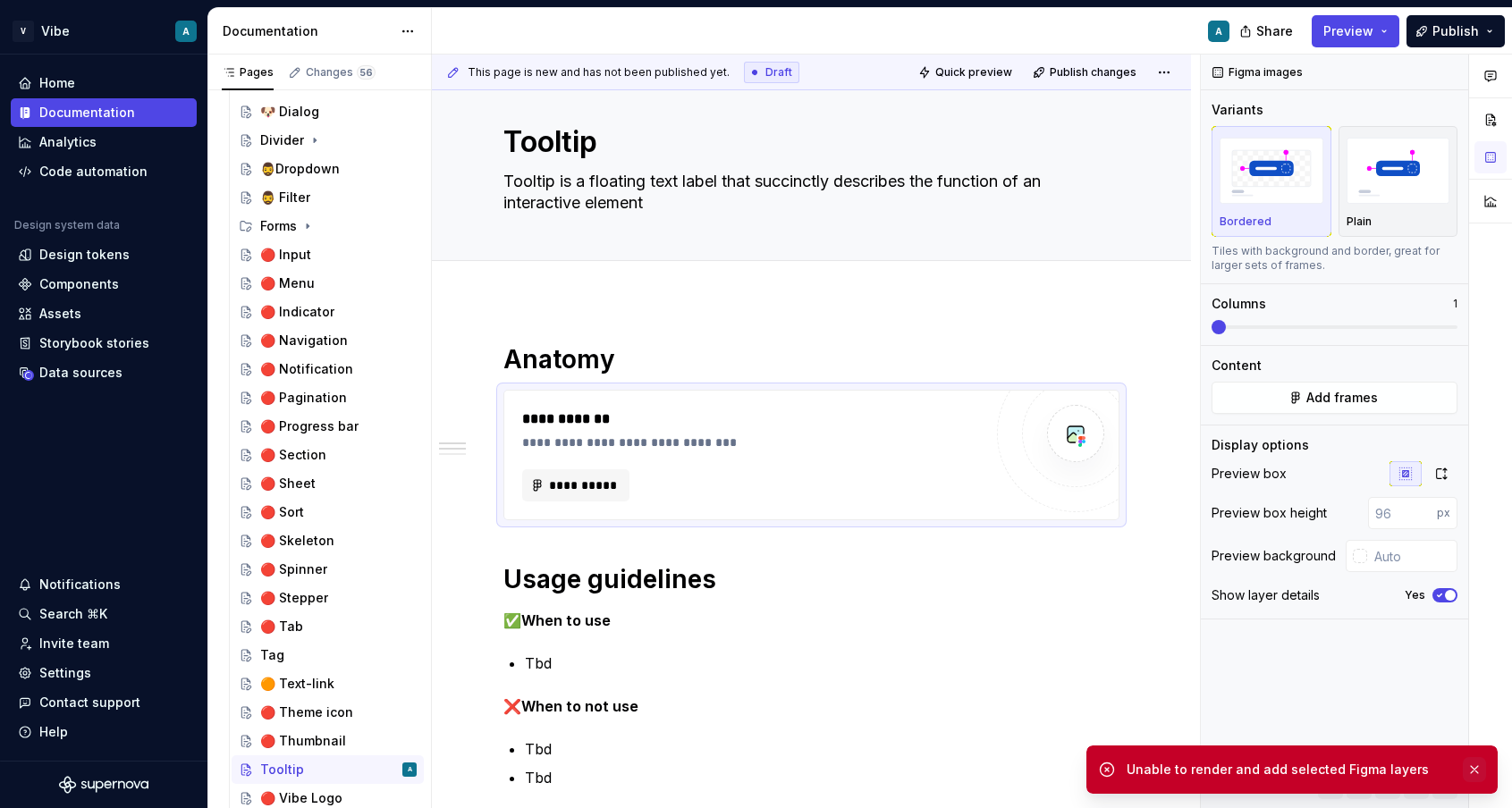
click at [1477, 772] on button "button" at bounding box center [1475, 770] width 24 height 25
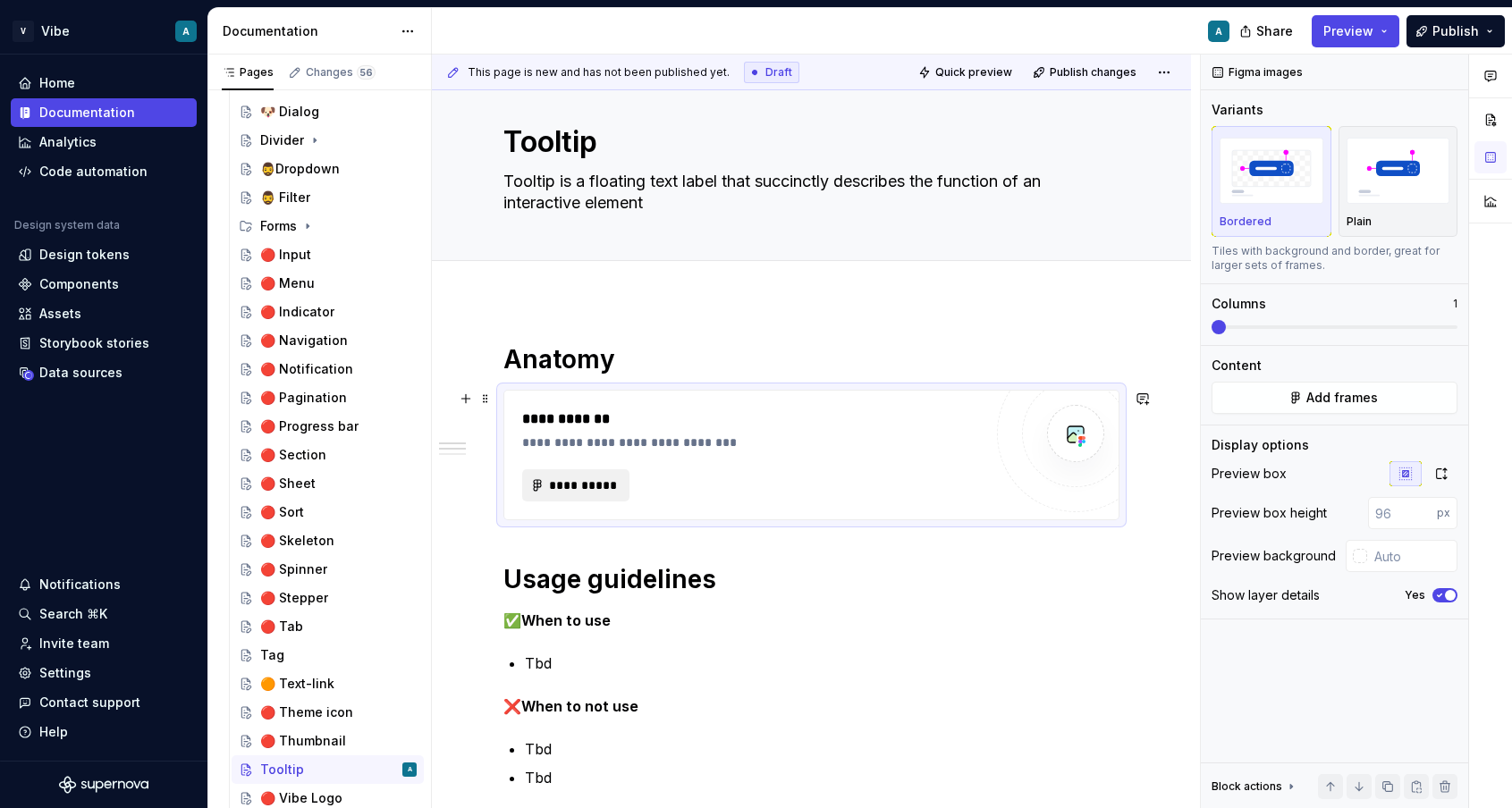
click at [594, 470] on button "**********" at bounding box center [576, 485] width 107 height 32
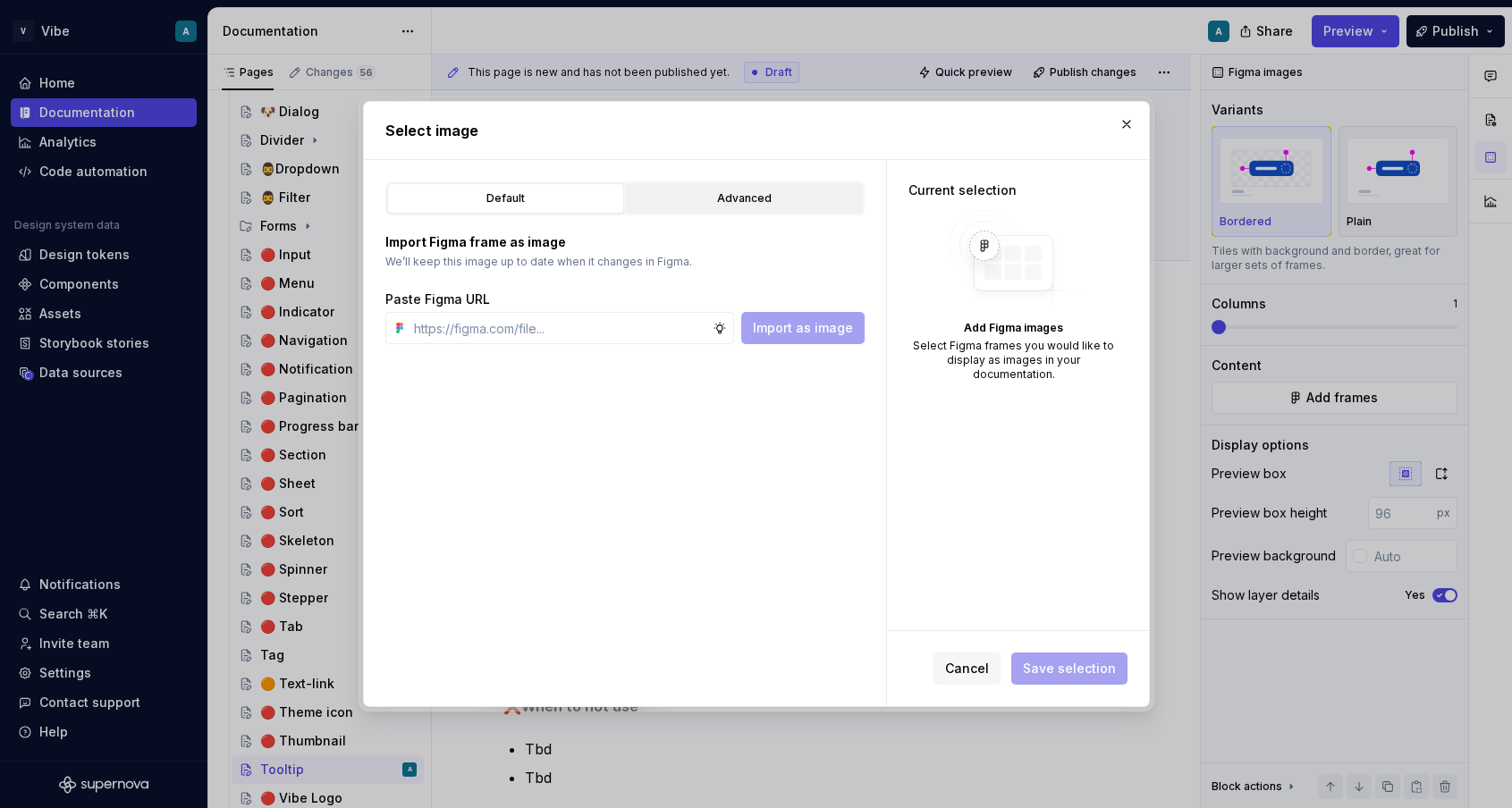
click at [680, 208] on button "Advanced" at bounding box center [744, 197] width 237 height 30
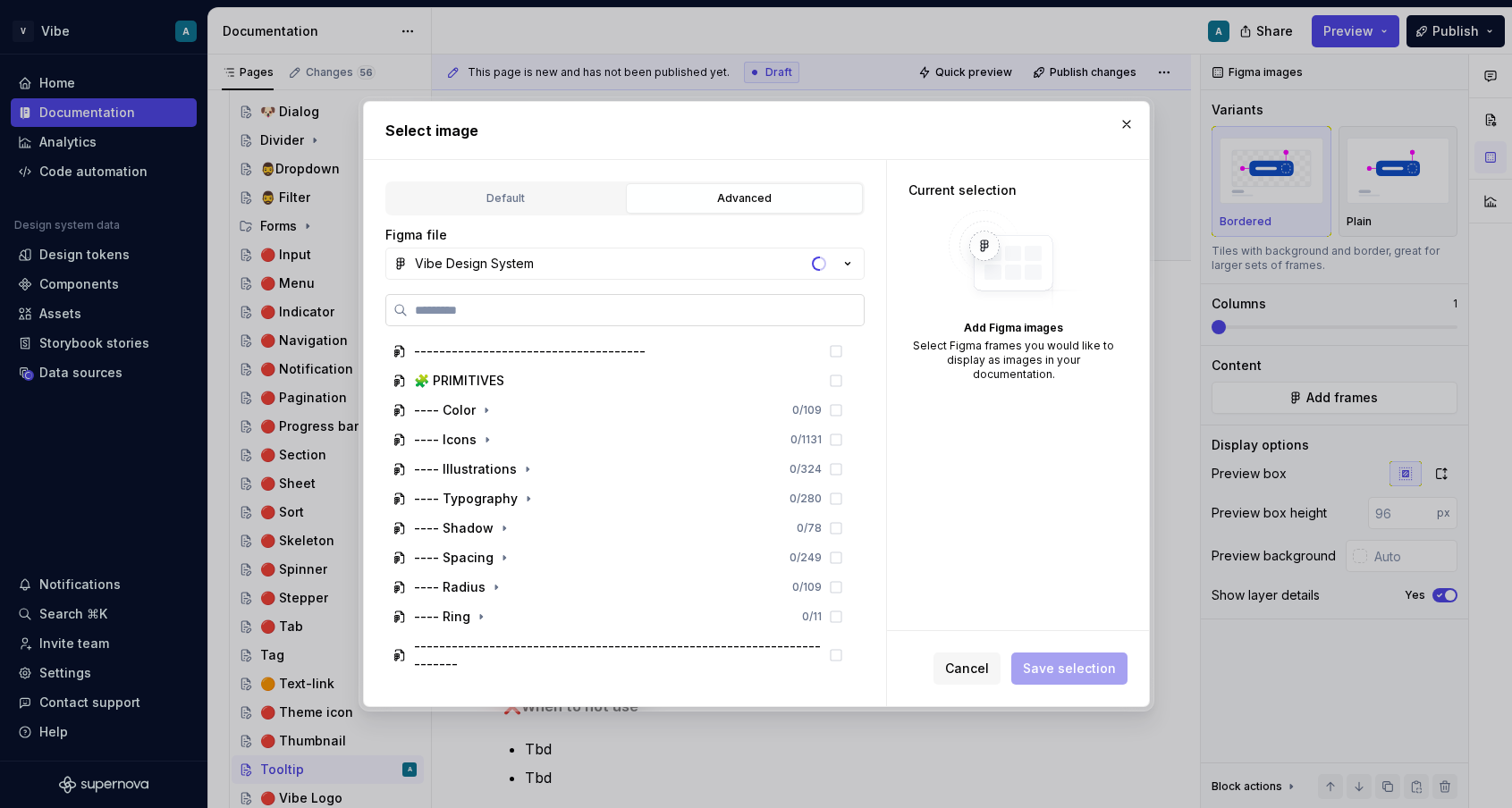
type textarea "*"
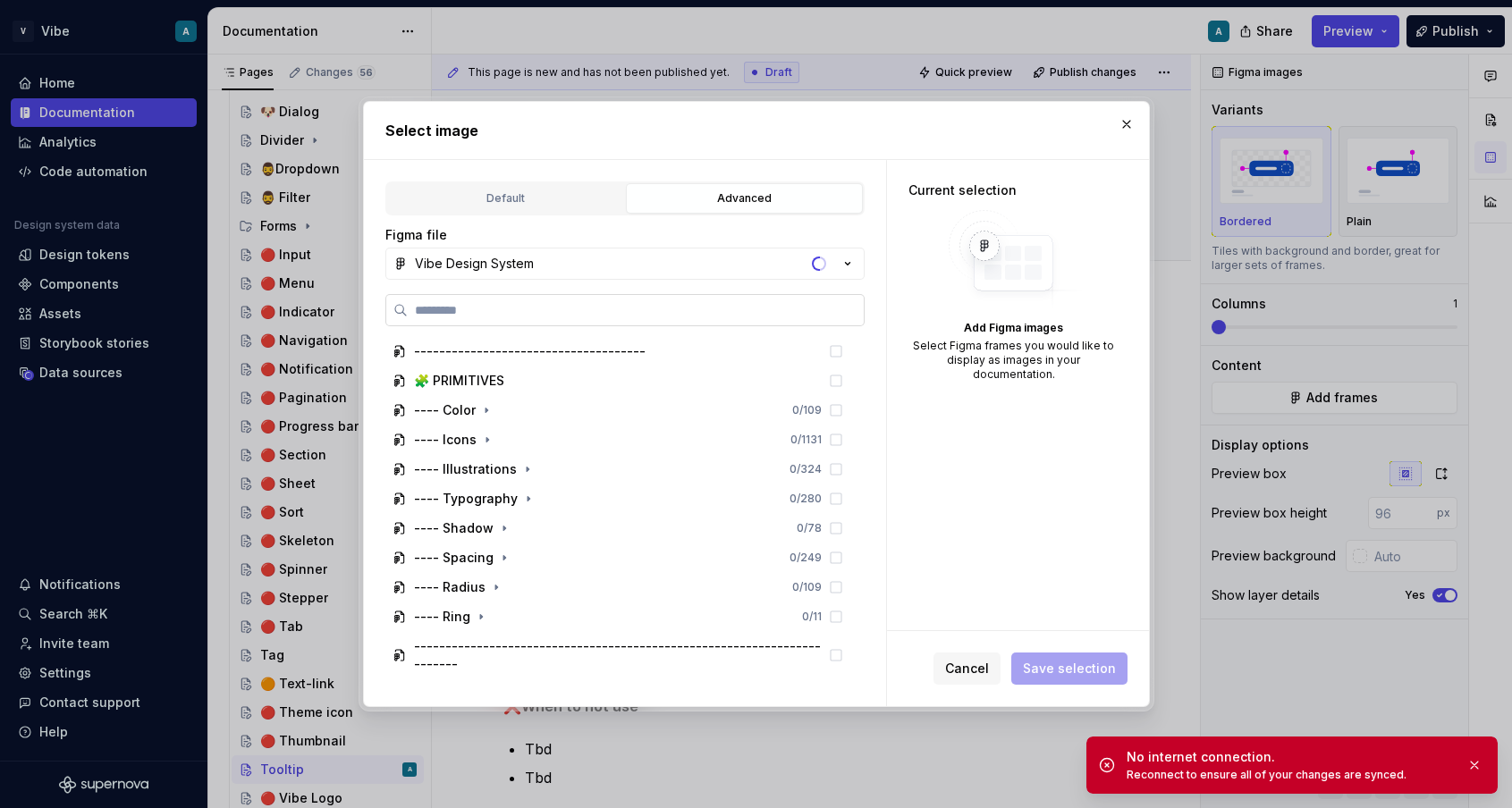
click at [580, 304] on input "search" at bounding box center [635, 310] width 456 height 18
paste input "**********"
type input "**********"
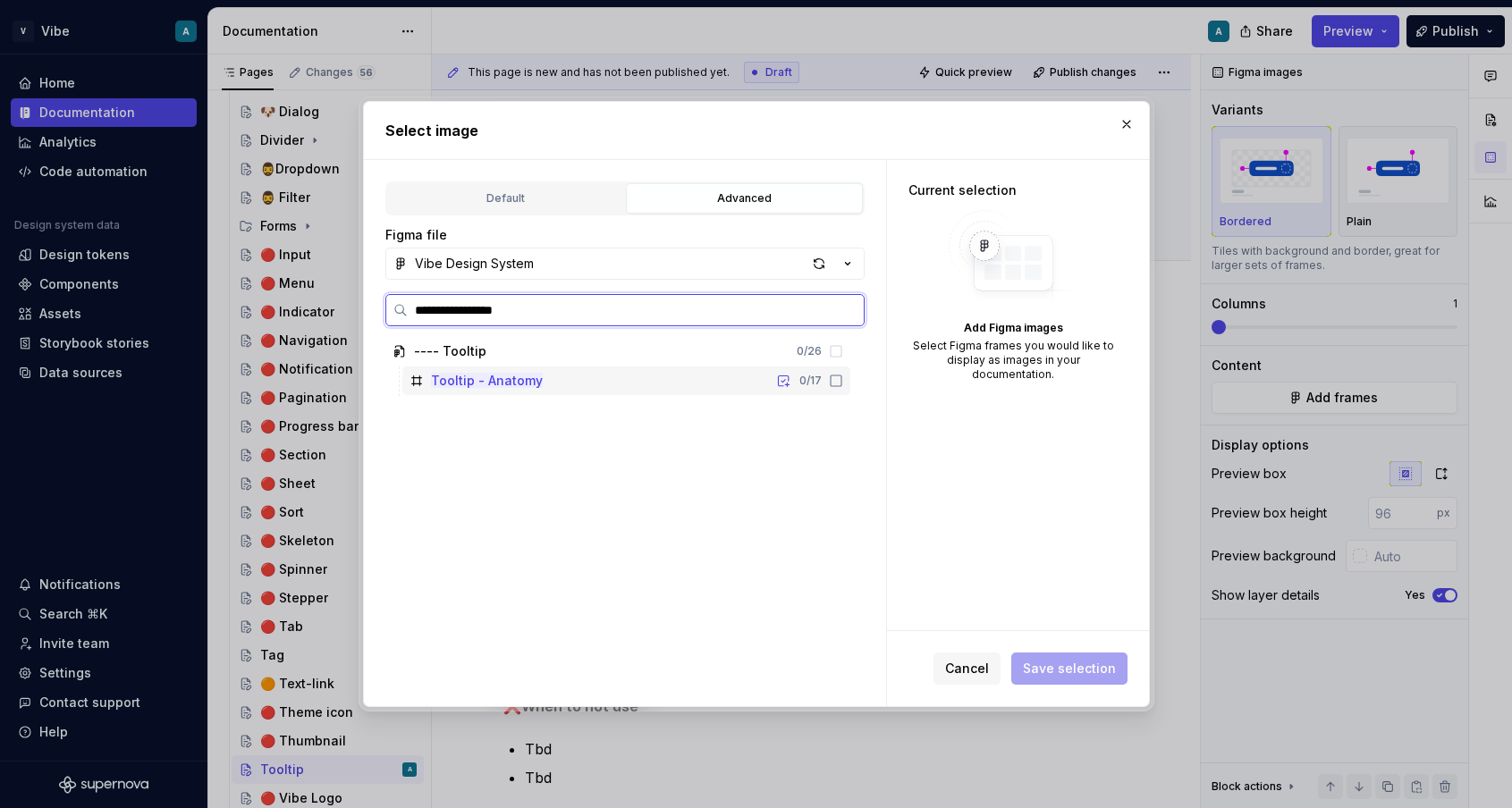
click at [712, 391] on div "Tooltip - Anatomy 0 / 17" at bounding box center [626, 380] width 448 height 28
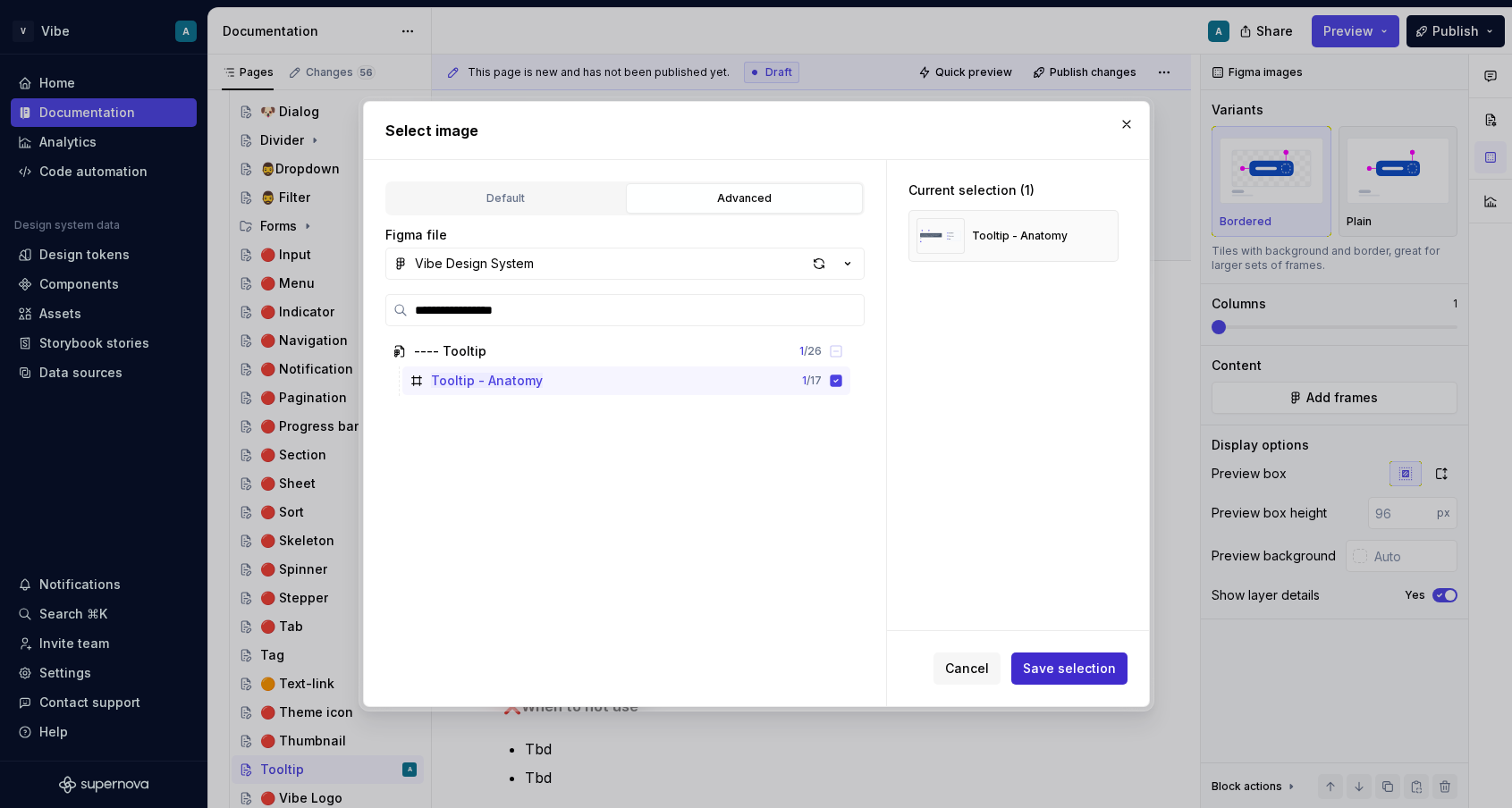
click at [1089, 674] on span "Save selection" at bounding box center [1069, 669] width 93 height 18
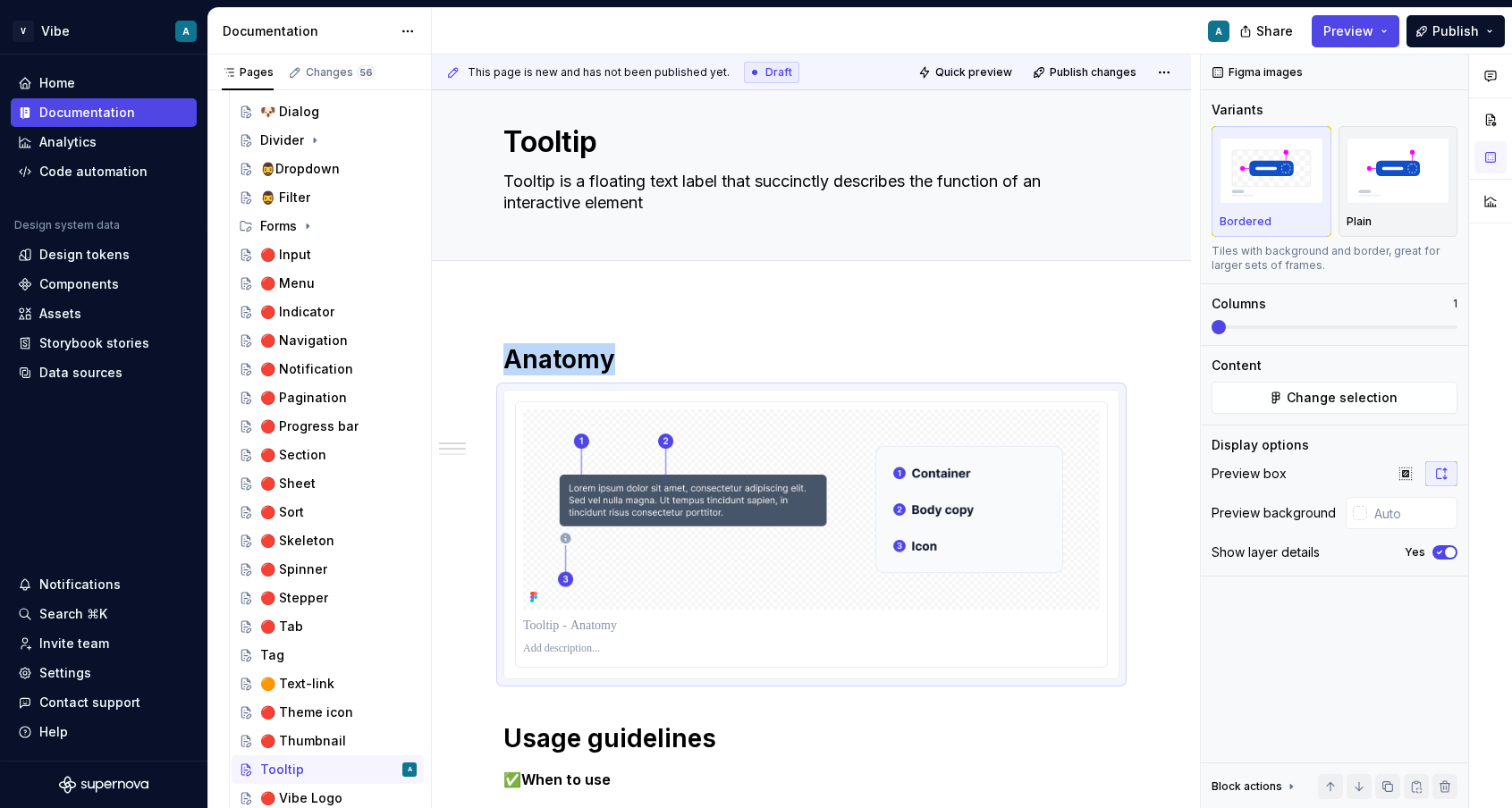
type textarea "*"
click at [1418, 521] on input "text" at bounding box center [1412, 512] width 90 height 32
type input "#FFFFFF"
click at [1442, 545] on button "Yes" at bounding box center [1445, 552] width 25 height 15
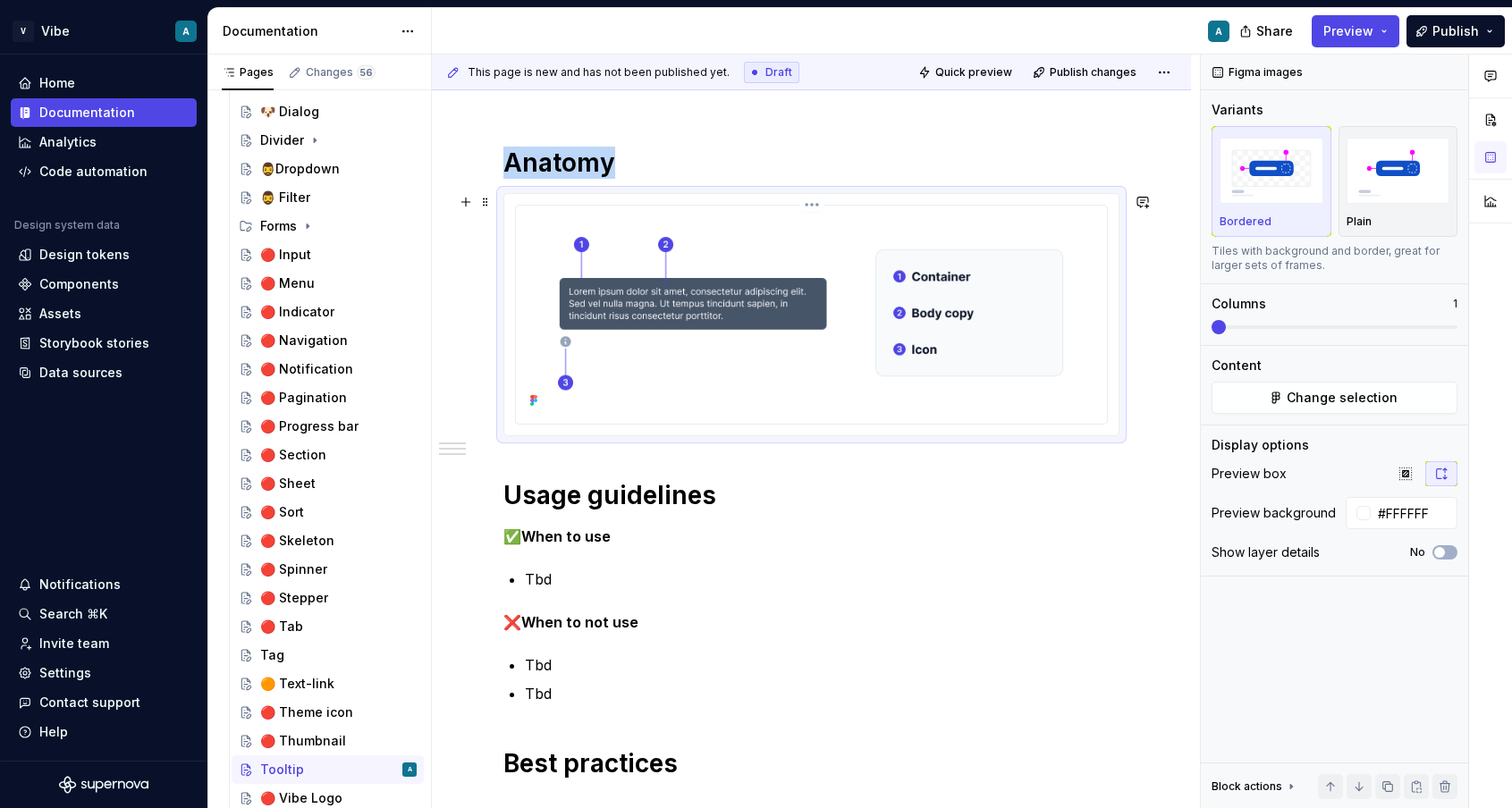
scroll to position [244, 0]
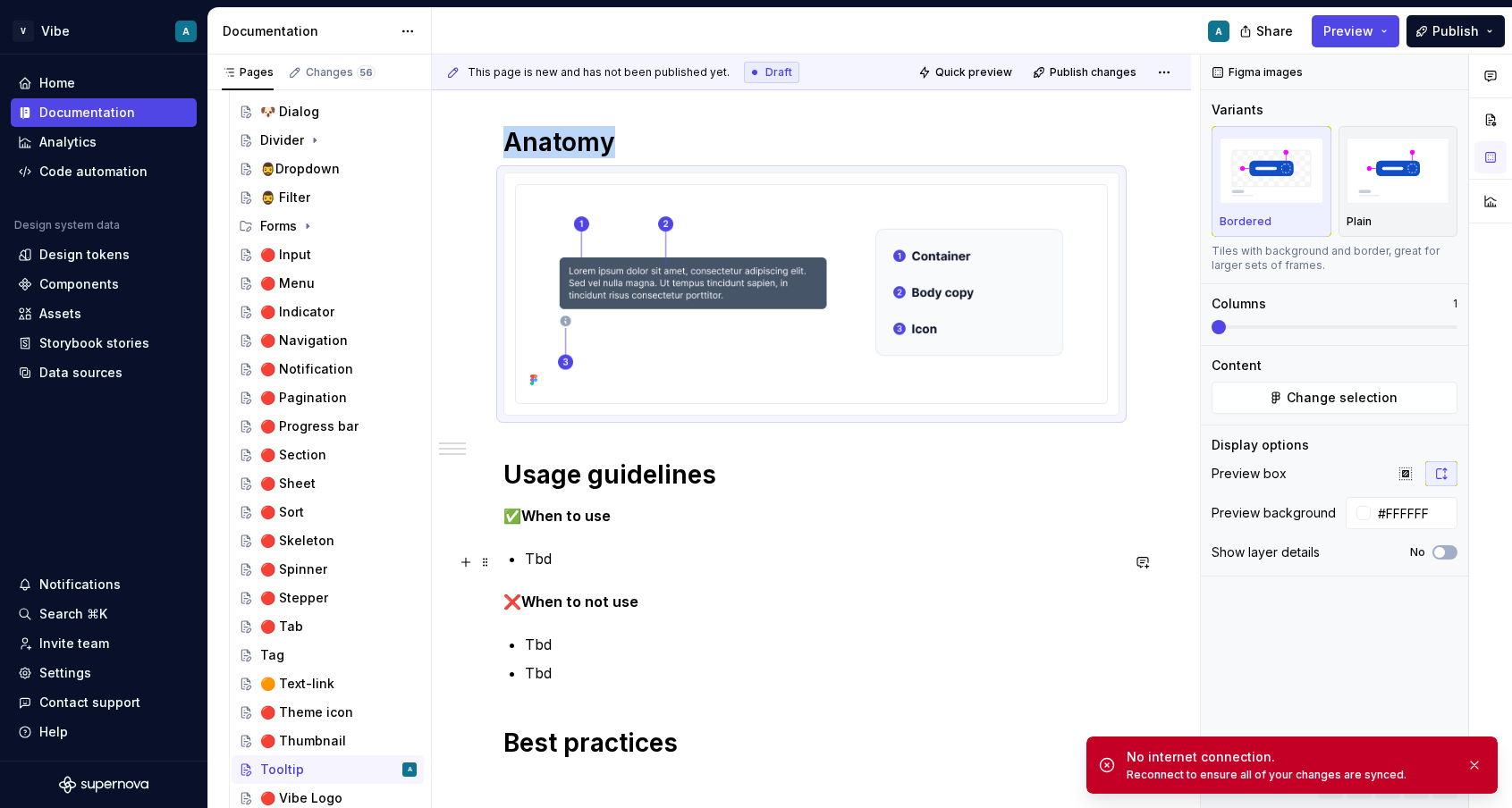
click at [554, 563] on p "Tbd" at bounding box center [822, 559] width 594 height 22
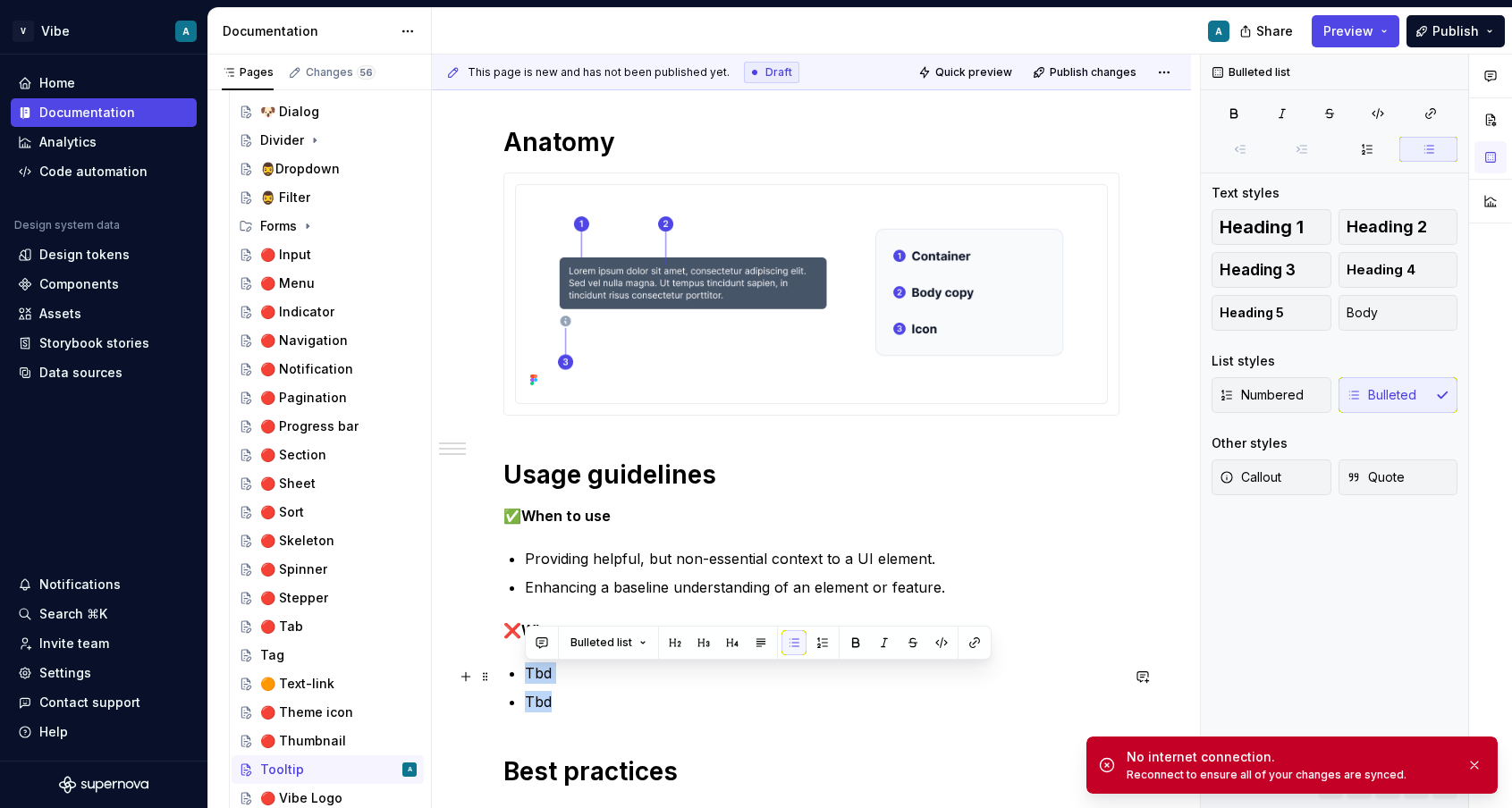
drag, startPoint x: 556, startPoint y: 709, endPoint x: 526, endPoint y: 676, distance: 44.6
click at [526, 676] on ul "Tbd Tbd" at bounding box center [822, 687] width 594 height 50
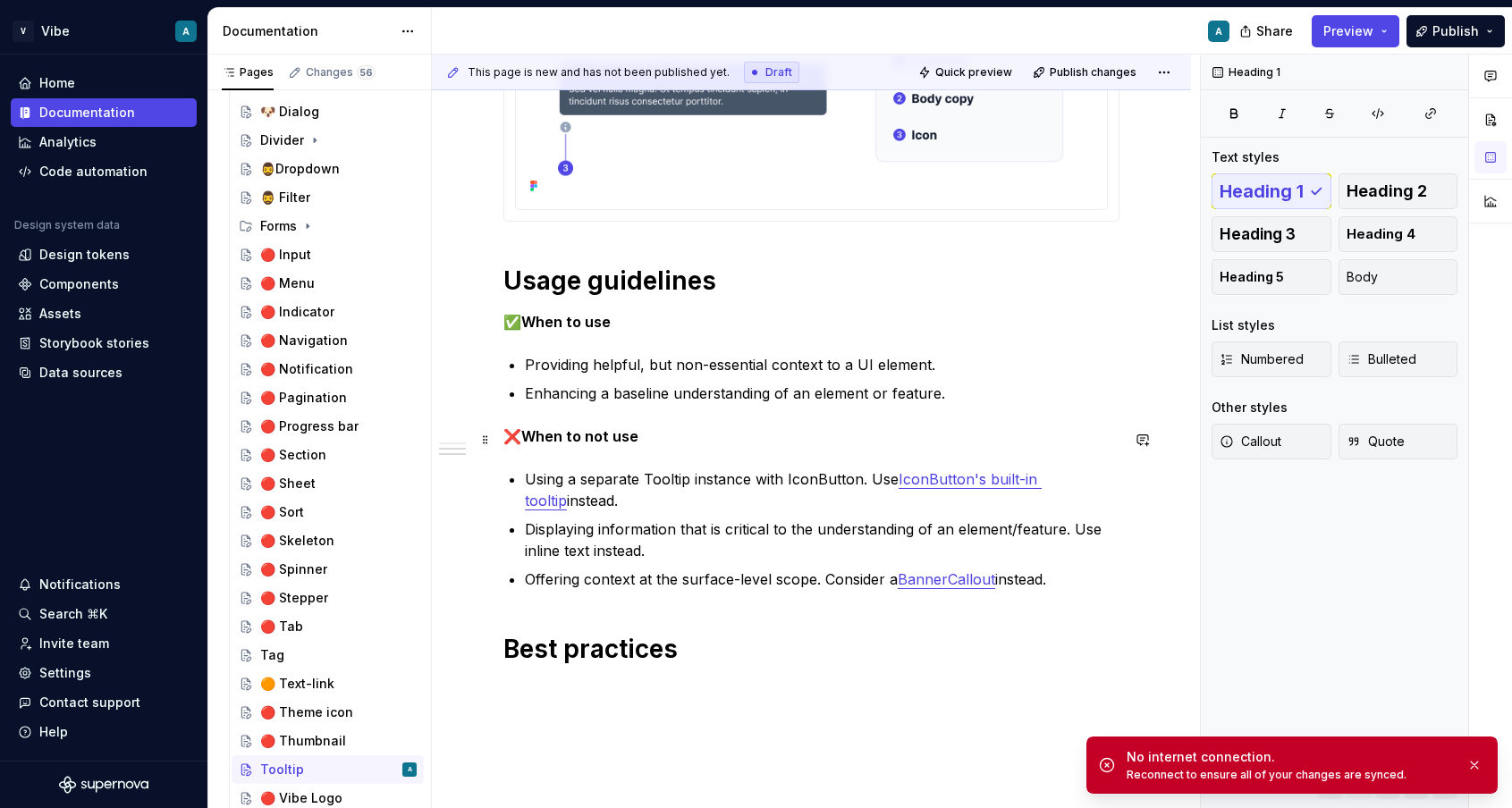
scroll to position [438, 0]
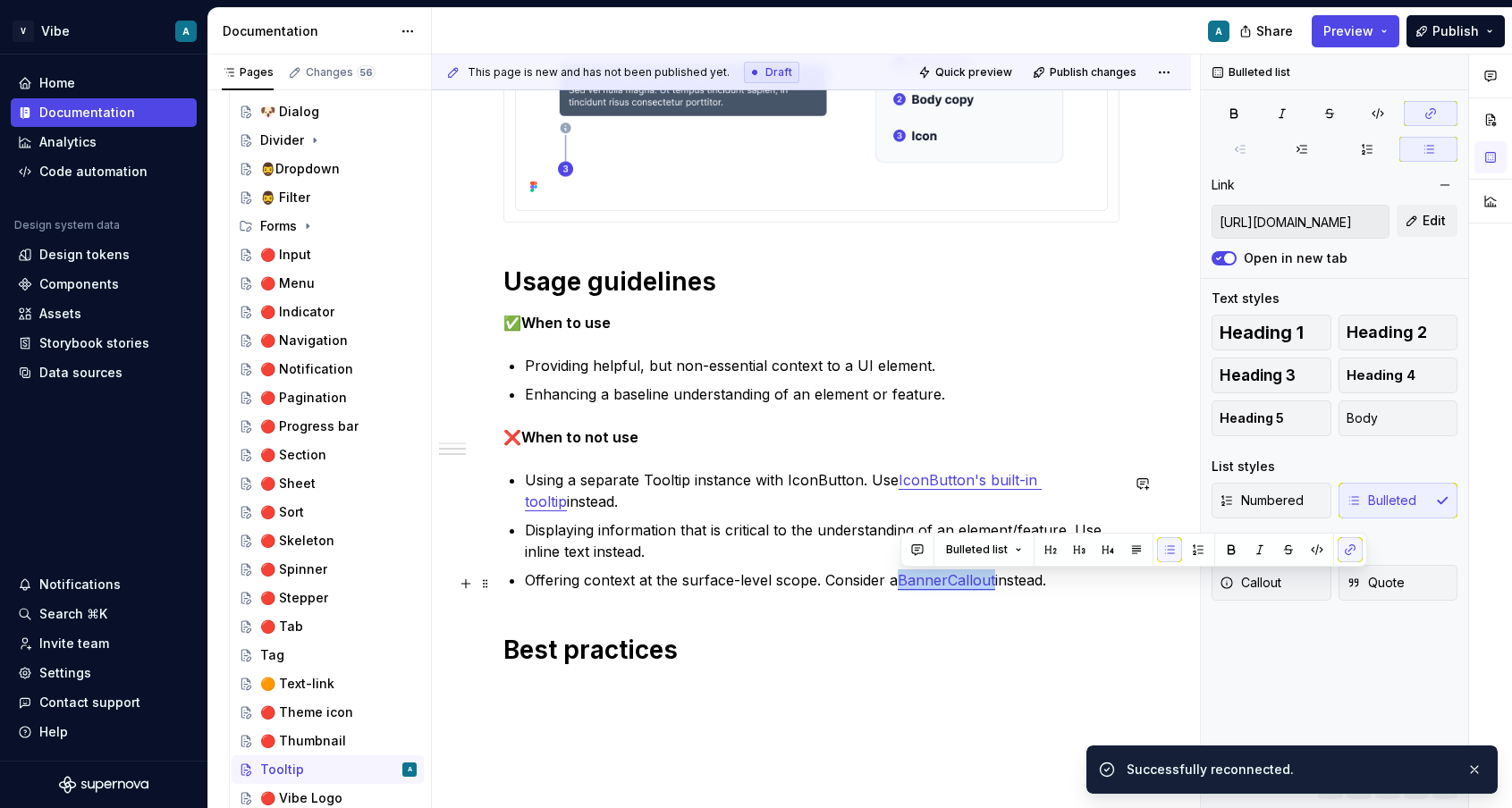
drag, startPoint x: 995, startPoint y: 588, endPoint x: 900, endPoint y: 586, distance: 95.0
click at [900, 586] on p "Offering context at the surface-level scope. Consider a BannerCallout instead." at bounding box center [822, 581] width 594 height 22
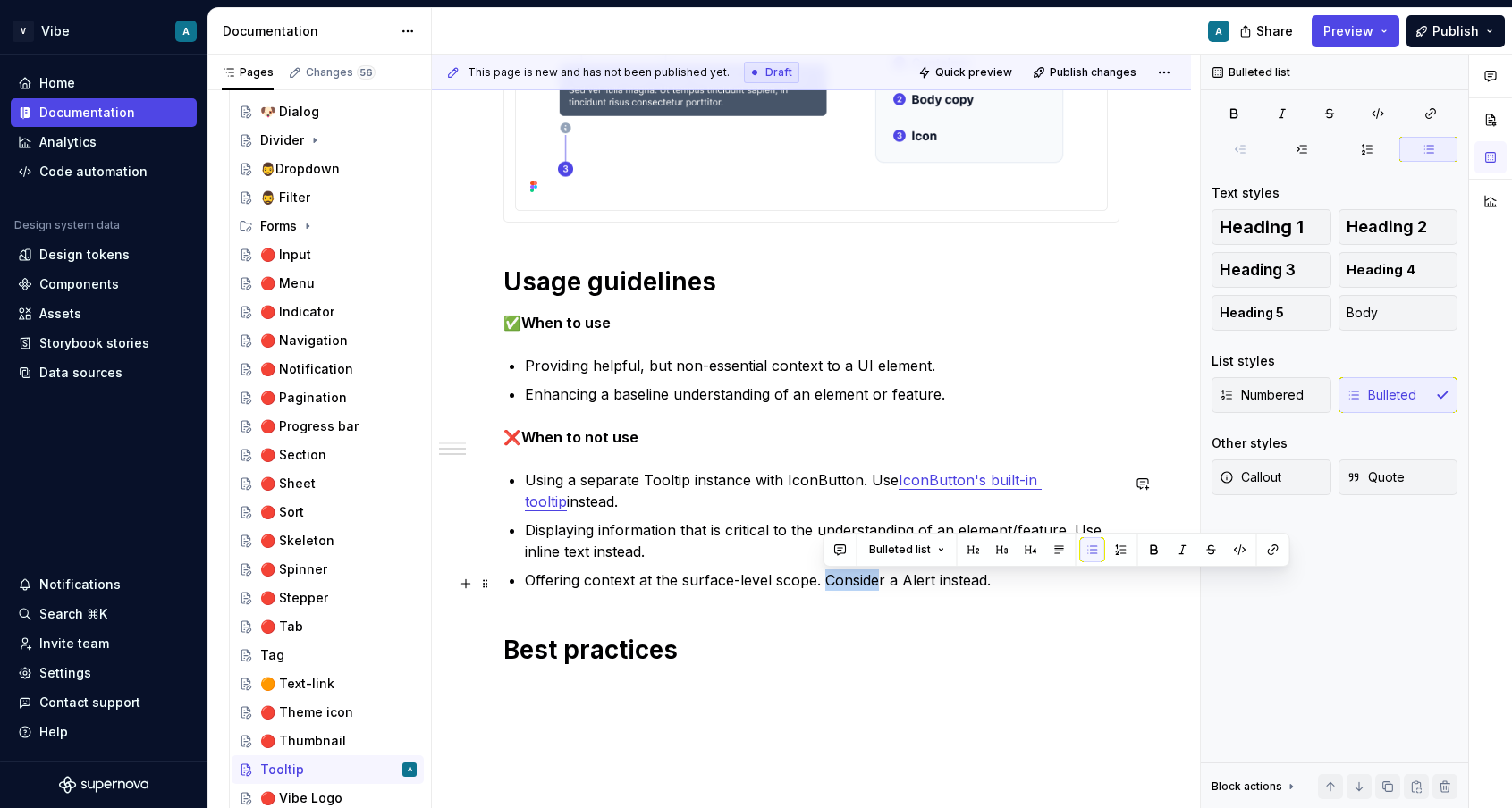
drag, startPoint x: 879, startPoint y: 582, endPoint x: 828, endPoint y: 581, distance: 51.0
click at [828, 581] on p "Offering context at the surface-level scope. Consider a Alert instead." at bounding box center [822, 581] width 594 height 22
drag, startPoint x: 886, startPoint y: 585, endPoint x: 853, endPoint y: 582, distance: 33.1
click at [853, 582] on p "Offering context at the surface-level scope. Use Alert instead." at bounding box center [822, 581] width 594 height 22
click at [1295, 539] on button "button" at bounding box center [1304, 550] width 25 height 25
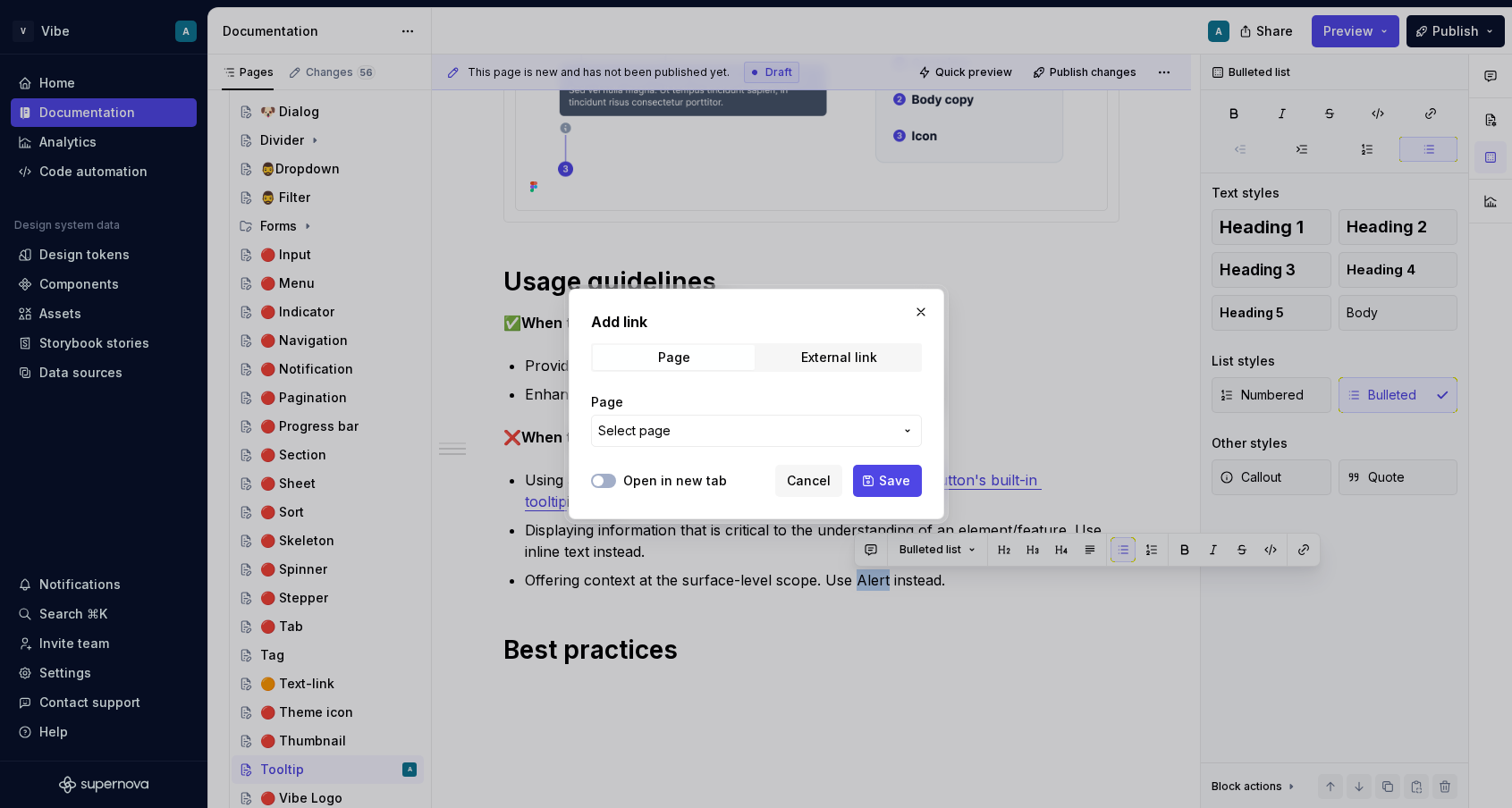
click at [700, 431] on span "Select page" at bounding box center [745, 431] width 295 height 18
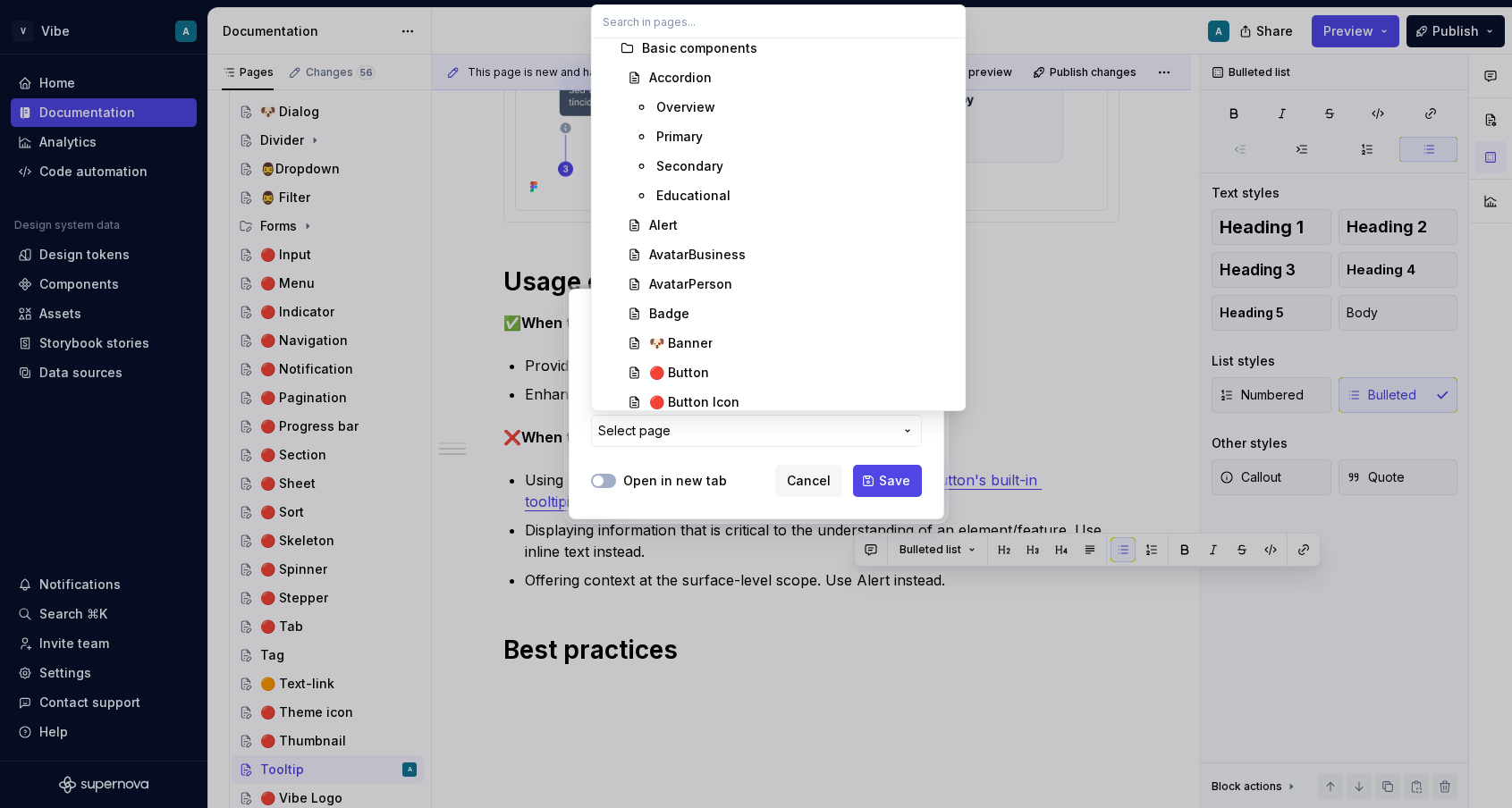
scroll to position [346, 0]
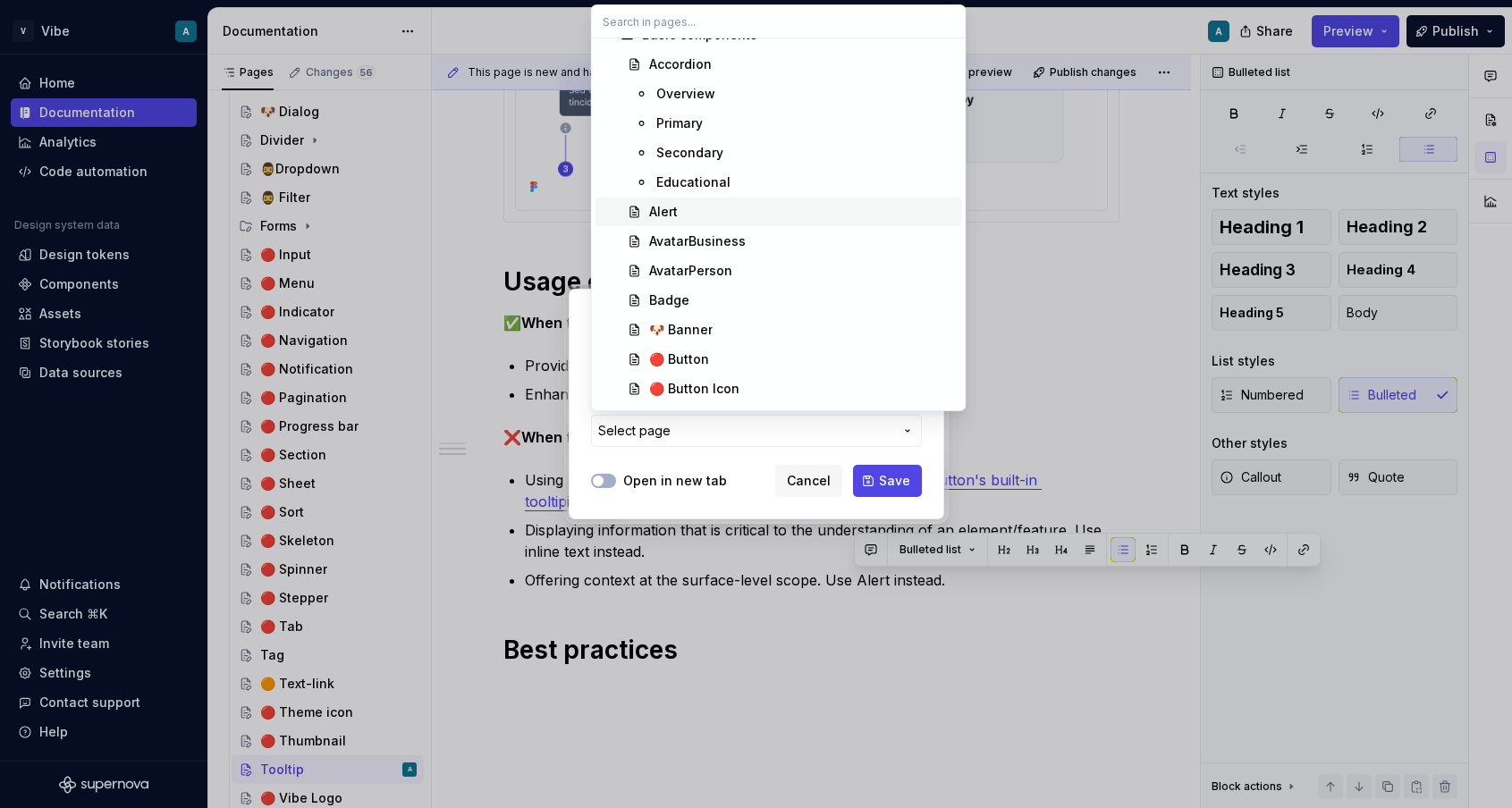
click at [691, 209] on div "Alert" at bounding box center [801, 212] width 306 height 18
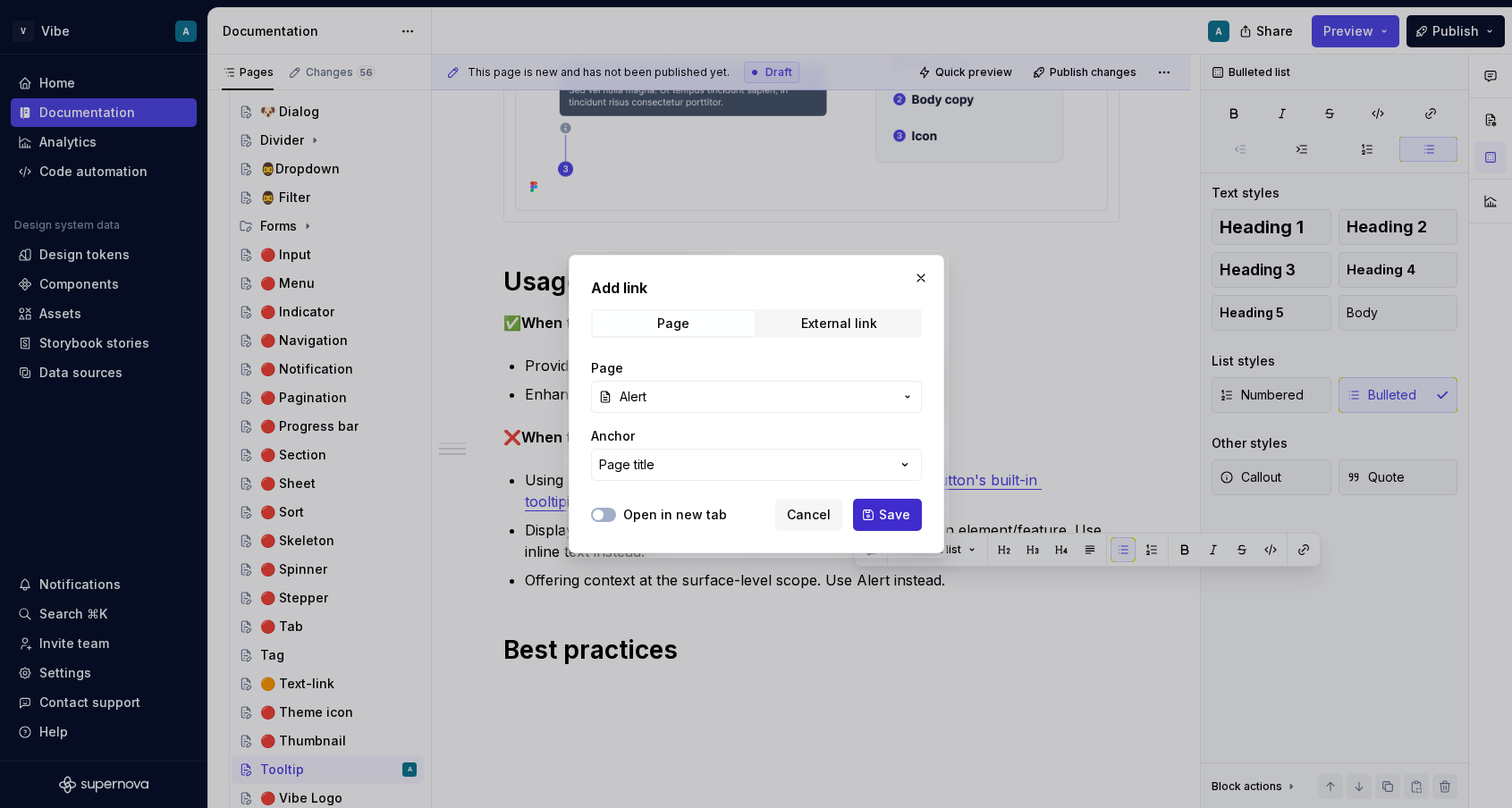
click at [897, 525] on button "Save" at bounding box center [887, 514] width 69 height 32
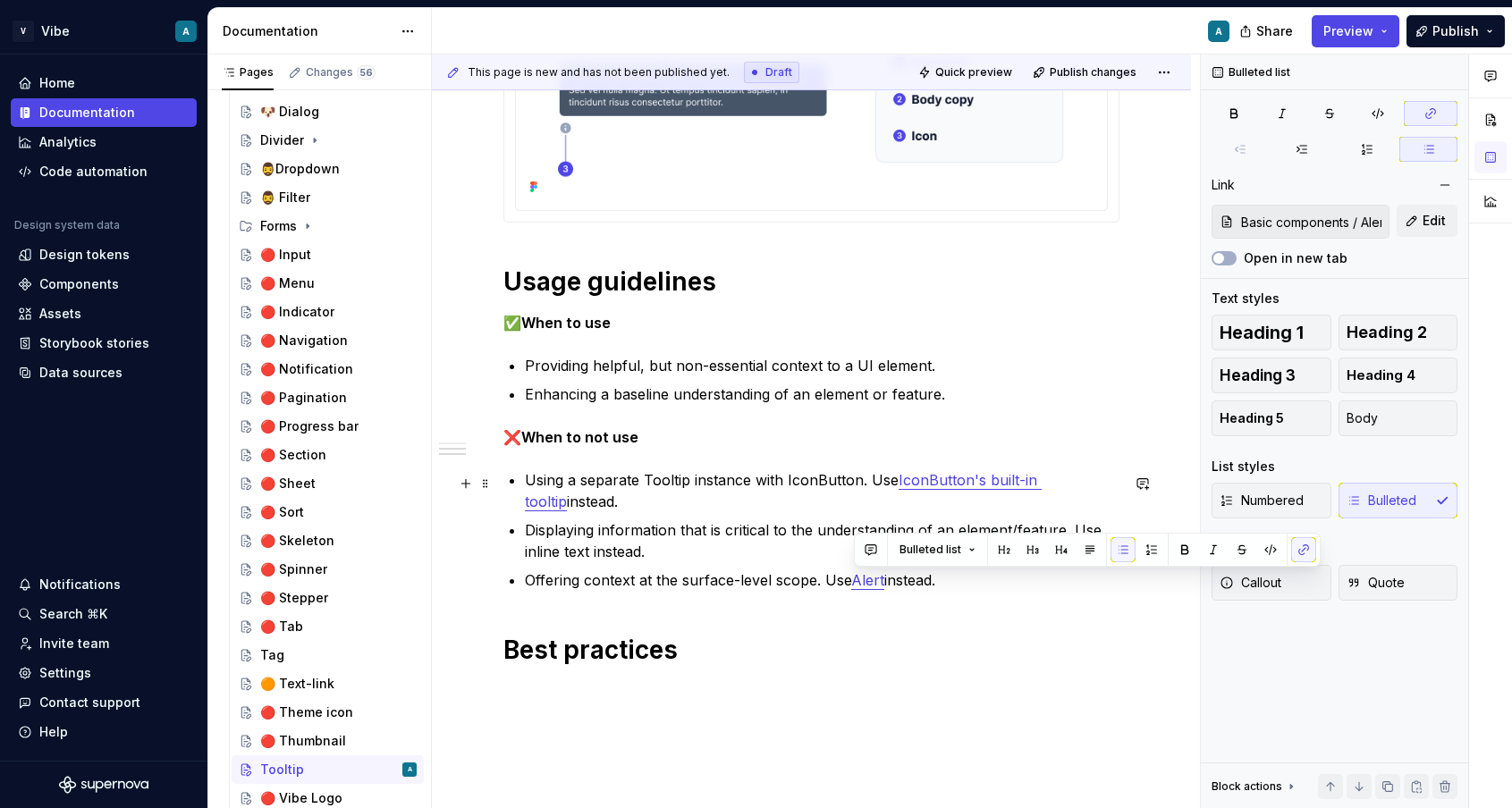
click at [790, 482] on p "Using a separate Tooltip instance with IconButton. Use IconButton's built-in to…" at bounding box center [822, 490] width 594 height 43
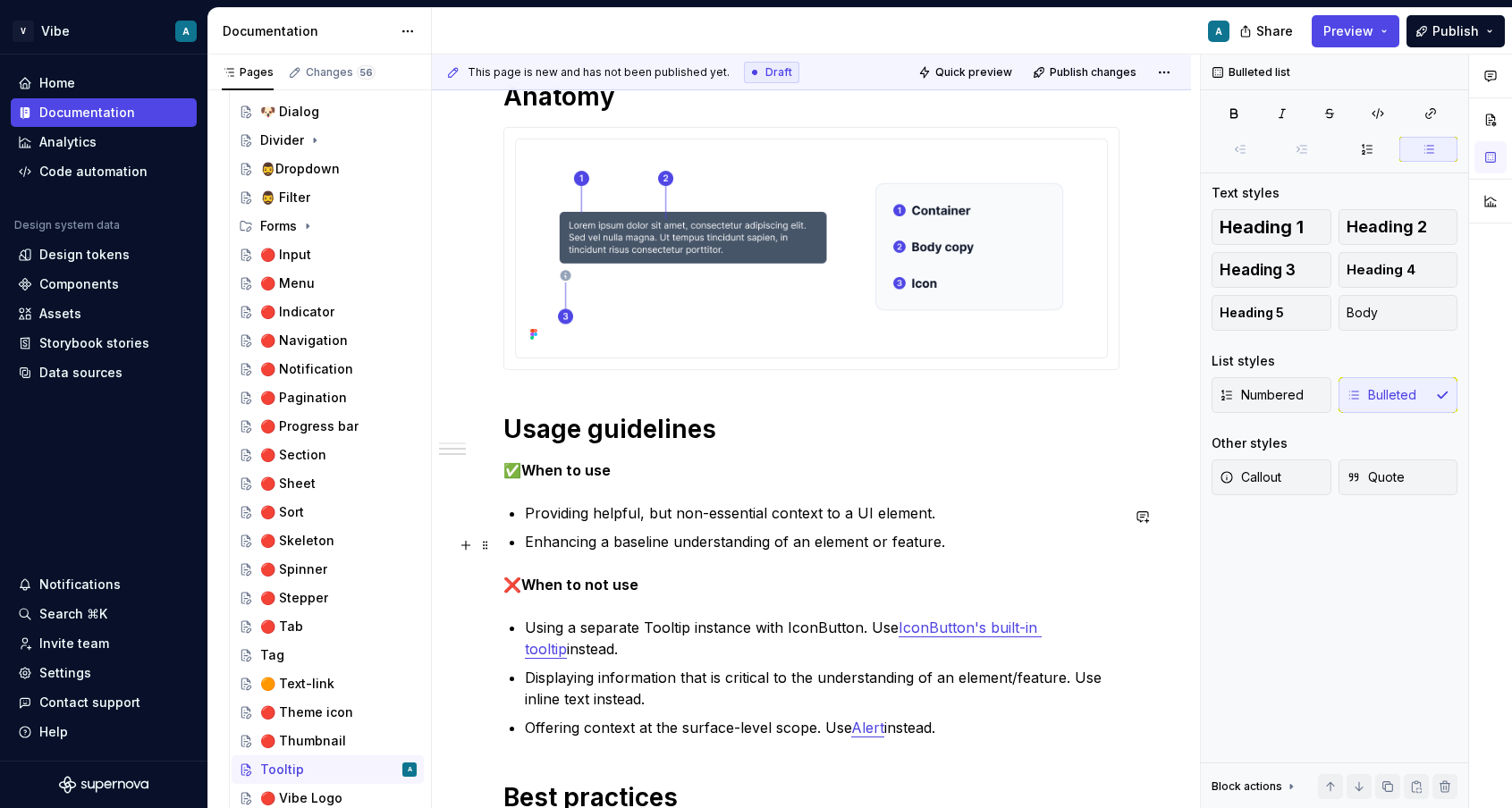
scroll to position [440, 0]
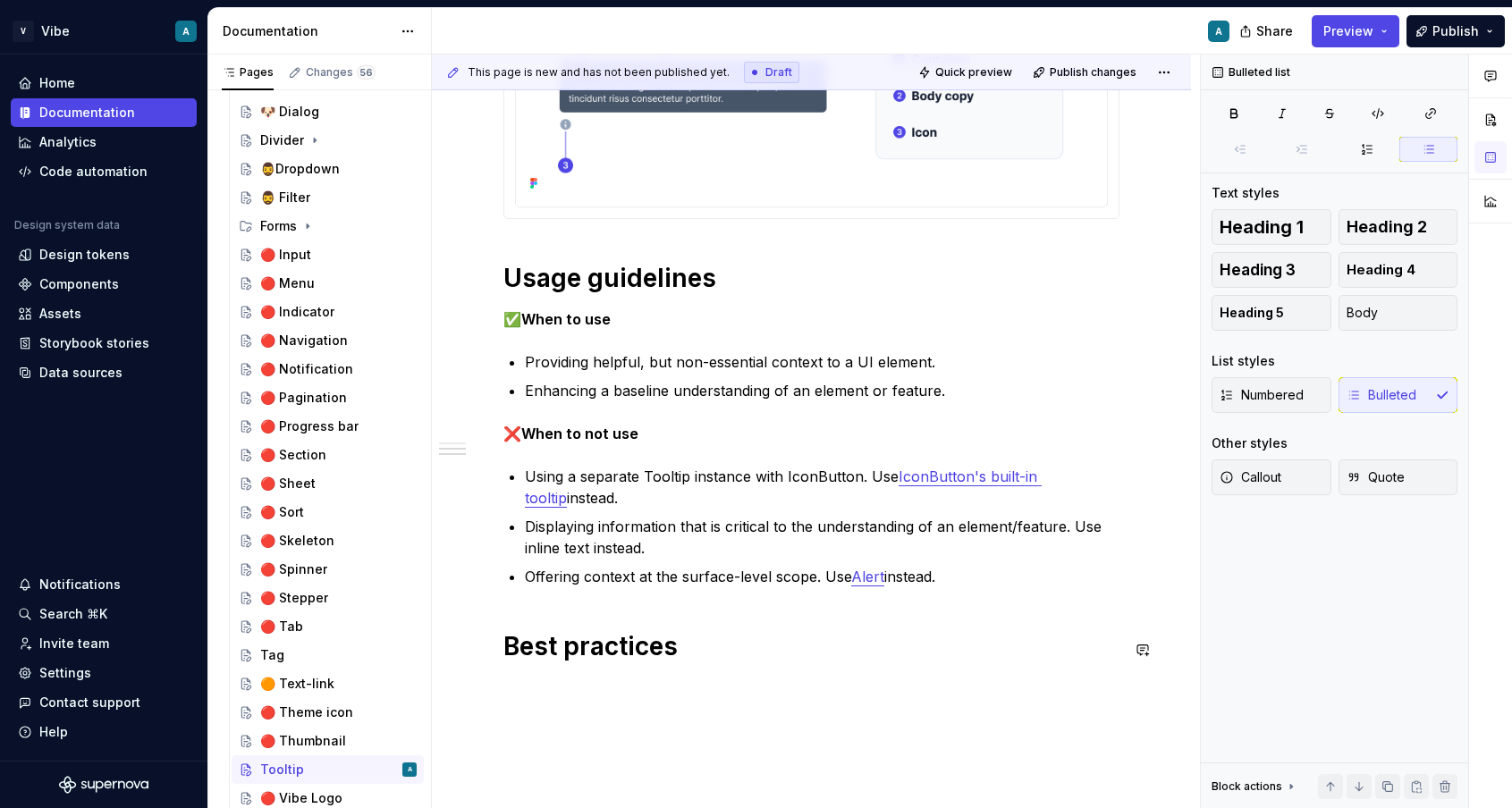
click at [653, 687] on div "Anatomy Usage guidelines ✅ When to use Providing helpful, but non-essential con…" at bounding box center [811, 406] width 759 height 1040
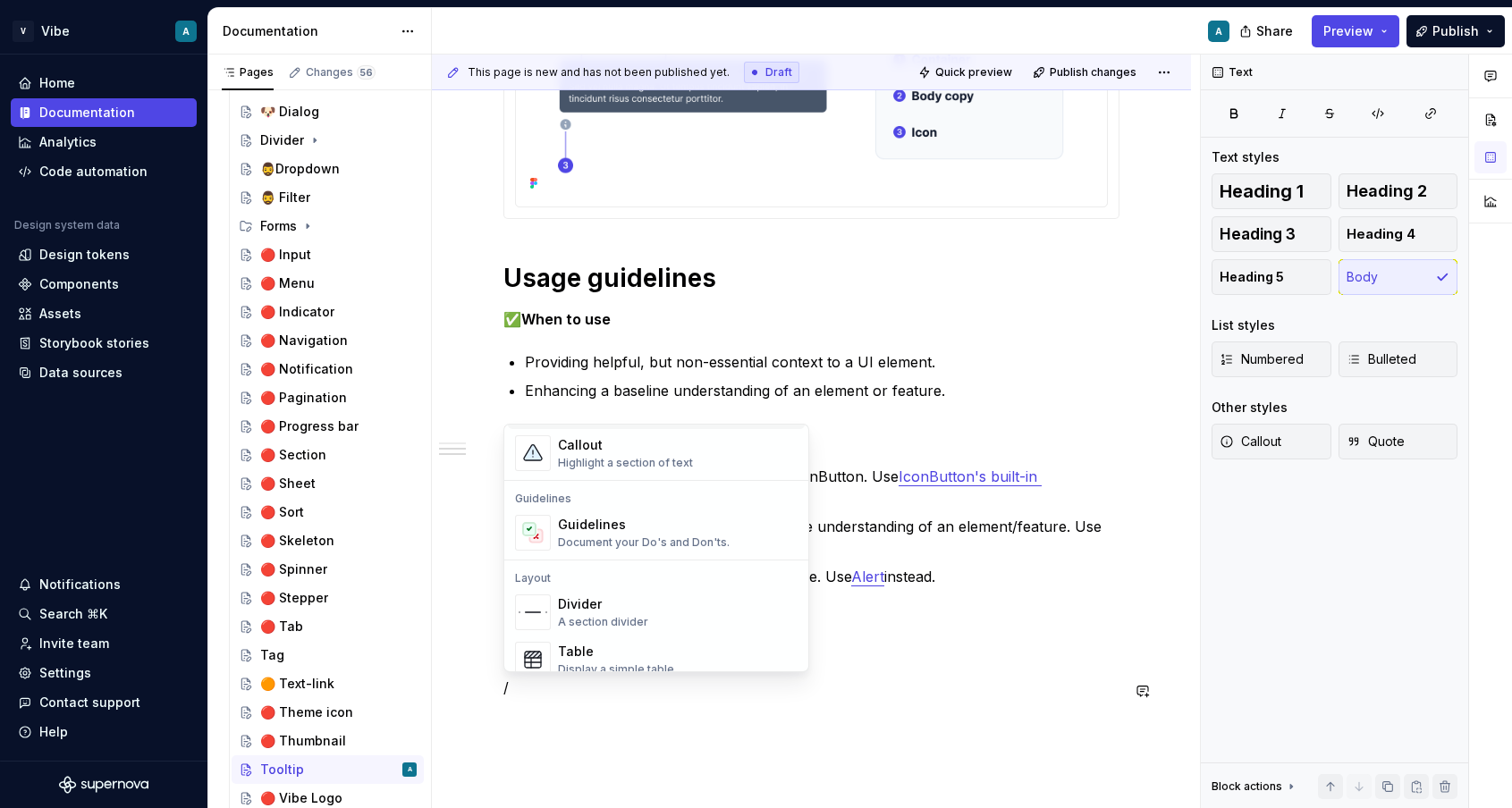
scroll to position [447, 0]
click at [639, 526] on div "Guidelines" at bounding box center [643, 528] width 172 height 18
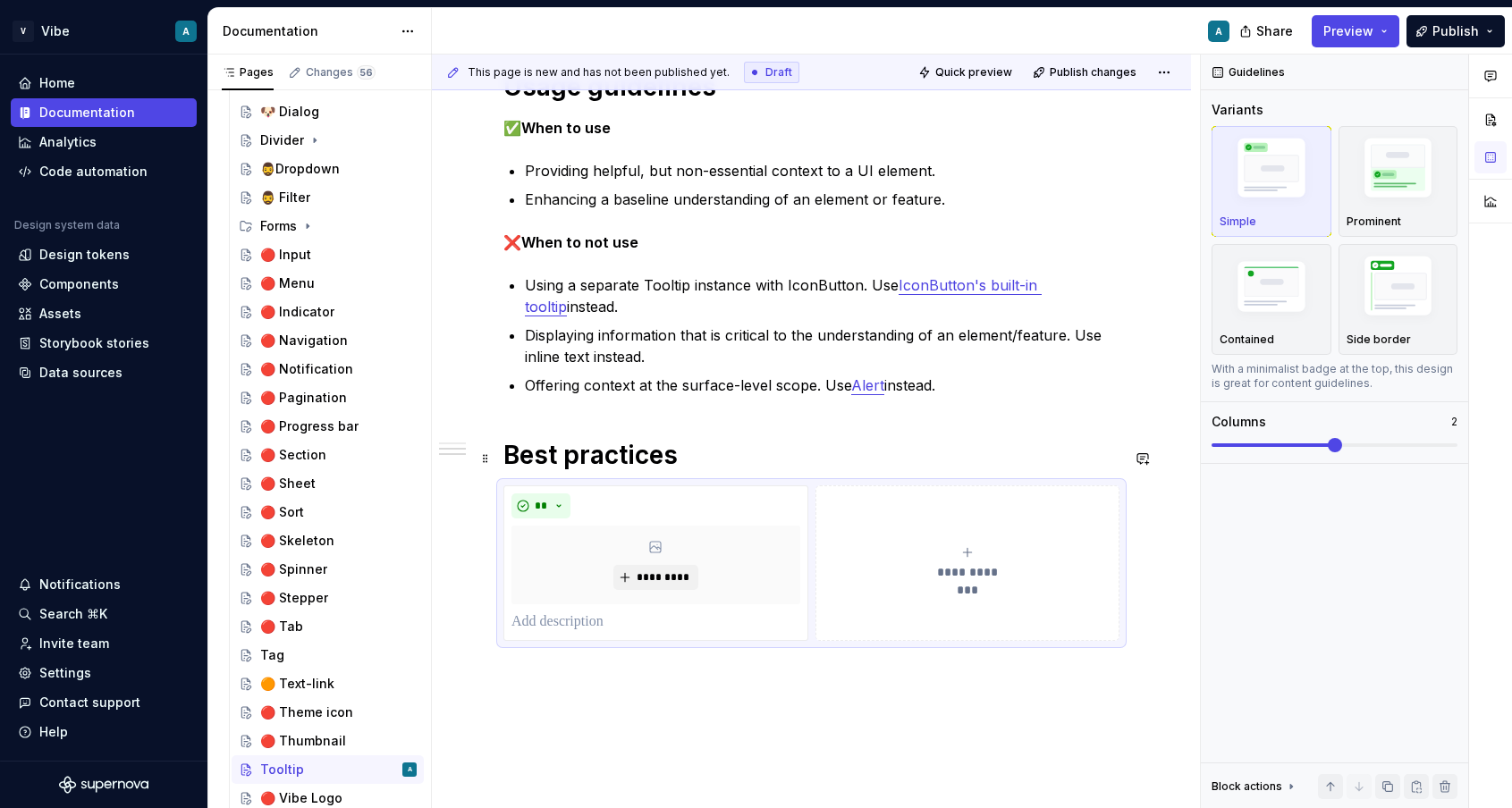
scroll to position [731, 0]
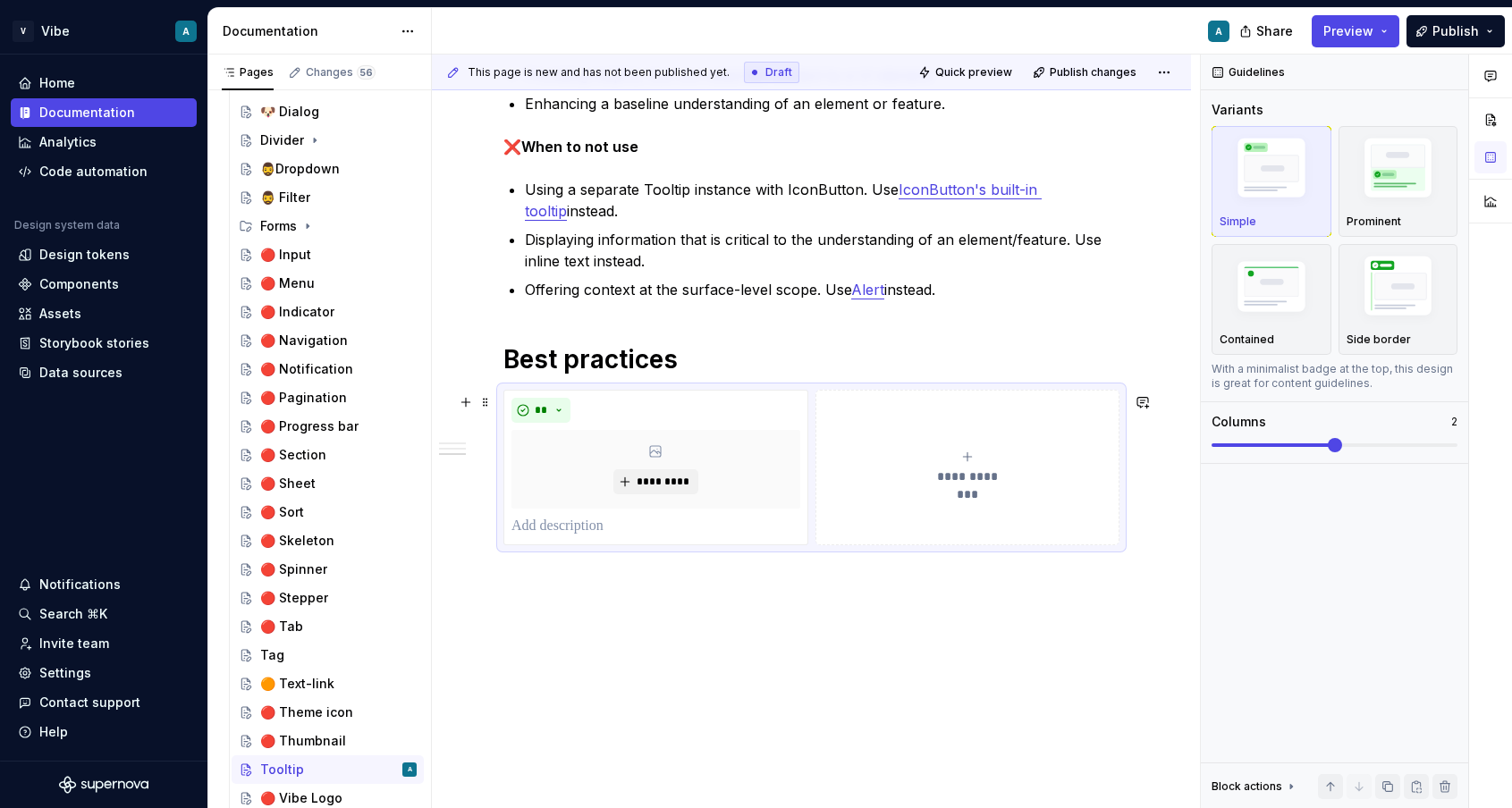
click at [1045, 439] on button "**********" at bounding box center [967, 467] width 305 height 156
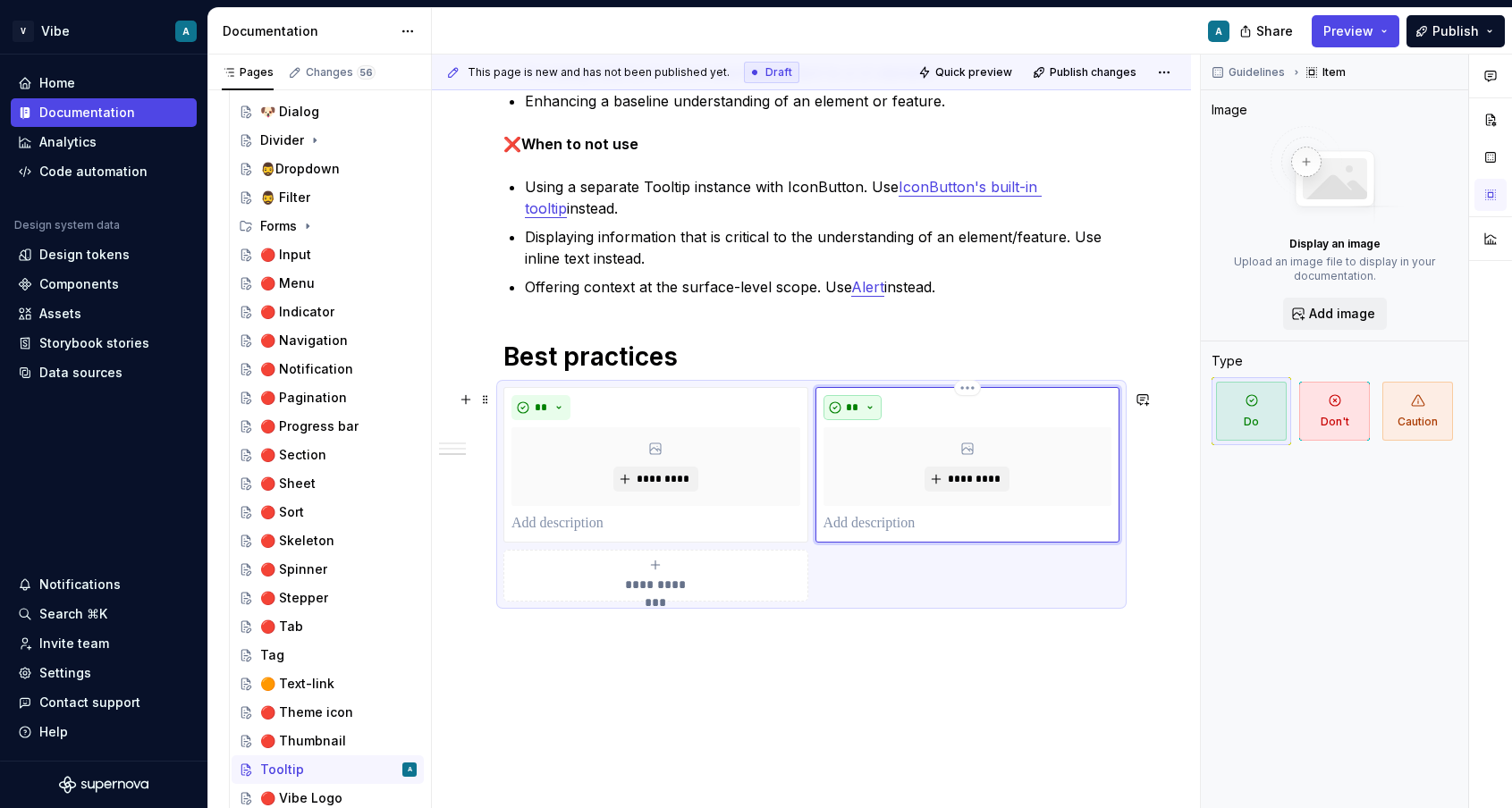
click at [863, 405] on button "**" at bounding box center [852, 408] width 59 height 25
click at [897, 467] on div "Don't" at bounding box center [899, 474] width 33 height 18
click at [673, 478] on span "*********" at bounding box center [663, 480] width 55 height 15
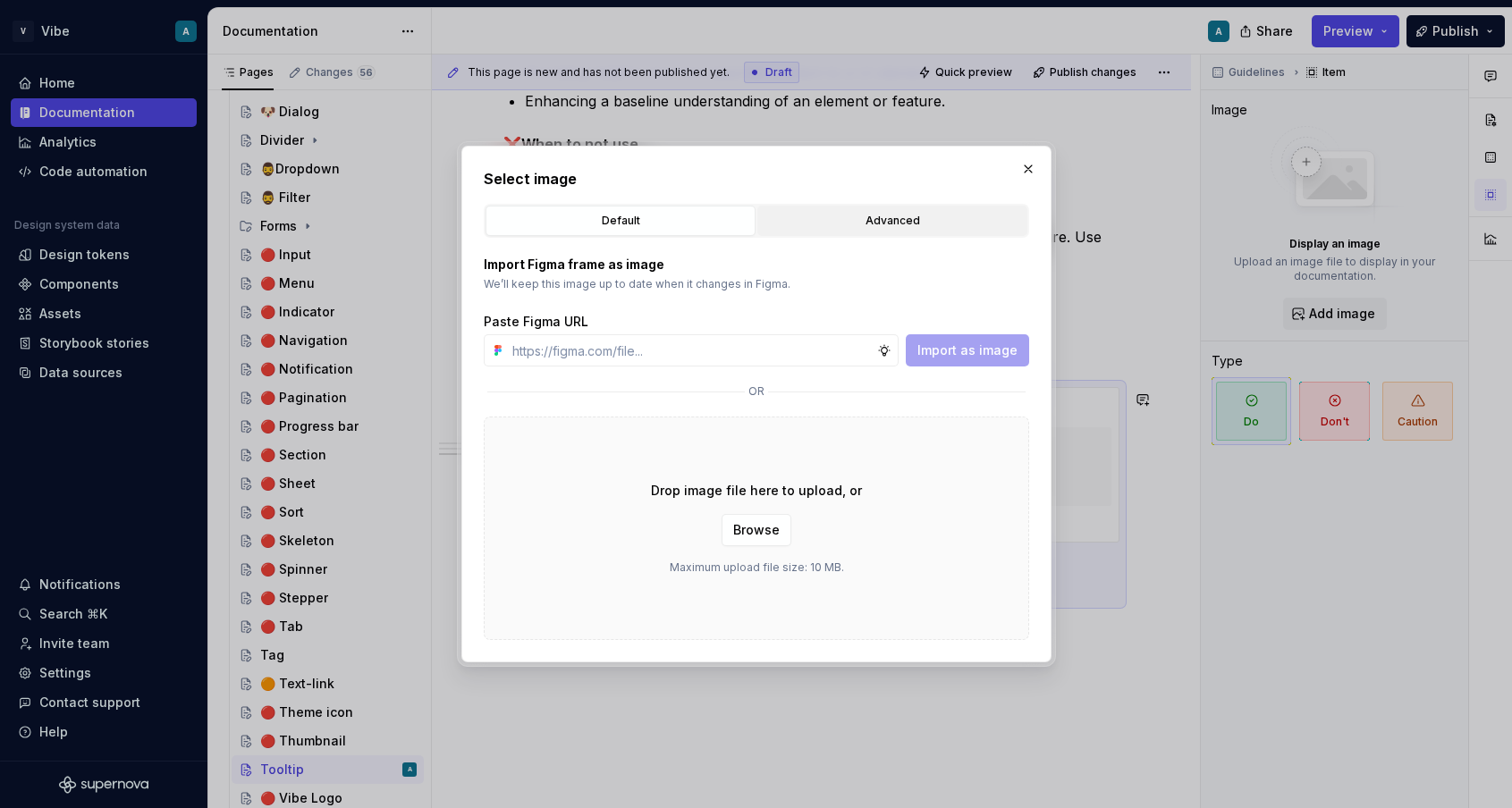
click at [821, 227] on div "Advanced" at bounding box center [892, 221] width 257 height 18
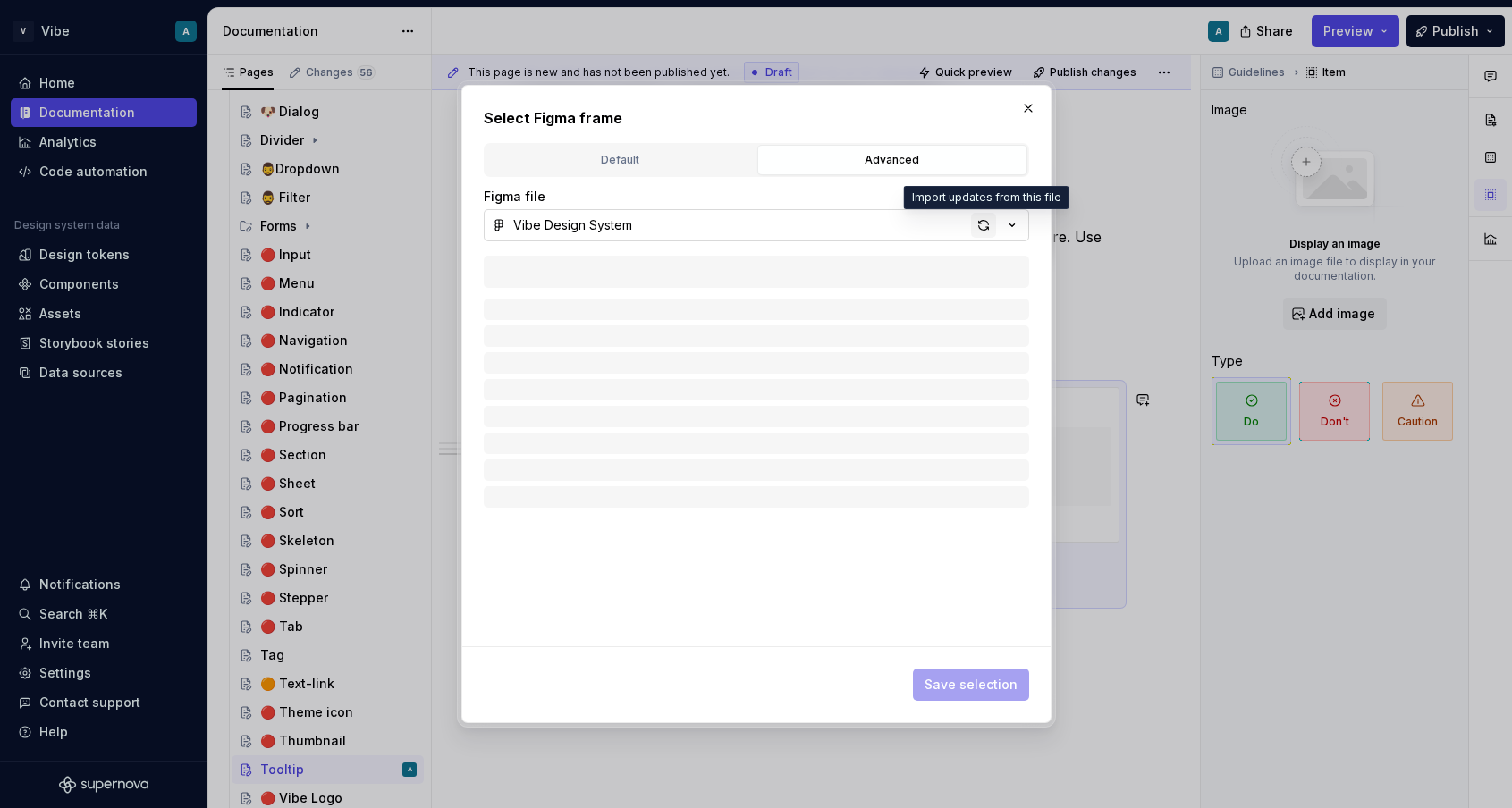
click at [983, 223] on div "button" at bounding box center [983, 226] width 25 height 25
type textarea "*"
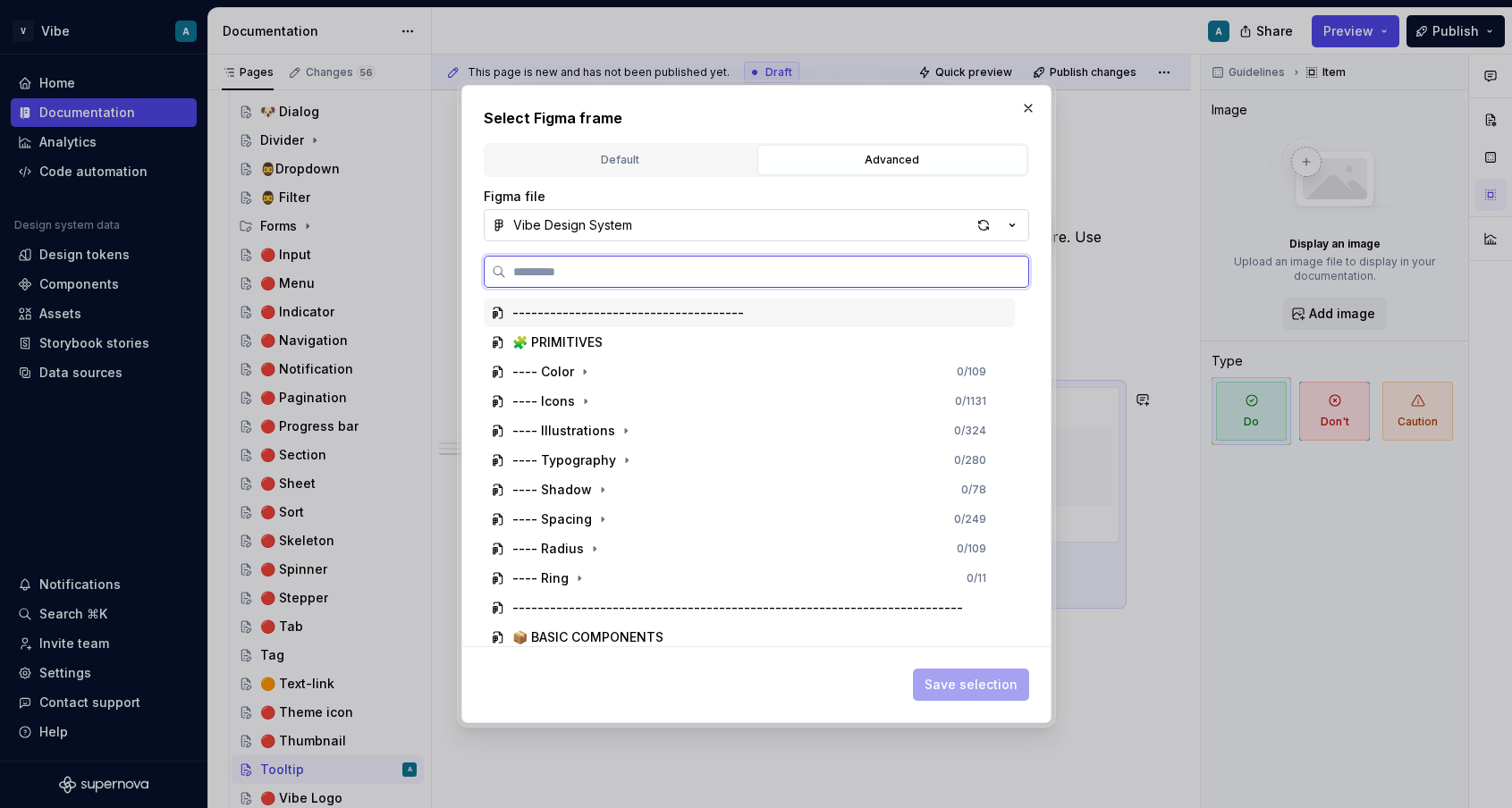
paste input "**********"
type input "**********"
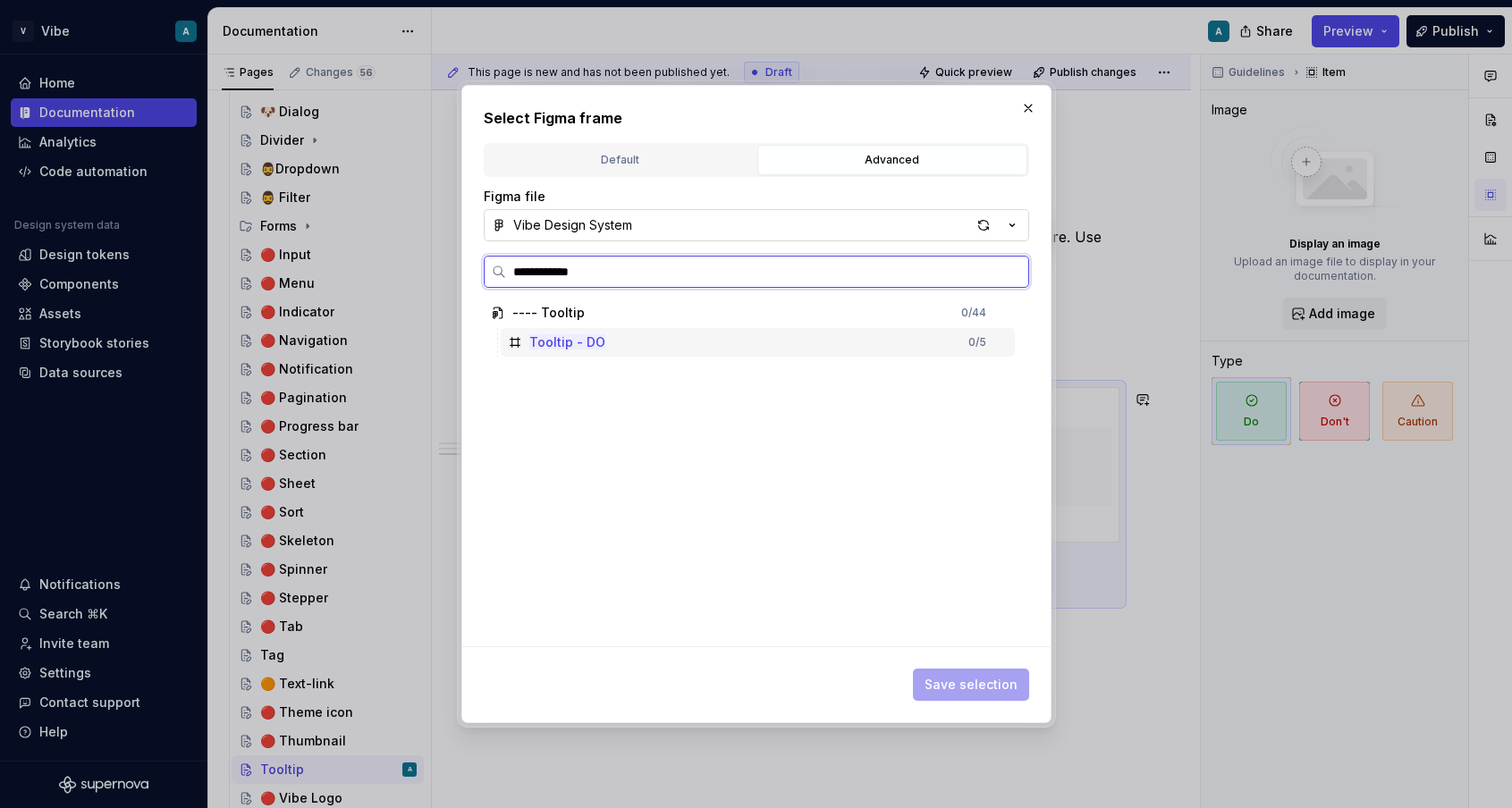
click at [792, 348] on div "Tooltip - DO 0 / 5" at bounding box center [757, 342] width 514 height 28
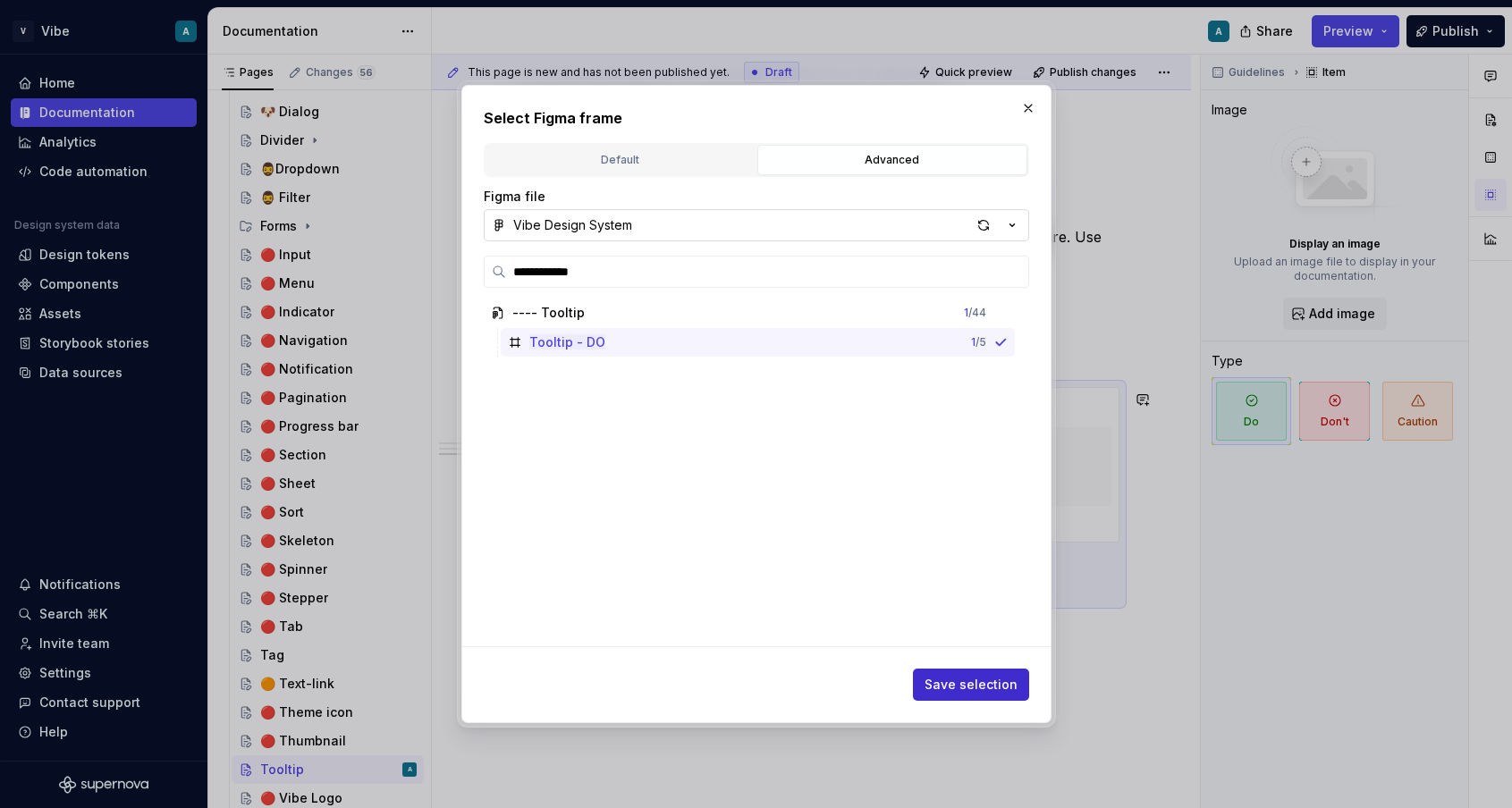
click at [952, 694] on button "Save selection" at bounding box center [971, 684] width 116 height 32
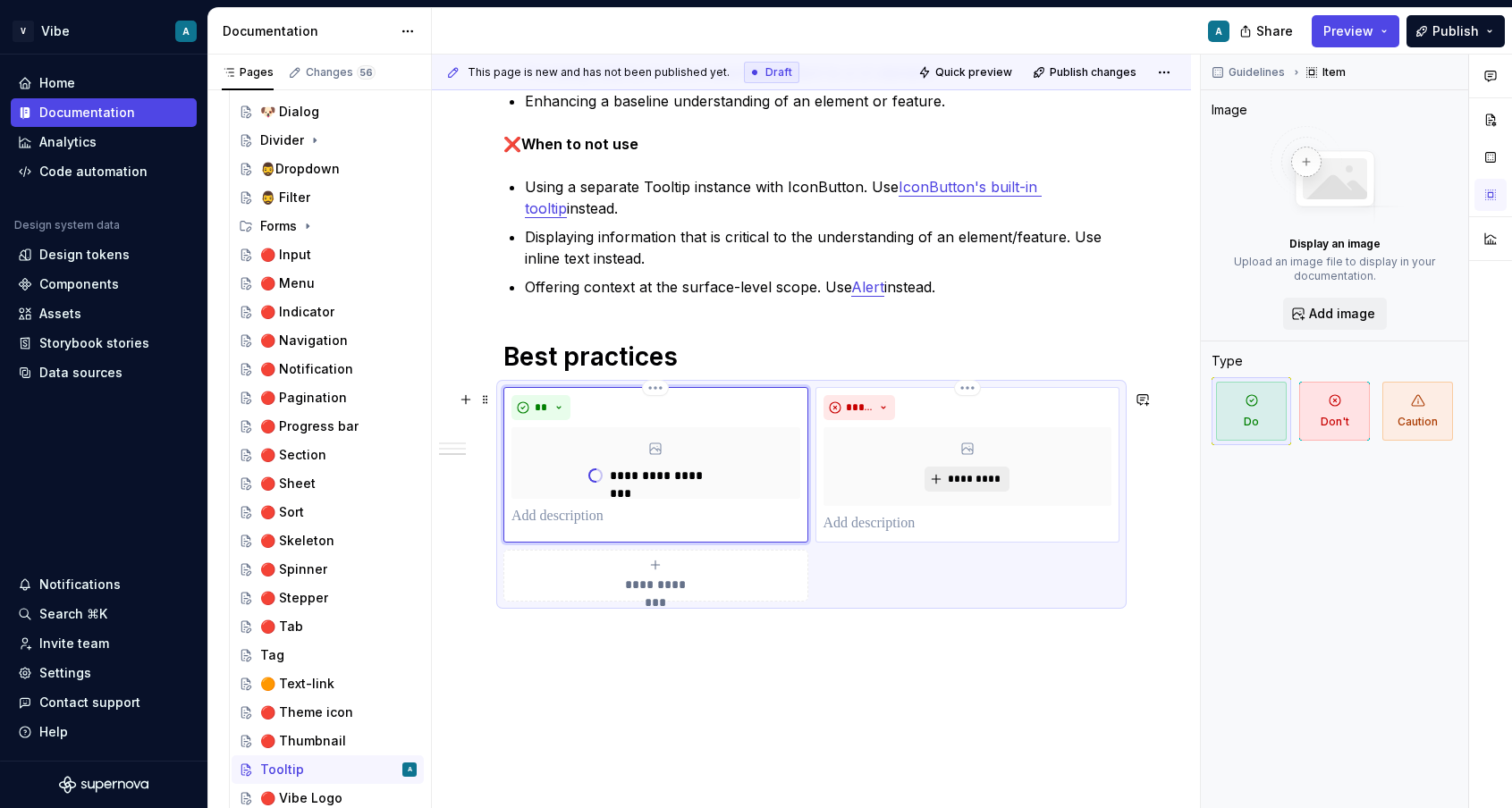
click at [981, 478] on span "*********" at bounding box center [974, 480] width 55 height 15
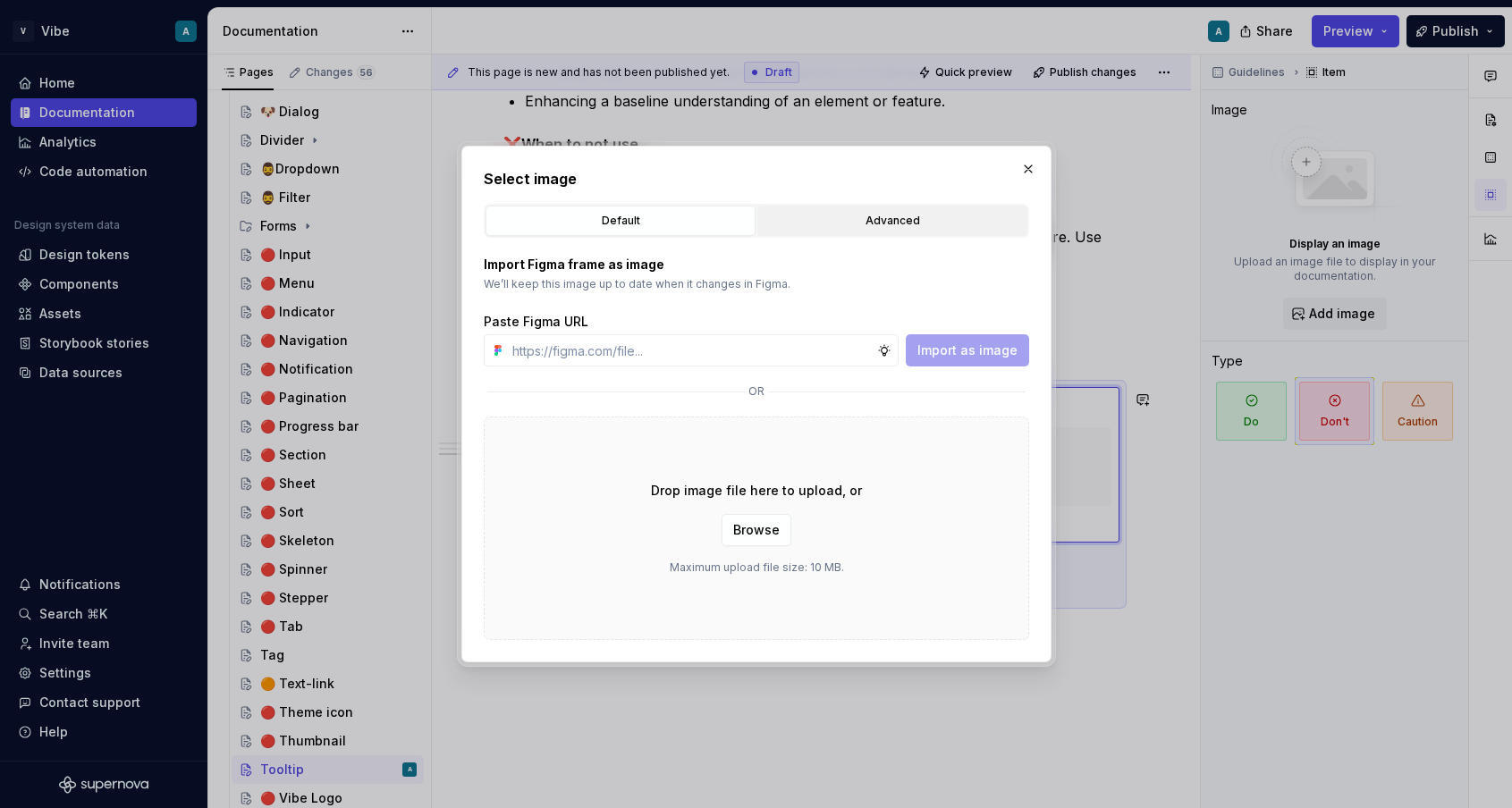
click at [837, 235] on button "Advanced" at bounding box center [892, 220] width 270 height 30
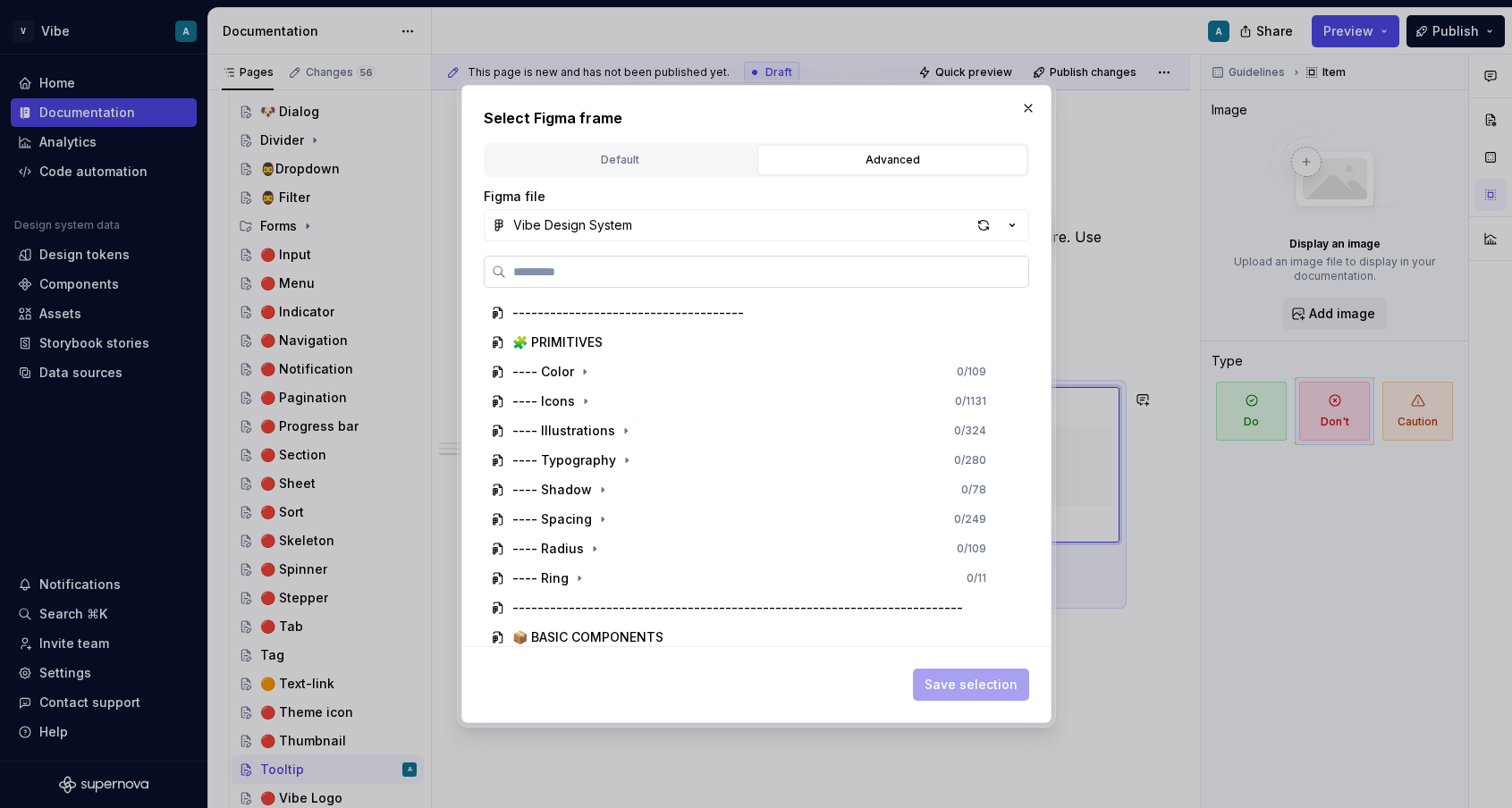
paste input "**********"
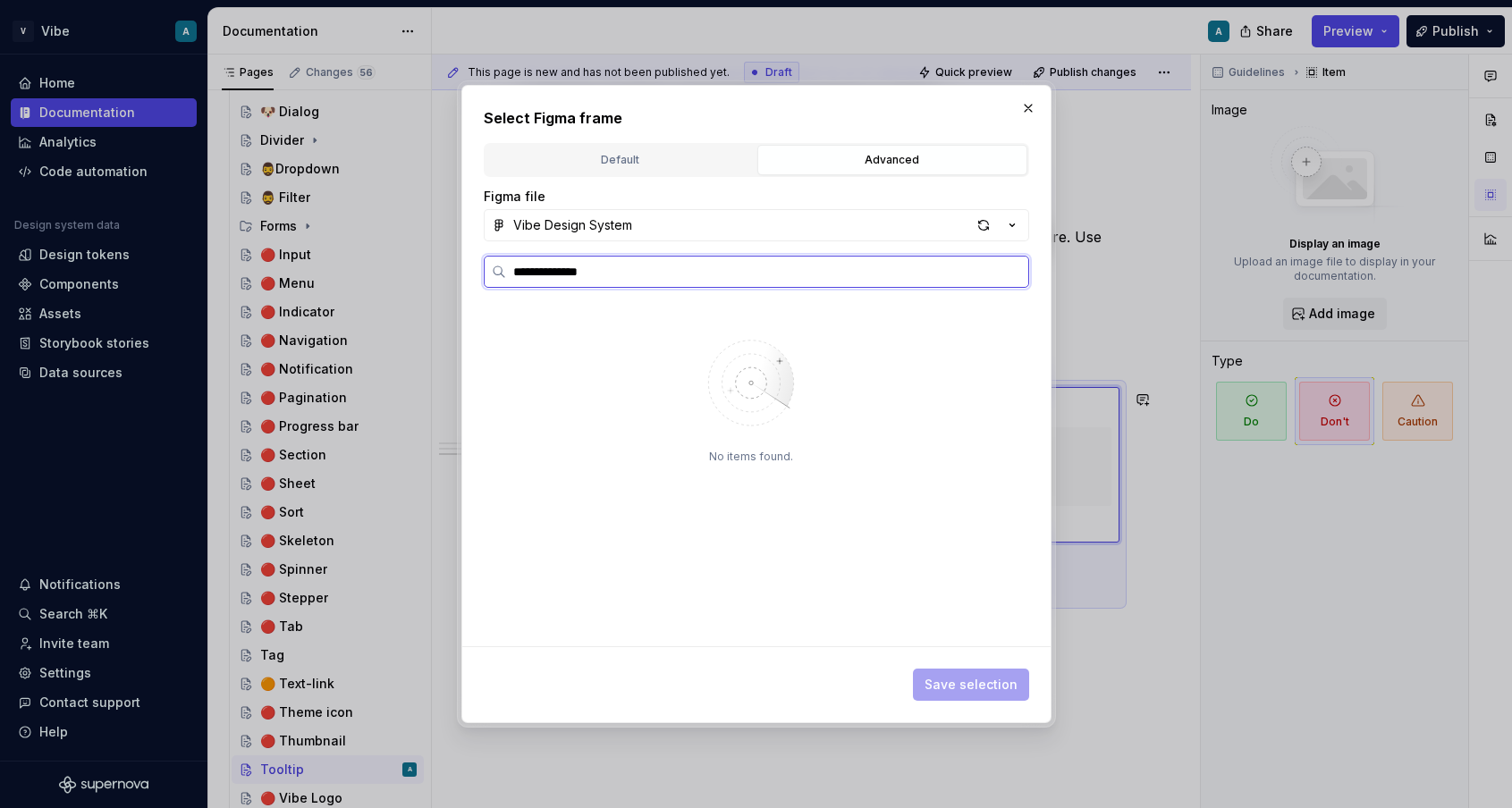
type input "**********"
click at [983, 215] on div "button" at bounding box center [983, 226] width 25 height 25
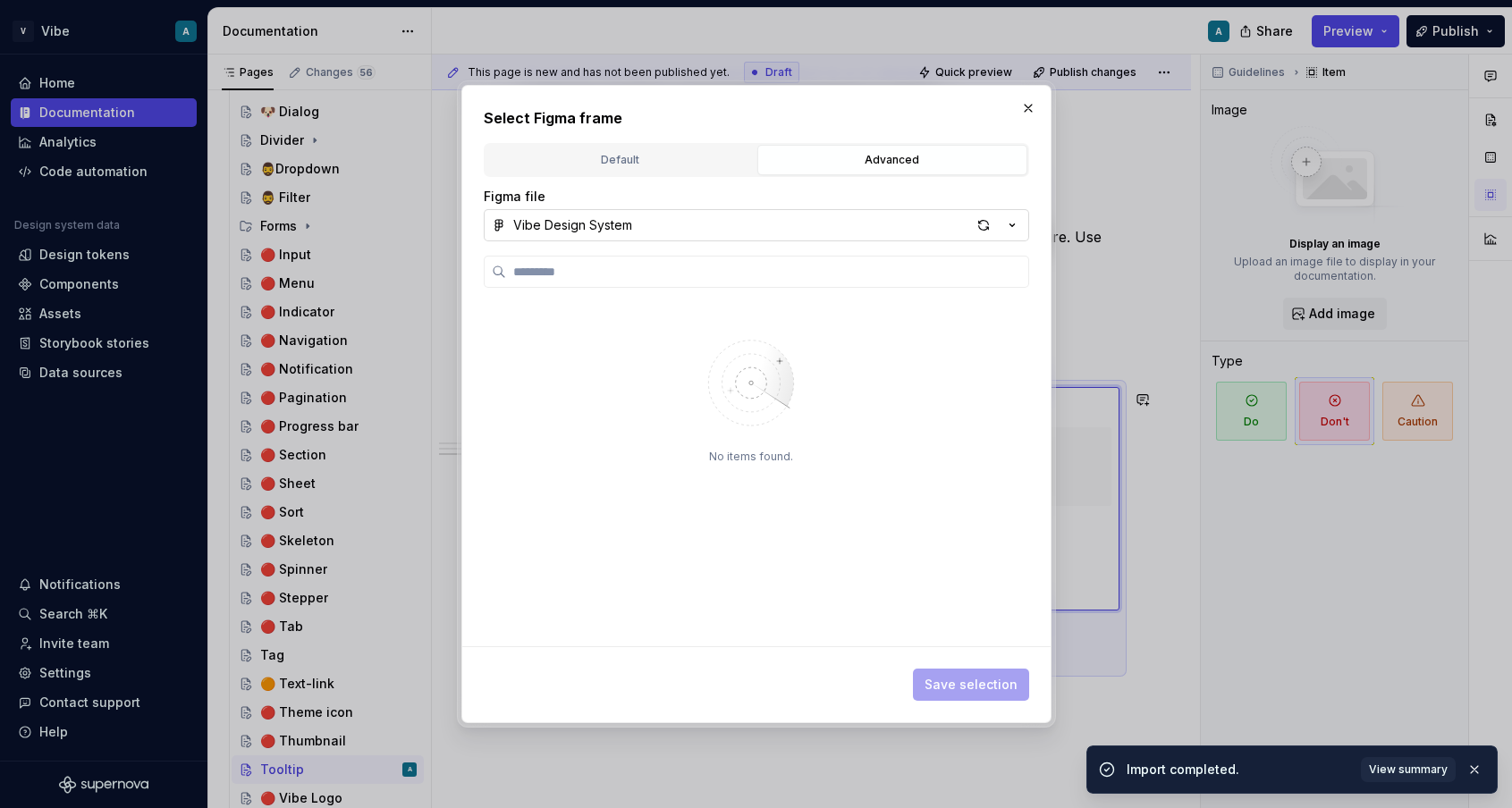
type textarea "*"
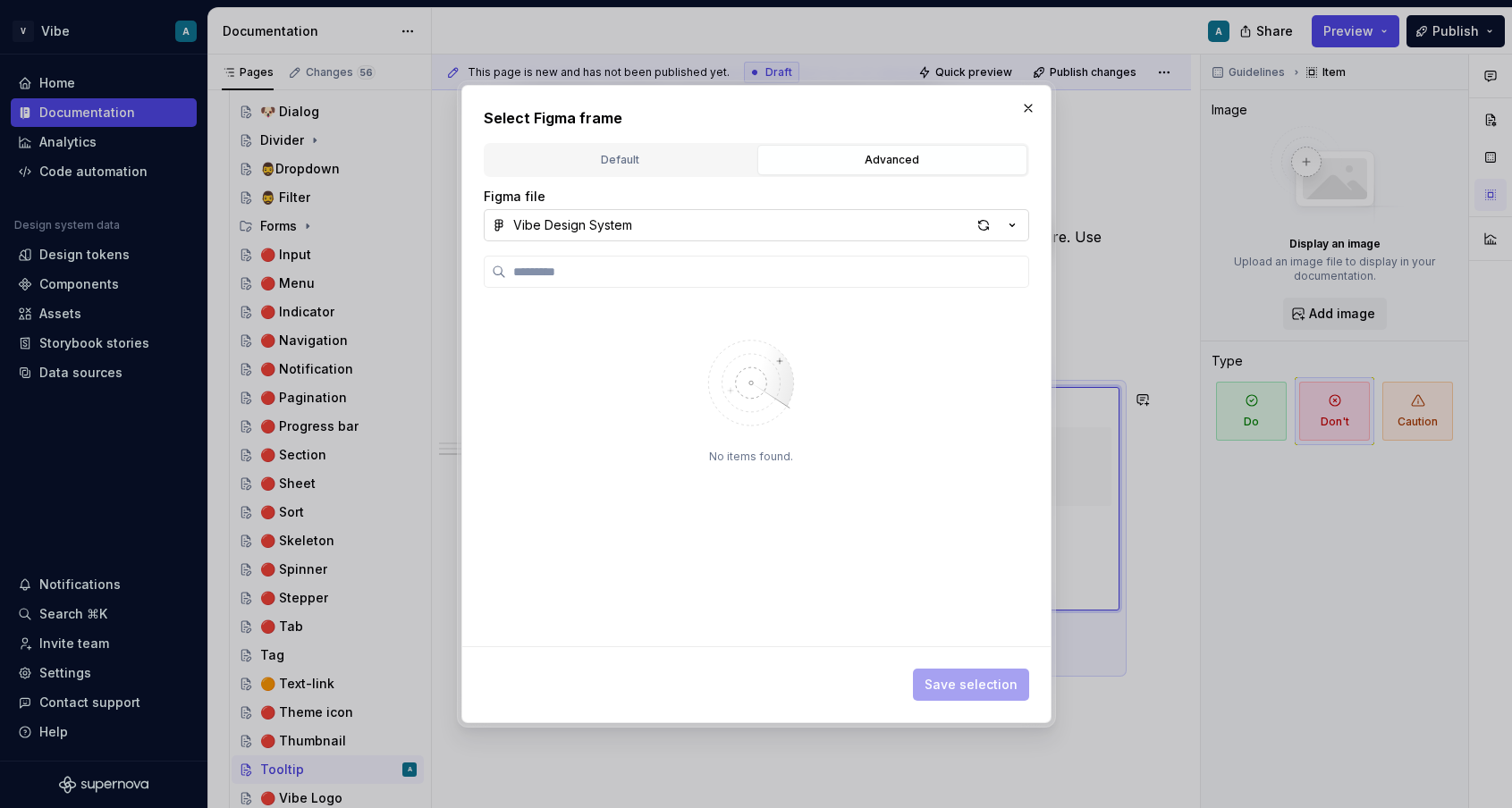
type input "**********"
type textarea "*"
type input "**********"
click at [1028, 106] on button "button" at bounding box center [1028, 108] width 25 height 25
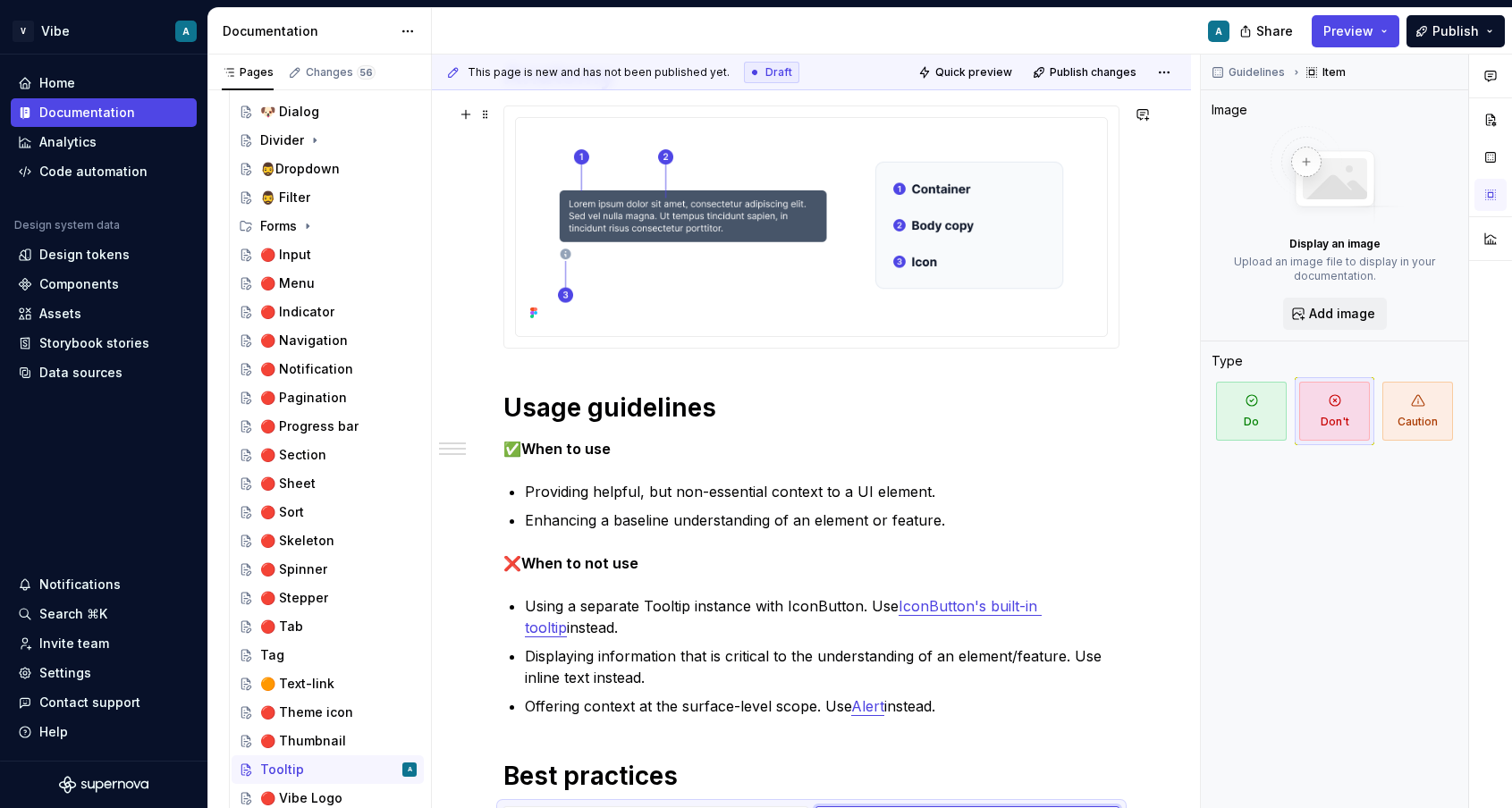
scroll to position [310, 0]
click at [904, 342] on div at bounding box center [811, 227] width 614 height 241
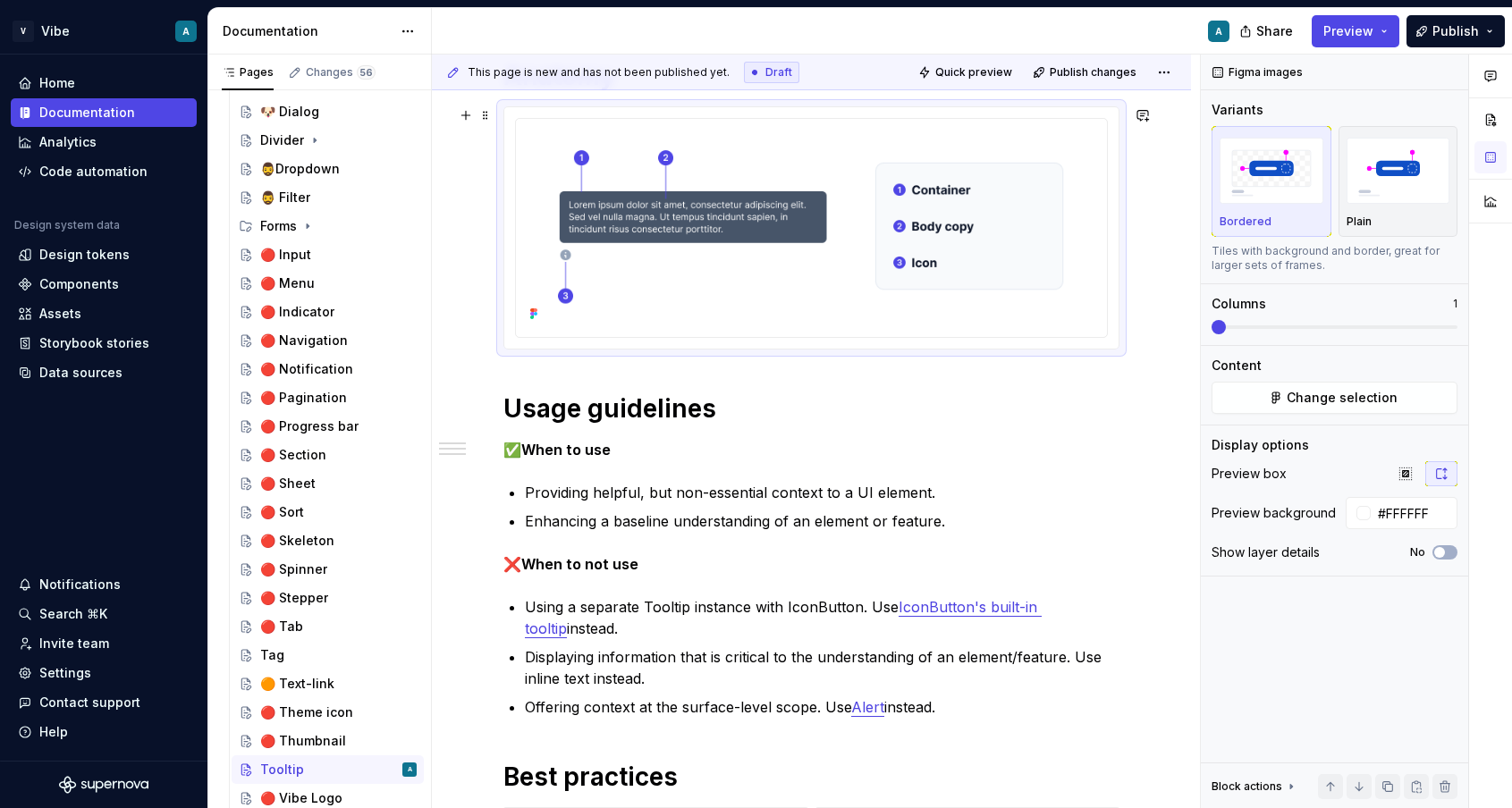
scroll to position [312, 0]
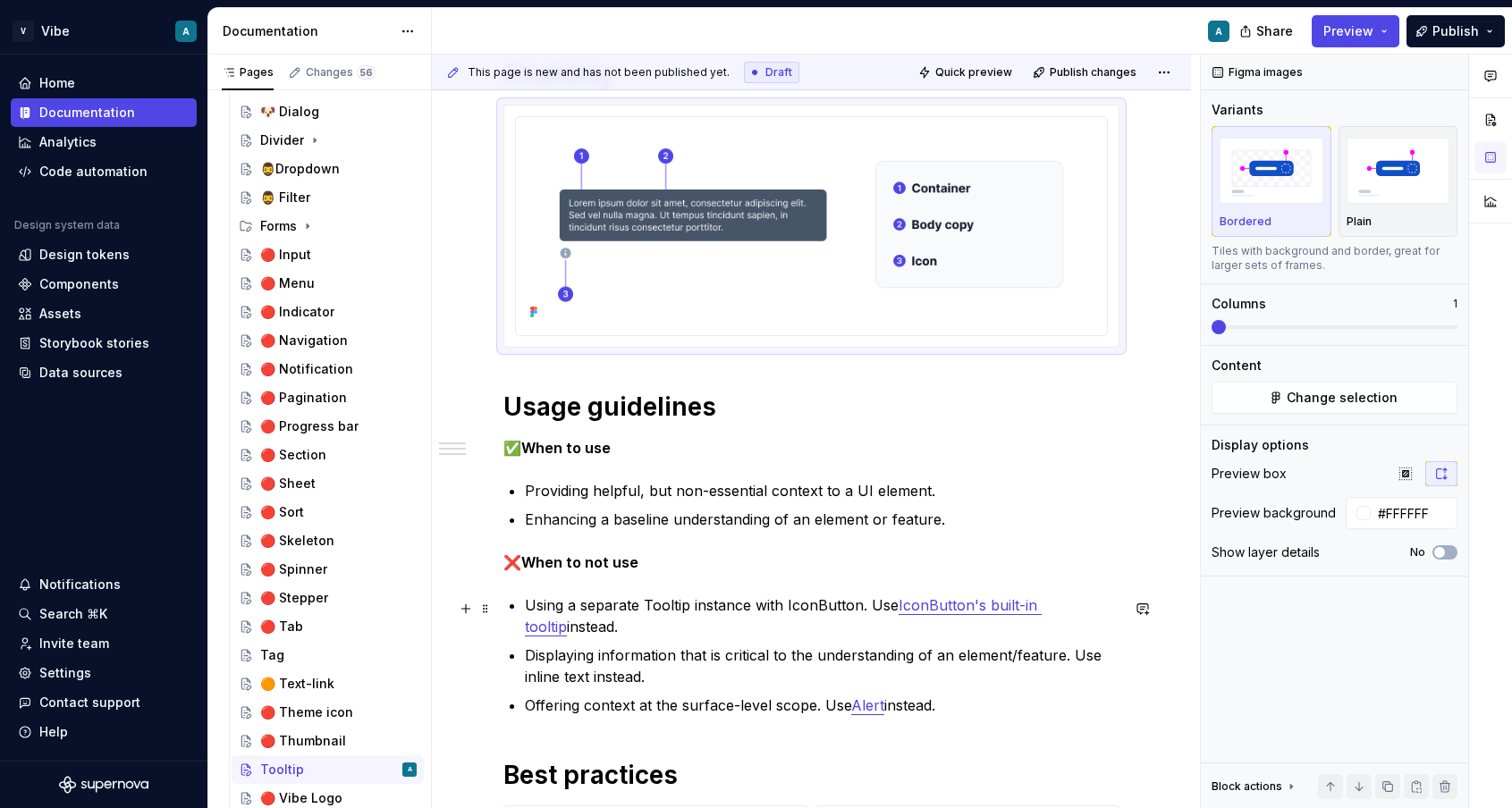
click at [901, 638] on p "Using a separate Tooltip instance with IconButton. Use IconButton's built-in to…" at bounding box center [822, 615] width 594 height 43
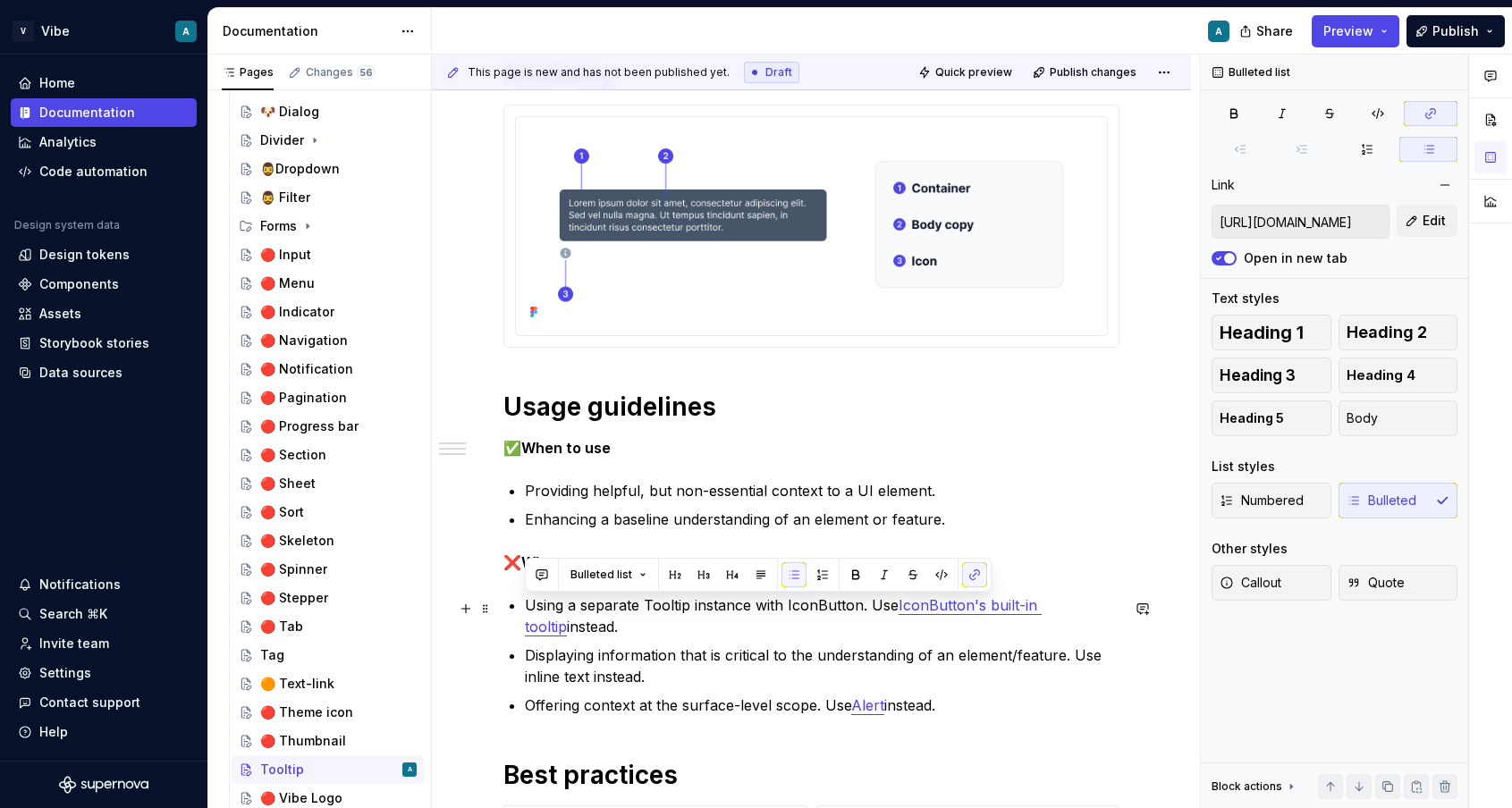
drag, startPoint x: 601, startPoint y: 635, endPoint x: 517, endPoint y: 611, distance: 87.4
click at [525, 611] on li "Using a separate Tooltip instance with IconButton. Use IconButton's built-in to…" at bounding box center [822, 615] width 594 height 43
click at [806, 650] on p "Displaying information that is critical to the understanding of an element/feat…" at bounding box center [822, 666] width 594 height 43
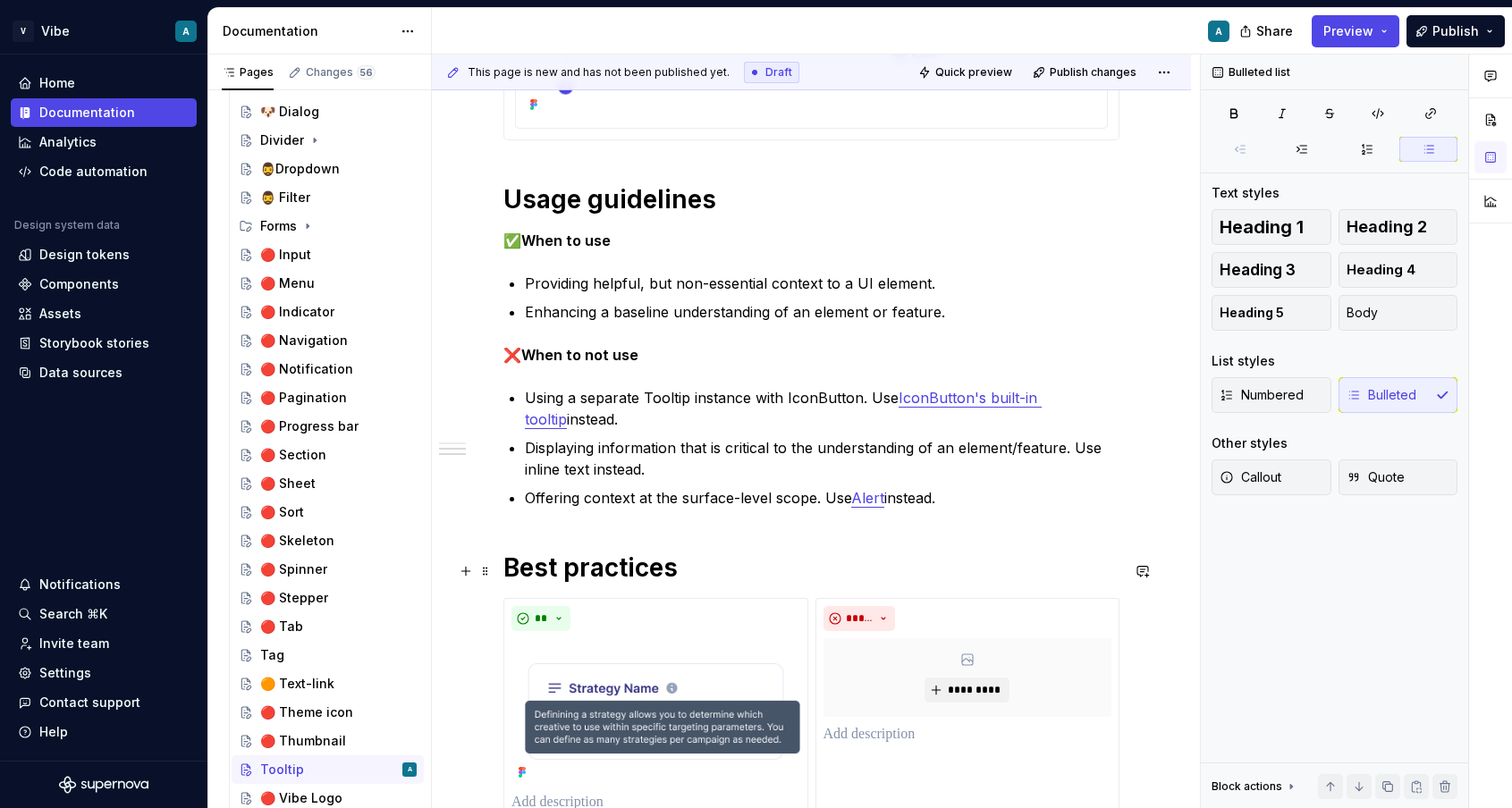
scroll to position [516, 0]
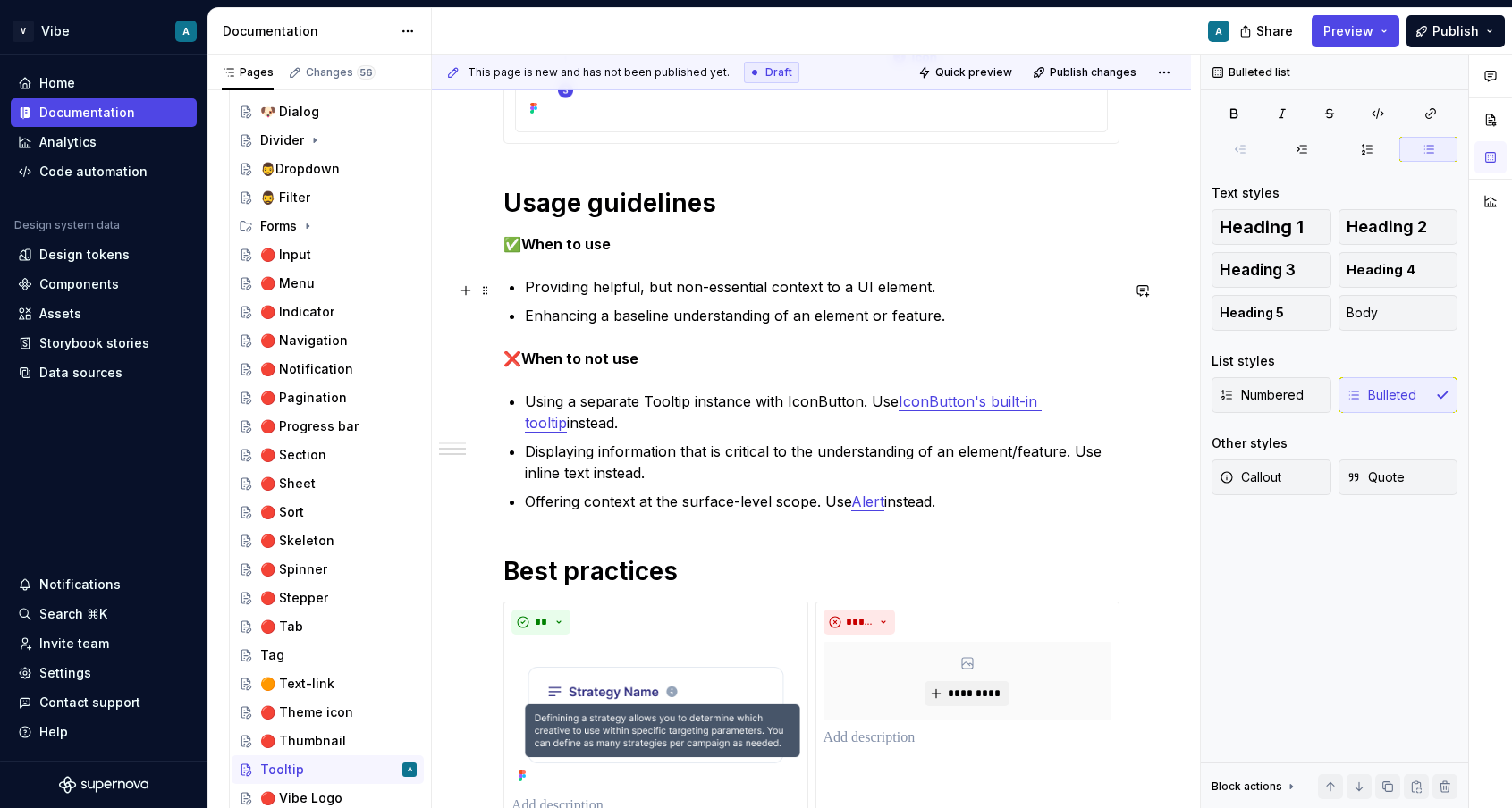
click at [636, 284] on p "Providing helpful, but non-essential context to a UI element." at bounding box center [822, 288] width 594 height 22
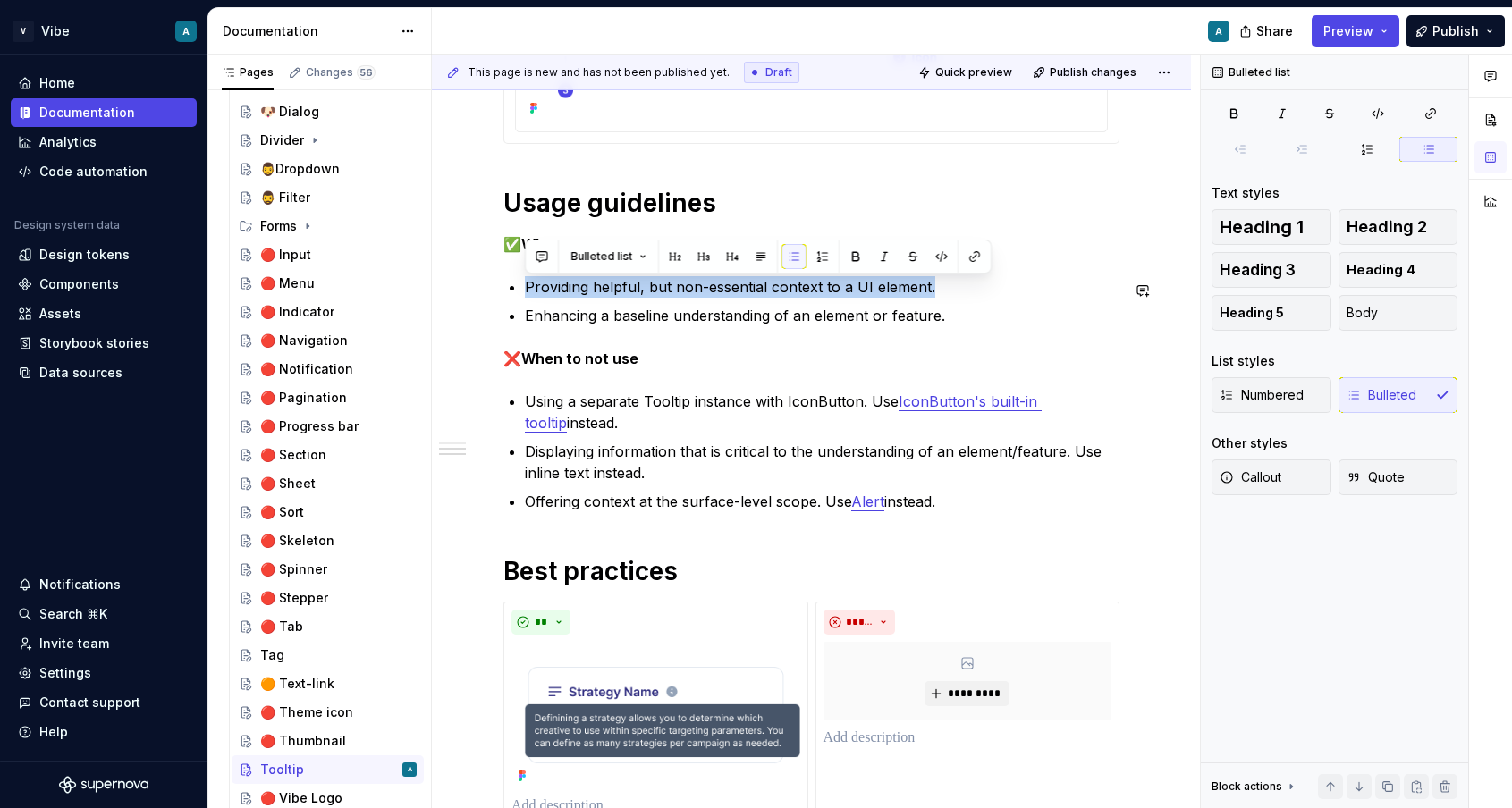
copy p "Providing helpful, but non-essential context to a UI element."
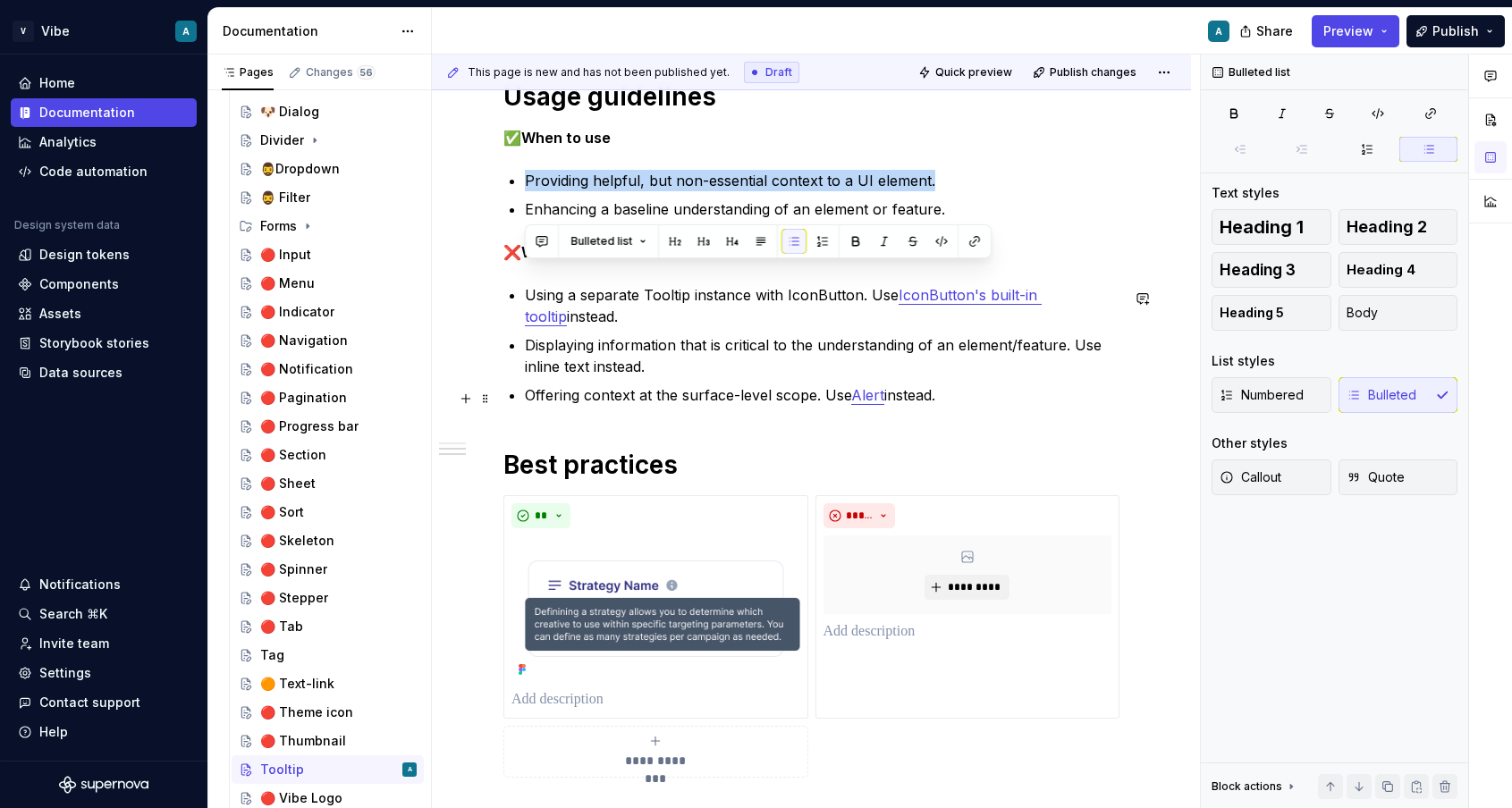
scroll to position [687, 0]
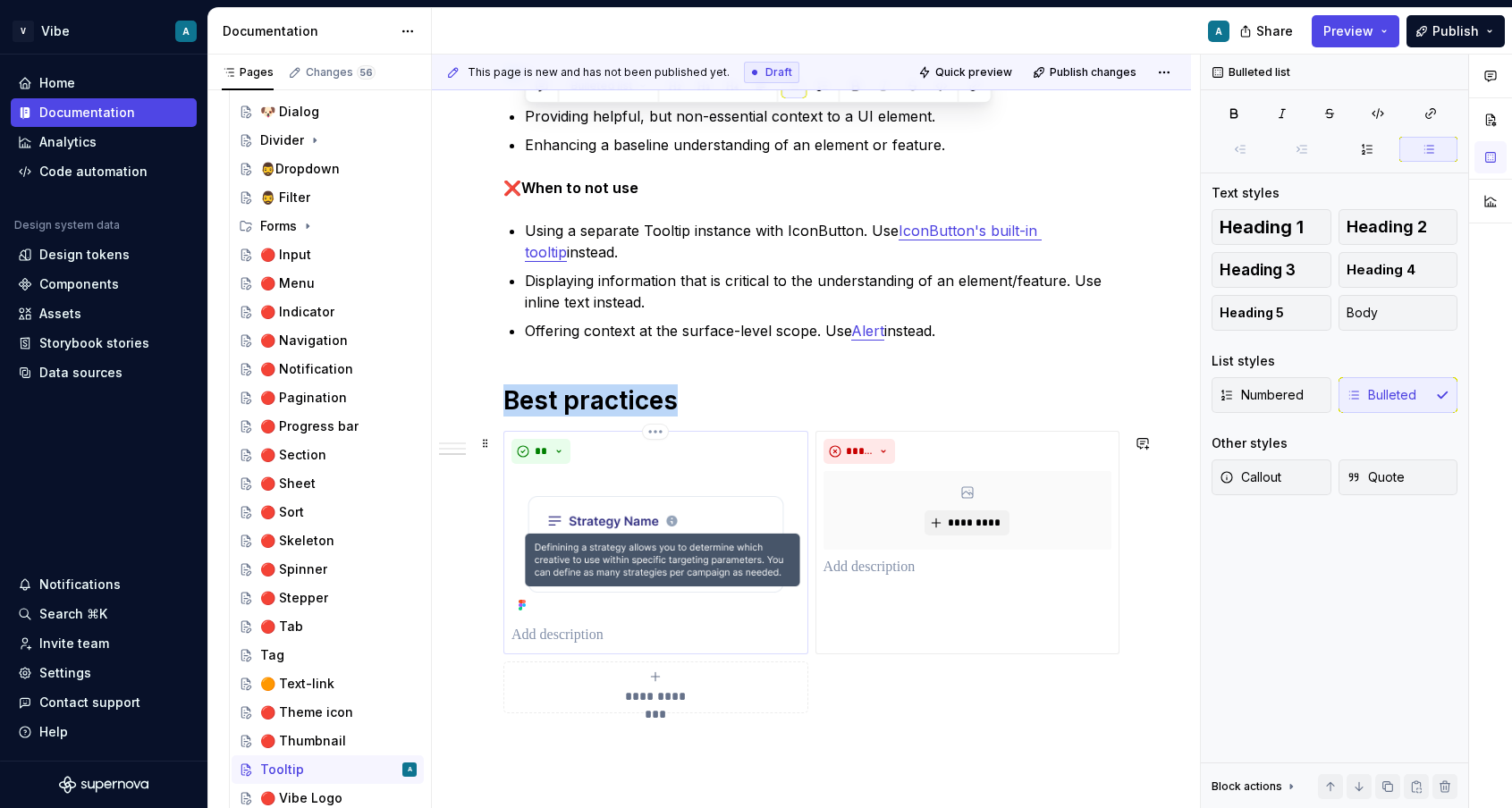
click at [577, 627] on div "**" at bounding box center [655, 543] width 288 height 207
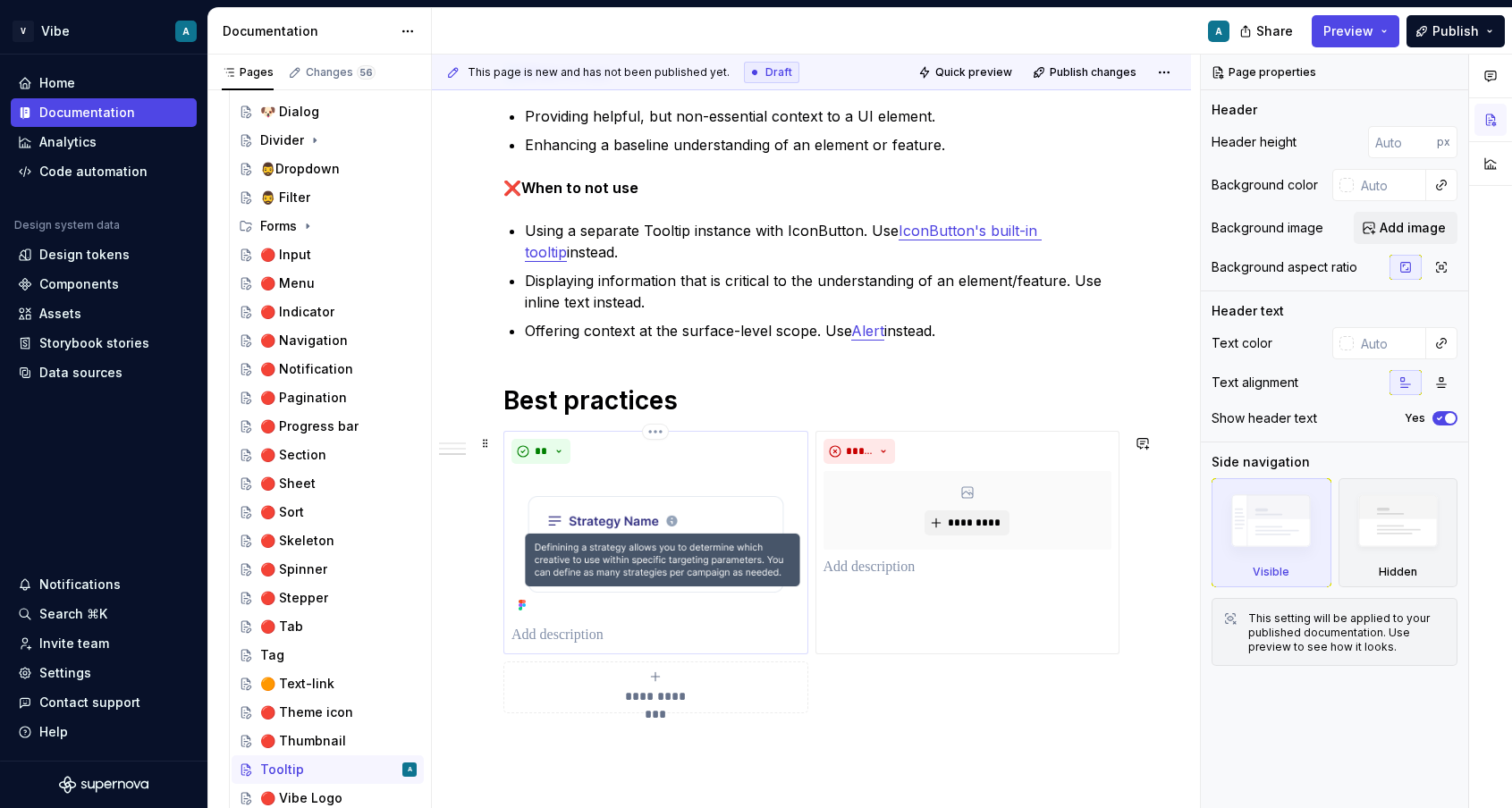
click at [572, 640] on p at bounding box center [655, 636] width 288 height 22
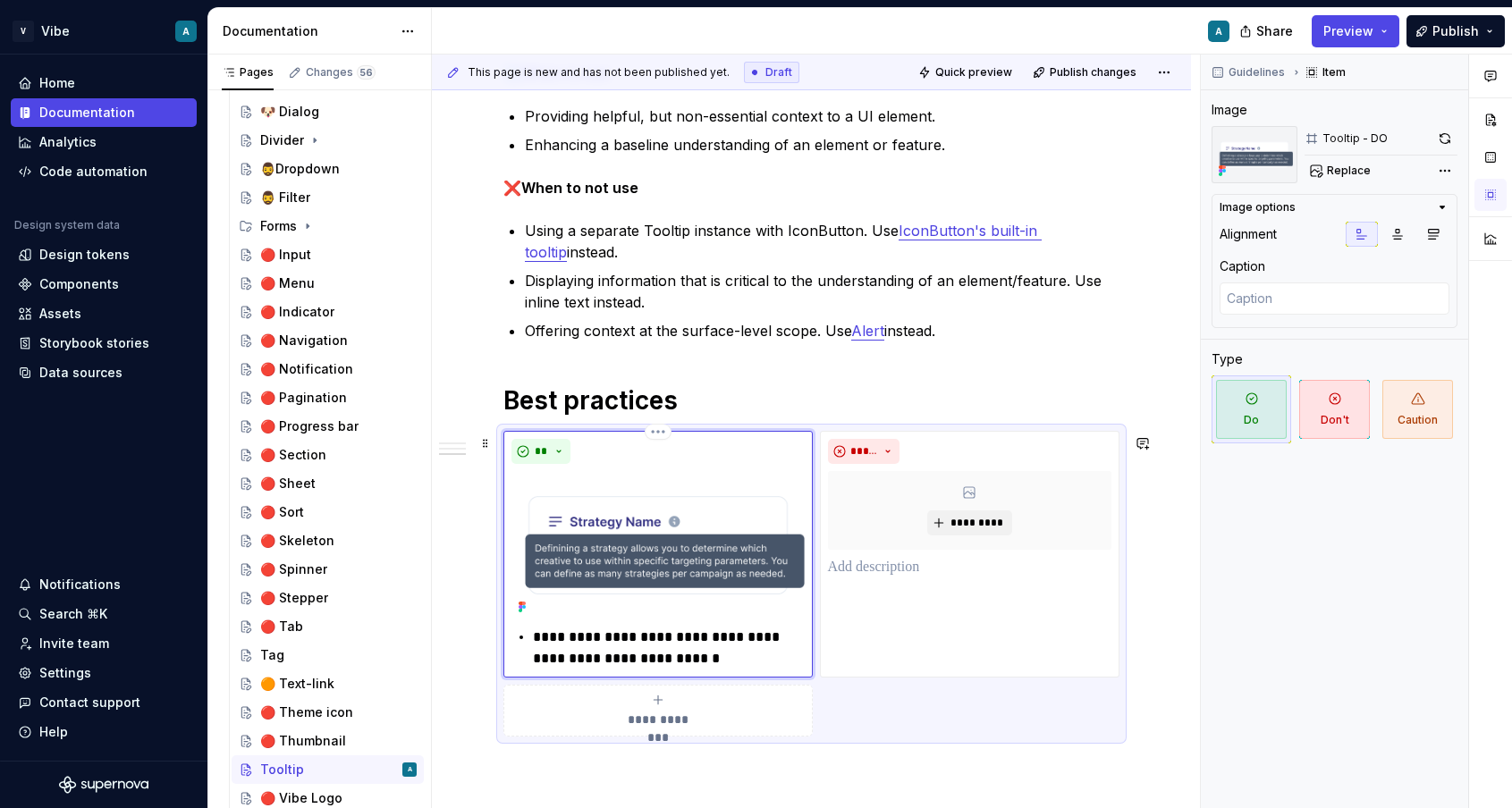
click at [534, 643] on p "**********" at bounding box center [669, 648] width 272 height 43
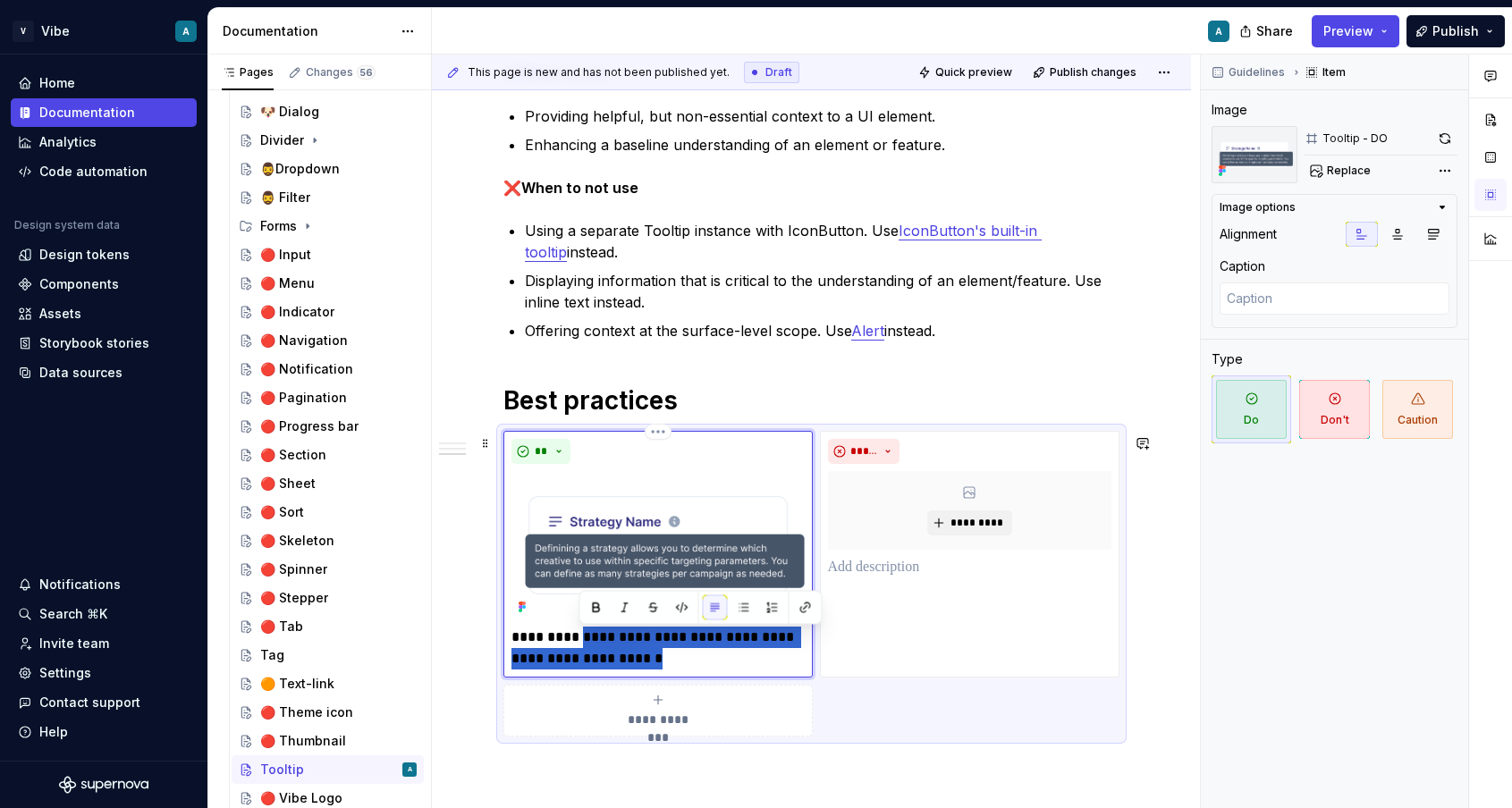
drag, startPoint x: 673, startPoint y: 663, endPoint x: 579, endPoint y: 633, distance: 98.7
click at [579, 633] on p "**********" at bounding box center [658, 648] width 293 height 43
click at [672, 659] on p "**********" at bounding box center [658, 648] width 293 height 43
drag, startPoint x: 675, startPoint y: 662, endPoint x: 583, endPoint y: 651, distance: 92.7
click at [583, 651] on p "**********" at bounding box center [658, 648] width 293 height 43
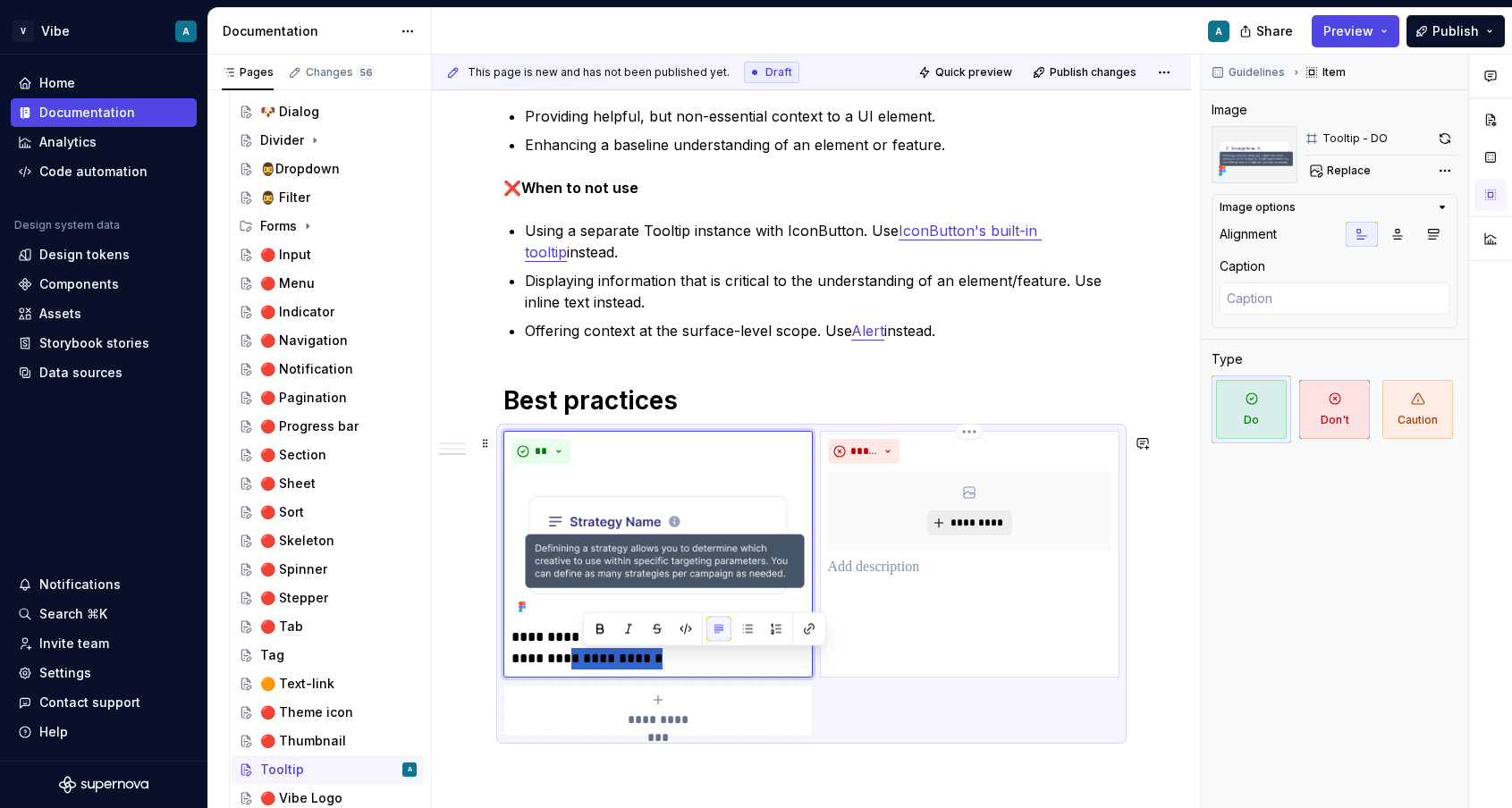
click at [1004, 528] on span "*********" at bounding box center [977, 523] width 55 height 15
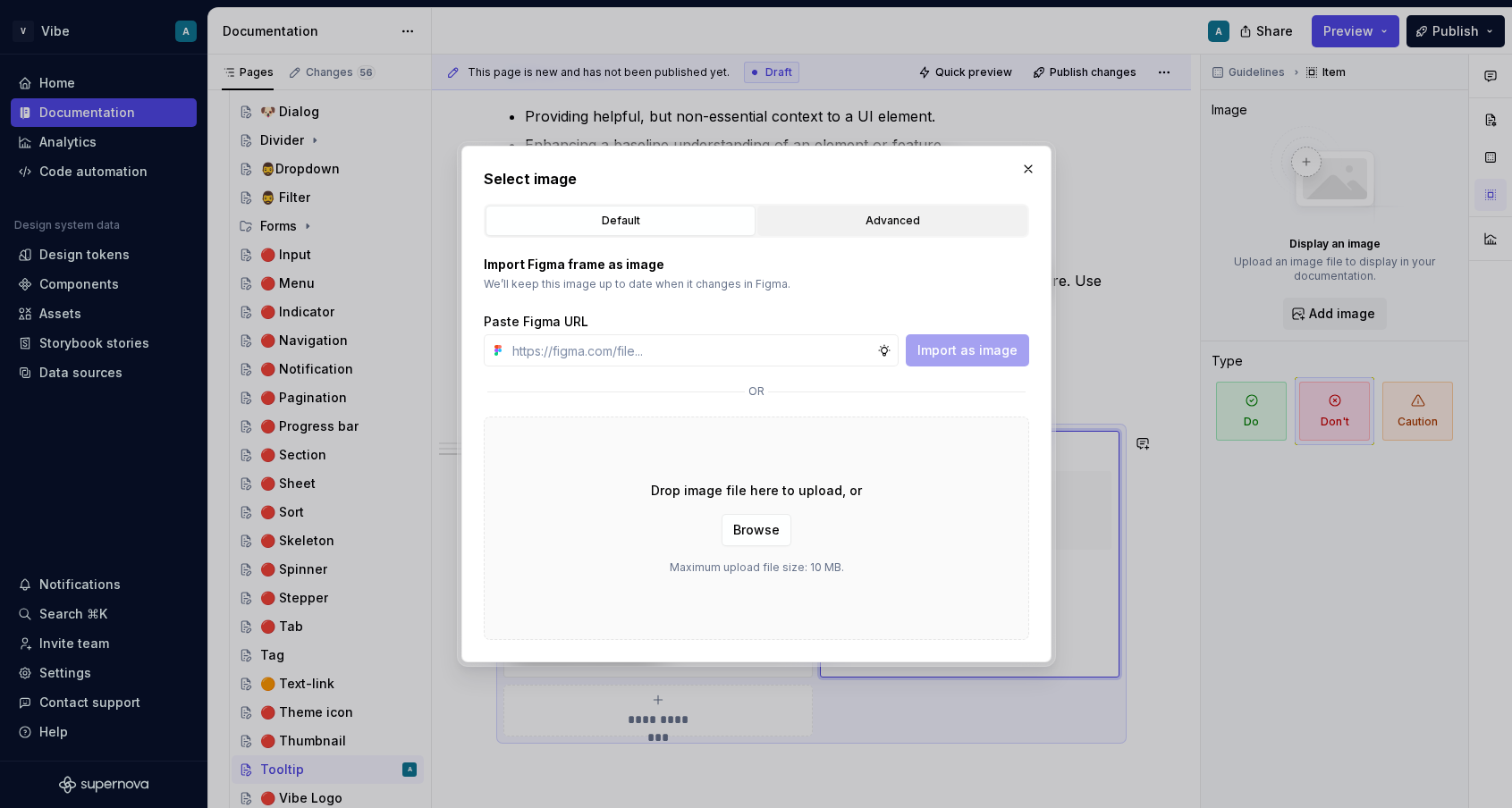
type textarea "*"
click at [804, 216] on div "Advanced" at bounding box center [892, 221] width 257 height 18
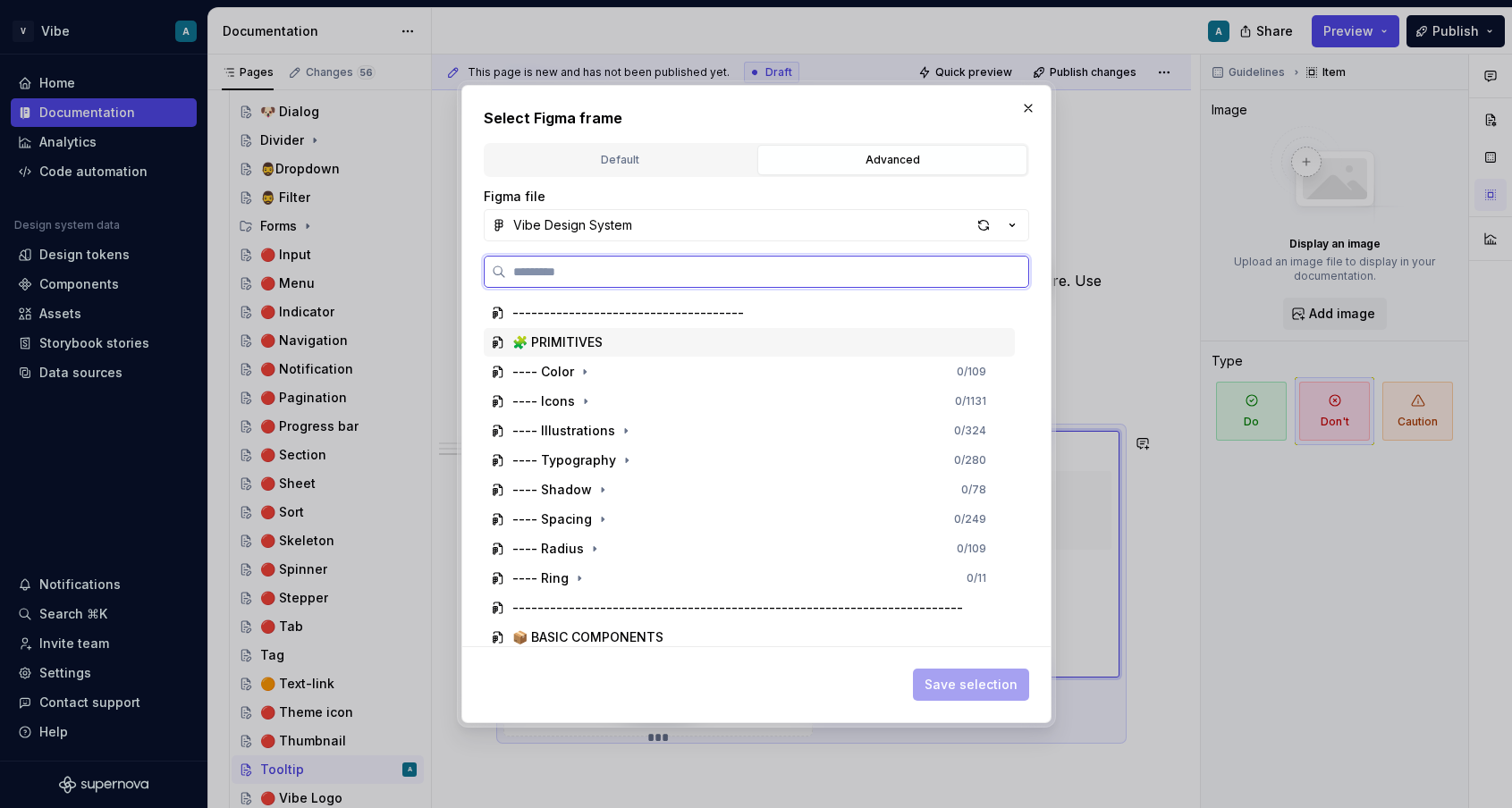
paste input "**********"
type input "**********"
type textarea "*"
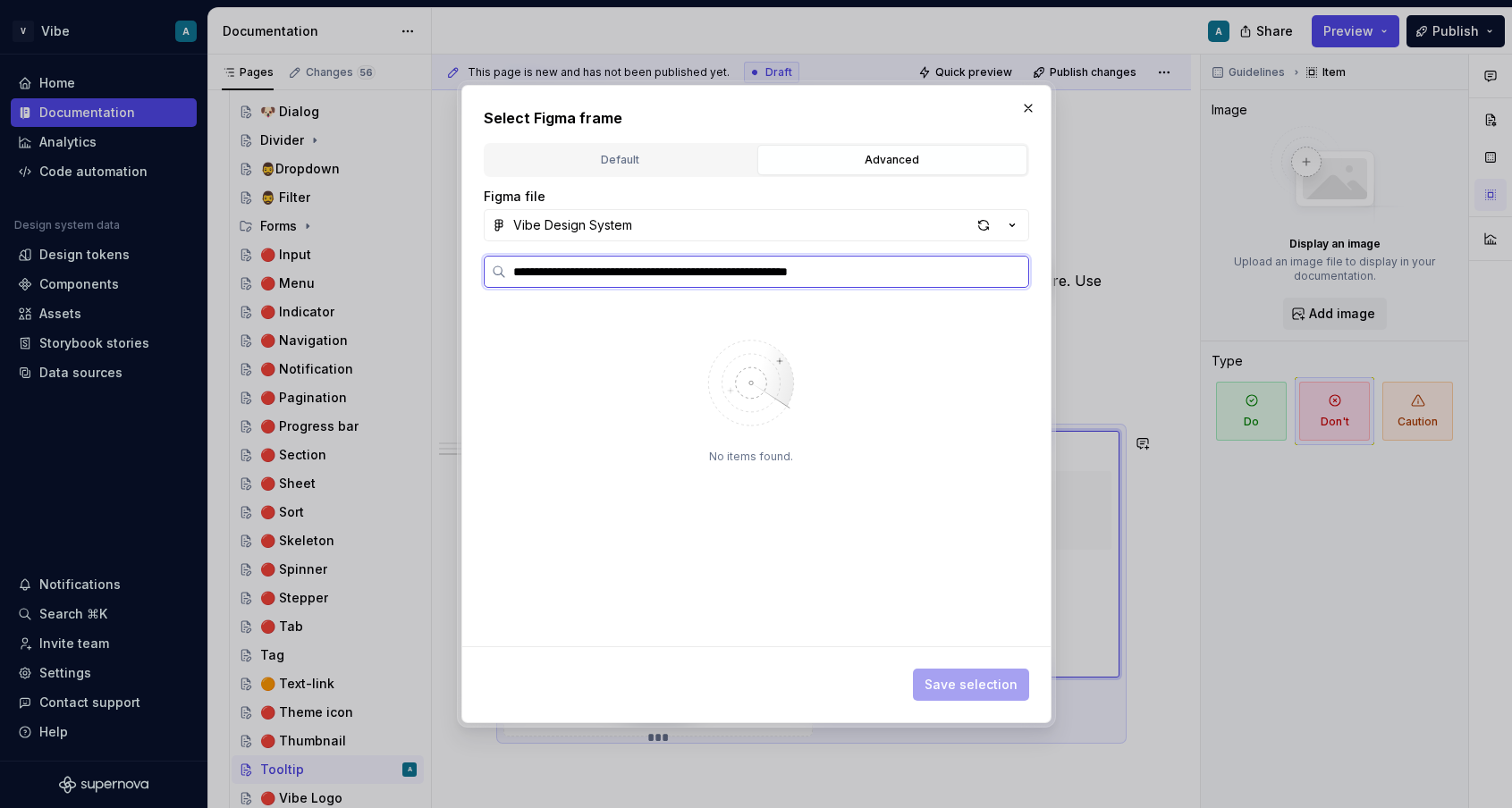
paste input "search"
type input "**********"
click at [983, 228] on div "button" at bounding box center [983, 226] width 25 height 25
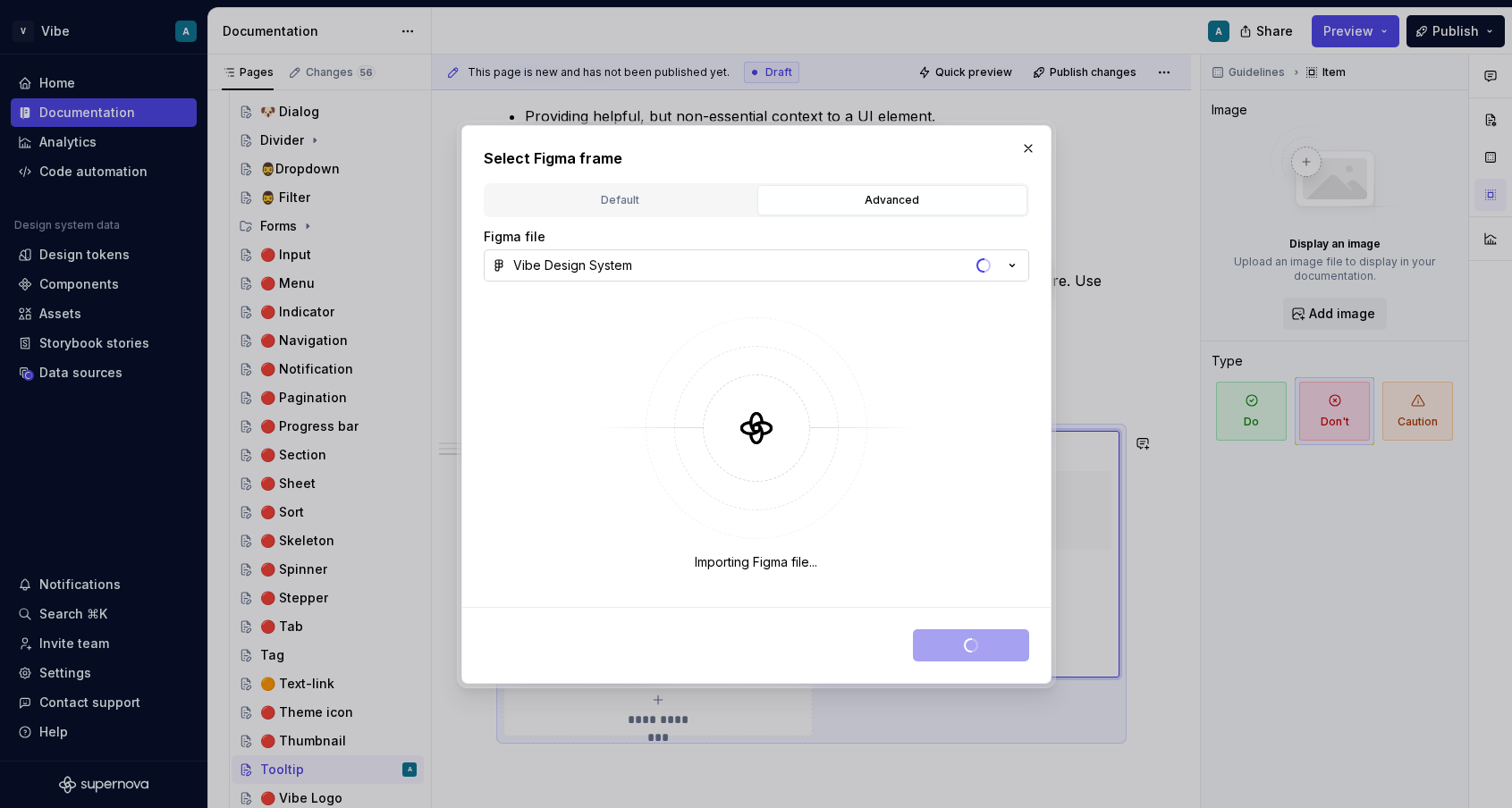
type textarea "*"
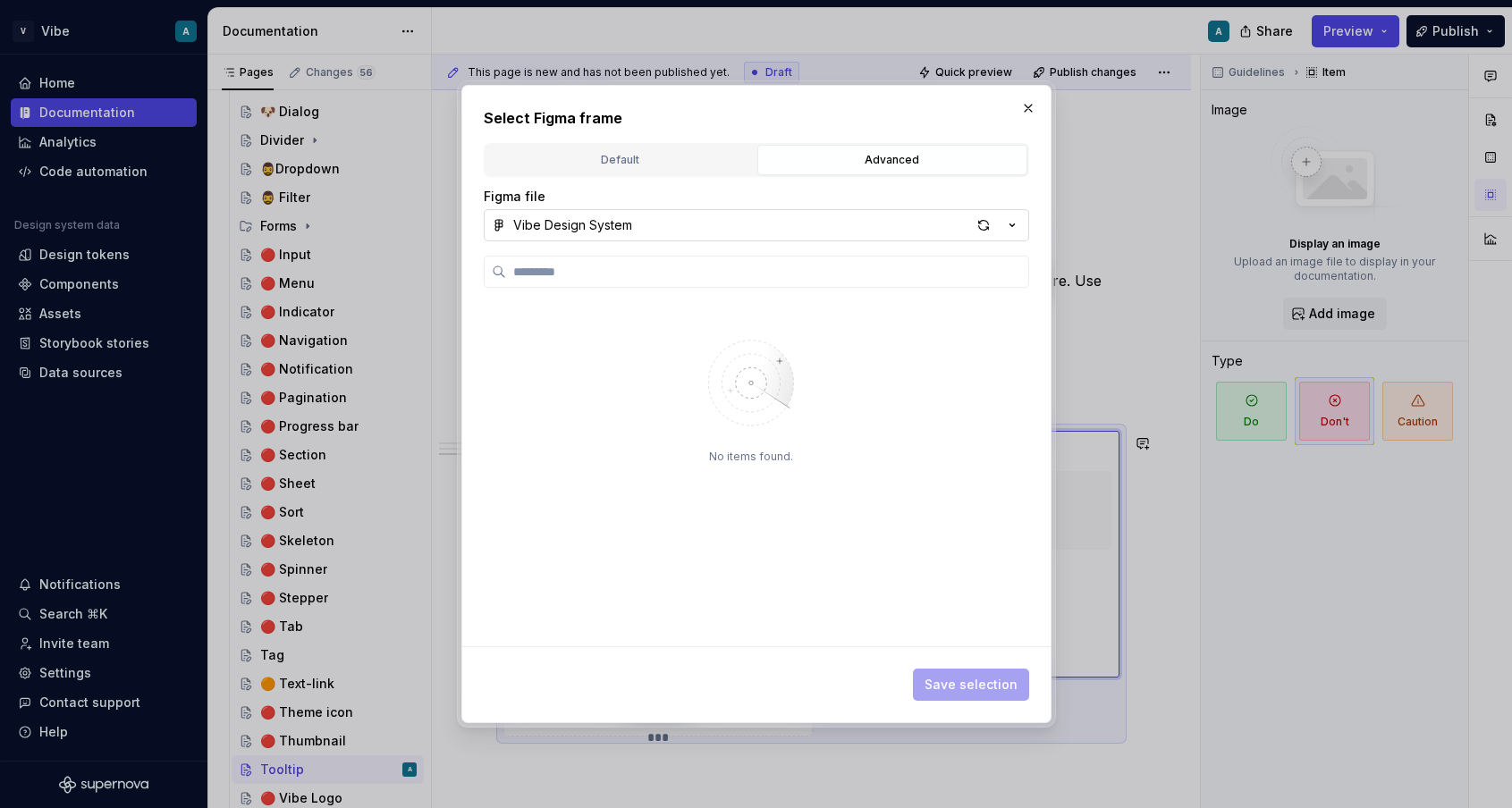
type input "**********"
type textarea "*"
click at [619, 269] on input "**********" at bounding box center [767, 272] width 522 height 18
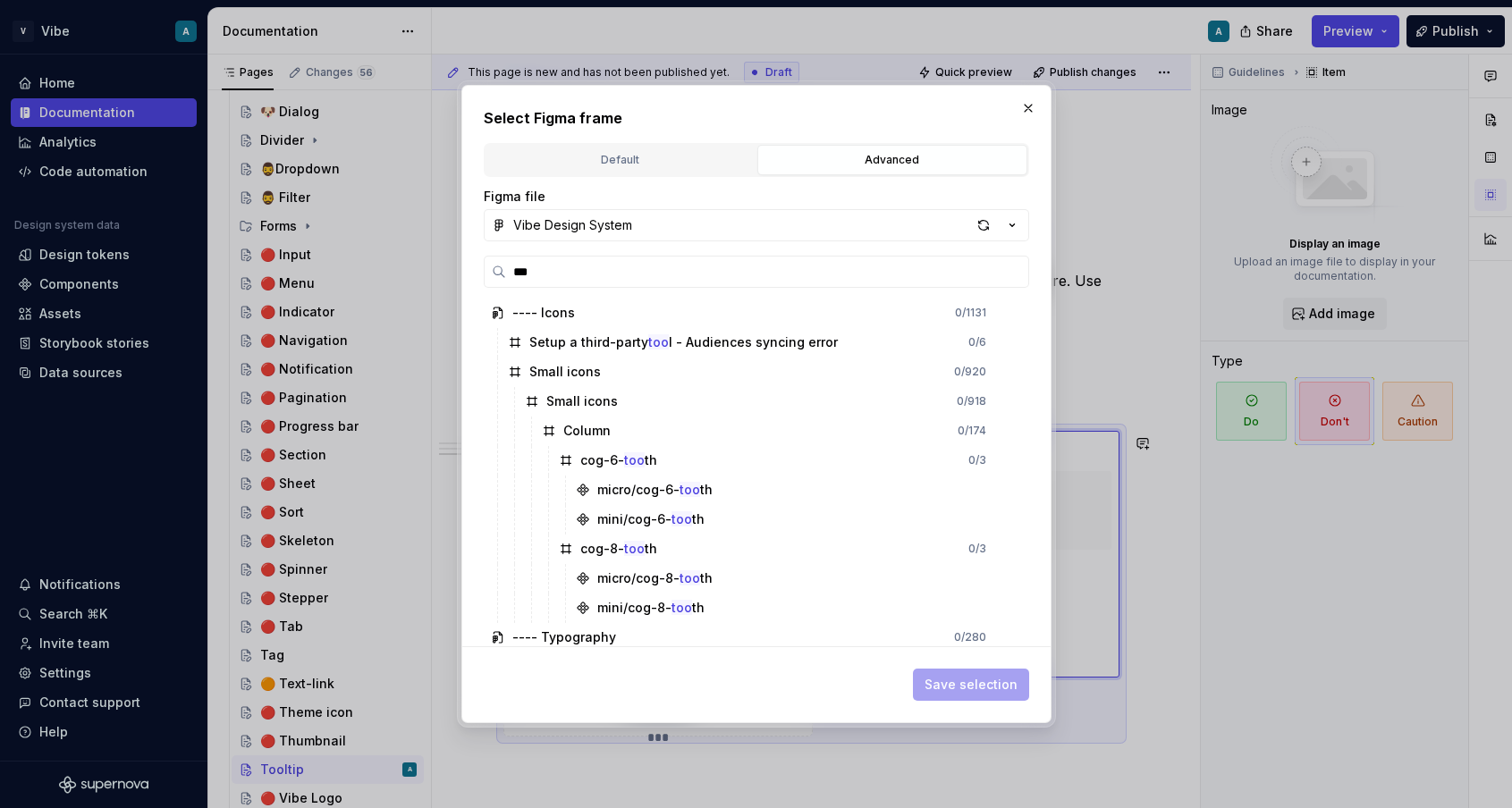
paste input "**********"
type input "**********"
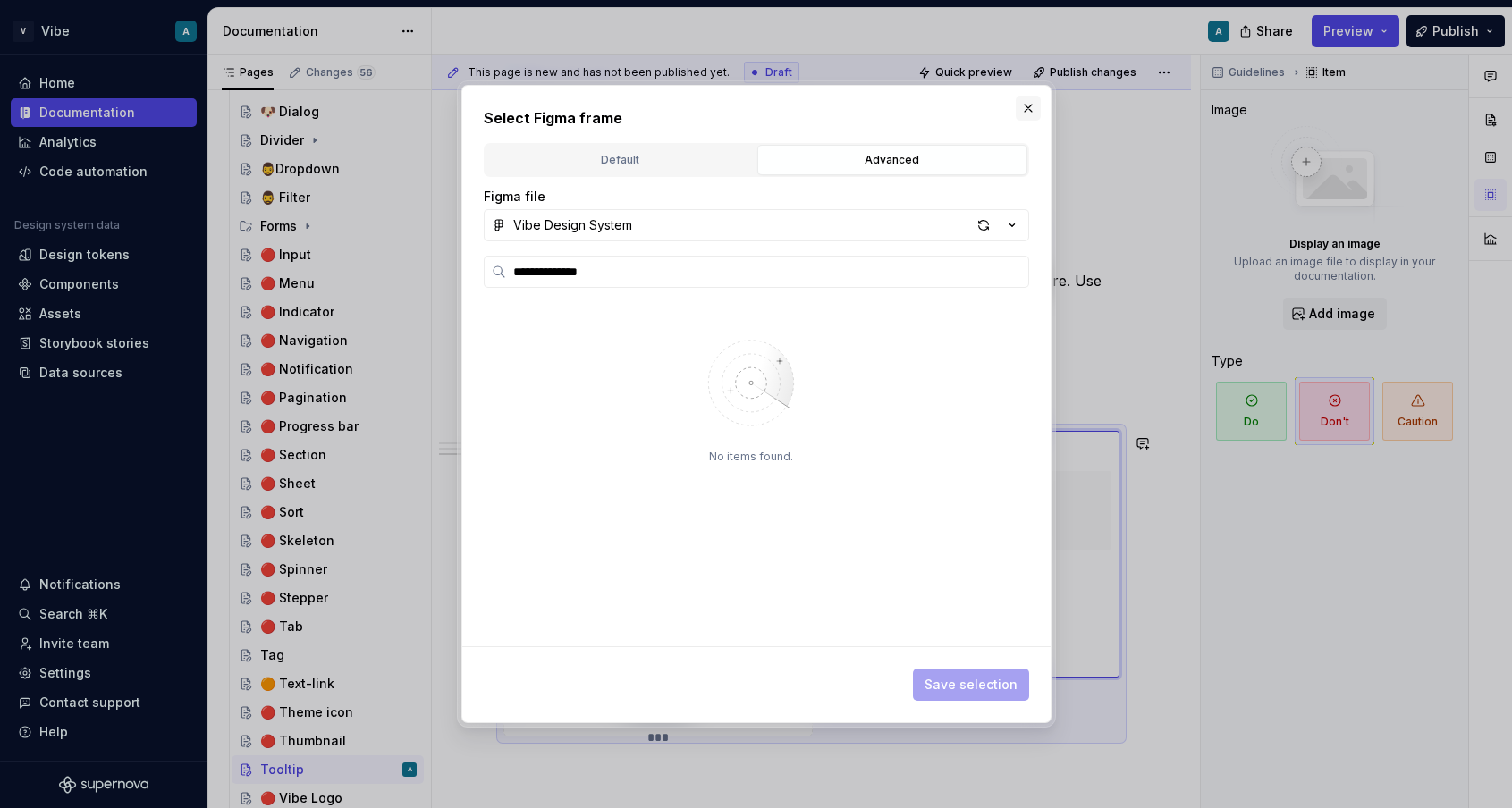
click at [1024, 113] on button "button" at bounding box center [1028, 108] width 25 height 25
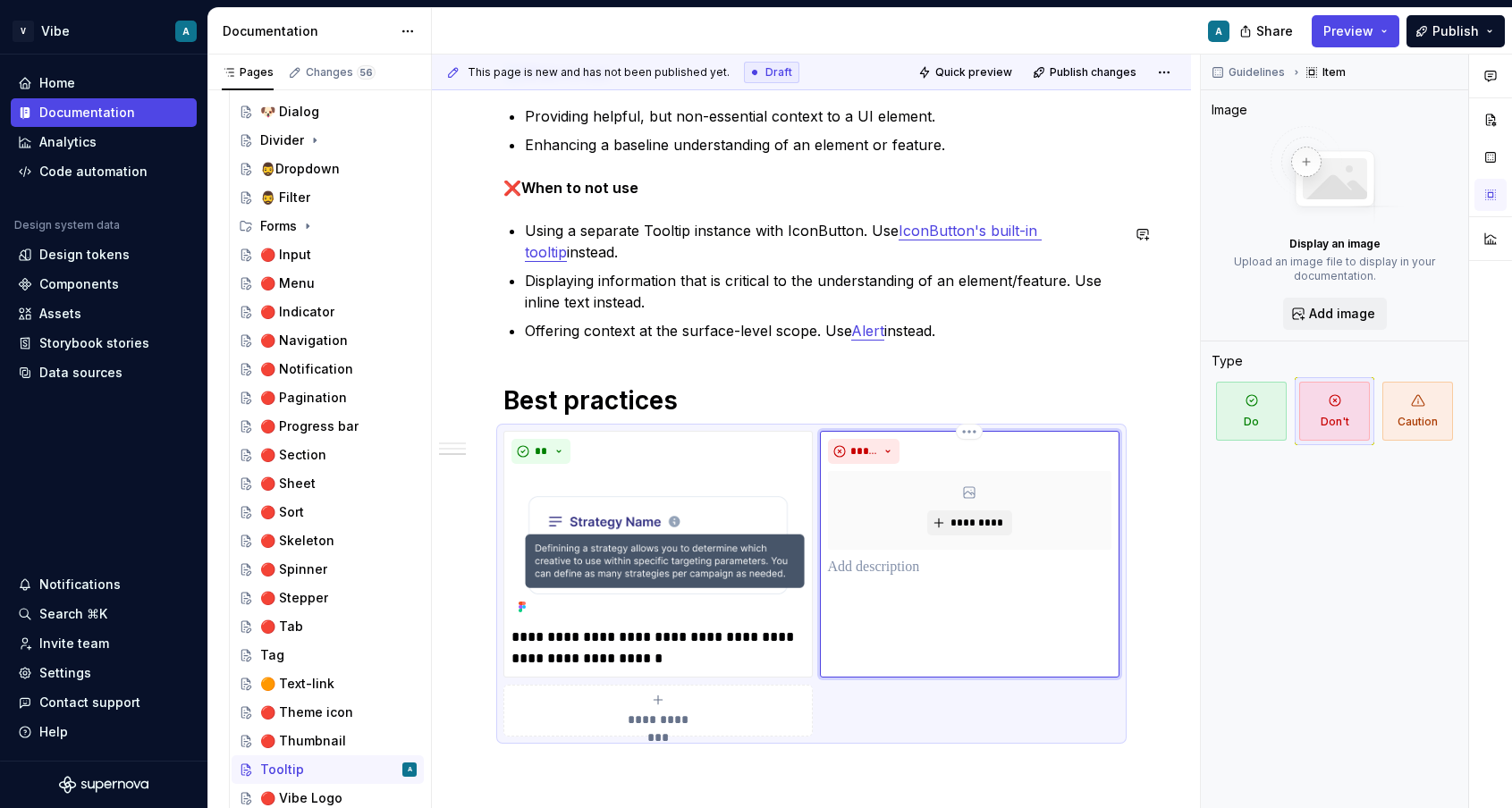
click at [902, 363] on div "**********" at bounding box center [811, 210] width 616 height 1054
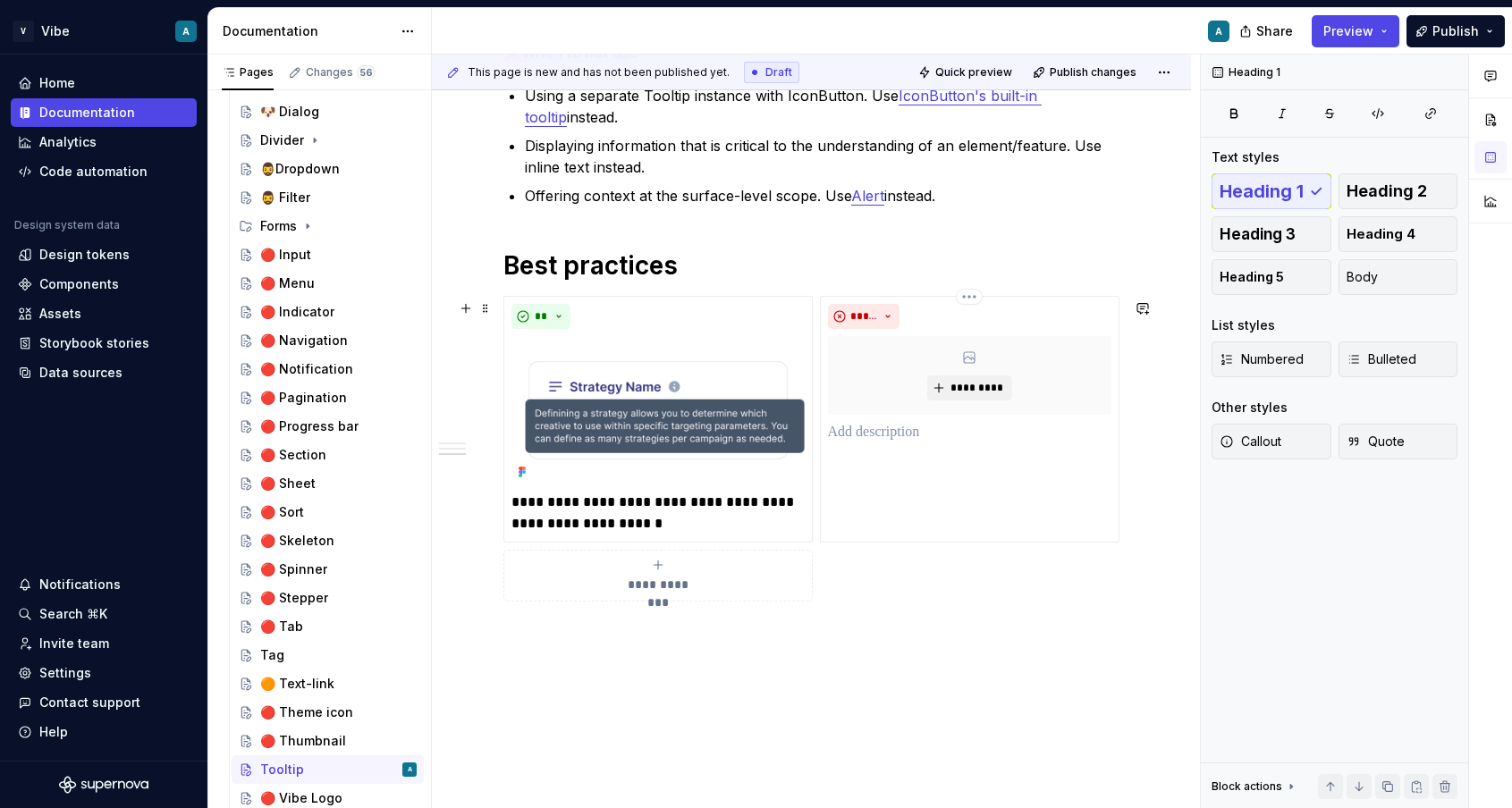
scroll to position [868, 0]
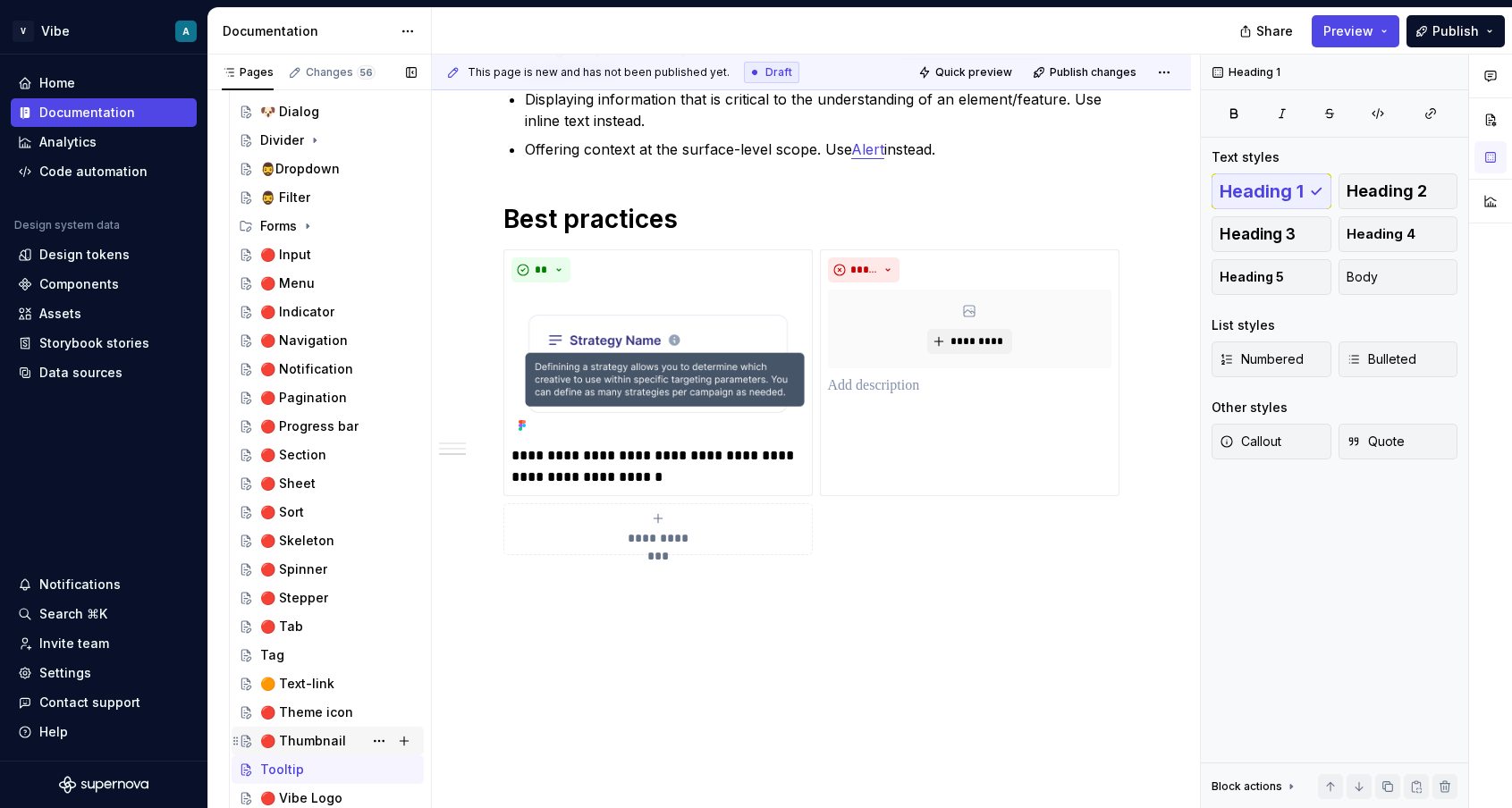
type textarea "*"
